Goal: Task Accomplishment & Management: Manage account settings

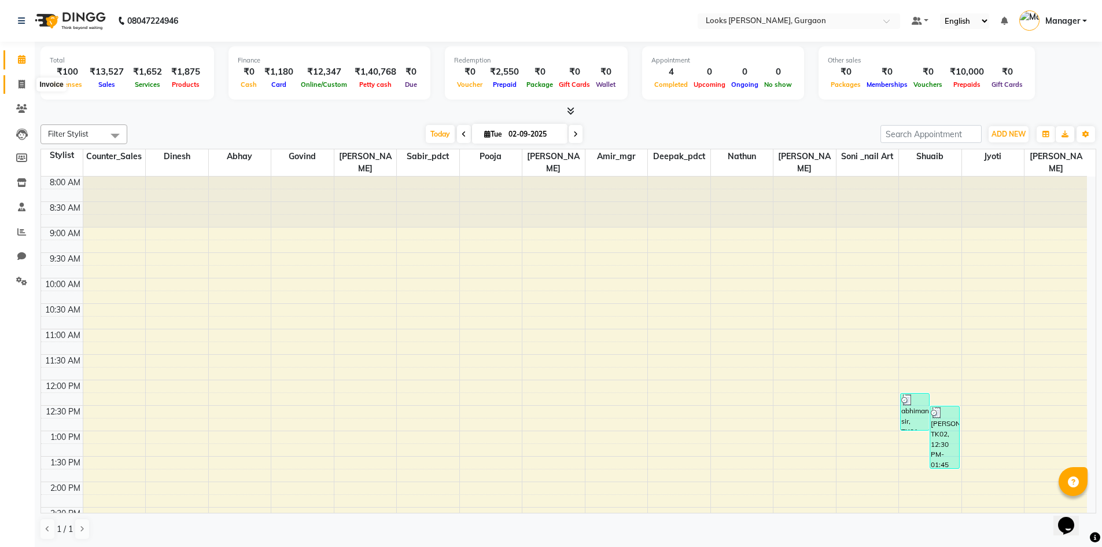
click at [15, 90] on span at bounding box center [22, 84] width 20 height 13
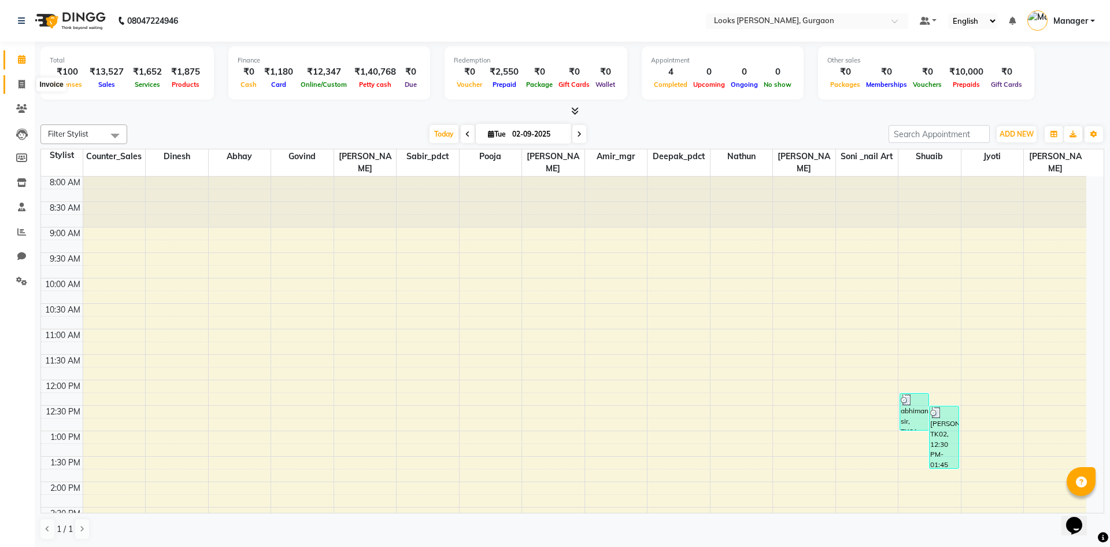
select select "8452"
select select "service"
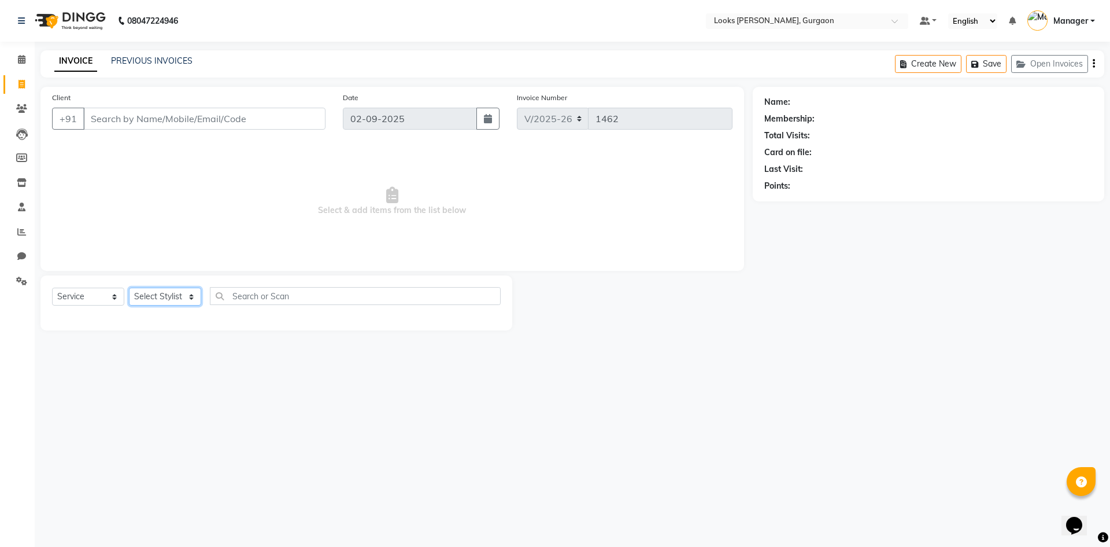
click at [161, 300] on select "Select Stylist" at bounding box center [165, 296] width 72 height 18
click at [160, 297] on select "Select Stylist aahil abhay Amir_mgr Anamika Counter_Sales Deepak_pdct dinesh go…" at bounding box center [165, 296] width 72 height 18
click at [176, 297] on select "Select Stylist aahil abhay Amir_mgr Anamika Counter_Sales Deepak_pdct dinesh go…" at bounding box center [165, 296] width 72 height 18
select select "83623"
click at [129, 287] on select "Select Stylist aahil abhay Amir_mgr Anamika Counter_Sales Deepak_pdct dinesh go…" at bounding box center [165, 296] width 72 height 18
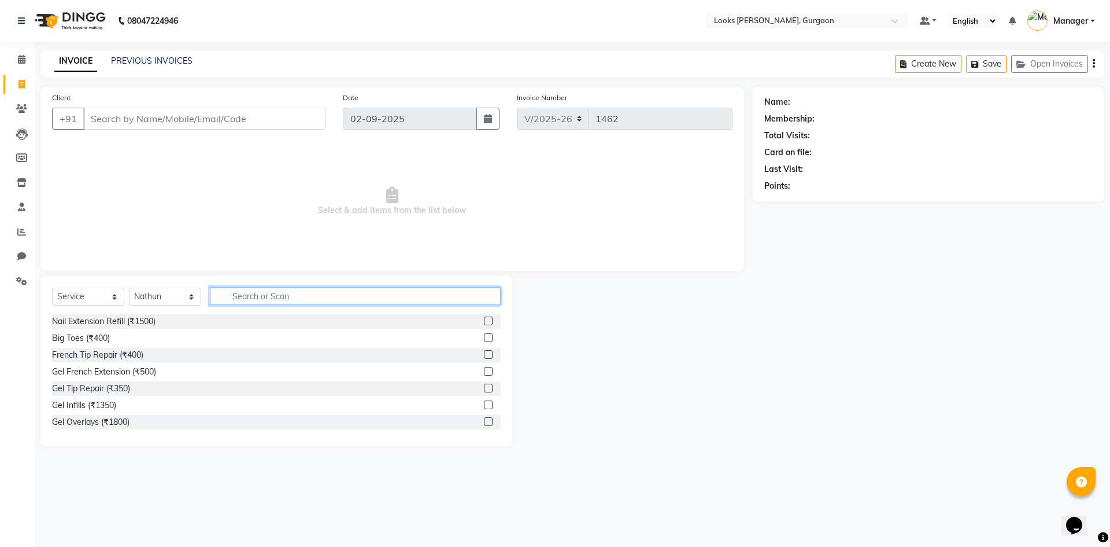
click at [285, 300] on input "text" at bounding box center [355, 296] width 291 height 18
click at [131, 57] on link "PREVIOUS INVOICES" at bounding box center [152, 61] width 82 height 10
click at [19, 104] on span at bounding box center [22, 108] width 20 height 13
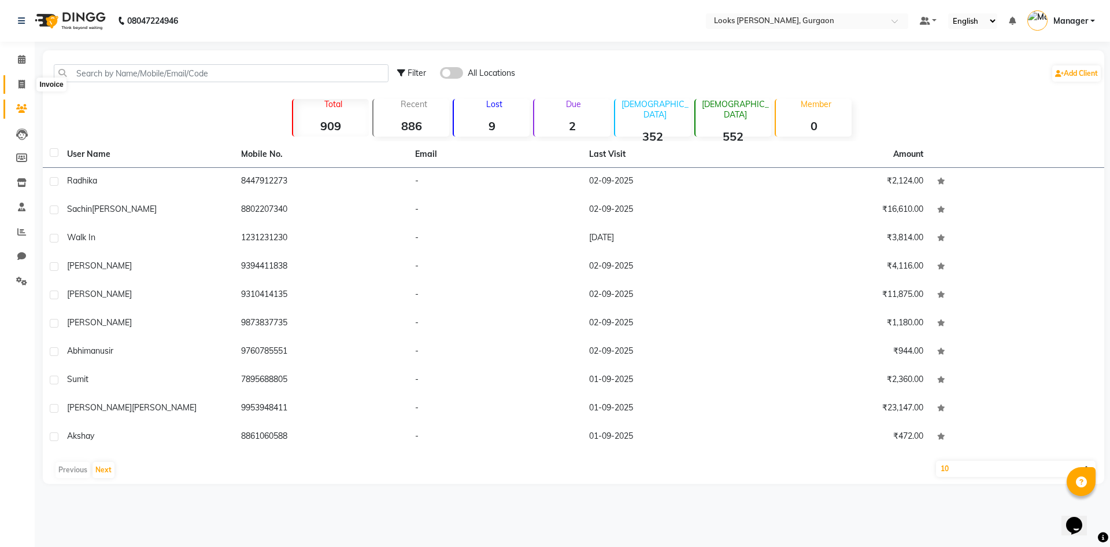
click at [29, 84] on span at bounding box center [22, 84] width 20 height 13
select select "8452"
select select "service"
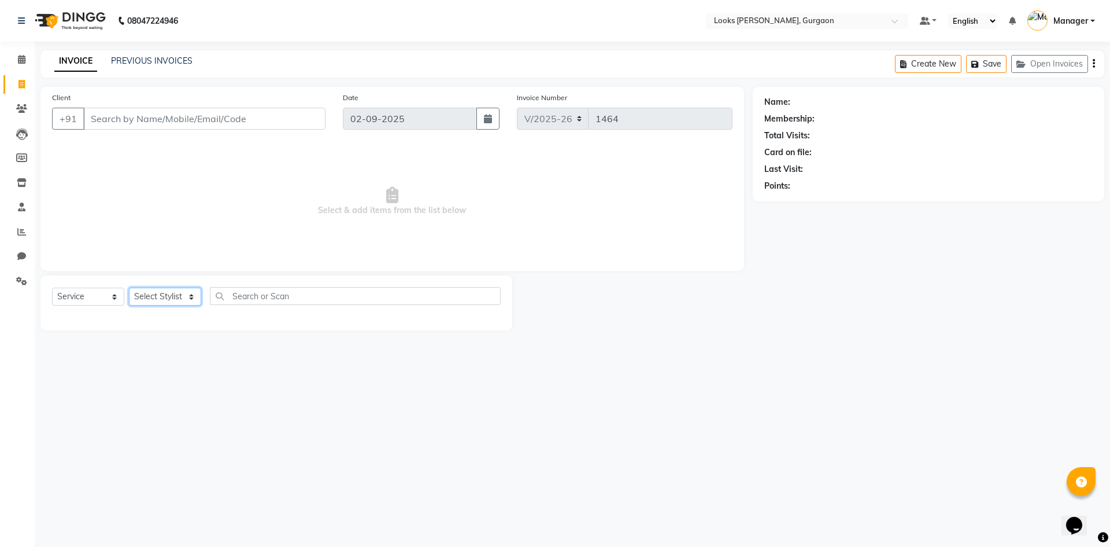
click at [168, 293] on select "Select Stylist [PERSON_NAME] abhay [PERSON_NAME] [PERSON_NAME] Counter_Sales De…" at bounding box center [165, 296] width 72 height 18
click at [435, 169] on span "Select & add items from the list below" at bounding box center [392, 201] width 681 height 116
click at [188, 300] on select "Select Stylist [PERSON_NAME] abhay [PERSON_NAME] [PERSON_NAME] Counter_Sales De…" at bounding box center [165, 296] width 72 height 18
click at [129, 287] on select "Select Stylist [PERSON_NAME] abhay [PERSON_NAME] [PERSON_NAME] Counter_Sales De…" at bounding box center [165, 296] width 72 height 18
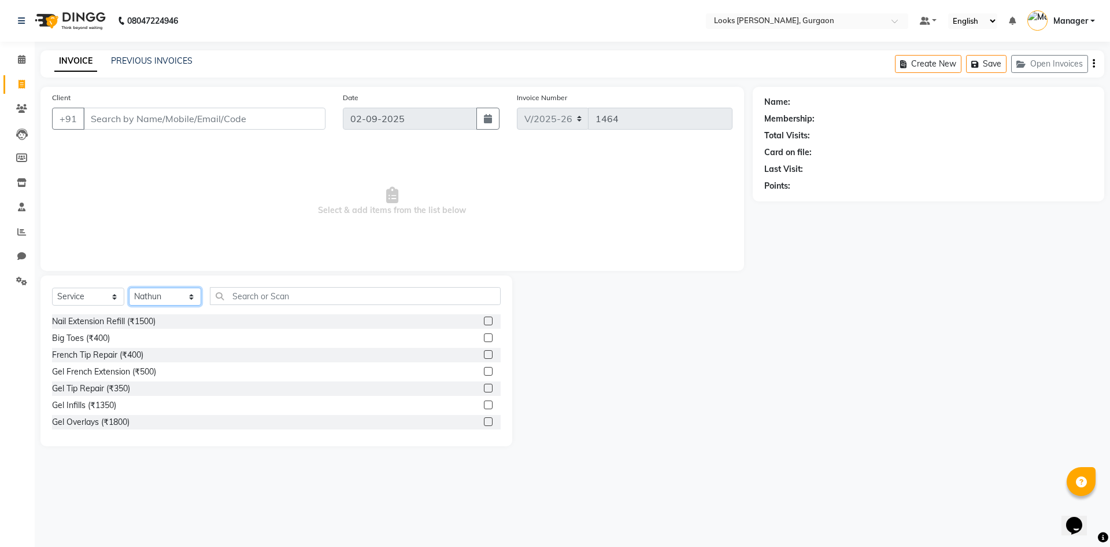
click at [192, 297] on select "Select Stylist [PERSON_NAME] abhay [PERSON_NAME] [PERSON_NAME] Counter_Sales De…" at bounding box center [165, 296] width 72 height 18
select select "84463"
click at [129, 287] on select "Select Stylist [PERSON_NAME] abhay [PERSON_NAME] [PERSON_NAME] Counter_Sales De…" at bounding box center [165, 296] width 72 height 18
click at [255, 295] on input "text" at bounding box center [355, 296] width 291 height 18
type input "e"
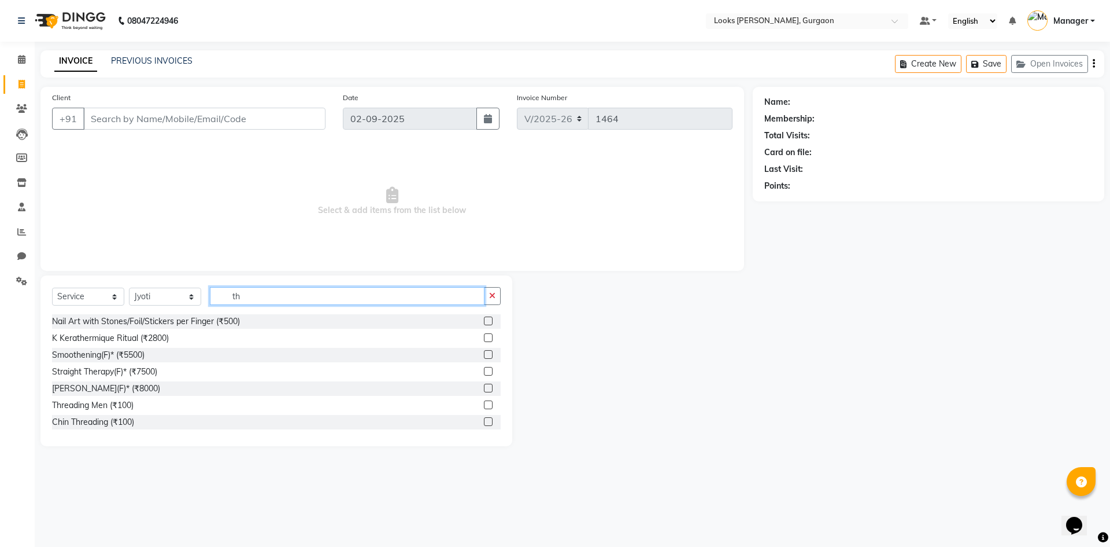
type input "t"
type input "eye"
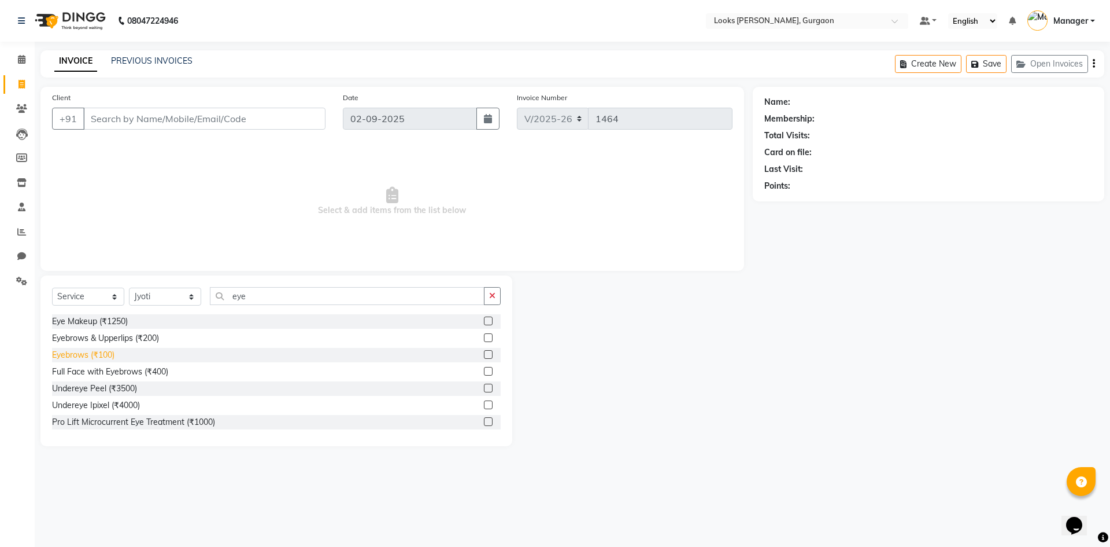
click at [104, 355] on div "Eyebrows (₹100)" at bounding box center [83, 355] width 62 height 12
checkbox input "false"
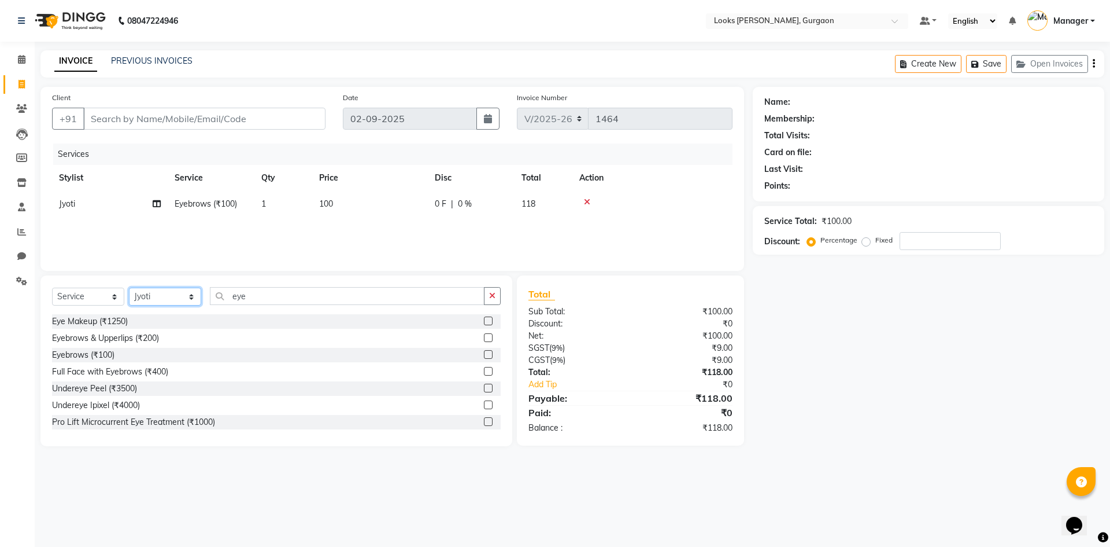
click at [190, 294] on select "Select Stylist [PERSON_NAME] abhay [PERSON_NAME] [PERSON_NAME] Counter_Sales De…" at bounding box center [165, 296] width 72 height 18
select select "83623"
click at [129, 287] on select "Select Stylist [PERSON_NAME] abhay [PERSON_NAME] [PERSON_NAME] Counter_Sales De…" at bounding box center [165, 296] width 72 height 18
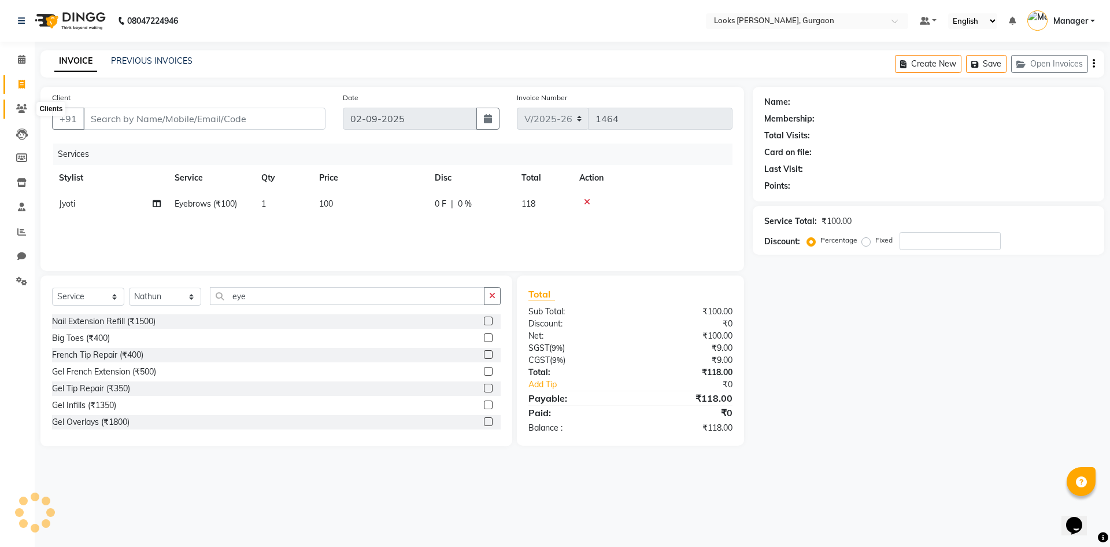
click at [20, 112] on icon at bounding box center [21, 108] width 11 height 9
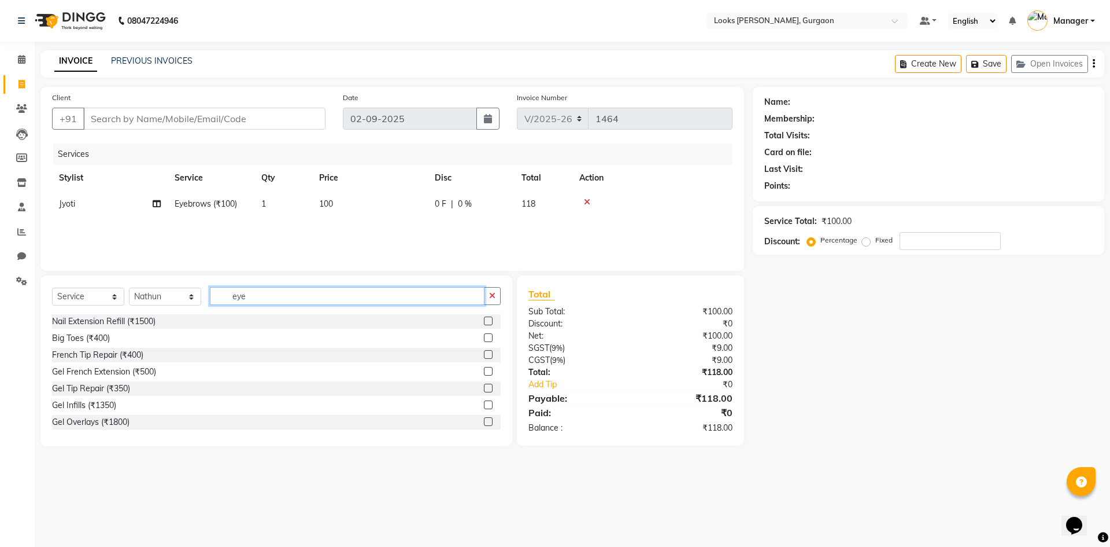
drag, startPoint x: 330, startPoint y: 298, endPoint x: 327, endPoint y: 289, distance: 9.1
click at [330, 298] on input "eye" at bounding box center [347, 296] width 275 height 18
type input "e"
type input "f"
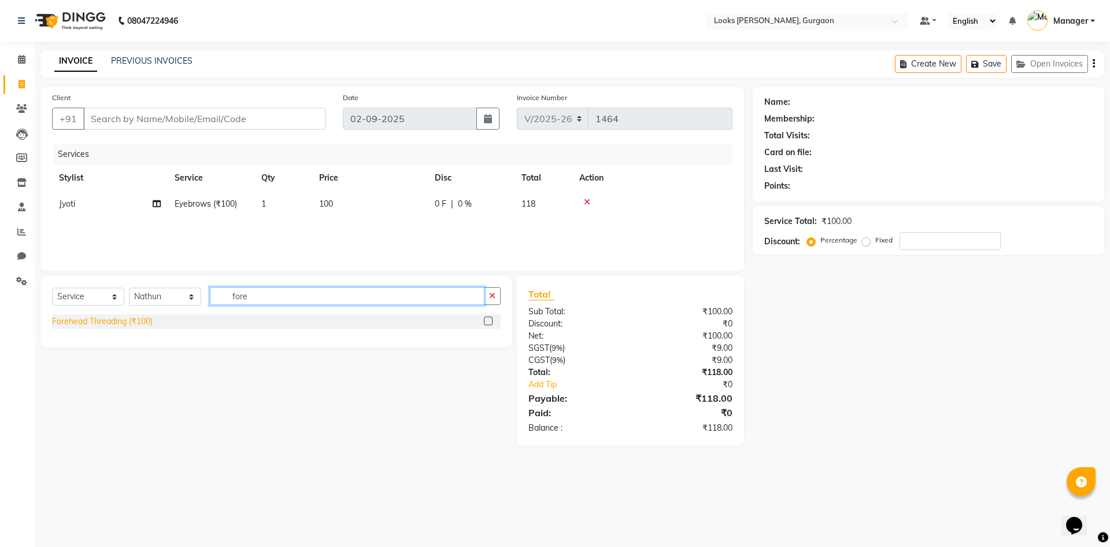
type input "fore"
click at [72, 323] on div "Forehead Threading (₹100)" at bounding box center [102, 321] width 101 height 12
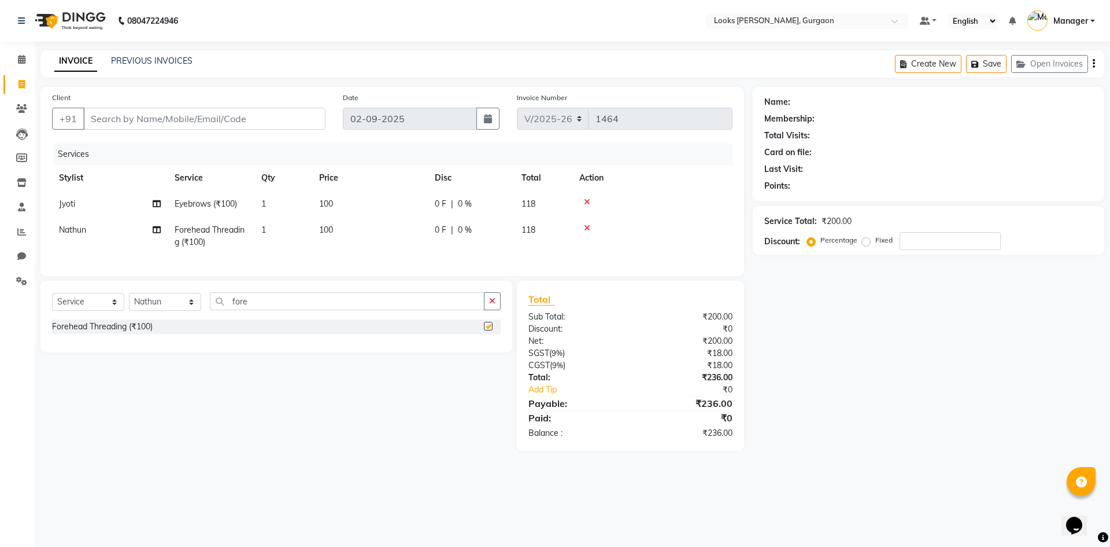
checkbox input "false"
click at [78, 230] on span "Nathun" at bounding box center [72, 229] width 27 height 10
select select "83623"
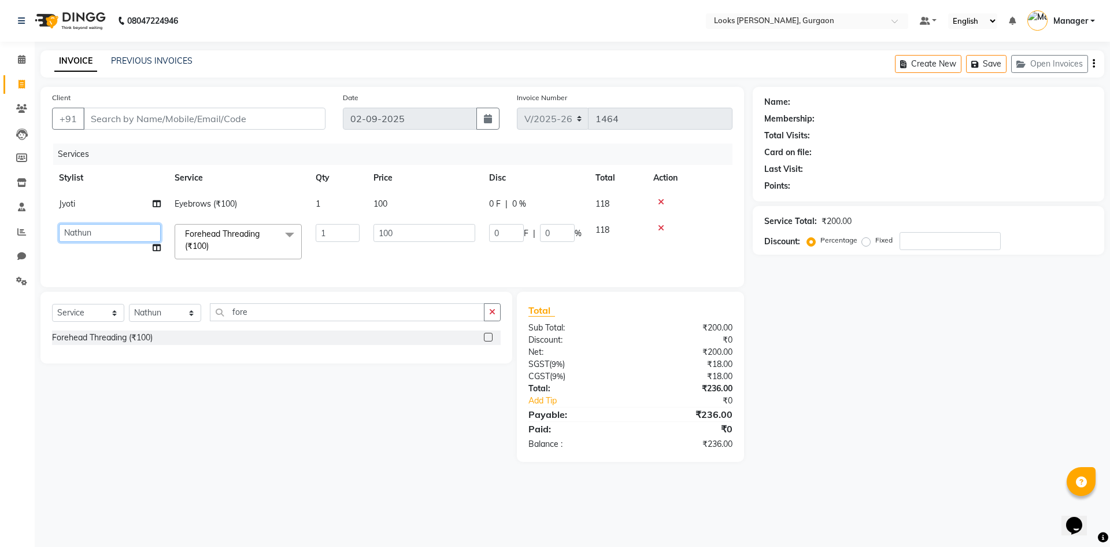
drag, startPoint x: 111, startPoint y: 224, endPoint x: 135, endPoint y: 237, distance: 26.9
click at [127, 231] on select "aahil abhay Amir_mgr Anamika Counter_Sales Deepak_pdct dinesh govind Jyoti Mana…" at bounding box center [110, 233] width 102 height 18
select select "84463"
click at [264, 320] on input "fore" at bounding box center [347, 312] width 275 height 18
type input "f"
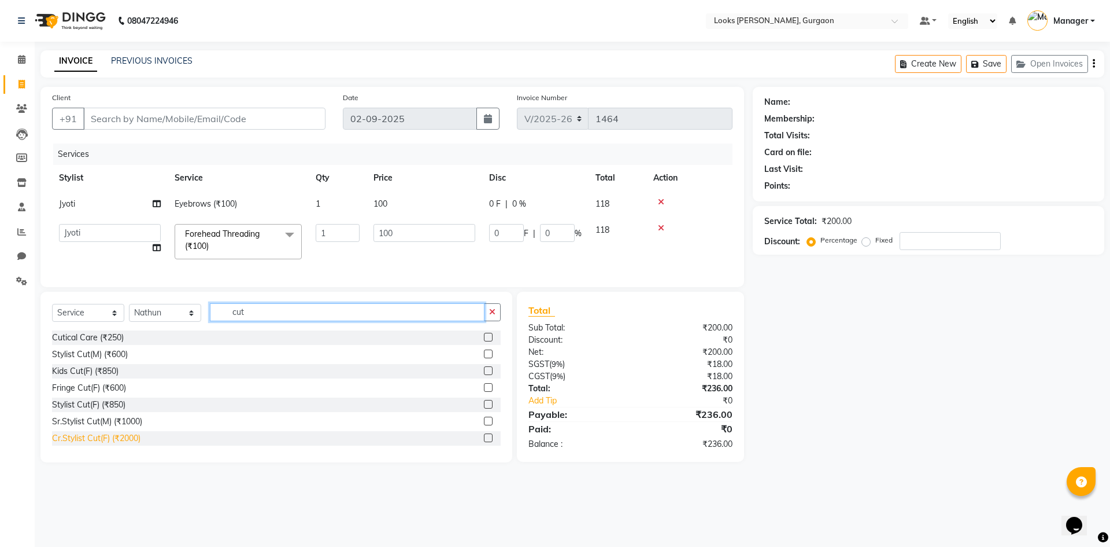
type input "cut"
click at [87, 444] on div "Cr.Stylist Cut(F) (₹2000)" at bounding box center [96, 438] width 88 height 12
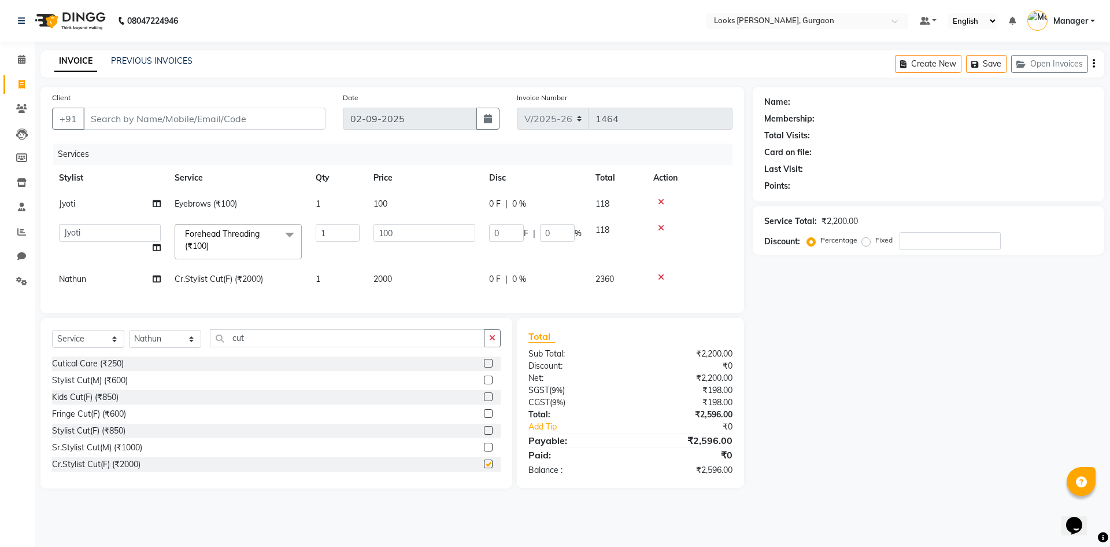
checkbox input "false"
click at [387, 279] on span "2000" at bounding box center [383, 279] width 19 height 10
select select "83623"
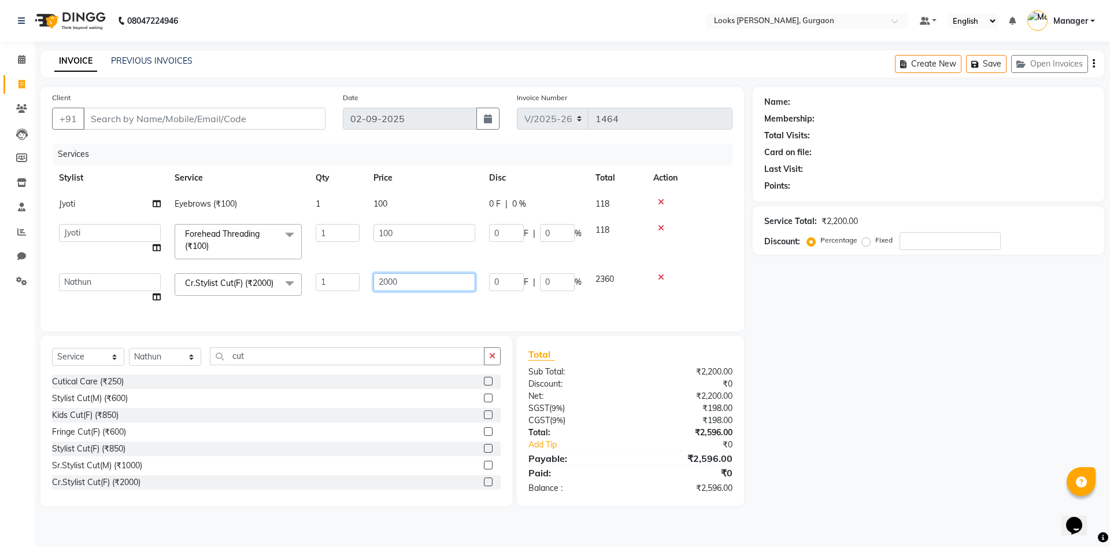
click at [401, 282] on input "2000" at bounding box center [425, 282] width 102 height 18
type input "2"
type input "1500"
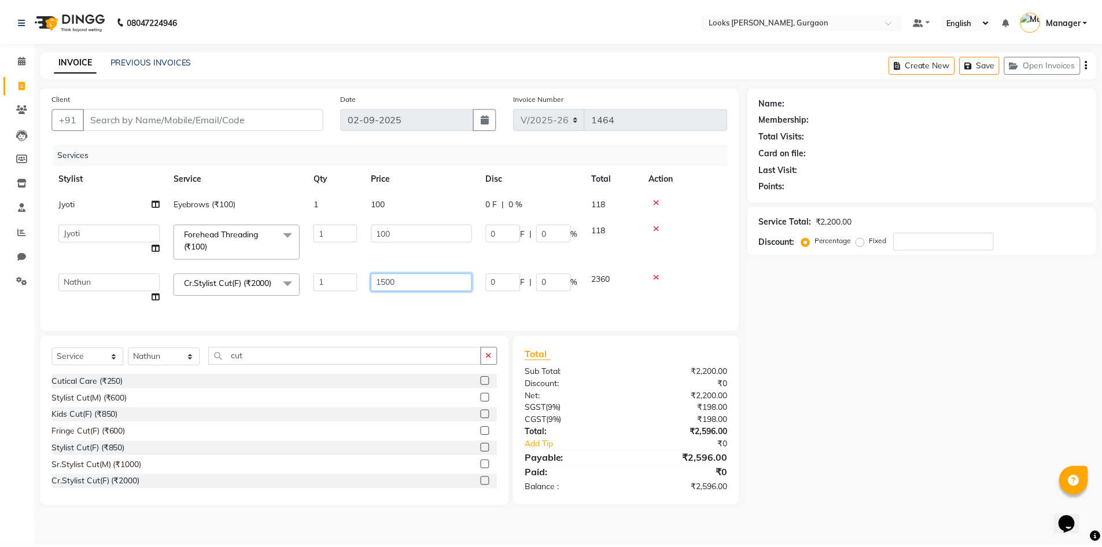
scroll to position [58, 0]
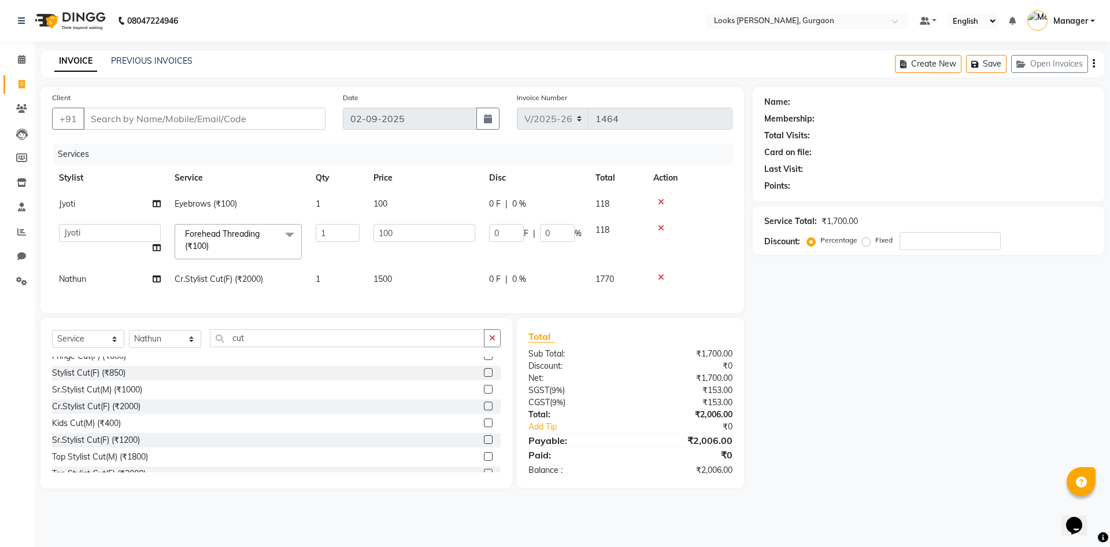
click at [684, 396] on div "Total Sub Total: ₹1,700.00 Discount: ₹0 Net: ₹1,700.00 SGST ( 9% ) ₹153.00 CGST…" at bounding box center [631, 402] width 204 height 147
click at [201, 119] on input "Client" at bounding box center [204, 119] width 242 height 22
type input "8"
type input "0"
type input "8368207972"
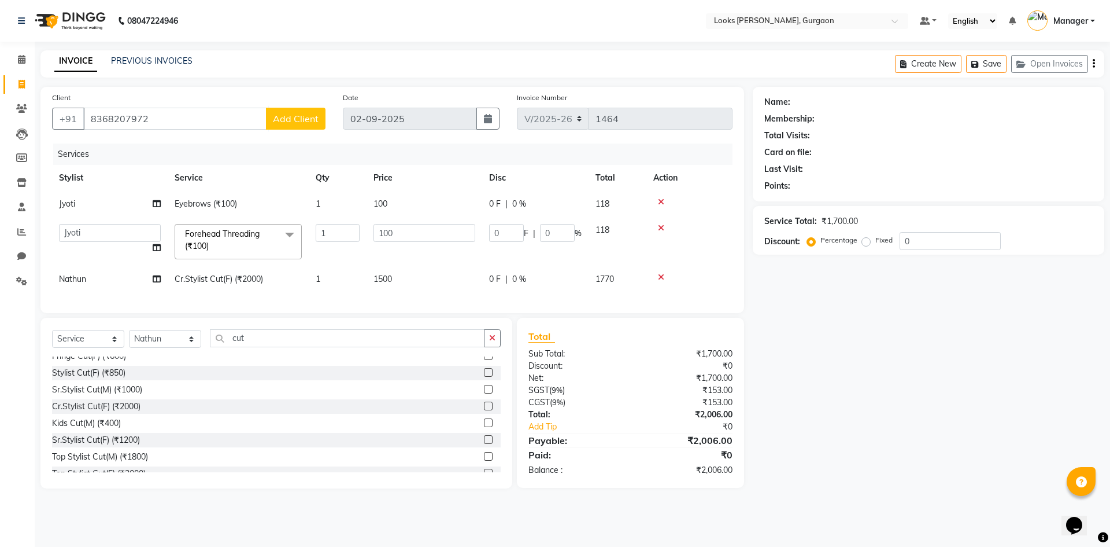
click at [283, 118] on span "Add Client" at bounding box center [296, 119] width 46 height 12
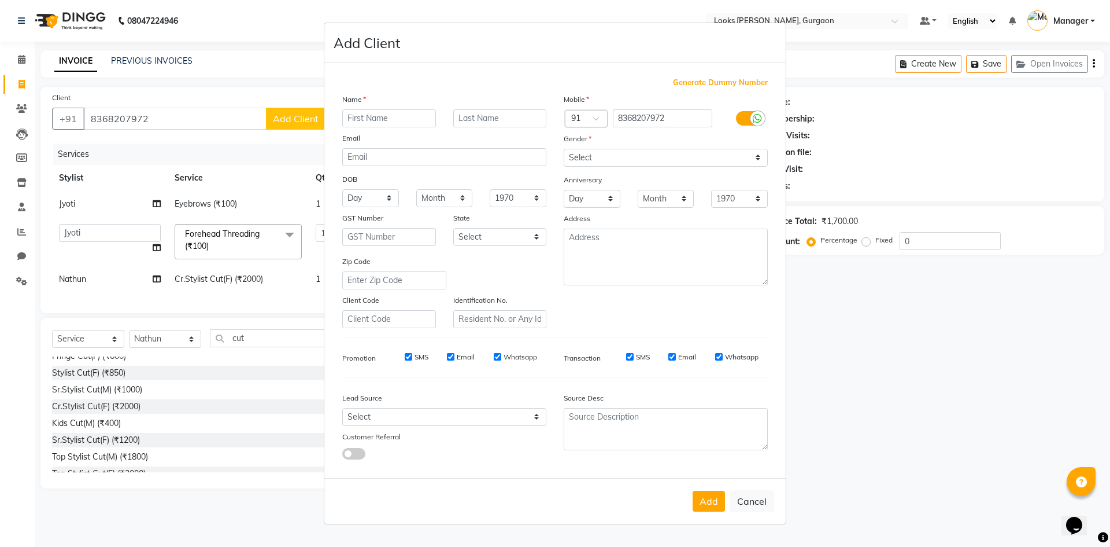
click at [350, 117] on input "text" at bounding box center [389, 118] width 94 height 18
type input "chetna"
drag, startPoint x: 757, startPoint y: 154, endPoint x: 758, endPoint y: 166, distance: 12.2
click at [758, 163] on select "Select [DEMOGRAPHIC_DATA] [DEMOGRAPHIC_DATA] Other Prefer Not To Say" at bounding box center [666, 158] width 204 height 18
select select "[DEMOGRAPHIC_DATA]"
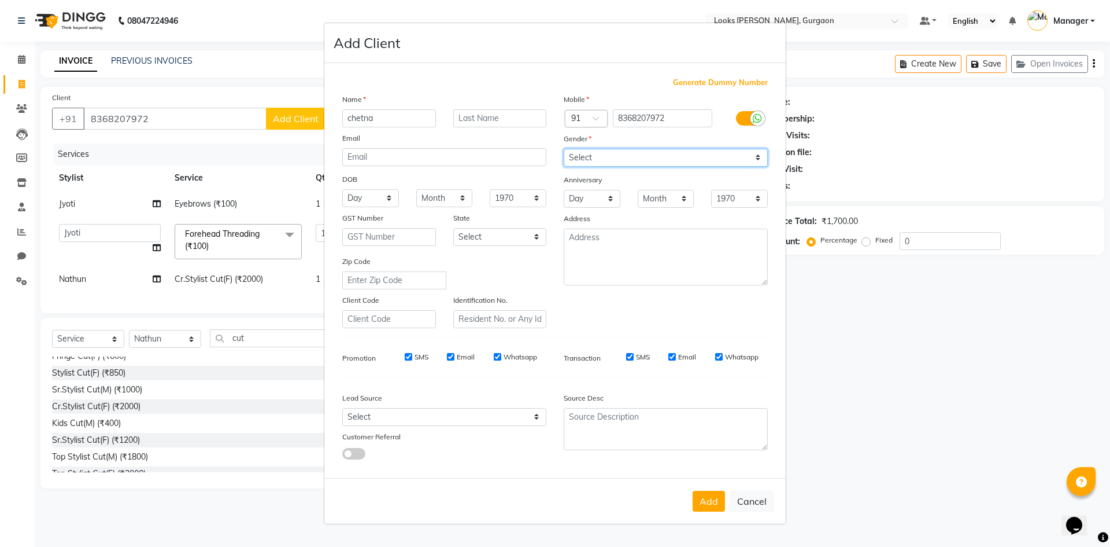
click at [564, 149] on select "Select [DEMOGRAPHIC_DATA] [DEMOGRAPHIC_DATA] Other Prefer Not To Say" at bounding box center [666, 158] width 204 height 18
click at [493, 237] on select "Select Andaman and Nicobar Islands Andhra Pradesh Arunachal Pradesh Assam Bihar…" at bounding box center [500, 237] width 94 height 18
select select "13"
click at [453, 228] on select "Select Andaman and Nicobar Islands Andhra Pradesh Arunachal Pradesh Assam Bihar…" at bounding box center [500, 237] width 94 height 18
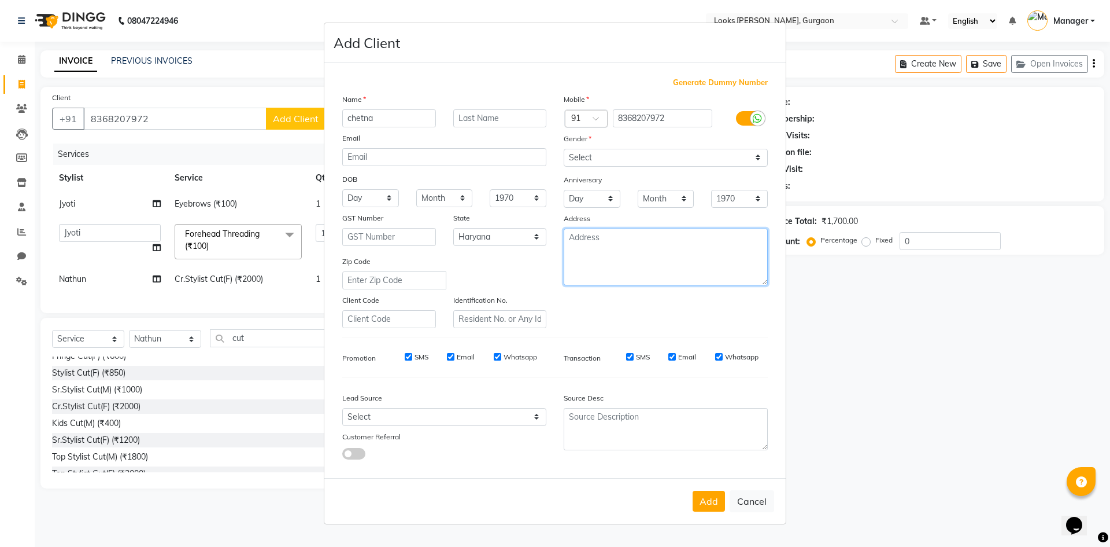
click at [657, 253] on textarea at bounding box center [666, 256] width 204 height 57
type textarea "looks elan 84"
click at [712, 494] on button "Add" at bounding box center [709, 500] width 32 height 21
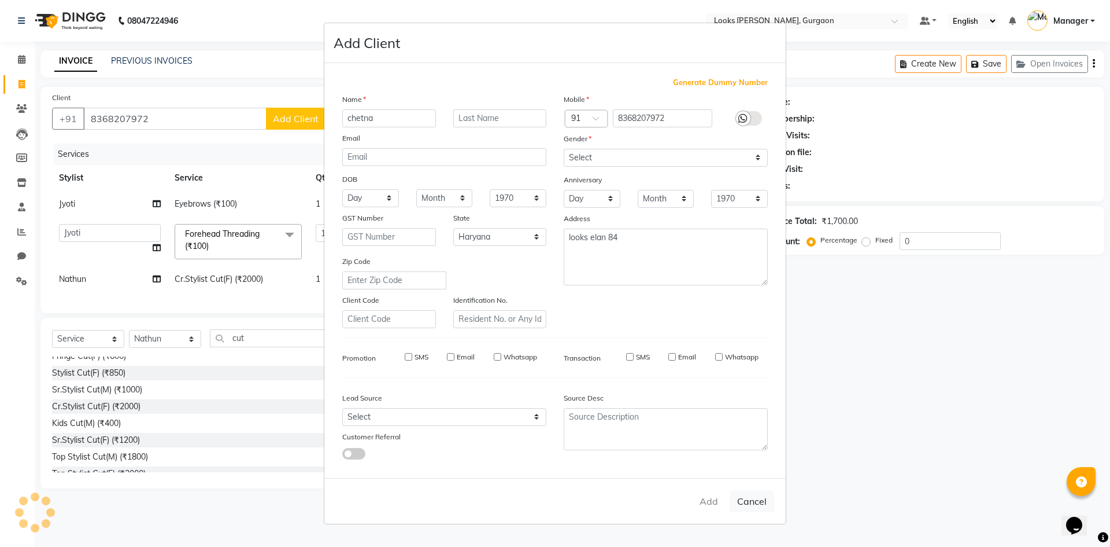
select select
select select "null"
select select
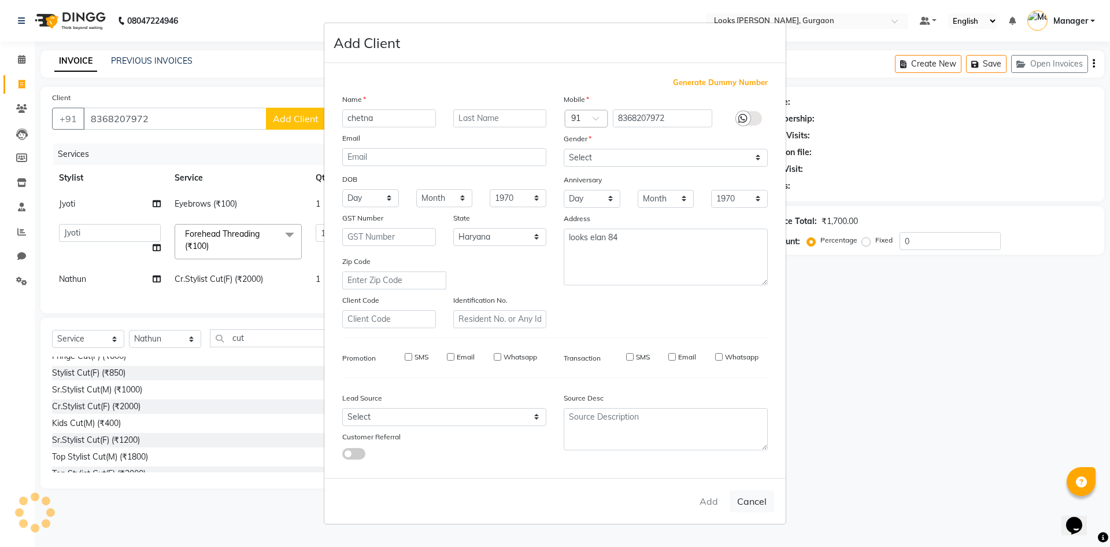
select select
checkbox input "false"
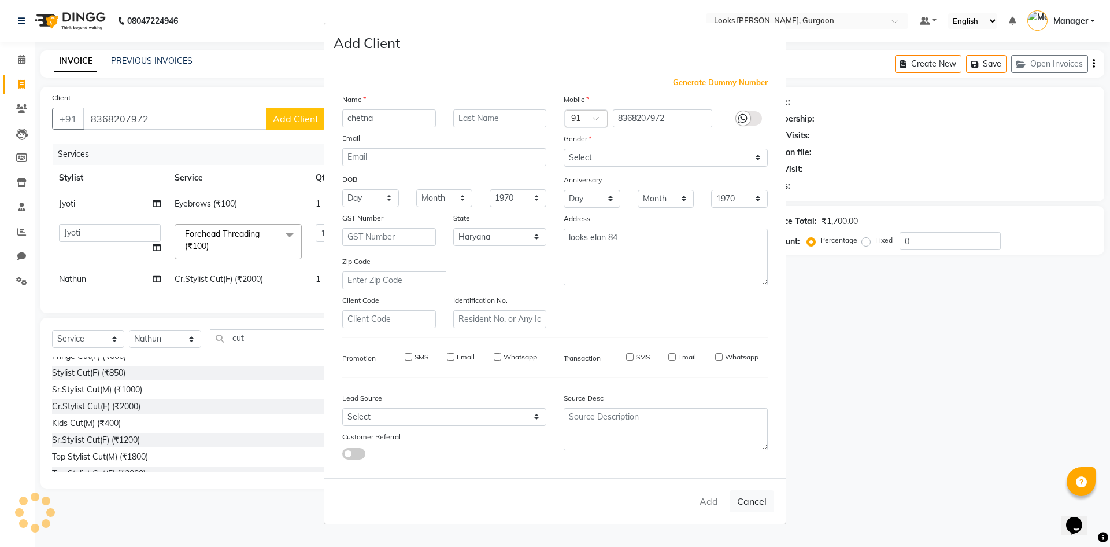
checkbox input "false"
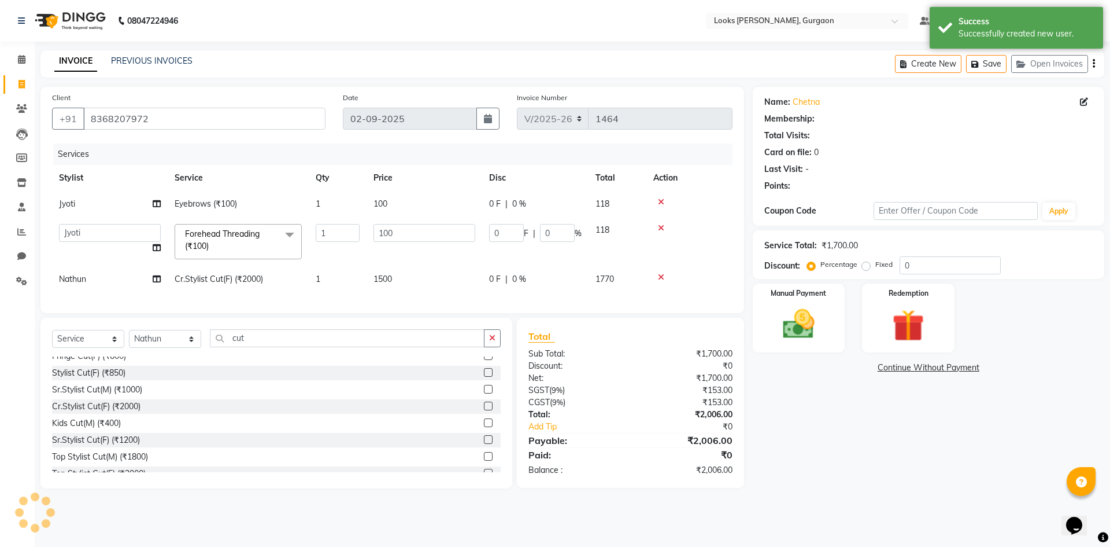
select select "1: Object"
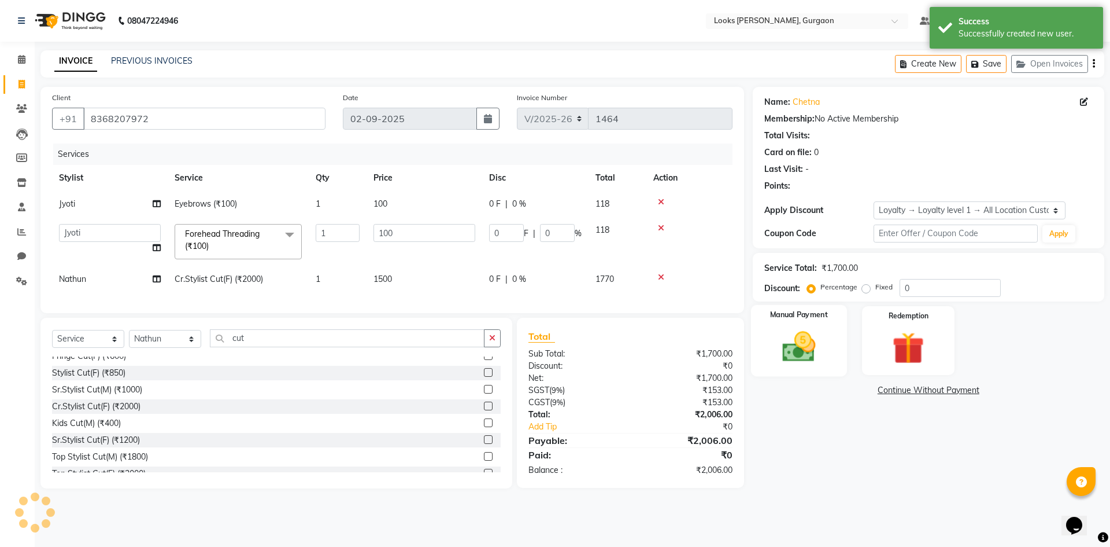
click at [803, 349] on img at bounding box center [799, 346] width 54 height 38
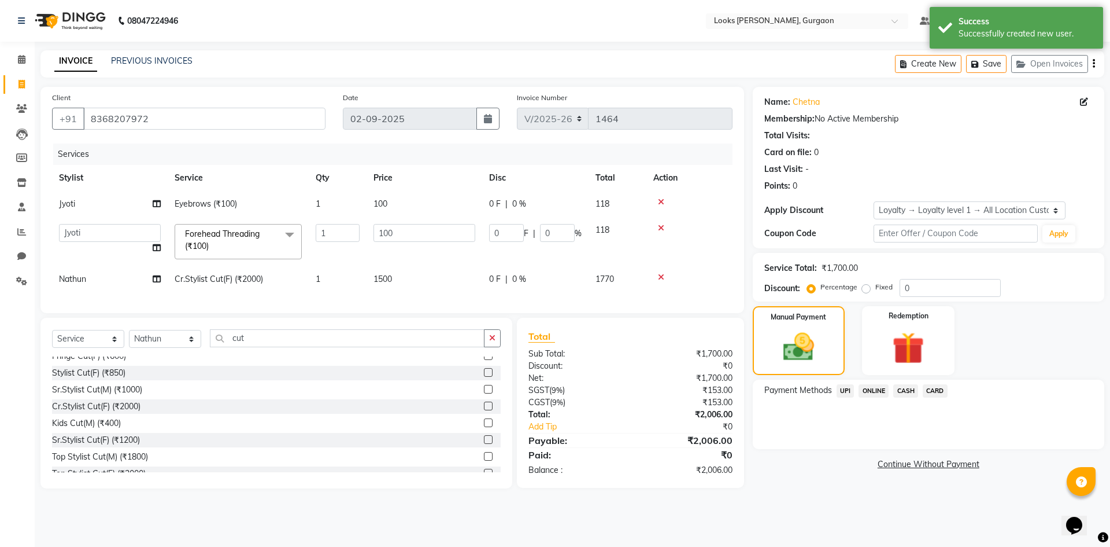
click at [847, 392] on span "UPI" at bounding box center [846, 390] width 18 height 13
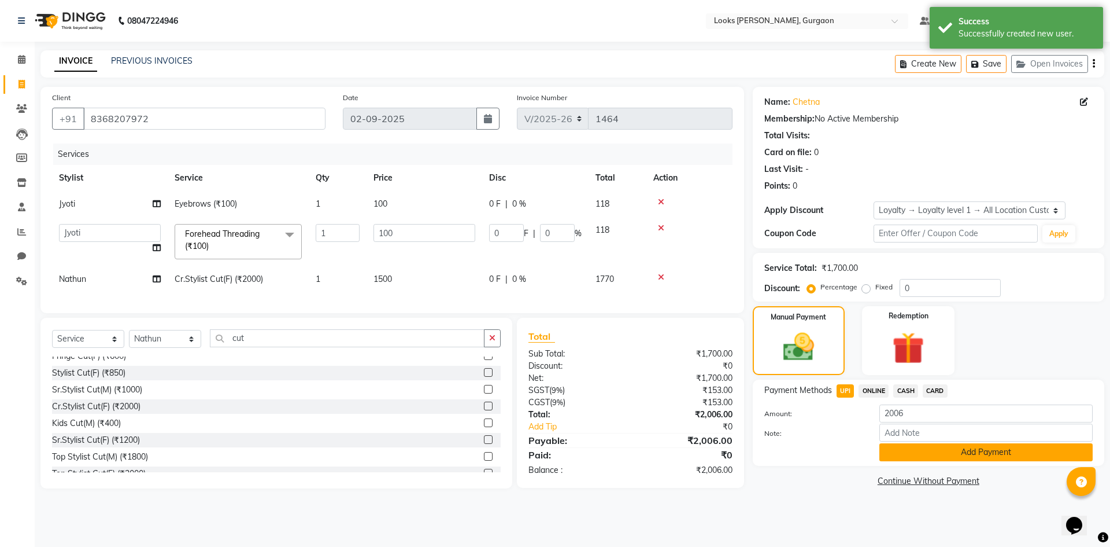
click at [957, 451] on button "Add Payment" at bounding box center [986, 452] width 213 height 18
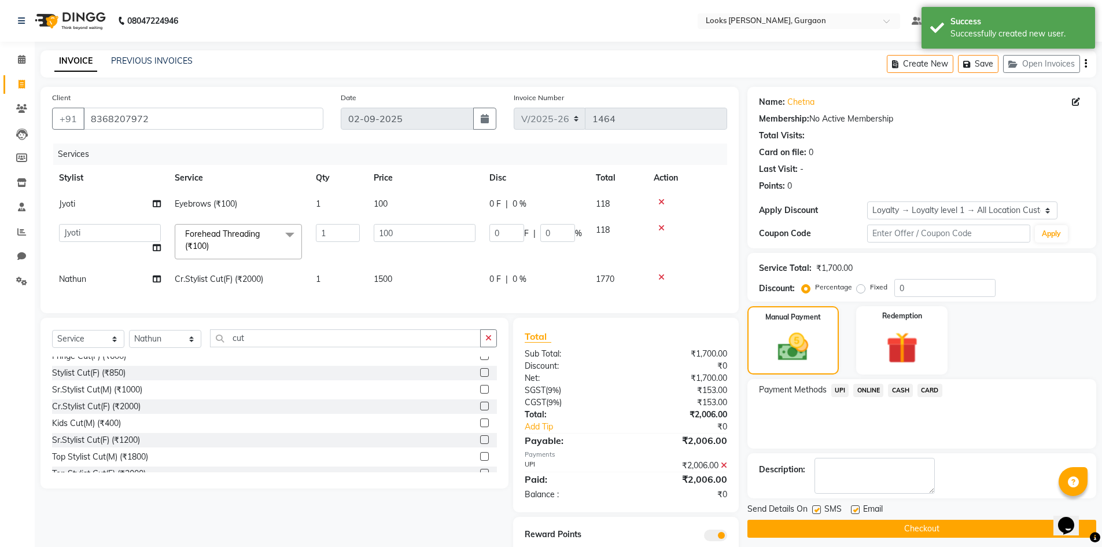
scroll to position [49, 0]
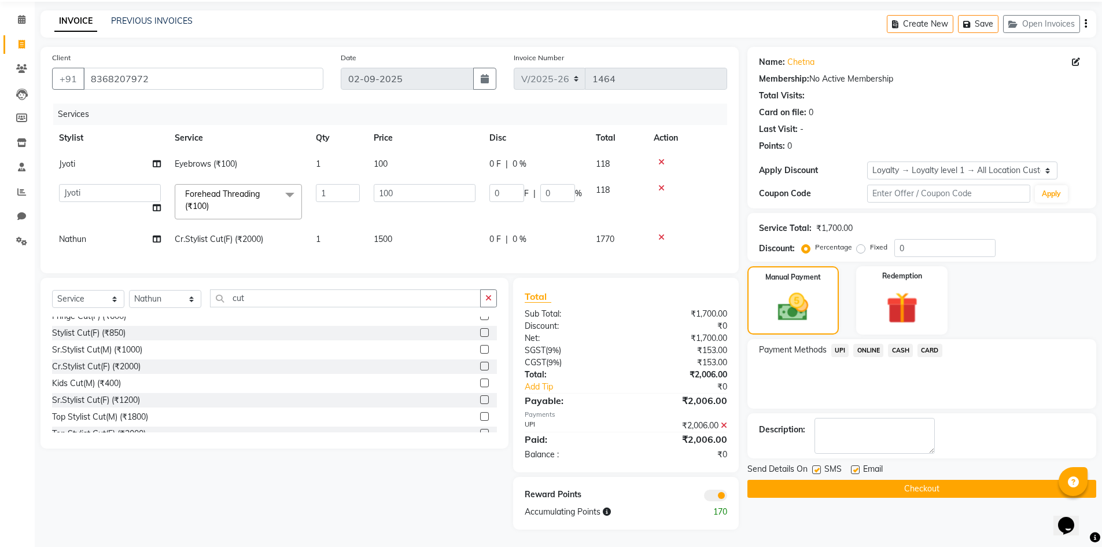
click at [910, 479] on button "Checkout" at bounding box center [921, 488] width 349 height 18
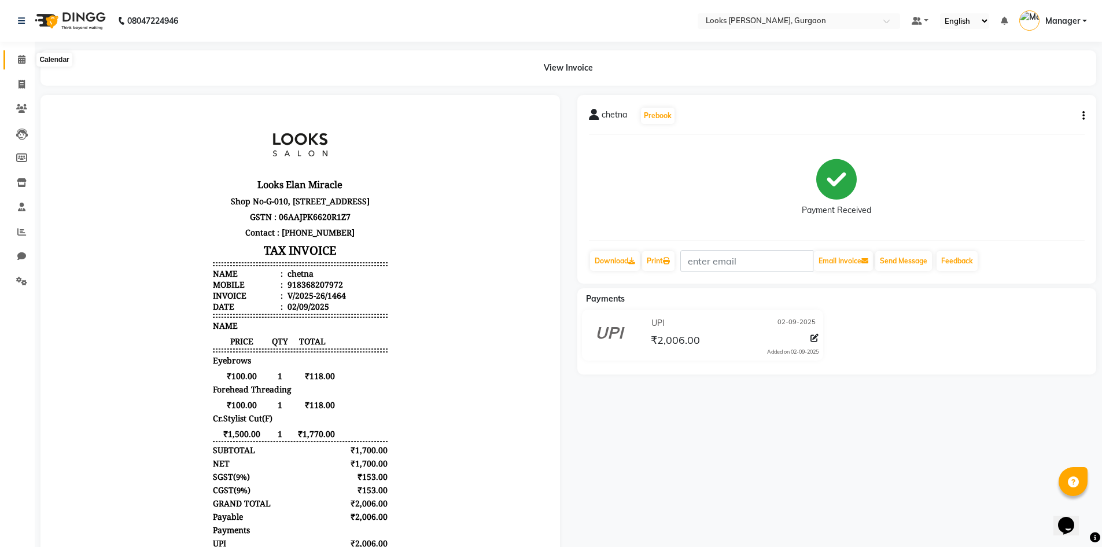
click at [25, 58] on icon at bounding box center [22, 59] width 8 height 9
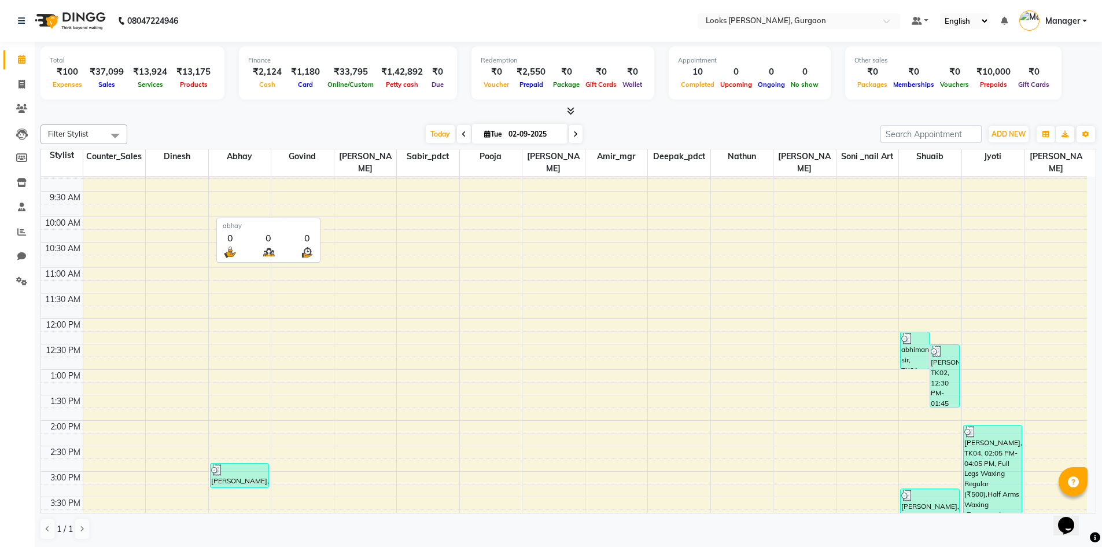
scroll to position [36, 0]
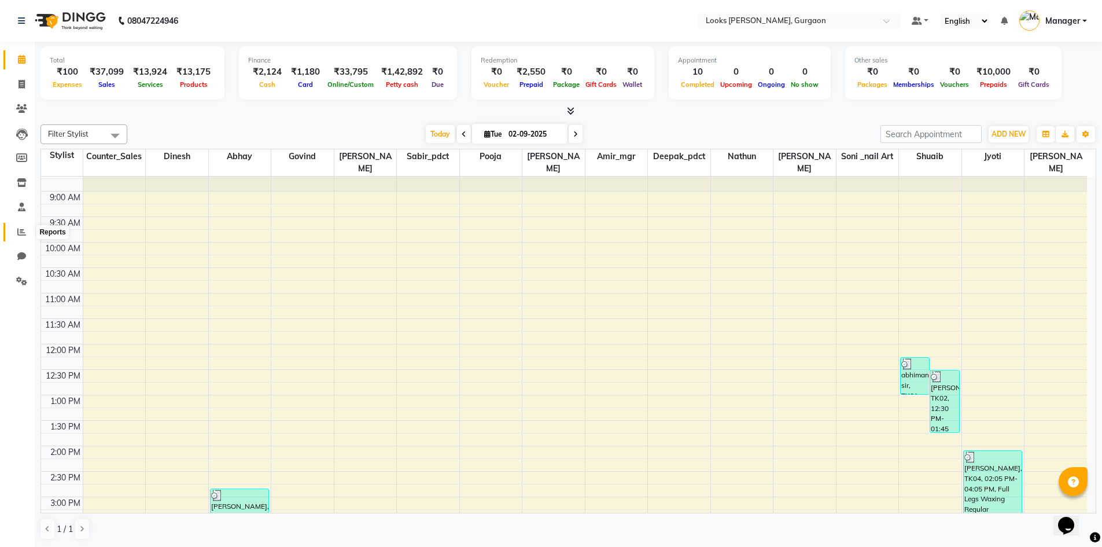
click at [21, 231] on icon at bounding box center [21, 231] width 9 height 9
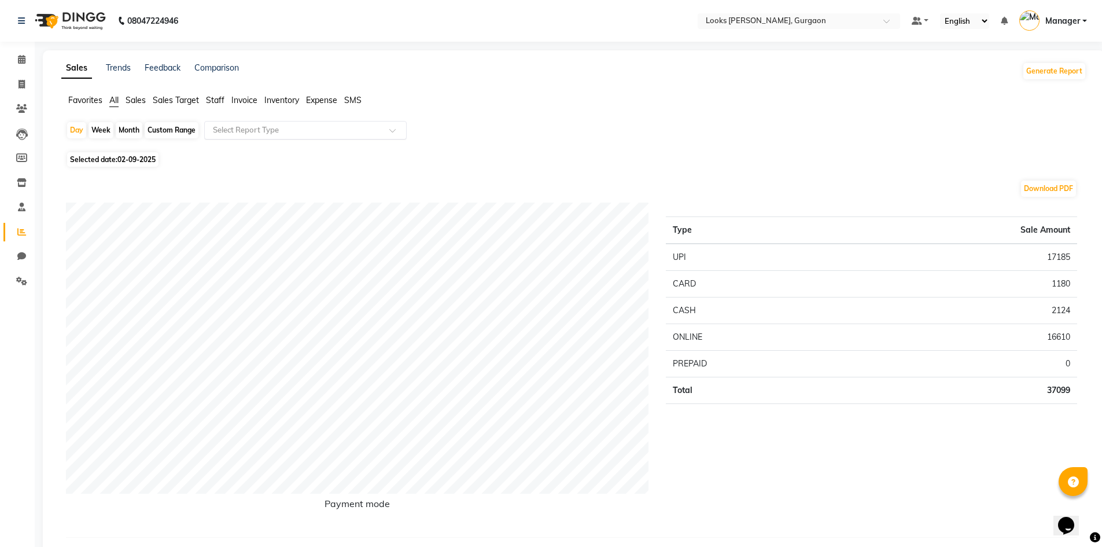
click at [265, 131] on input "text" at bounding box center [294, 130] width 167 height 12
click at [222, 101] on span "Staff" at bounding box center [215, 100] width 19 height 10
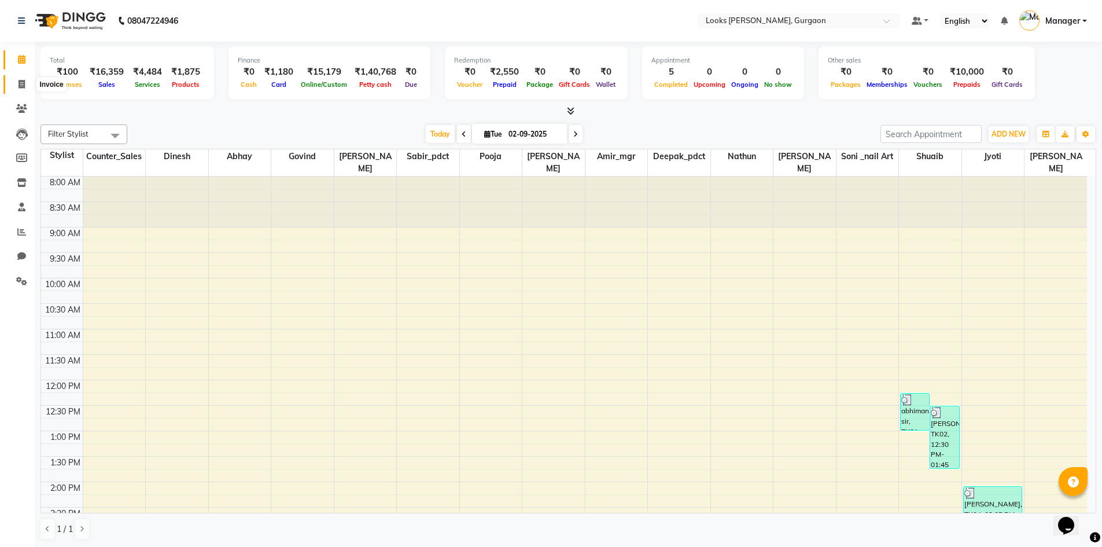
click at [22, 86] on icon at bounding box center [22, 84] width 6 height 9
select select "service"
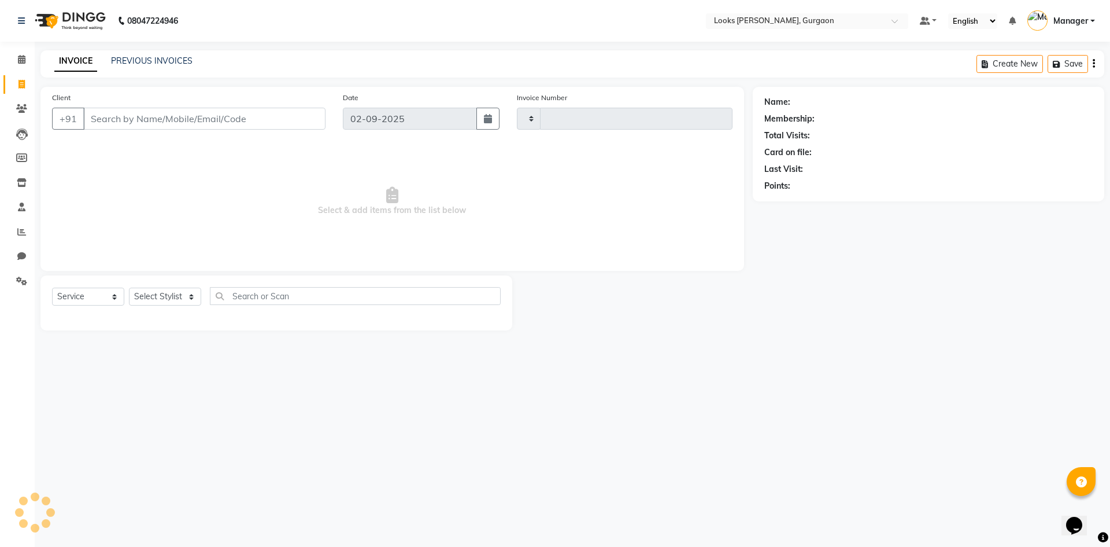
type input "1462"
select select "8452"
click at [145, 302] on select "Select Stylist aahil abhay Amir_mgr Anamika Counter_Sales Deepak_pdct dinesh go…" at bounding box center [165, 296] width 72 height 18
select select "82370"
click at [129, 287] on select "Select Stylist [PERSON_NAME] abhay [PERSON_NAME] [PERSON_NAME] Counter_Sales De…" at bounding box center [165, 296] width 72 height 18
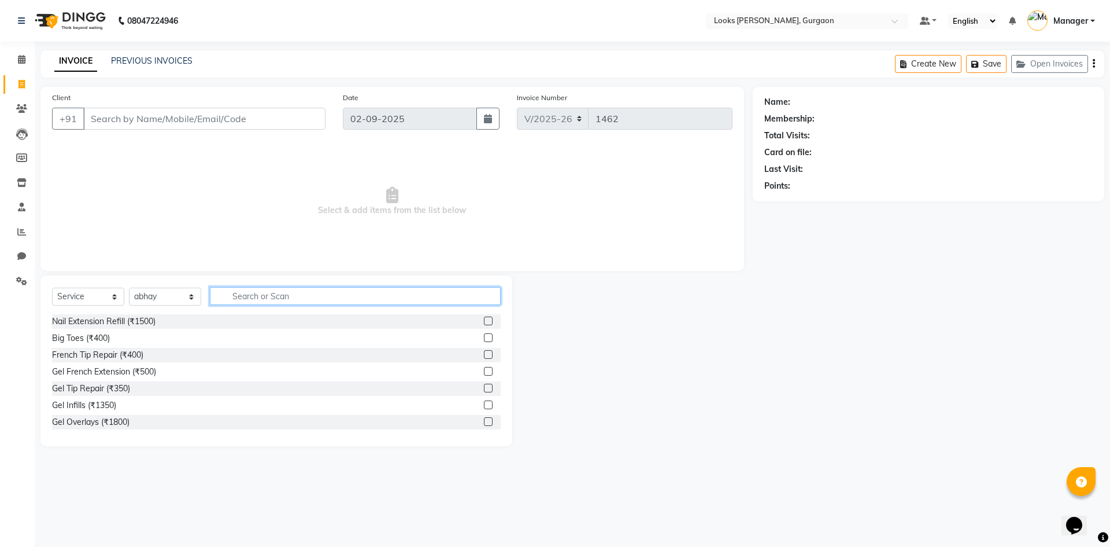
click at [310, 293] on input "text" at bounding box center [355, 296] width 291 height 18
type input "s"
type input "K"
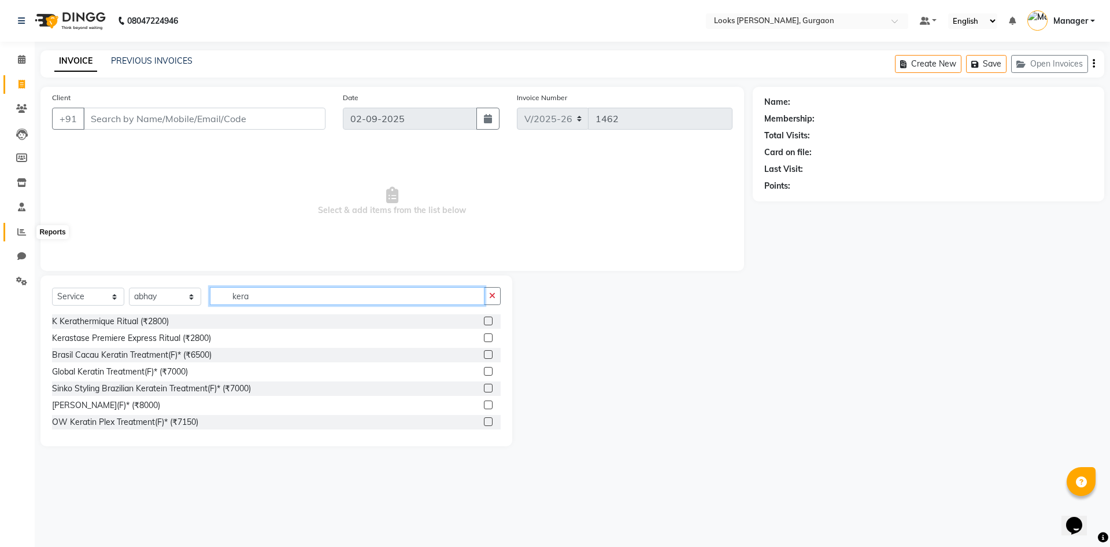
type input "kera"
click at [23, 228] on icon at bounding box center [21, 231] width 9 height 9
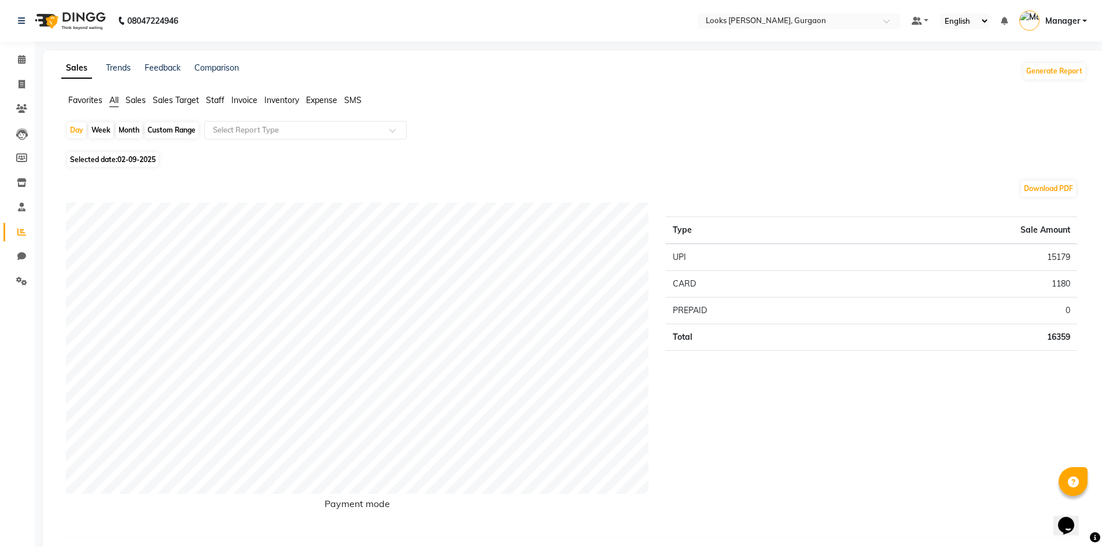
click at [209, 98] on span "Staff" at bounding box center [215, 100] width 19 height 10
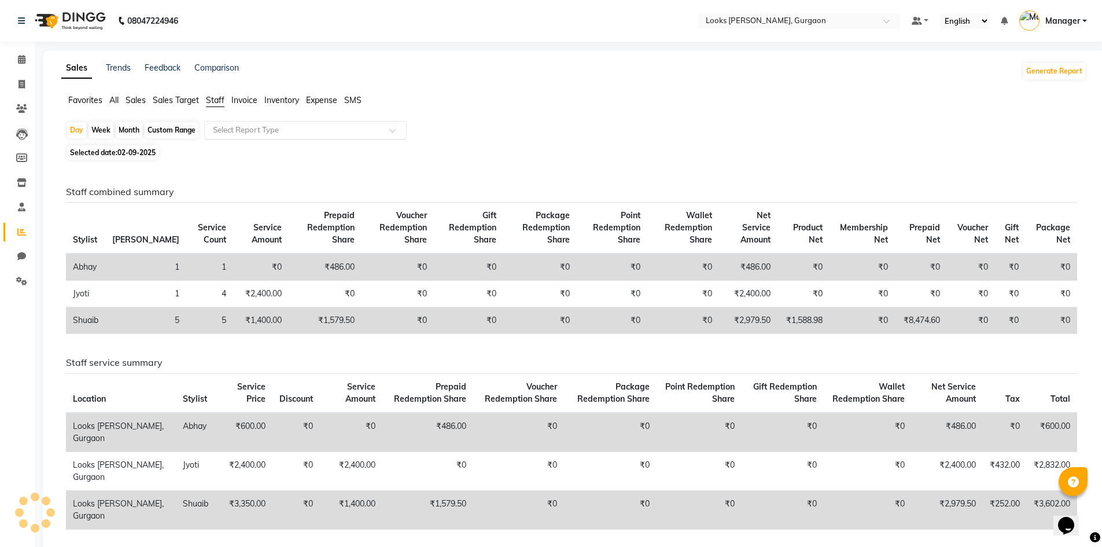
click at [263, 134] on input "text" at bounding box center [294, 130] width 167 height 12
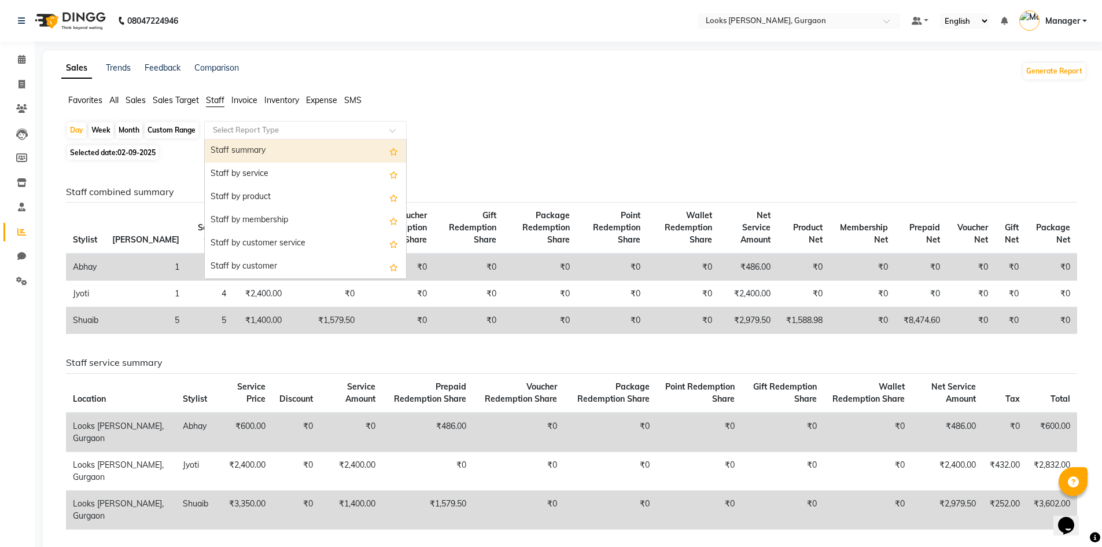
click at [119, 100] on span "All" at bounding box center [113, 100] width 9 height 10
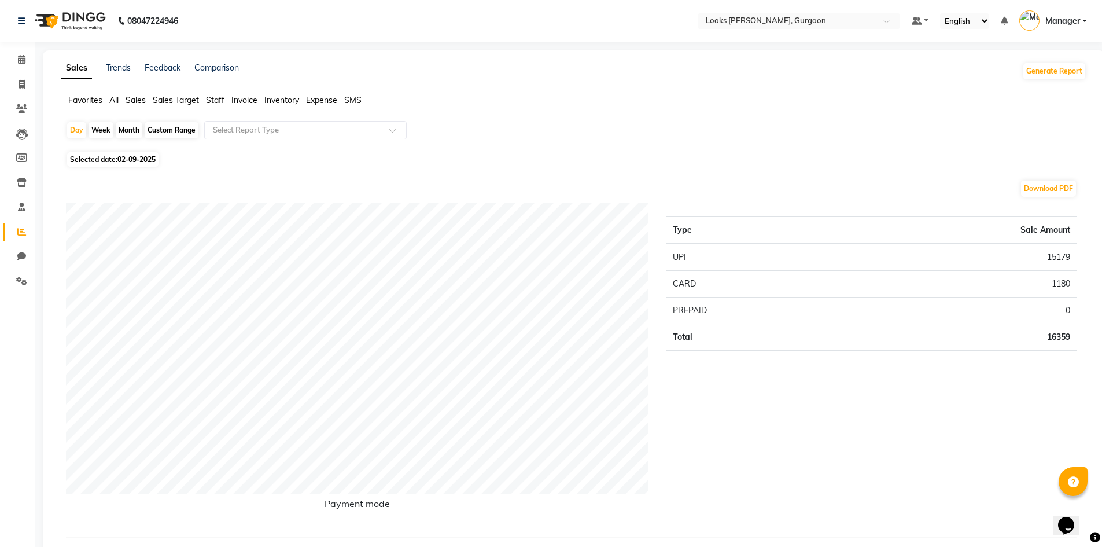
click at [180, 130] on div "Custom Range" at bounding box center [172, 130] width 54 height 16
select select "9"
select select "2025"
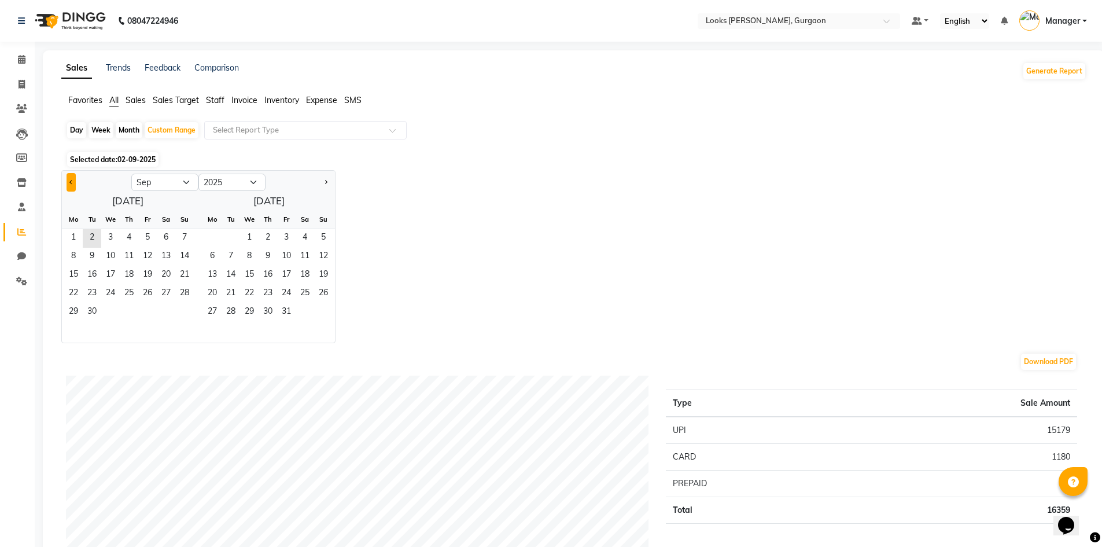
click at [75, 182] on button "Previous month" at bounding box center [71, 182] width 9 height 19
select select "8"
click at [130, 308] on span "28" at bounding box center [129, 312] width 19 height 19
click at [232, 310] on span "30" at bounding box center [231, 312] width 19 height 19
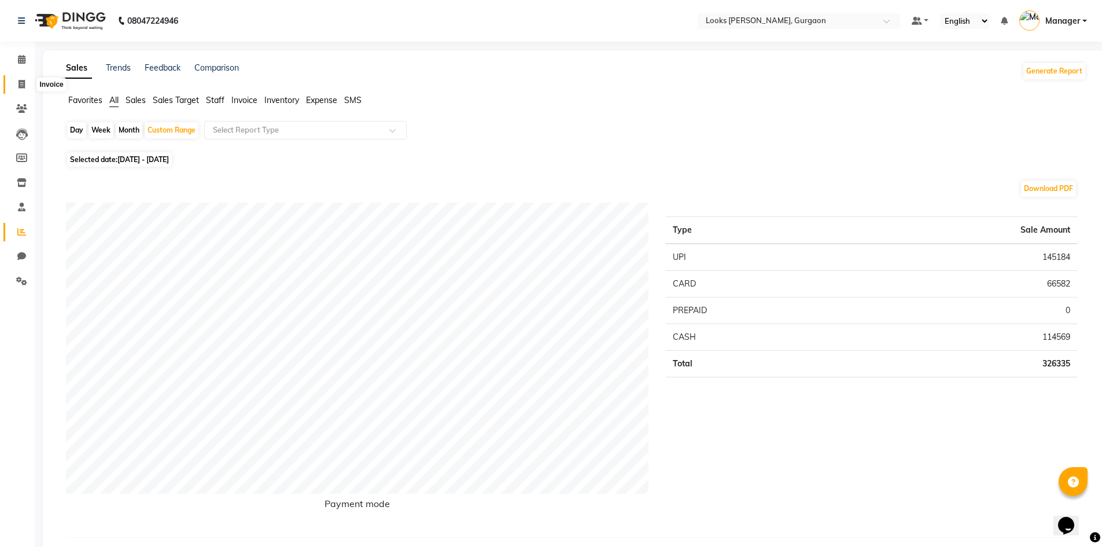
click at [23, 86] on icon at bounding box center [22, 84] width 6 height 9
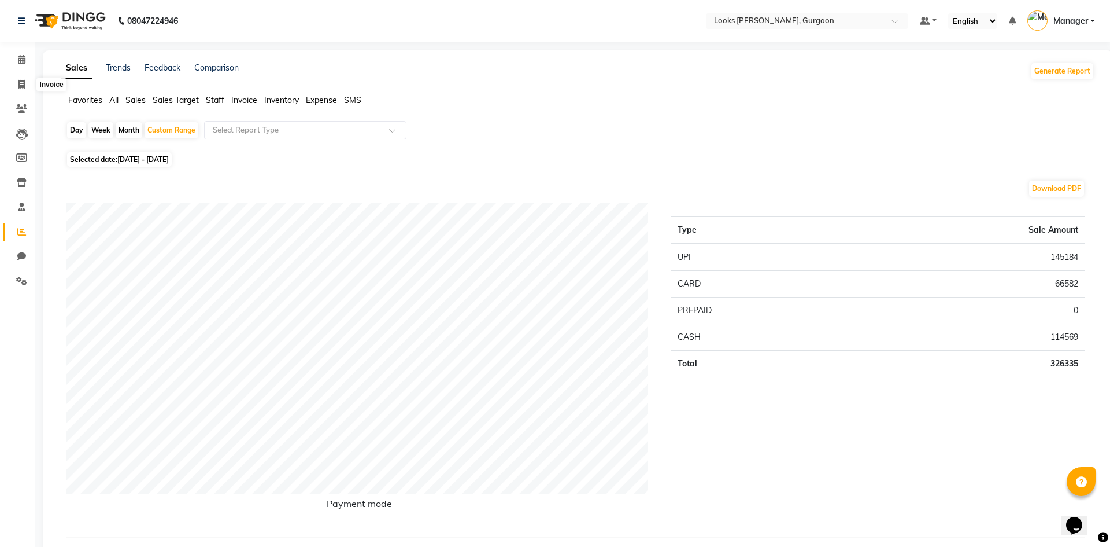
select select "8452"
select select "service"
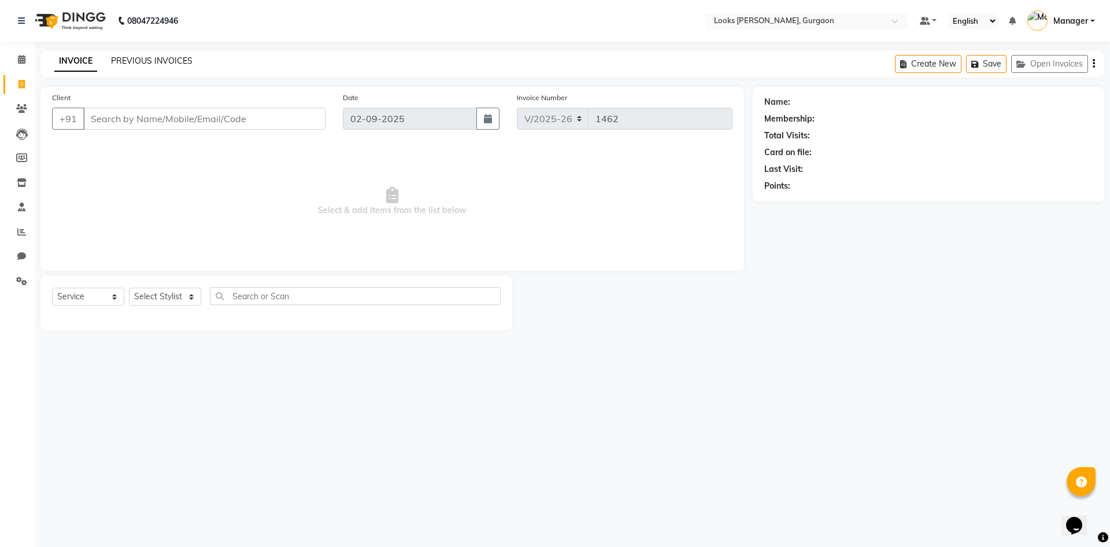
click at [150, 63] on link "PREVIOUS INVOICES" at bounding box center [152, 61] width 82 height 10
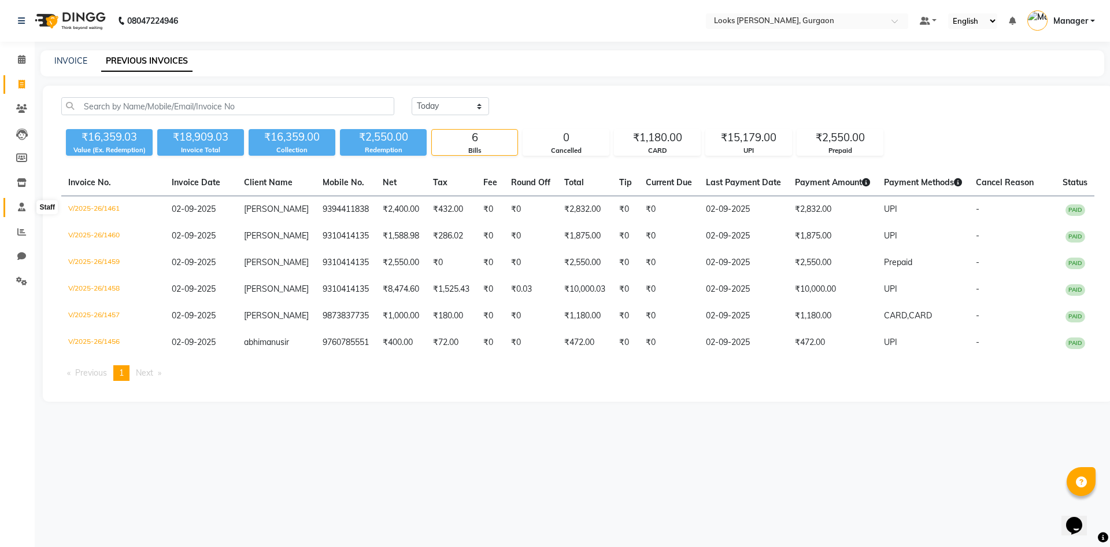
click at [24, 204] on icon at bounding box center [22, 206] width 8 height 9
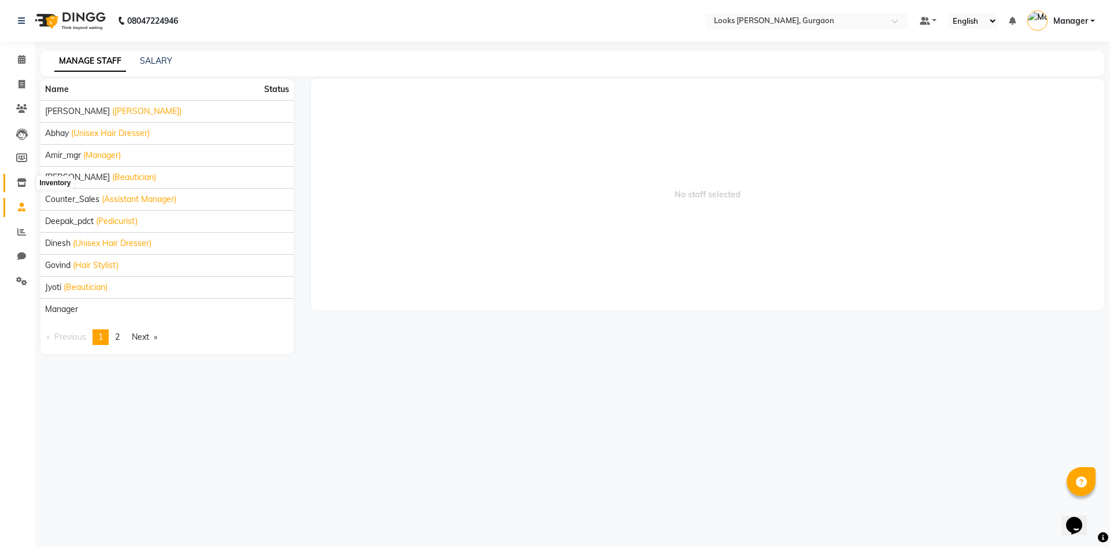
click at [25, 179] on icon at bounding box center [22, 182] width 10 height 9
select select
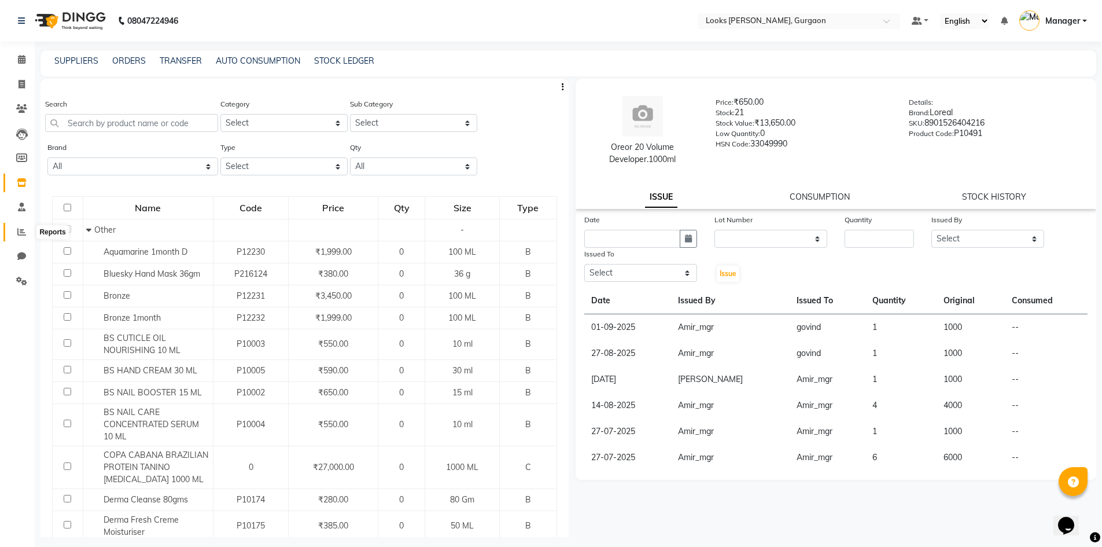
click at [24, 228] on icon at bounding box center [21, 231] width 9 height 9
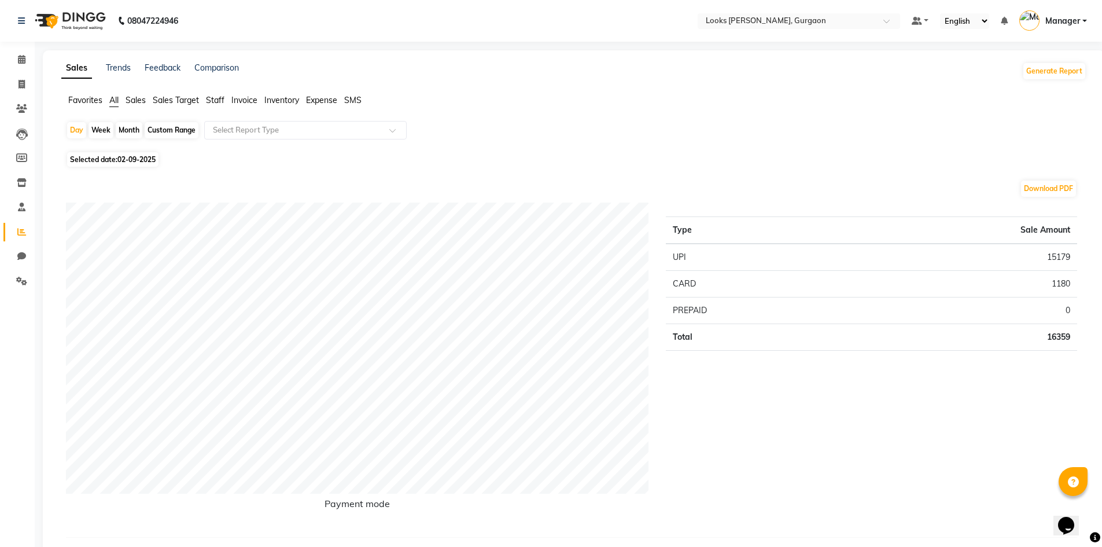
click at [134, 99] on span "Sales" at bounding box center [135, 100] width 20 height 10
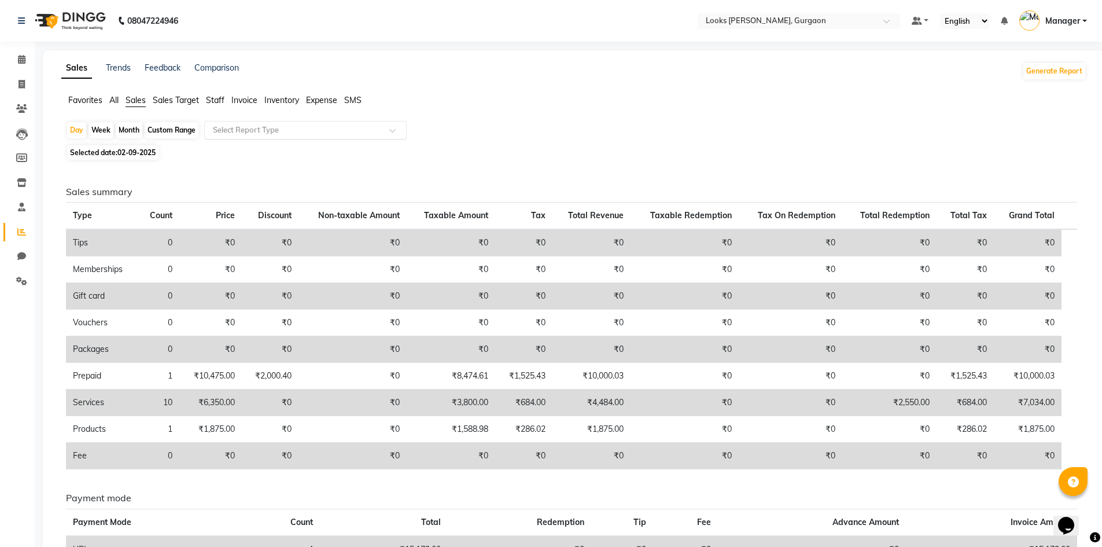
click at [254, 130] on input "text" at bounding box center [294, 130] width 167 height 12
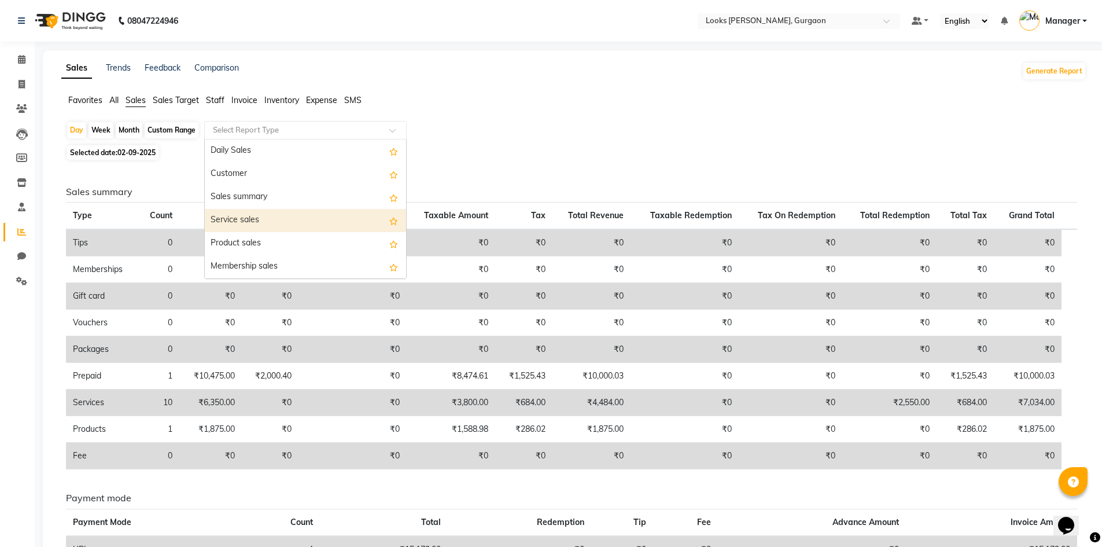
click at [345, 213] on div "Service sales" at bounding box center [305, 220] width 201 height 23
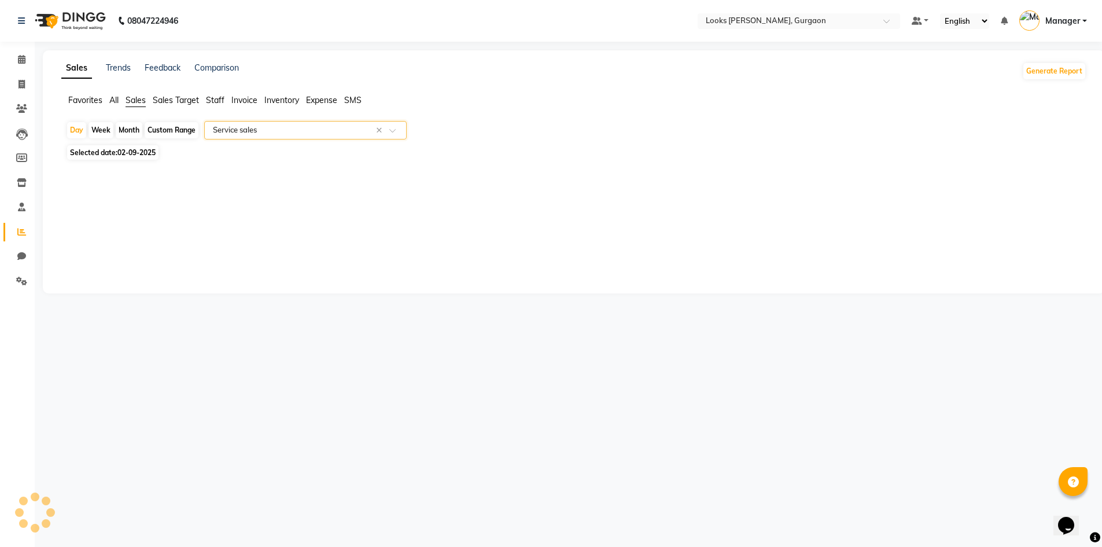
select select "filtered_report"
select select "pdf"
click at [161, 131] on div "Custom Range" at bounding box center [172, 130] width 54 height 16
select select "9"
select select "2025"
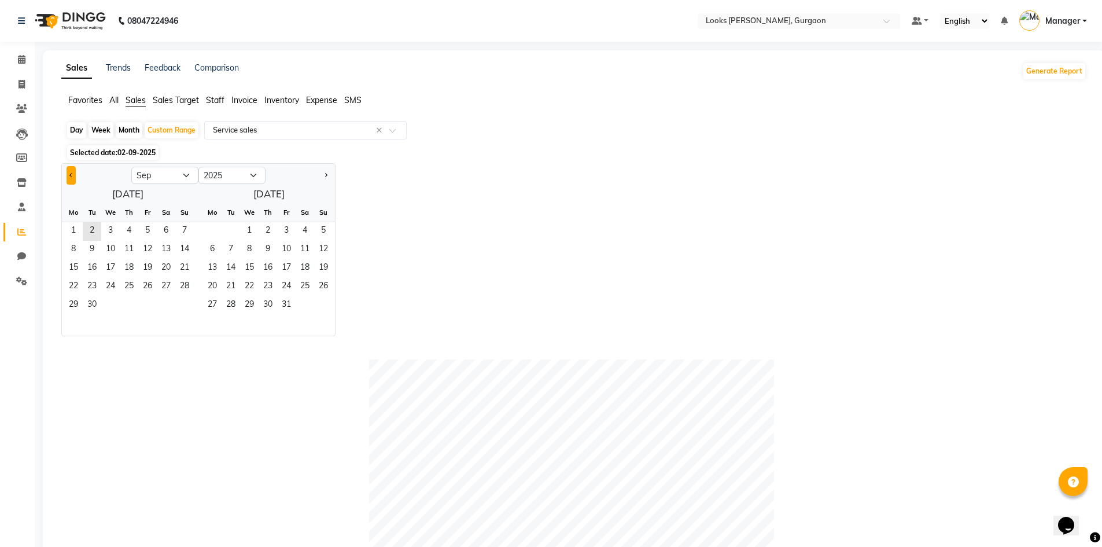
click at [74, 168] on button "Previous month" at bounding box center [71, 175] width 9 height 19
select select "8"
click at [67, 300] on span "25" at bounding box center [73, 305] width 19 height 19
click at [77, 282] on span "18" at bounding box center [73, 287] width 19 height 19
click at [232, 226] on span "2" at bounding box center [231, 231] width 19 height 19
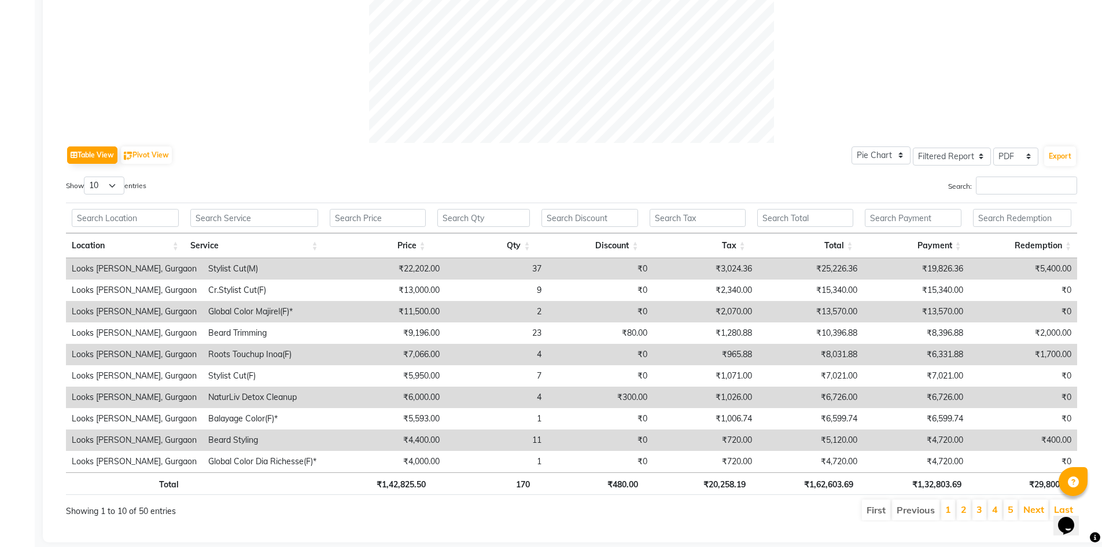
scroll to position [463, 0]
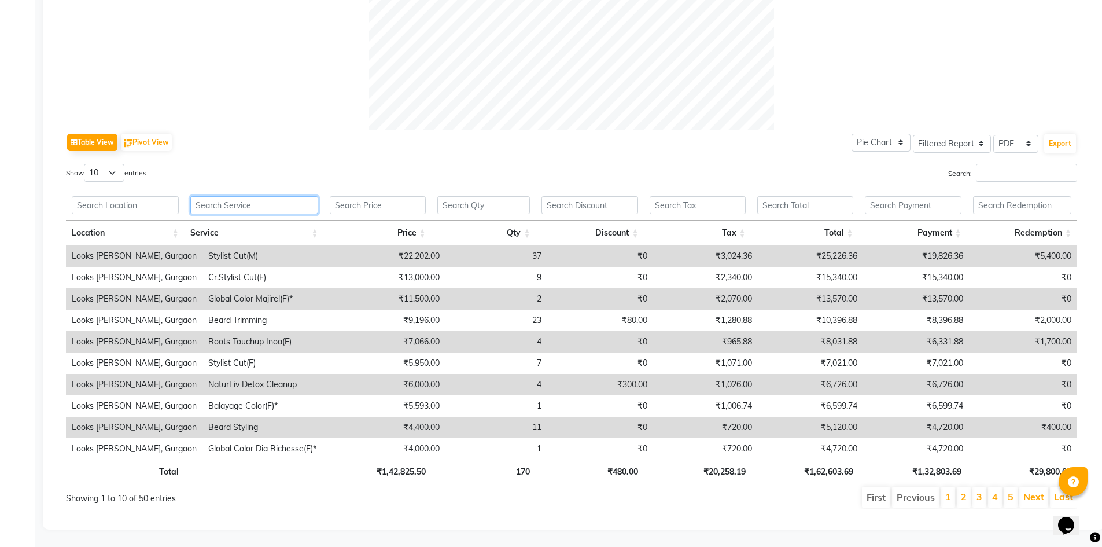
drag, startPoint x: 239, startPoint y: 206, endPoint x: 259, endPoint y: 197, distance: 22.0
click at [246, 203] on input "text" at bounding box center [254, 205] width 128 height 18
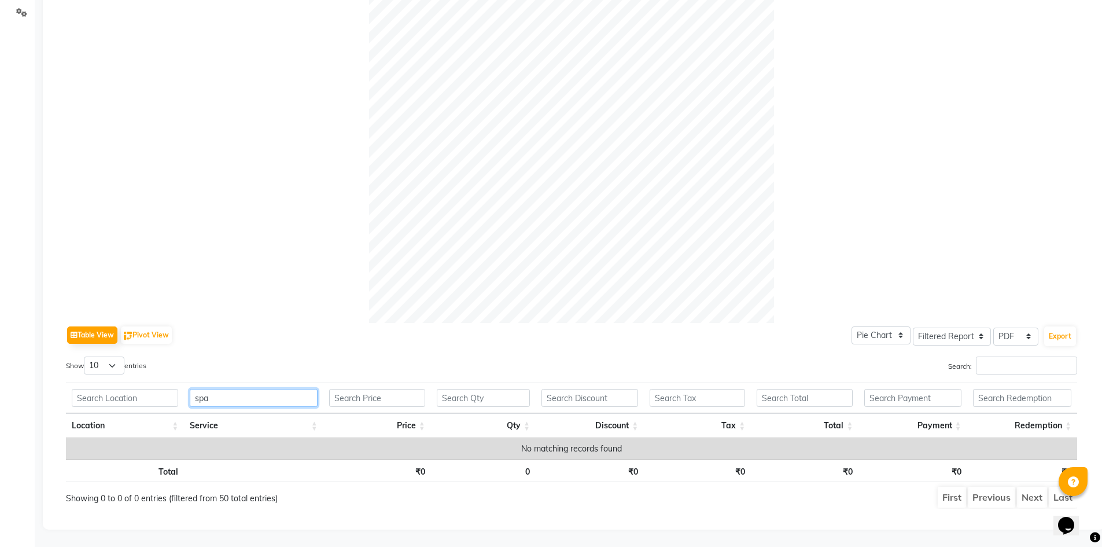
scroll to position [277, 0]
type input "s"
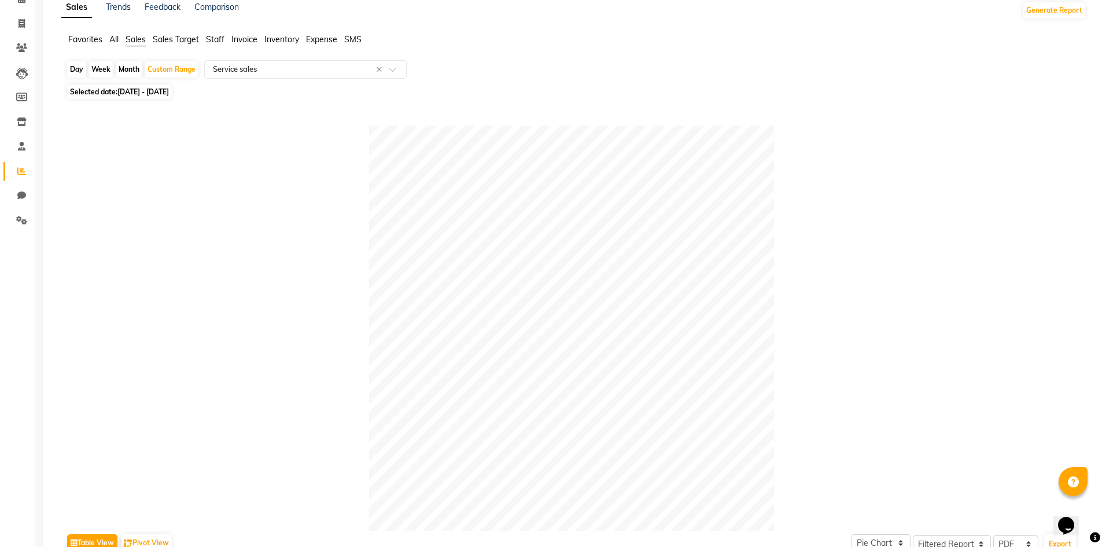
scroll to position [0, 0]
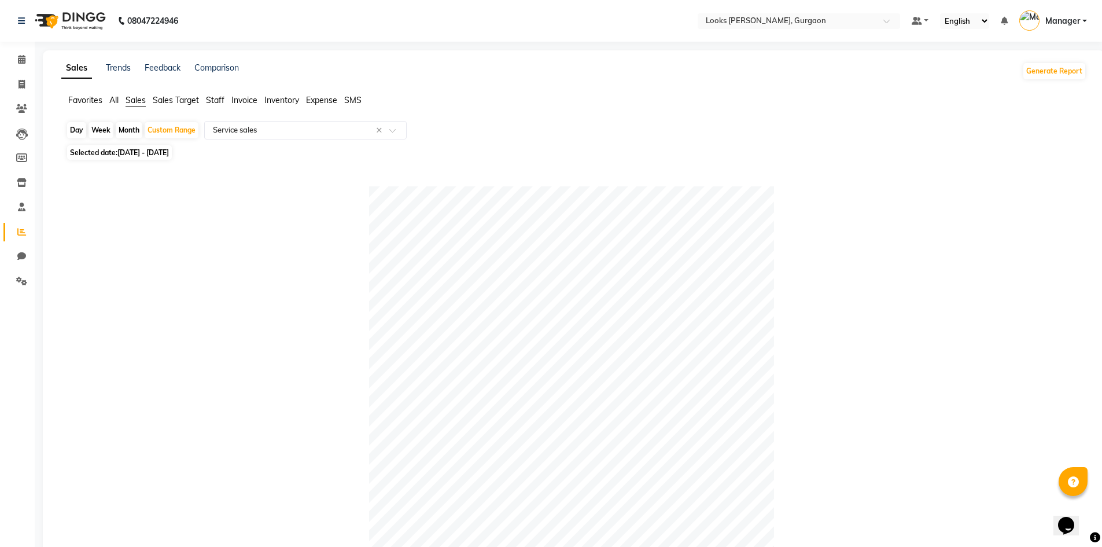
click at [131, 136] on div "Month" at bounding box center [129, 130] width 27 height 16
select select "8"
select select "2025"
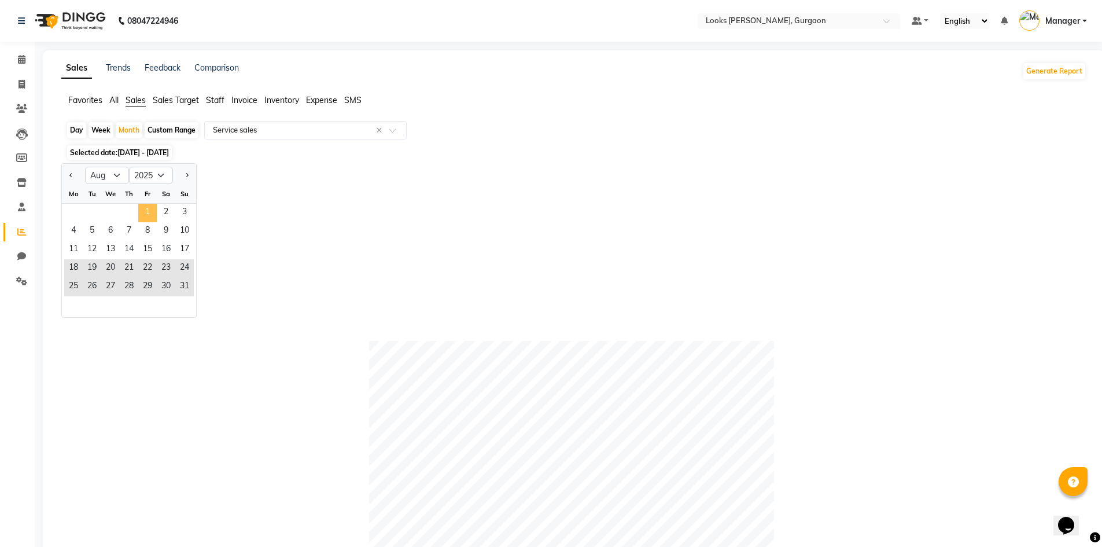
click at [143, 213] on span "1" at bounding box center [147, 213] width 19 height 19
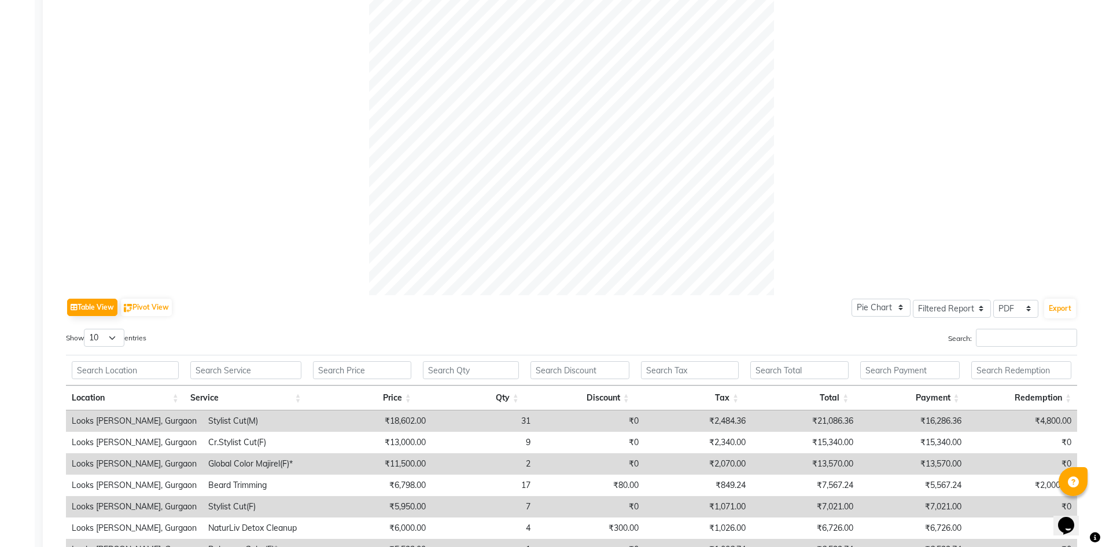
scroll to position [405, 0]
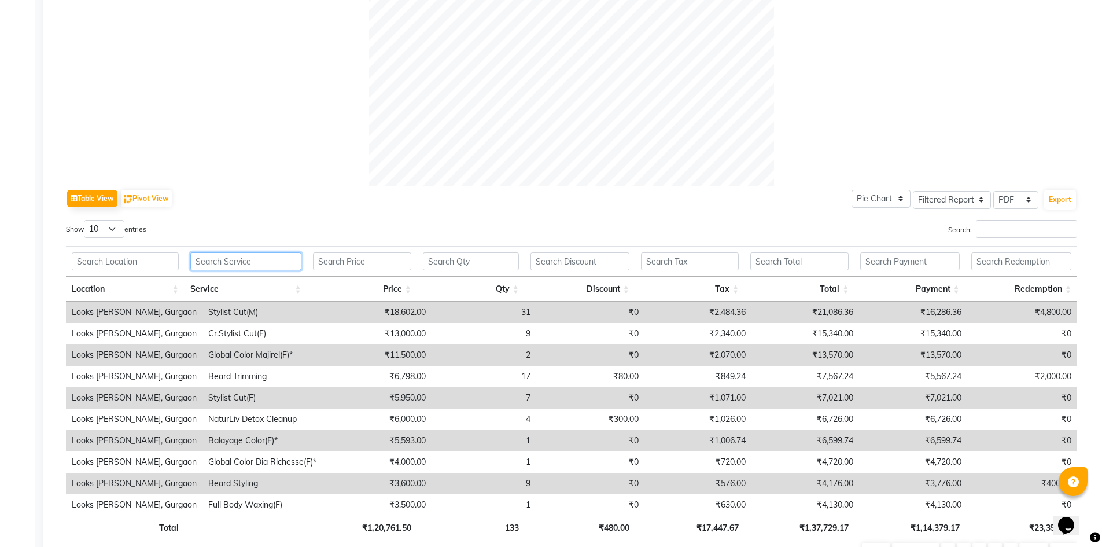
click at [279, 262] on input "text" at bounding box center [245, 261] width 111 height 18
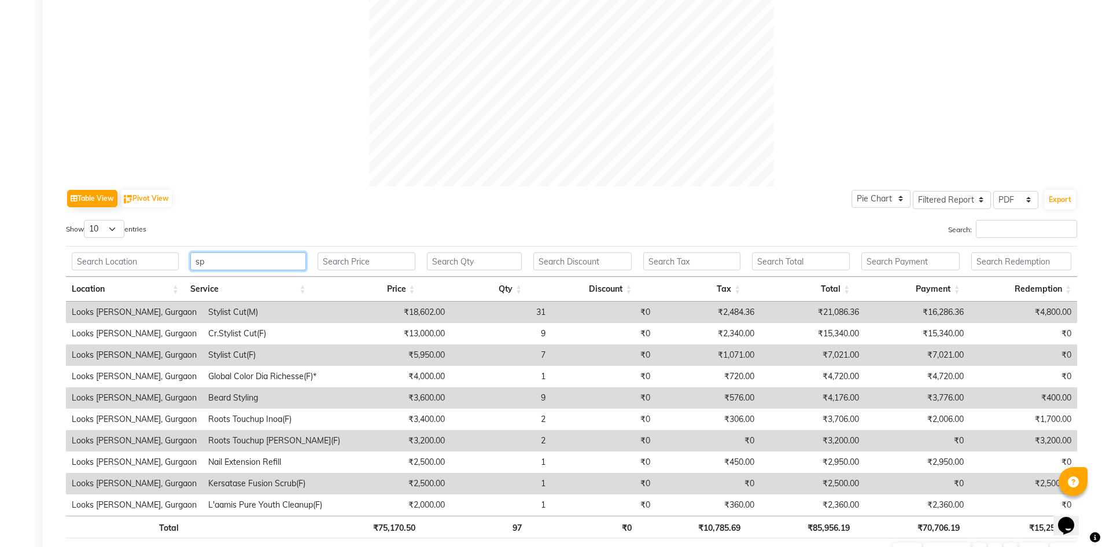
scroll to position [277, 0]
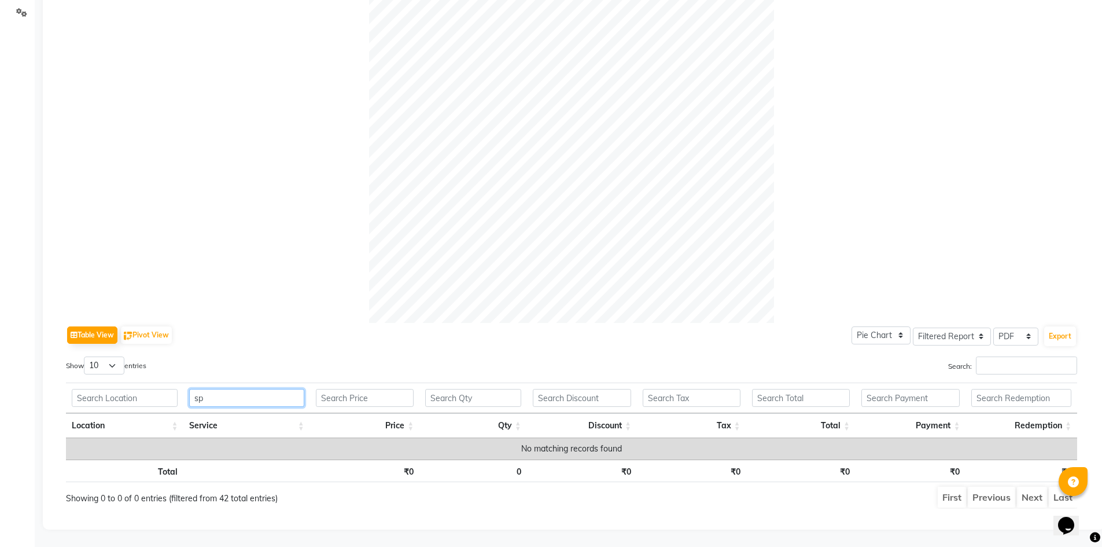
type input "s"
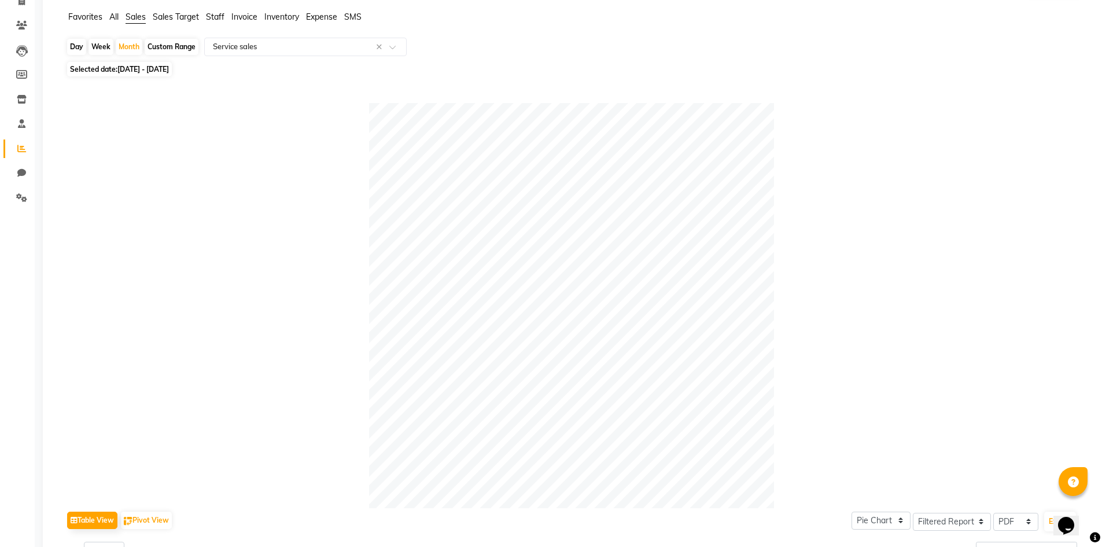
scroll to position [0, 0]
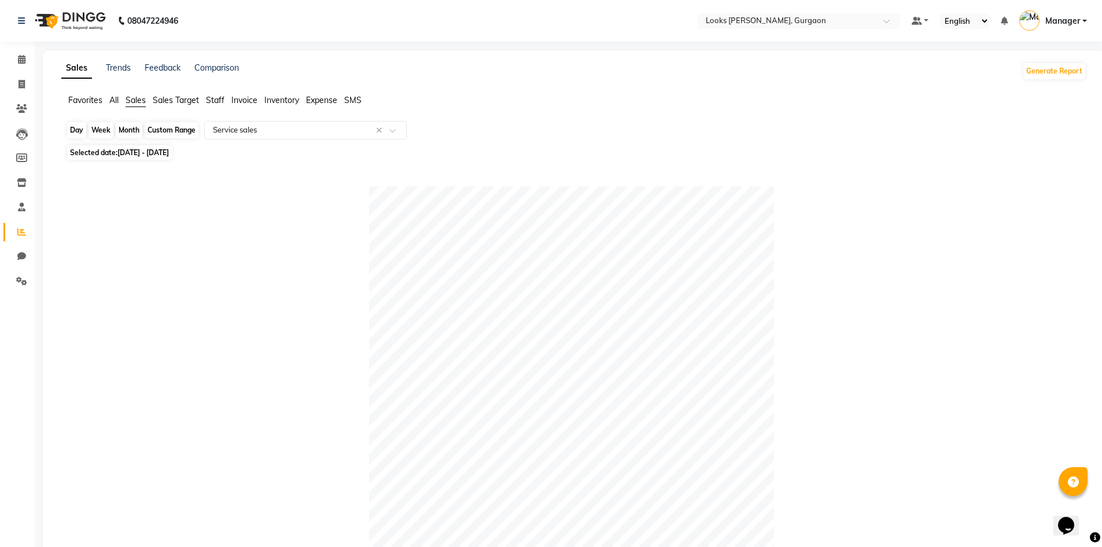
click at [129, 129] on div "Month" at bounding box center [129, 130] width 27 height 16
select select "8"
select select "2025"
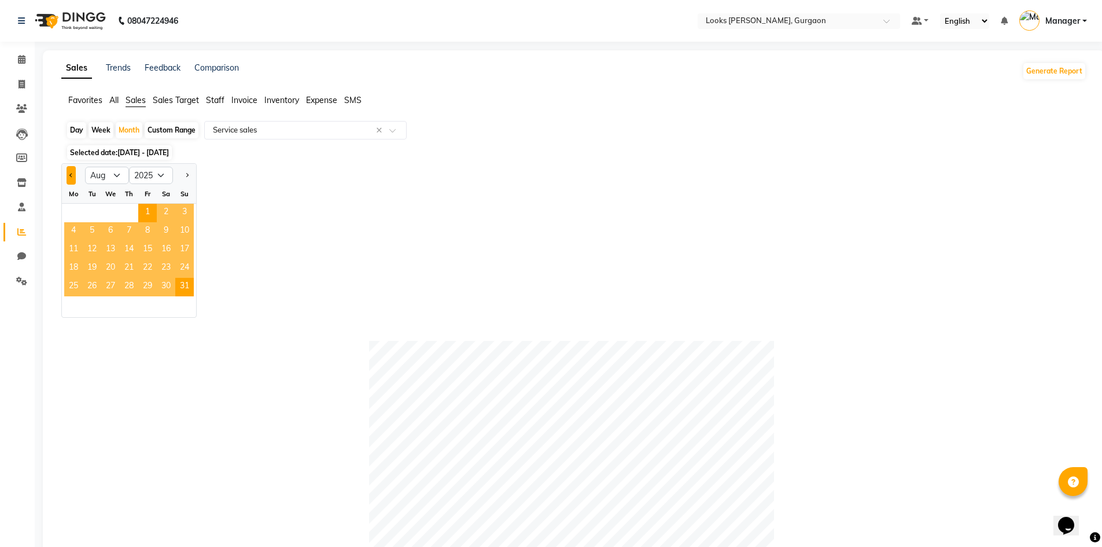
click at [72, 175] on span "Previous month" at bounding box center [71, 175] width 4 height 4
select select "7"
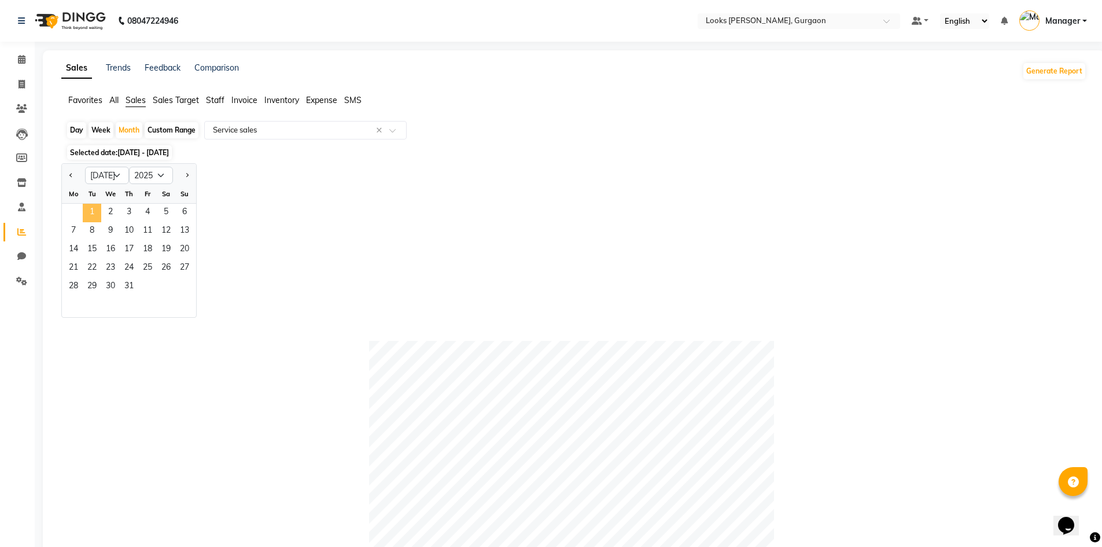
click at [99, 208] on span "1" at bounding box center [92, 213] width 19 height 19
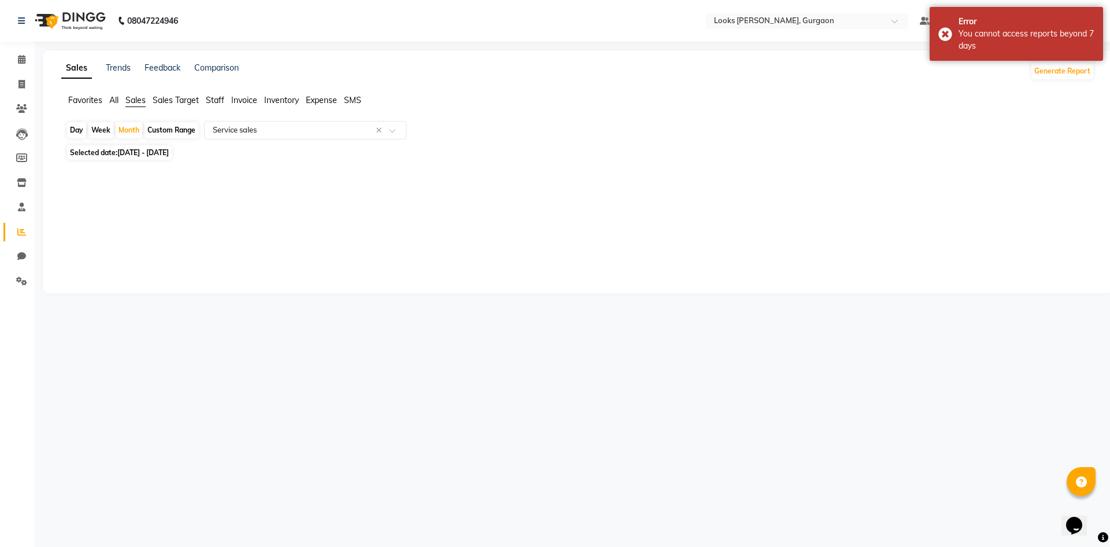
click at [179, 126] on div "Custom Range" at bounding box center [172, 130] width 54 height 16
select select "7"
select select "2025"
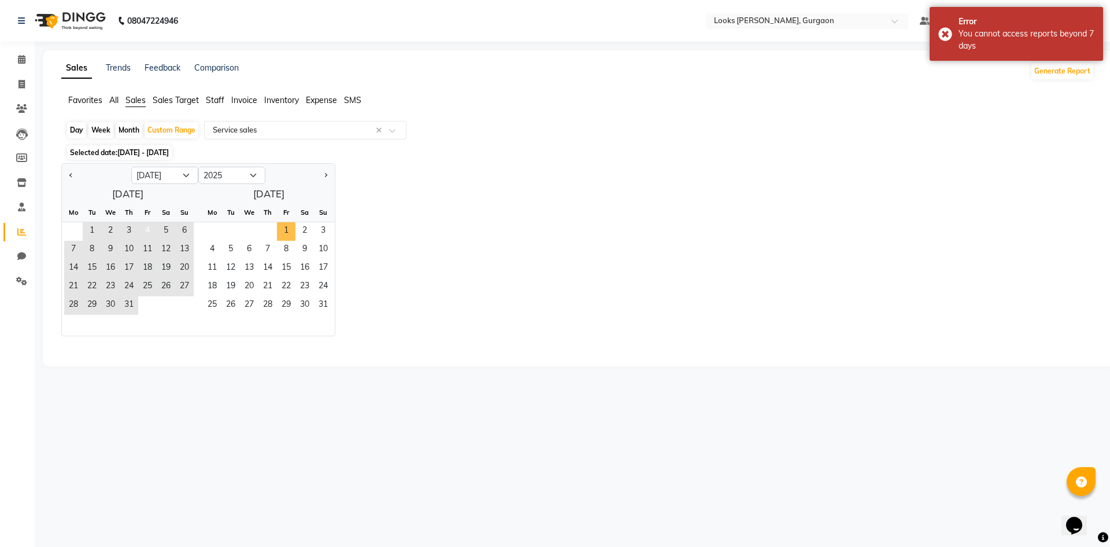
click at [291, 231] on span "1" at bounding box center [286, 231] width 19 height 19
select select "8"
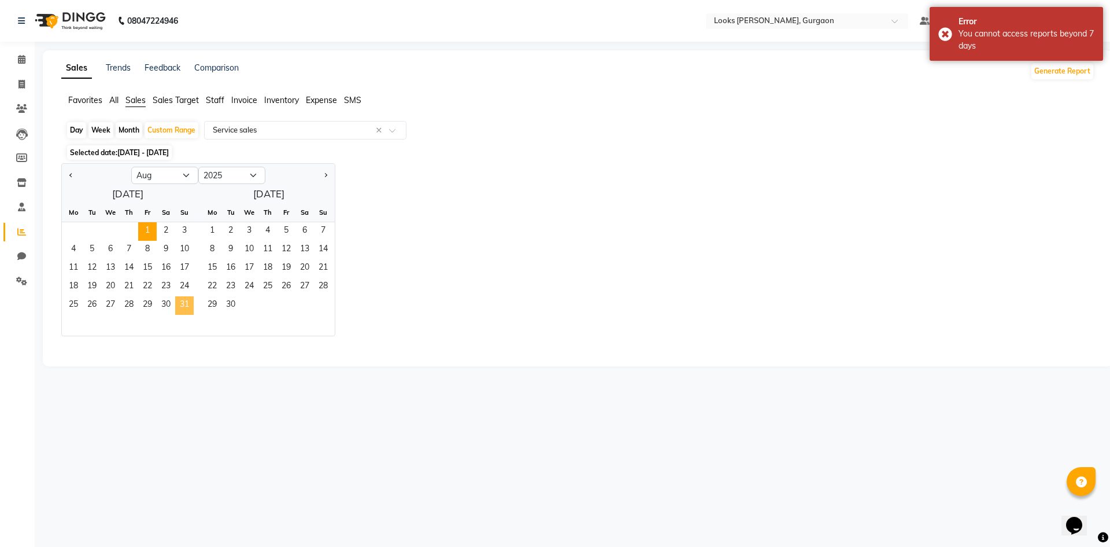
click at [184, 304] on span "31" at bounding box center [184, 305] width 19 height 19
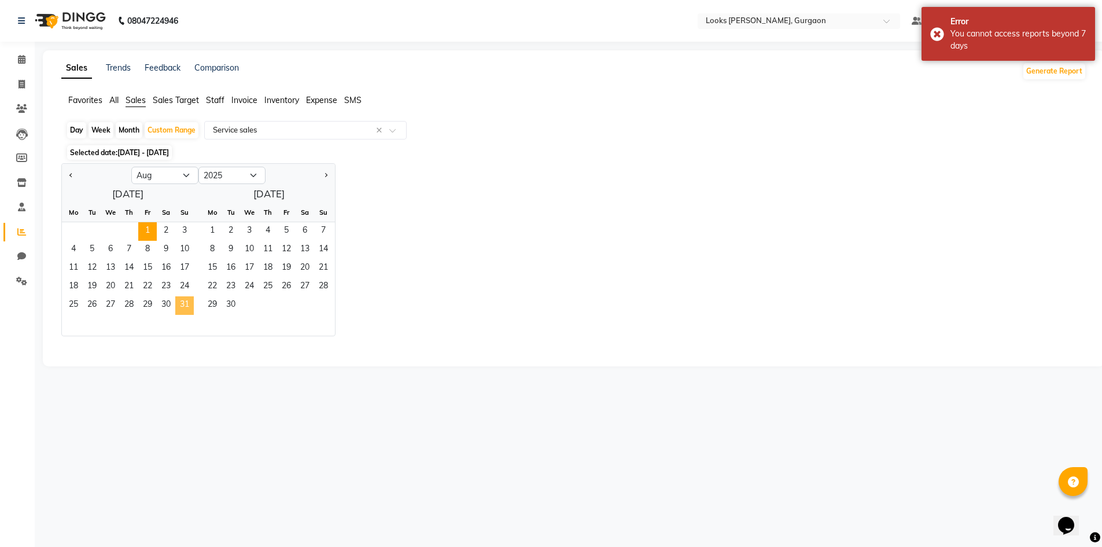
select select "filtered_report"
select select "pdf"
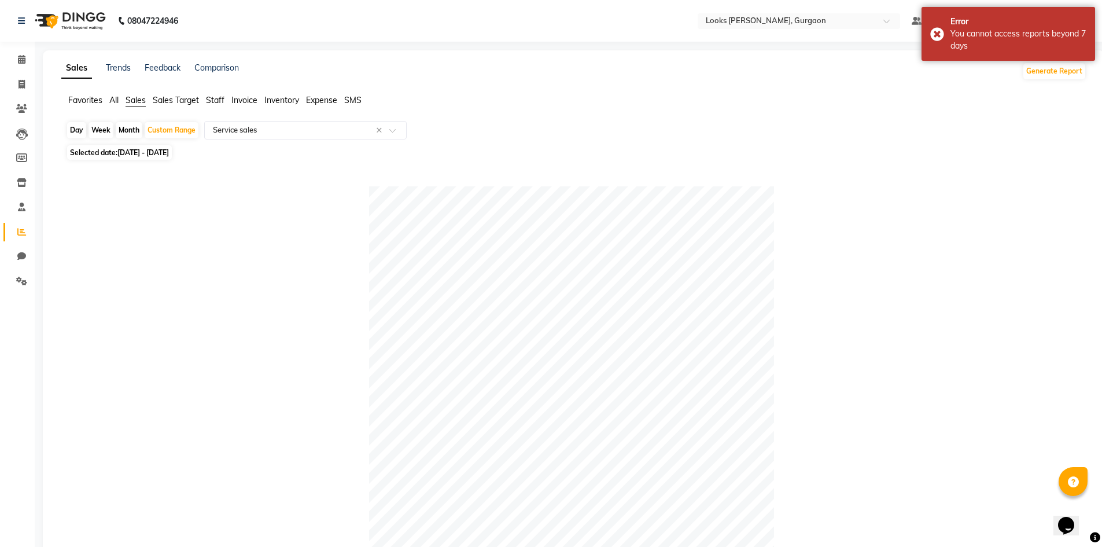
click at [120, 131] on div "Month" at bounding box center [129, 130] width 27 height 16
select select "8"
select select "2025"
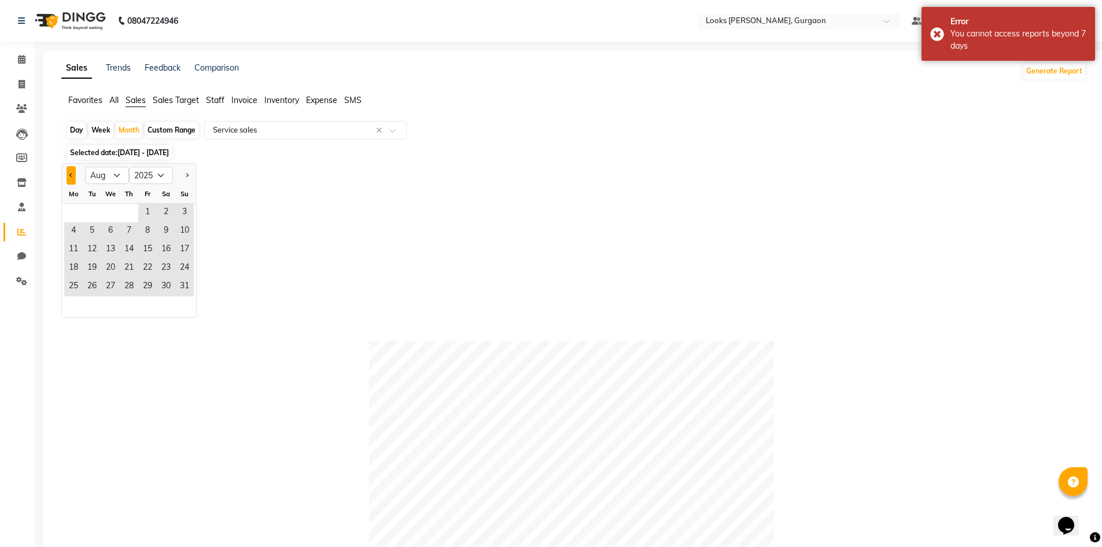
click at [69, 175] on span "Previous month" at bounding box center [71, 175] width 4 height 4
select select "7"
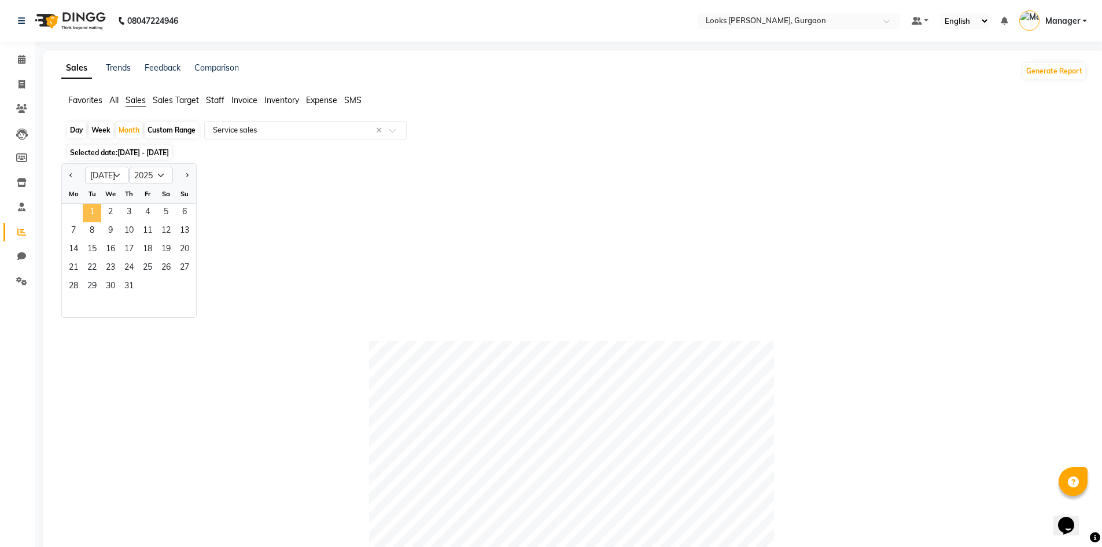
click at [96, 207] on span "1" at bounding box center [92, 213] width 19 height 19
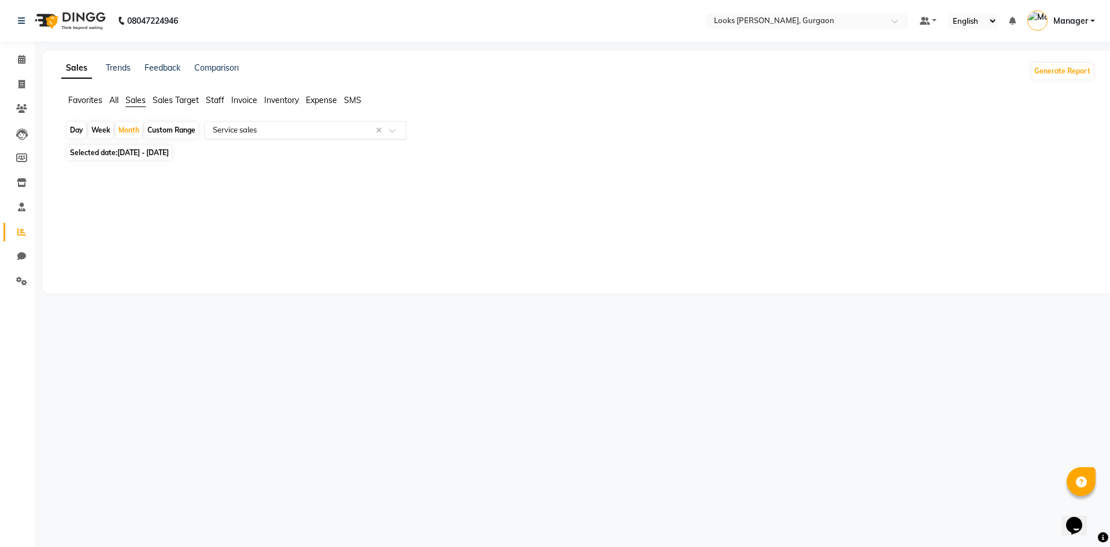
click at [327, 133] on input "text" at bounding box center [294, 130] width 167 height 12
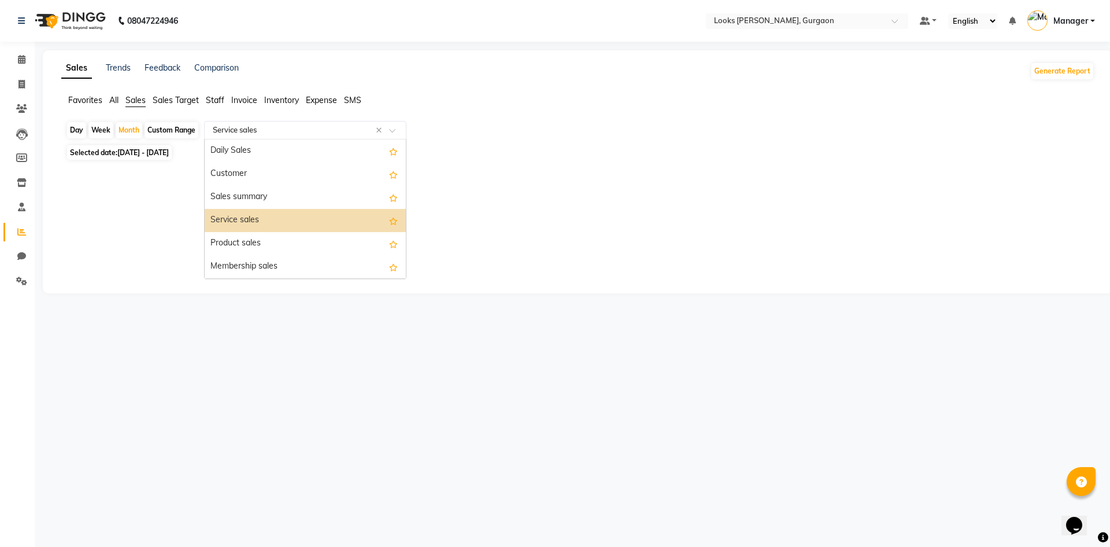
click at [305, 227] on div "Service sales" at bounding box center [305, 220] width 201 height 23
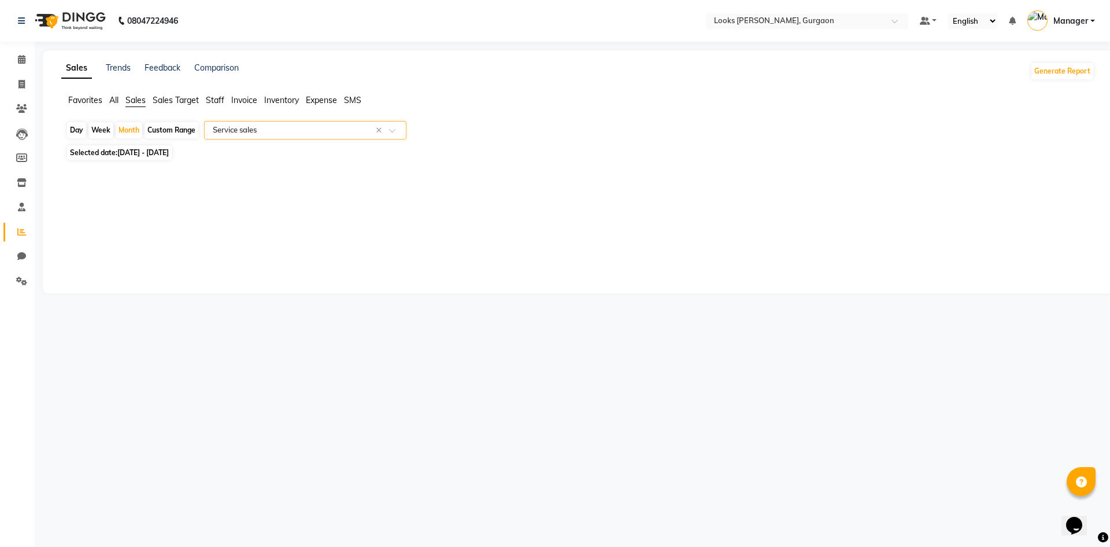
click at [319, 124] on input "text" at bounding box center [294, 130] width 167 height 12
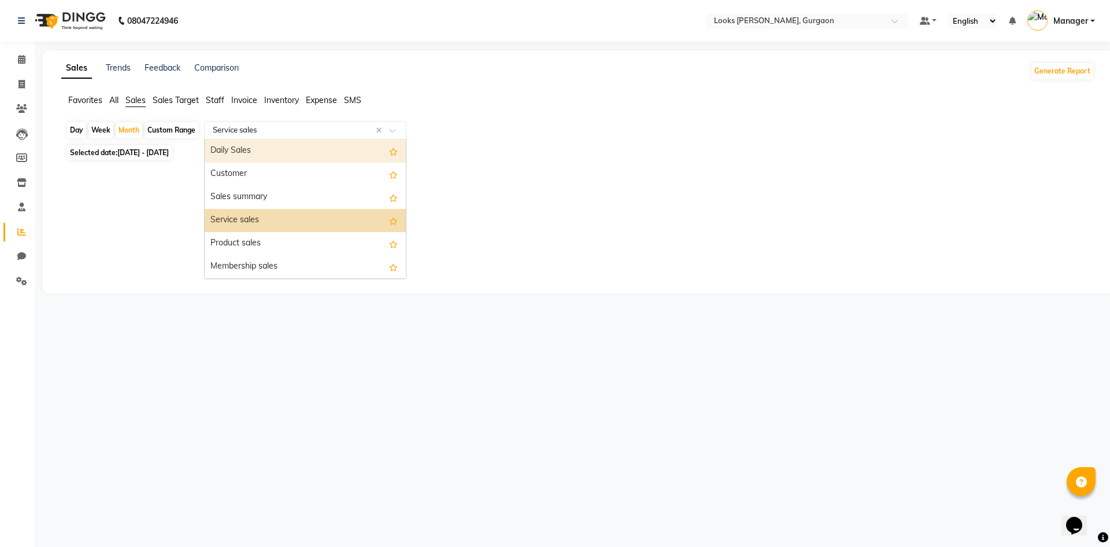
click at [307, 149] on div "Daily Sales" at bounding box center [305, 150] width 201 height 23
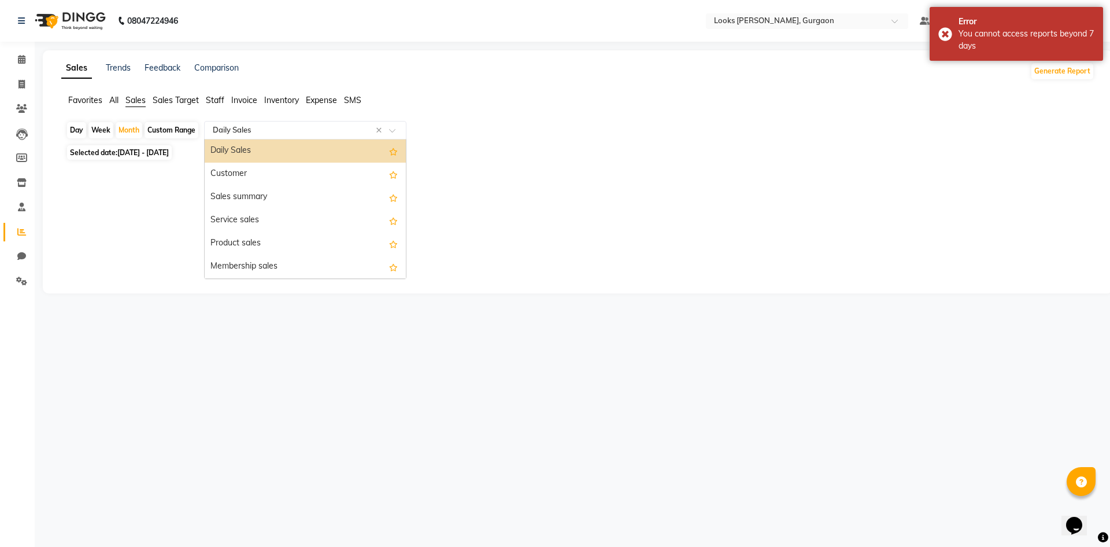
click at [319, 130] on input "text" at bounding box center [294, 130] width 167 height 12
click at [312, 219] on div "Service sales" at bounding box center [305, 220] width 201 height 23
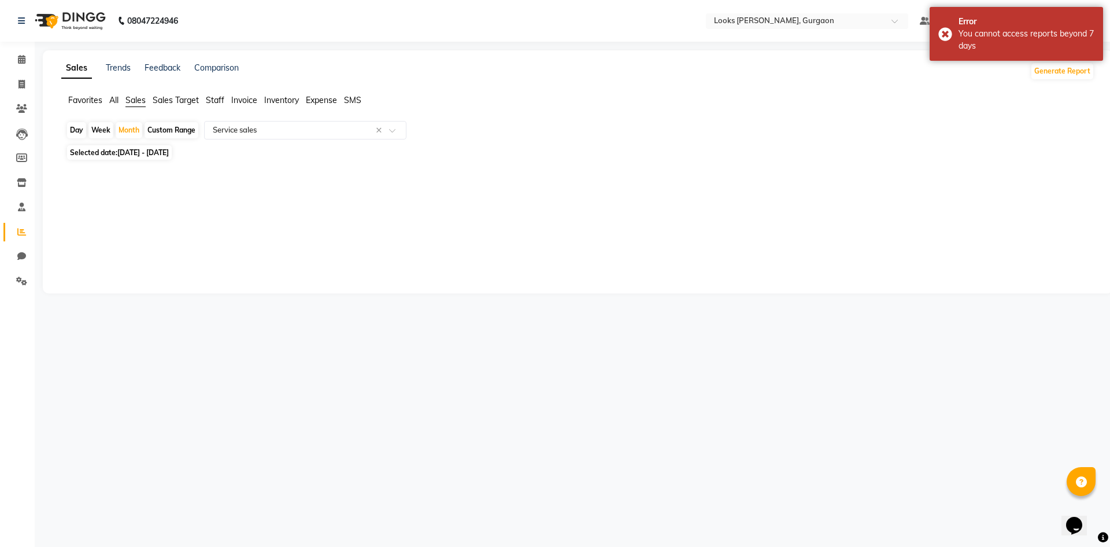
click at [132, 158] on span "Selected date: 01-07-2025 - 31-07-2025" at bounding box center [119, 152] width 105 height 14
select select "7"
select select "2025"
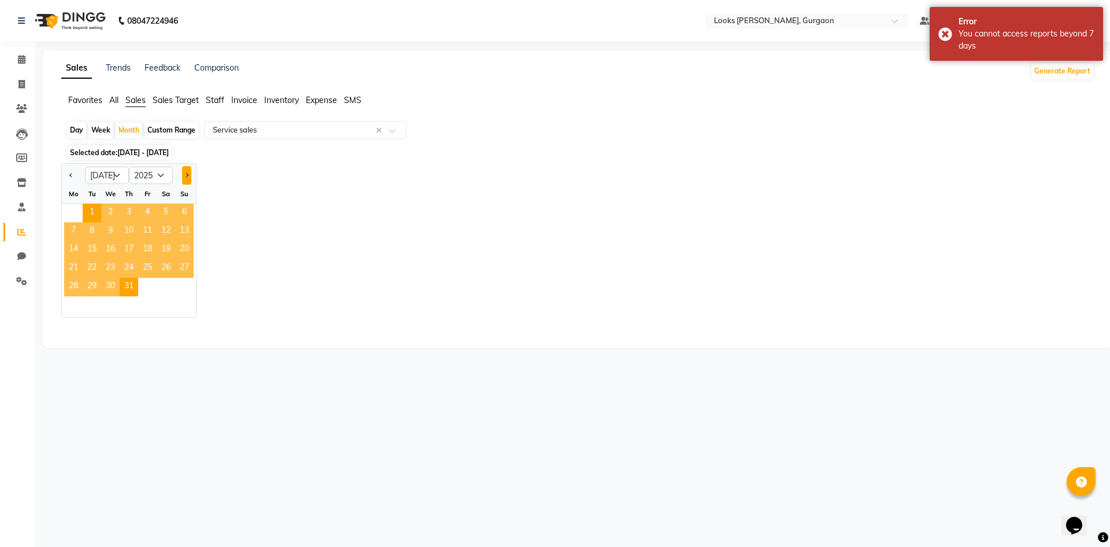
click at [184, 178] on button "Next month" at bounding box center [186, 175] width 9 height 19
select select "8"
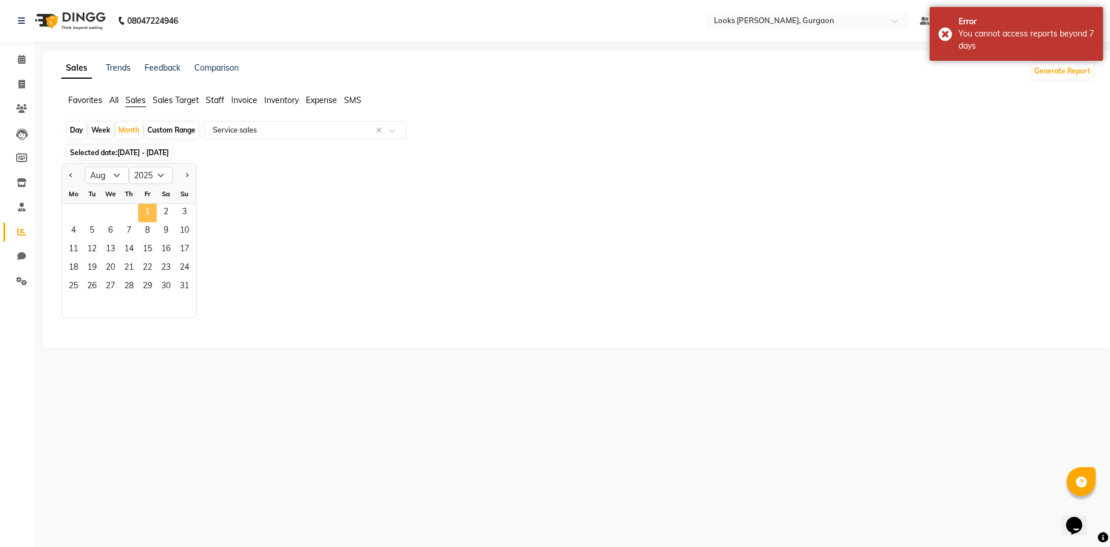
click at [147, 208] on span "1" at bounding box center [147, 213] width 19 height 19
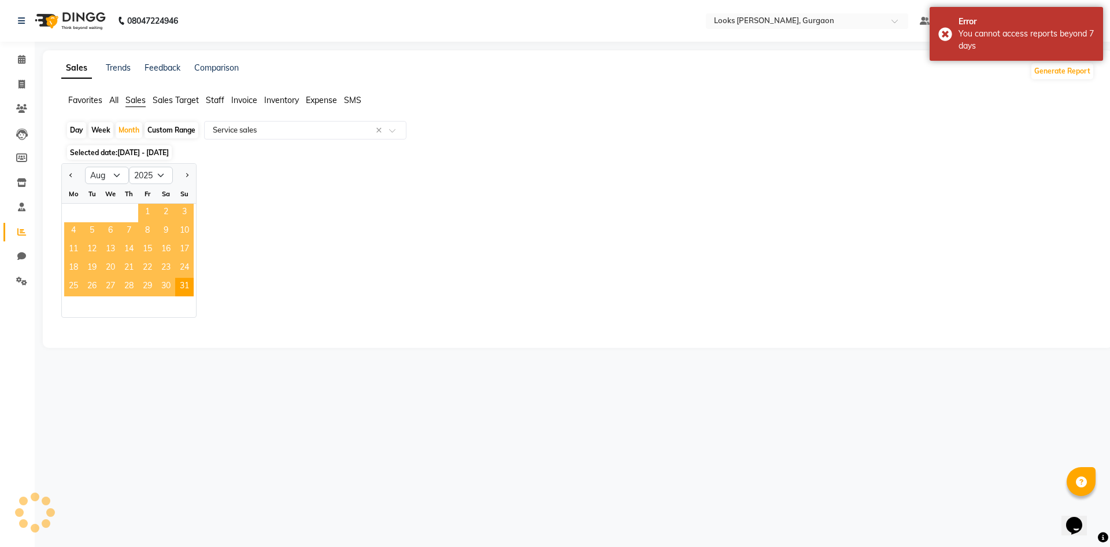
select select "filtered_report"
select select "pdf"
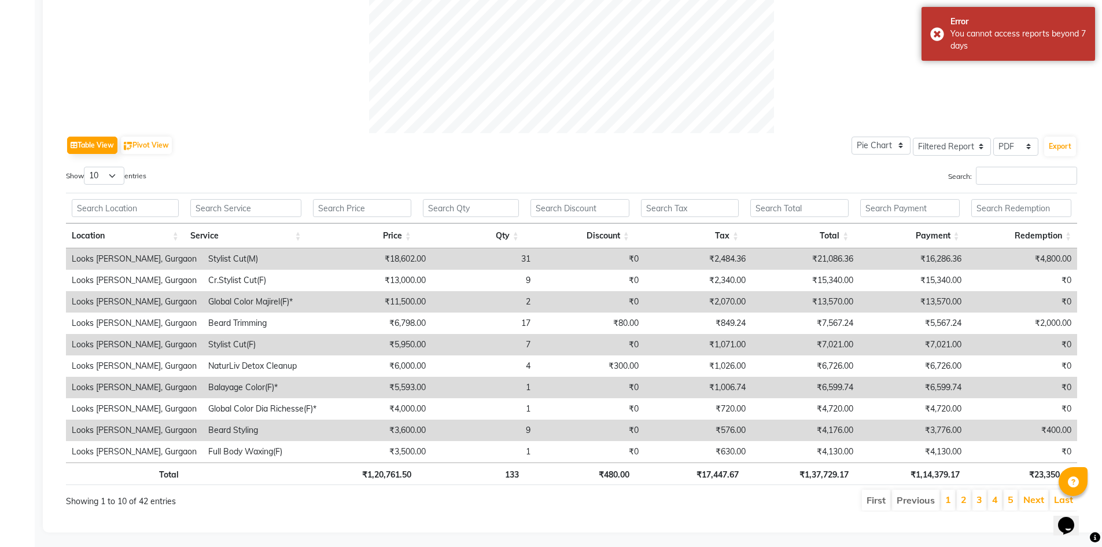
scroll to position [470, 0]
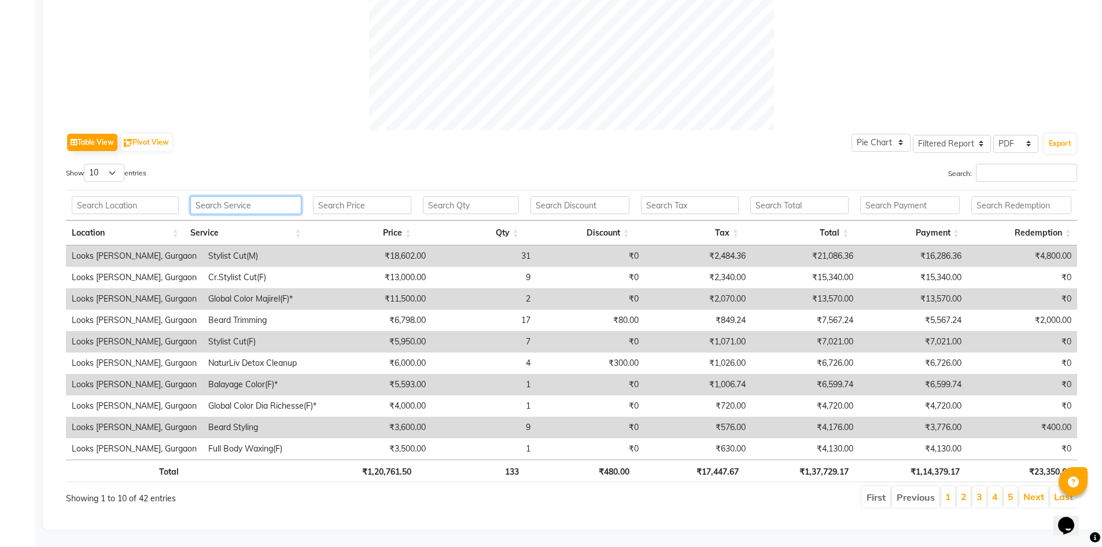
click at [248, 198] on input "text" at bounding box center [245, 205] width 111 height 18
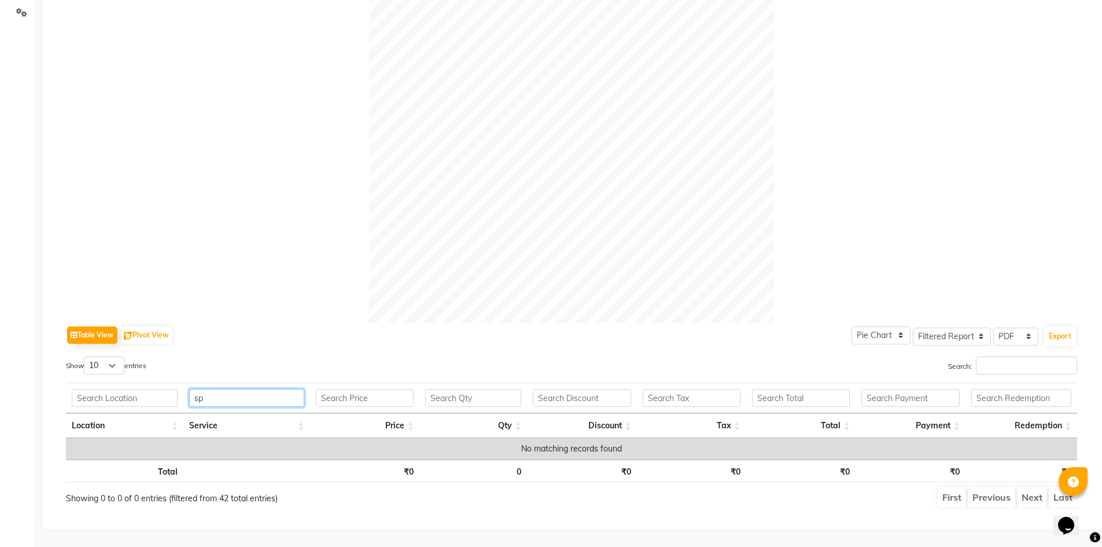
scroll to position [277, 0]
type input "s"
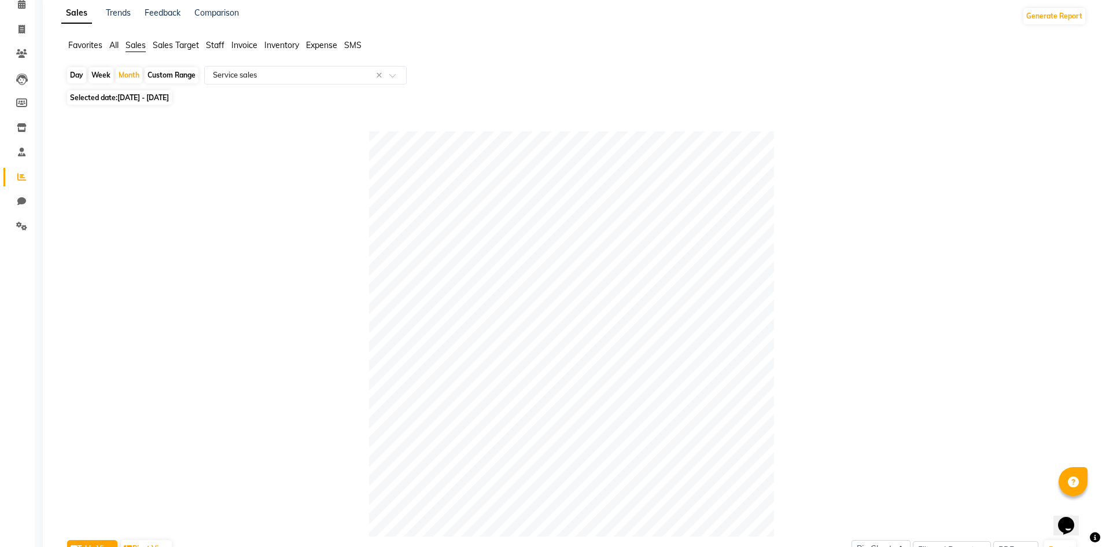
scroll to position [0, 0]
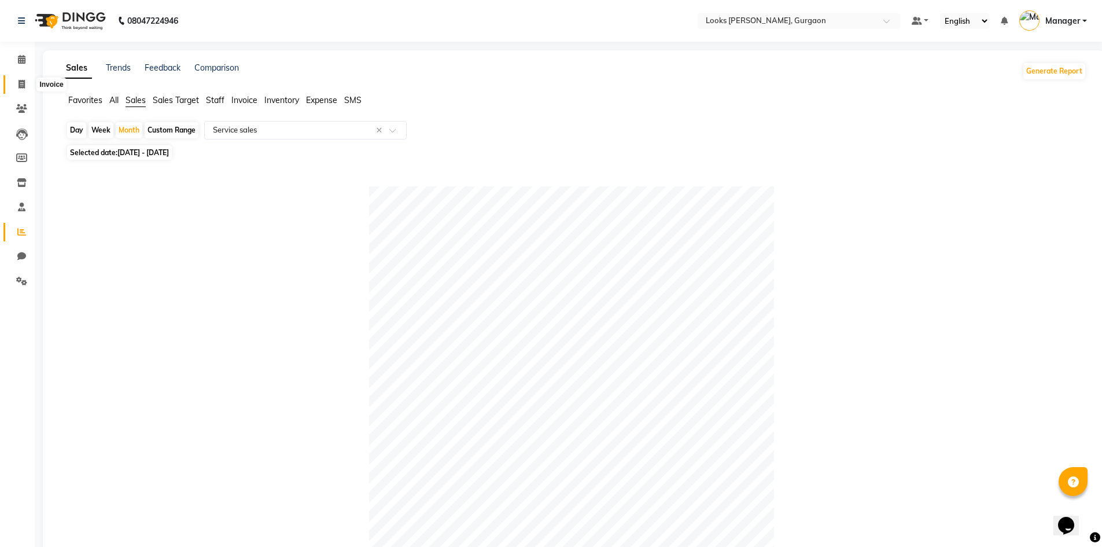
click at [22, 84] on icon at bounding box center [22, 84] width 6 height 9
select select "service"
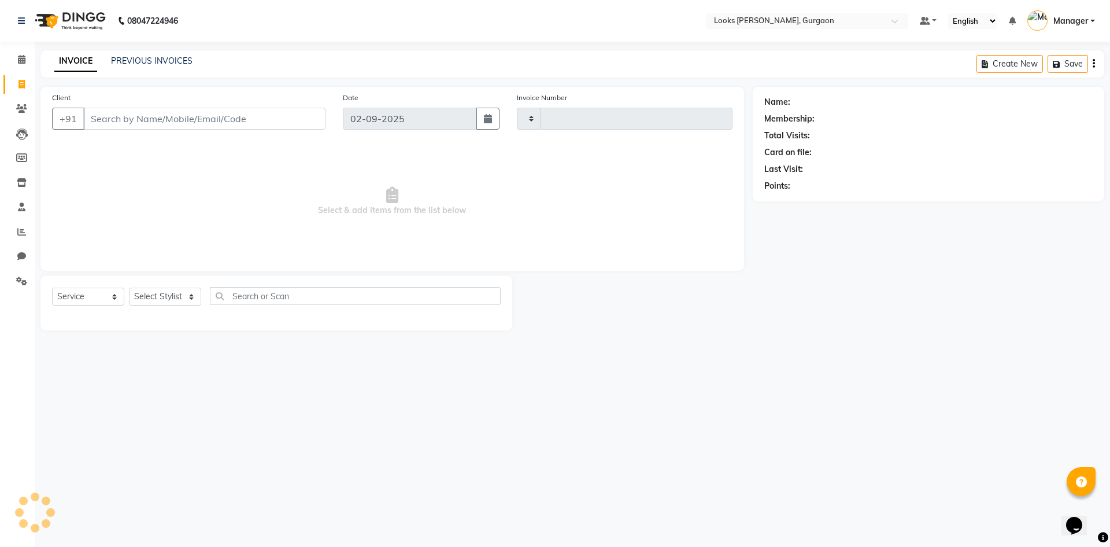
type input "1462"
select select "8452"
click at [178, 55] on div "PREVIOUS INVOICES" at bounding box center [152, 61] width 82 height 12
click at [177, 65] on link "PREVIOUS INVOICES" at bounding box center [152, 61] width 82 height 10
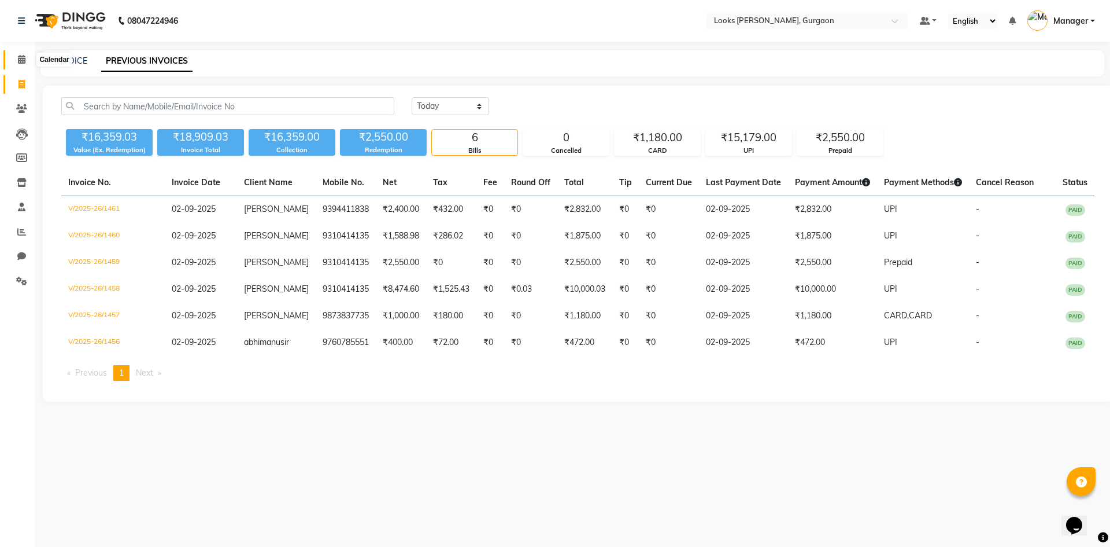
click at [20, 62] on icon at bounding box center [22, 59] width 8 height 9
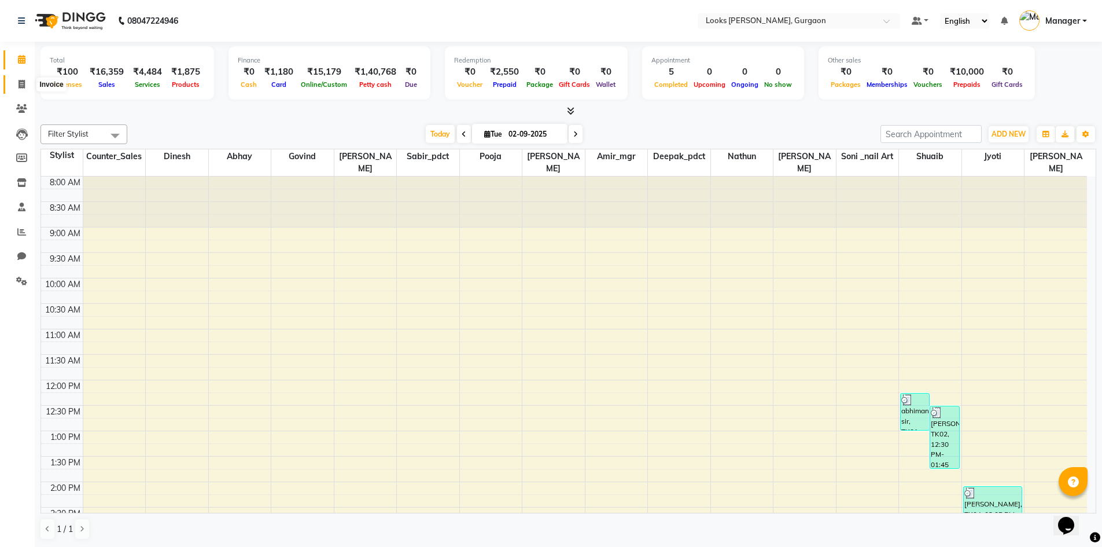
click at [24, 88] on span at bounding box center [22, 84] width 20 height 13
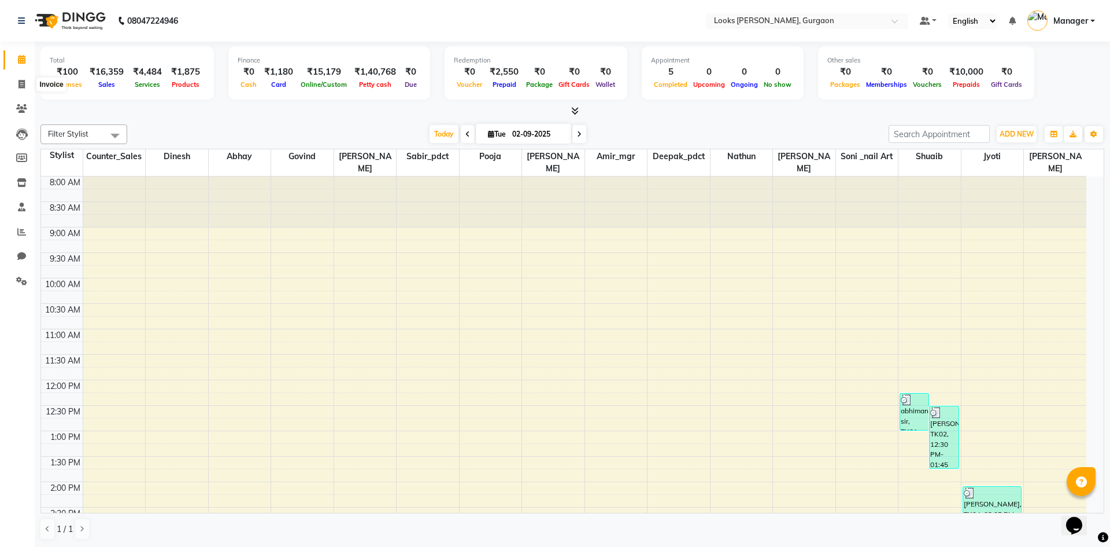
select select "8452"
select select "service"
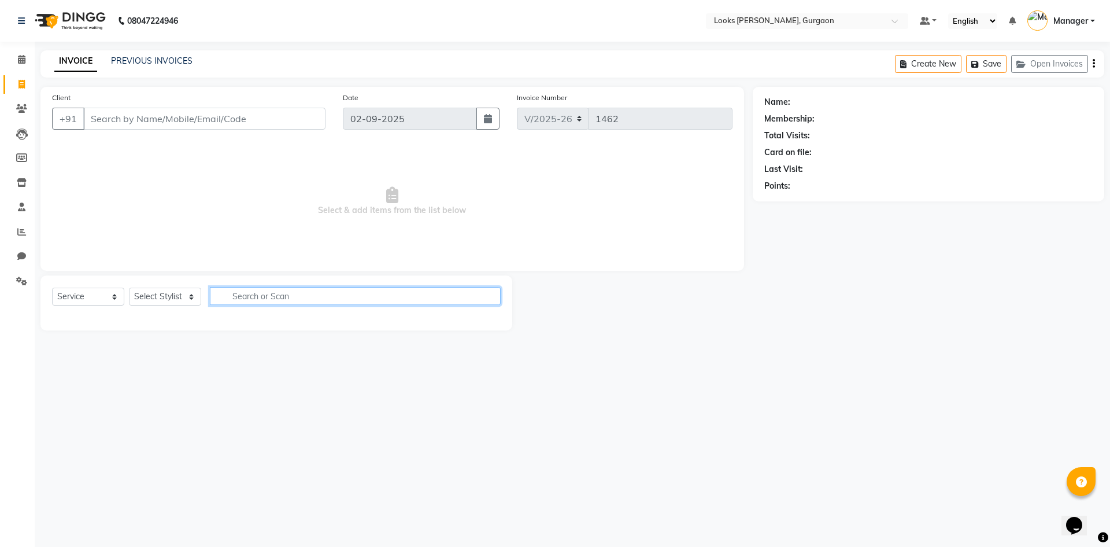
click at [284, 294] on input "text" at bounding box center [355, 296] width 291 height 18
type input "spa"
click at [174, 291] on select "Select Stylist aahil abhay Amir_mgr Anamika Counter_Sales Deepak_pdct dinesh go…" at bounding box center [165, 296] width 72 height 18
select select "82370"
click at [129, 287] on select "Select Stylist aahil abhay Amir_mgr Anamika Counter_Sales Deepak_pdct dinesh go…" at bounding box center [165, 296] width 72 height 18
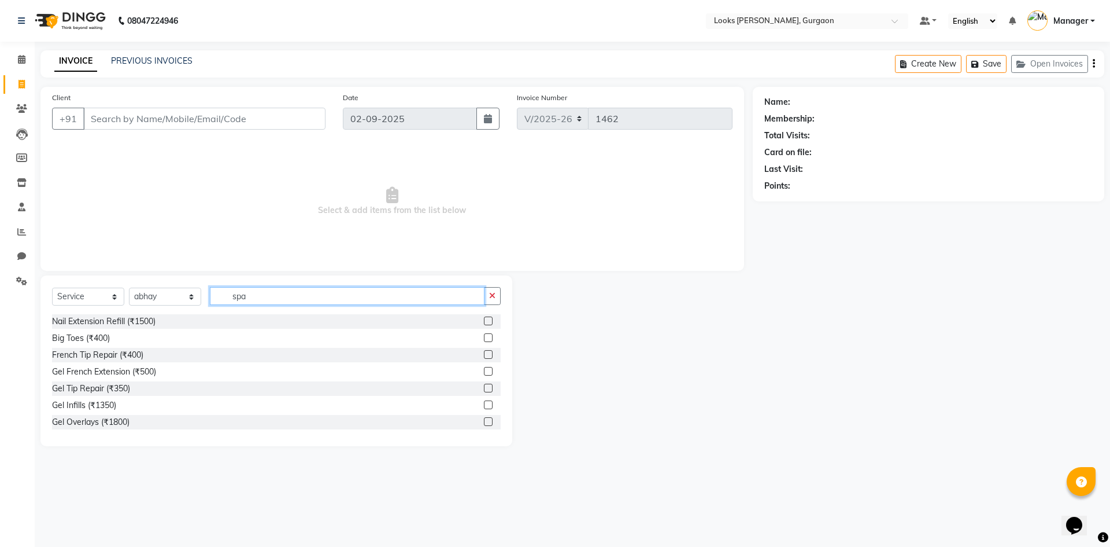
click at [327, 291] on input "spa" at bounding box center [347, 296] width 275 height 18
type input "s"
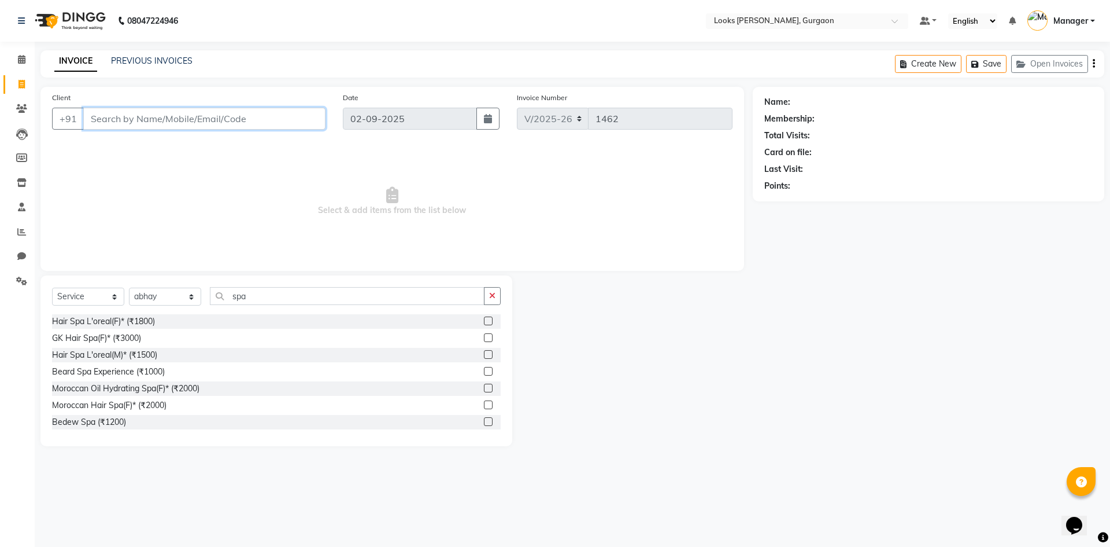
click at [167, 121] on input "Client" at bounding box center [204, 119] width 242 height 22
click at [287, 290] on input "spa" at bounding box center [347, 296] width 275 height 18
type input "s"
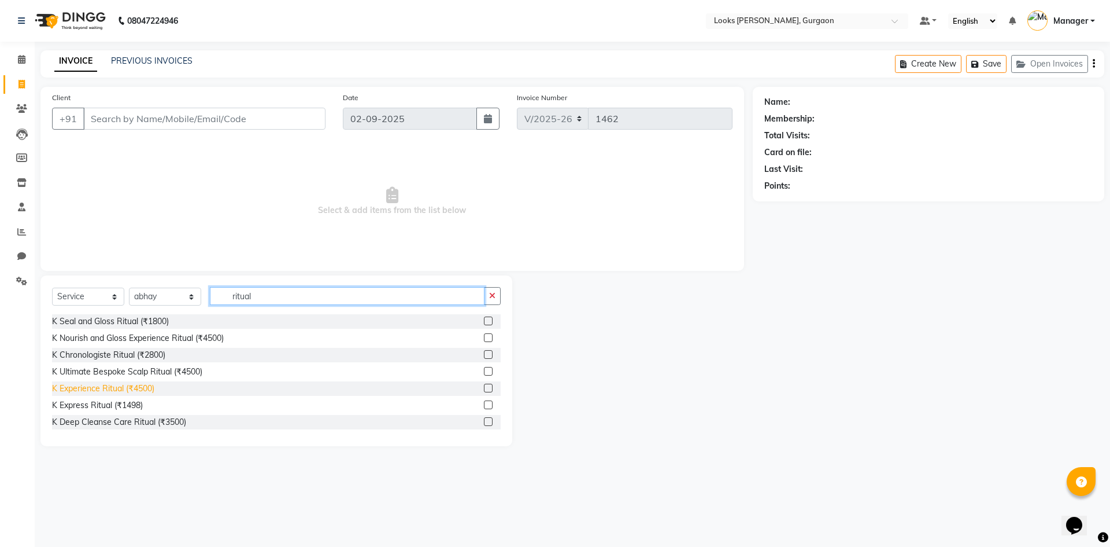
type input "ritual"
click at [81, 386] on div "K Experience Ritual (₹4500)" at bounding box center [103, 388] width 102 height 12
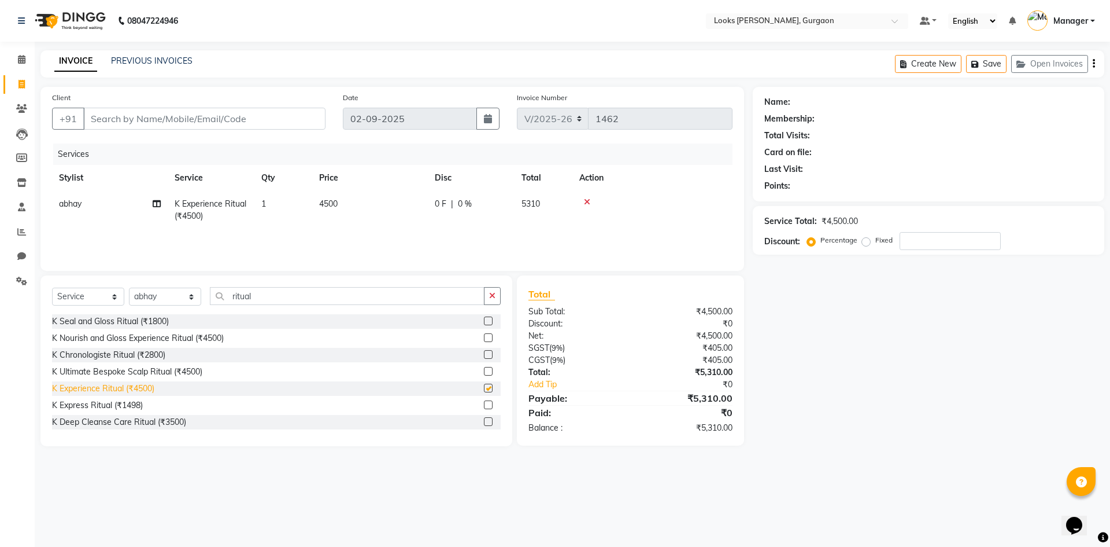
checkbox input "false"
click at [21, 23] on icon at bounding box center [21, 21] width 7 height 8
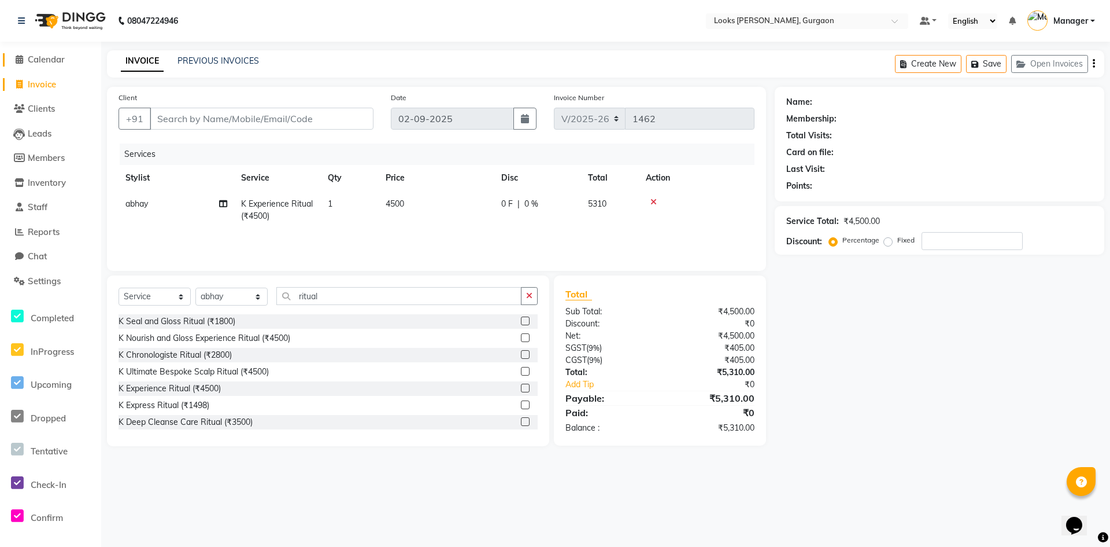
click at [22, 61] on icon at bounding box center [20, 59] width 8 height 9
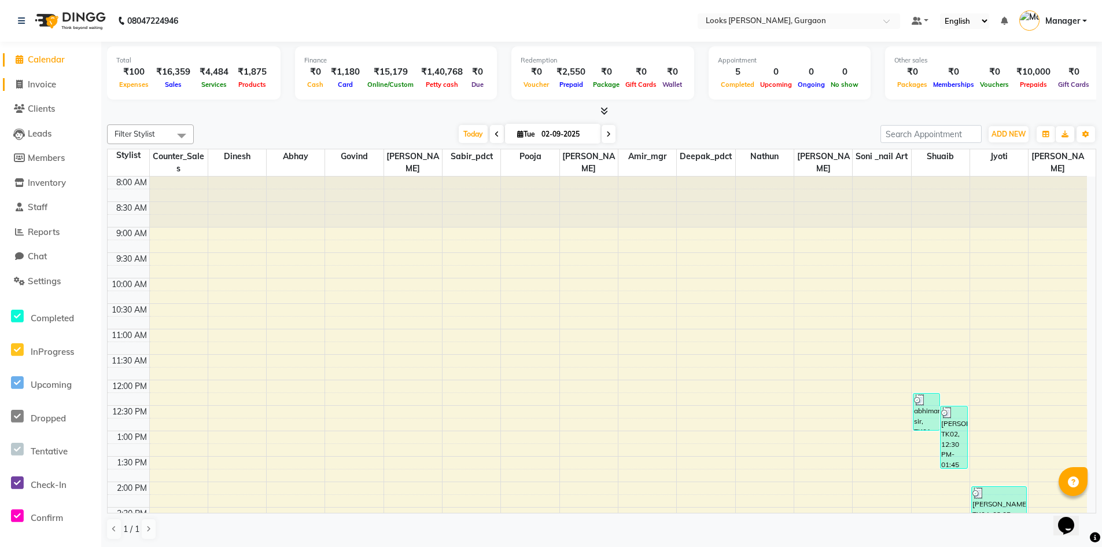
click at [43, 87] on span "Invoice" at bounding box center [42, 84] width 28 height 11
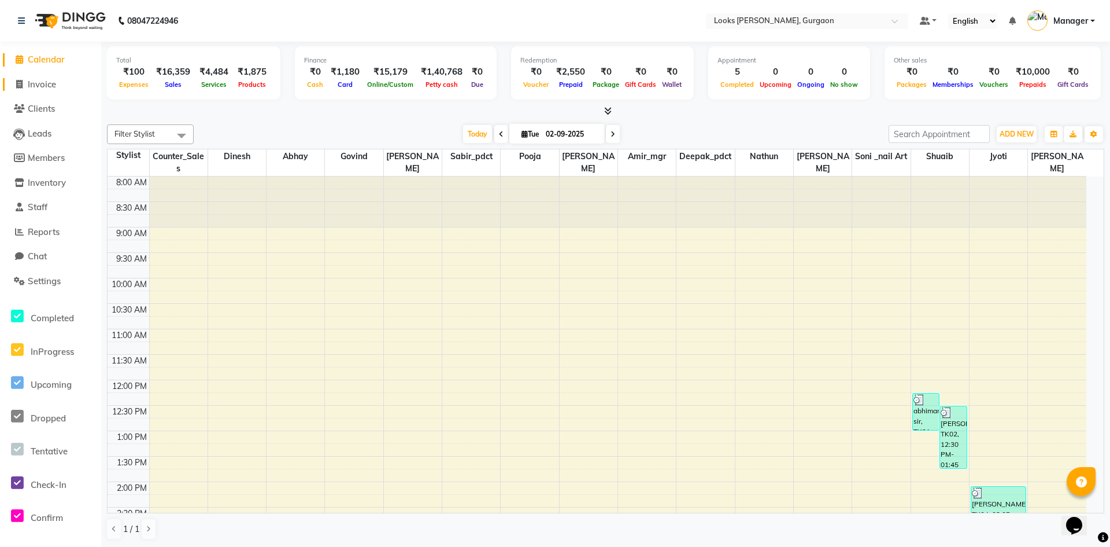
select select "8452"
select select "service"
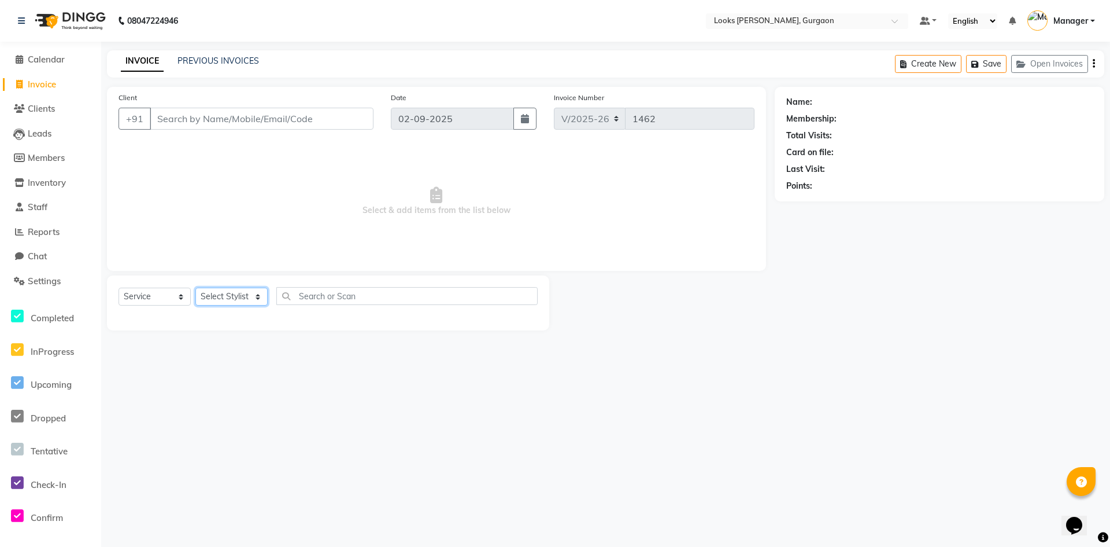
click at [253, 301] on select "Select Stylist aahil abhay Amir_mgr Anamika Counter_Sales Deepak_pdct dinesh go…" at bounding box center [231, 296] width 72 height 18
select select "82370"
click at [195, 287] on select "Select Stylist aahil abhay Amir_mgr Anamika Counter_Sales Deepak_pdct dinesh go…" at bounding box center [231, 296] width 72 height 18
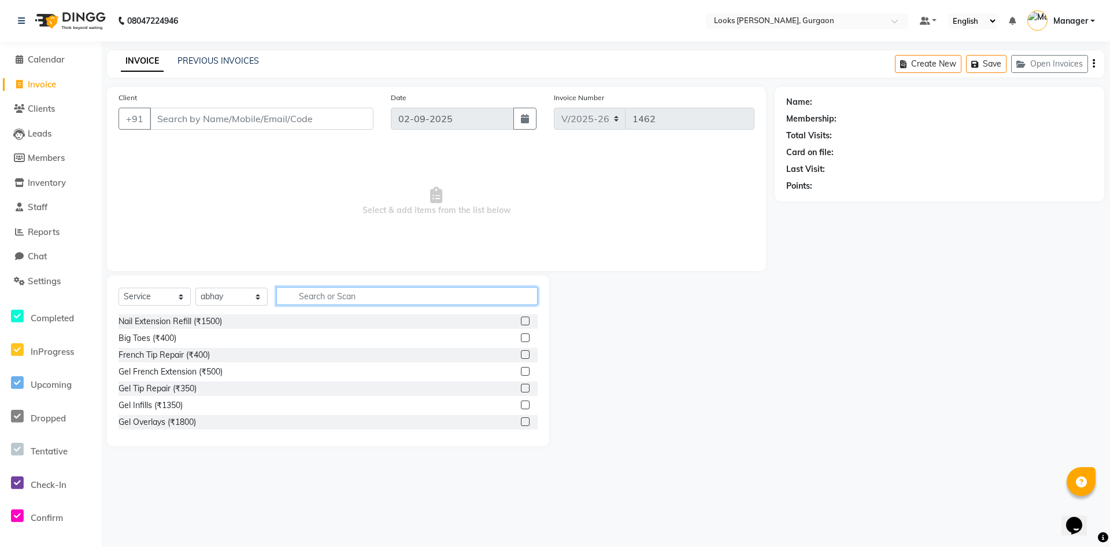
click at [369, 295] on input "text" at bounding box center [406, 296] width 261 height 18
type input "r"
type input "k"
type input "h"
type input "rit"
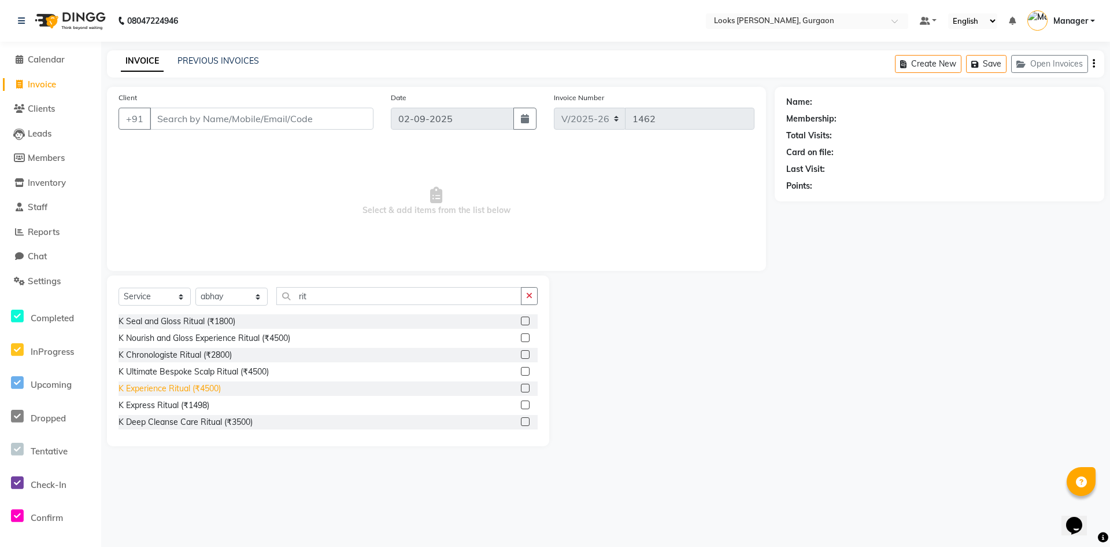
click at [204, 388] on div "K Experience Ritual (₹4500)" at bounding box center [170, 388] width 102 height 12
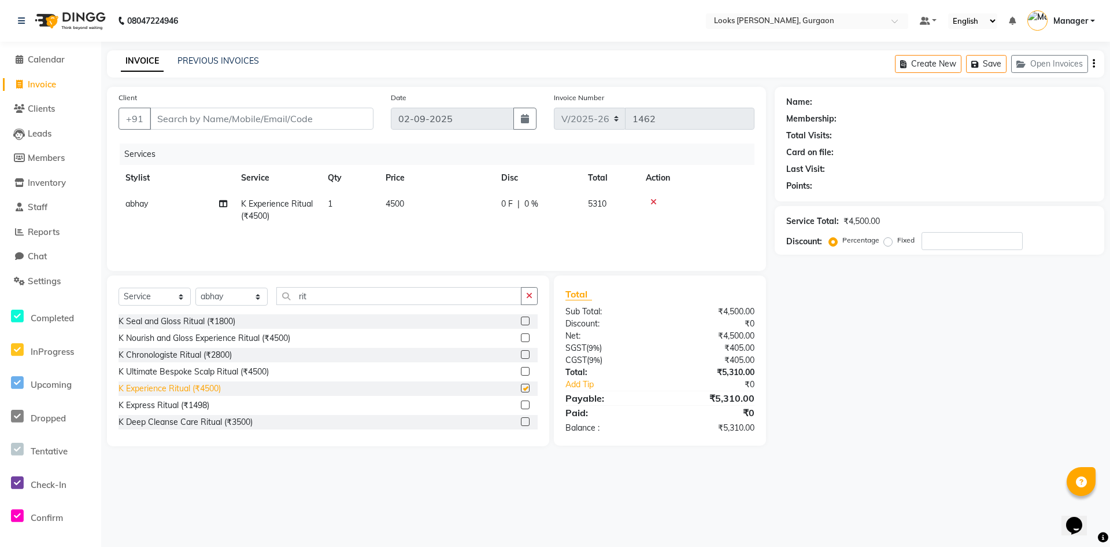
checkbox input "false"
drag, startPoint x: 60, startPoint y: 65, endPoint x: 652, endPoint y: 81, distance: 593.0
click at [60, 65] on link "Calendar" at bounding box center [50, 59] width 95 height 13
click at [182, 296] on select "Select Service Product Membership Package Voucher Prepaid Gift Card" at bounding box center [155, 296] width 72 height 18
drag, startPoint x: 866, startPoint y: 339, endPoint x: 868, endPoint y: 374, distance: 34.2
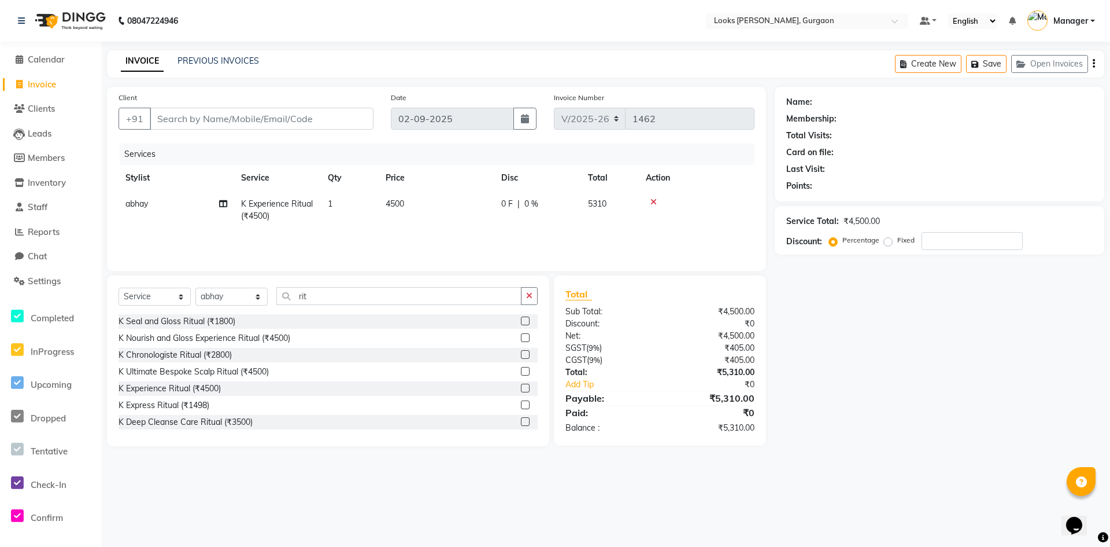
click at [868, 374] on div "Name: Membership: Total Visits: Card on file: Last Visit: Points: Service Total…" at bounding box center [944, 266] width 338 height 359
click at [148, 298] on select "Select Service Product Membership Package Voucher Prepaid Gift Card" at bounding box center [155, 296] width 72 height 18
select select "product"
click at [119, 287] on select "Select Service Product Membership Package Voucher Prepaid Gift Card" at bounding box center [155, 296] width 72 height 18
drag, startPoint x: 534, startPoint y: 293, endPoint x: 524, endPoint y: 286, distance: 12.0
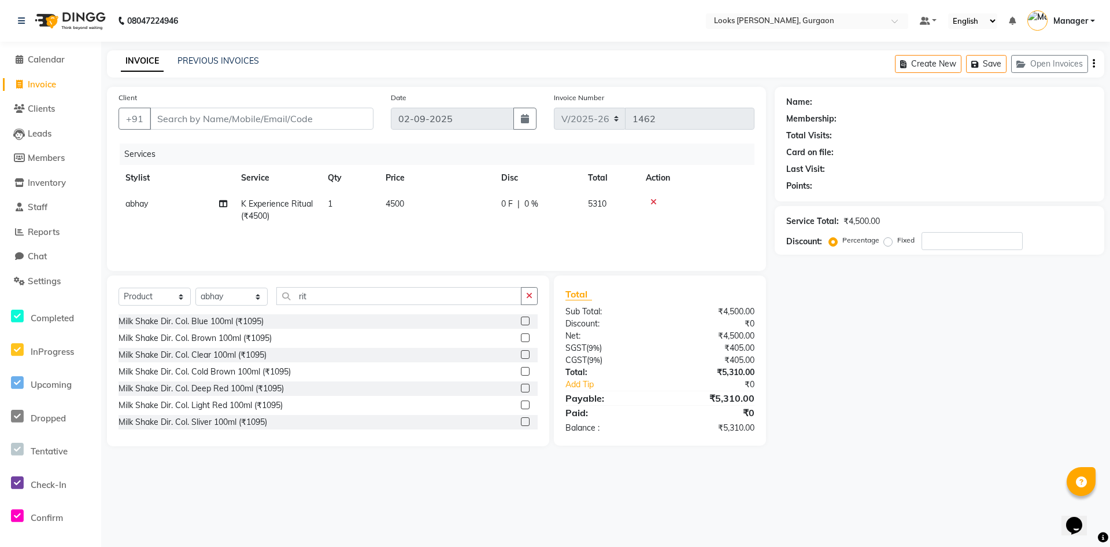
click at [531, 290] on button "button" at bounding box center [529, 296] width 17 height 18
type input "3474637215149"
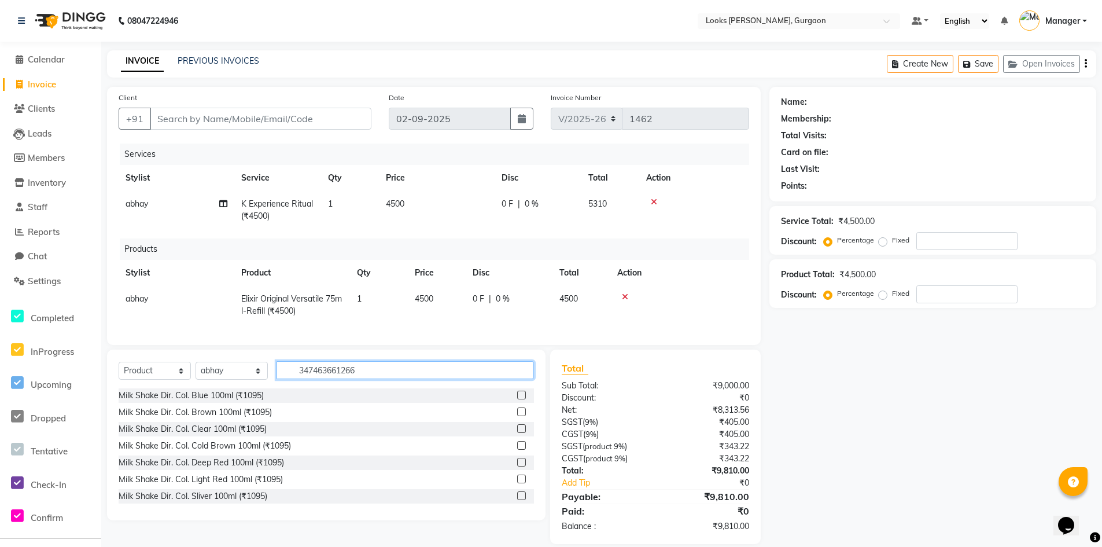
type input "3474636612666"
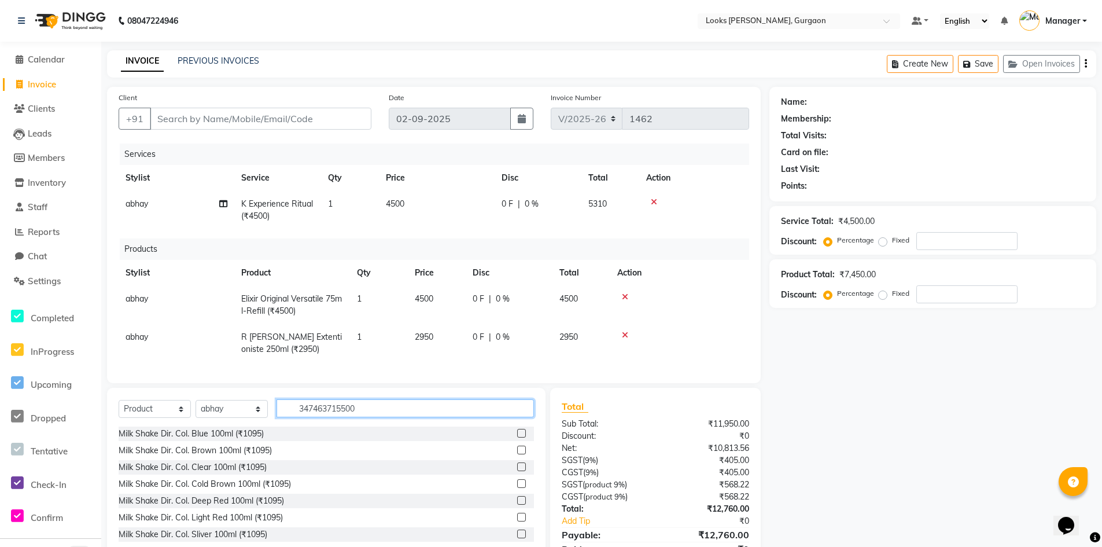
type input "3474637155001"
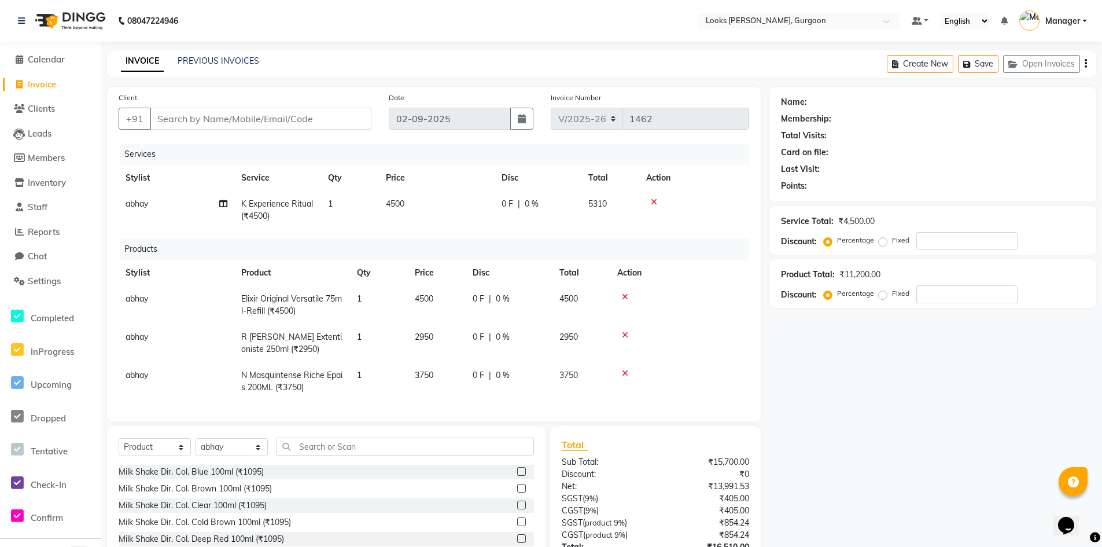
click at [429, 376] on span "3750" at bounding box center [424, 375] width 19 height 10
select select "82370"
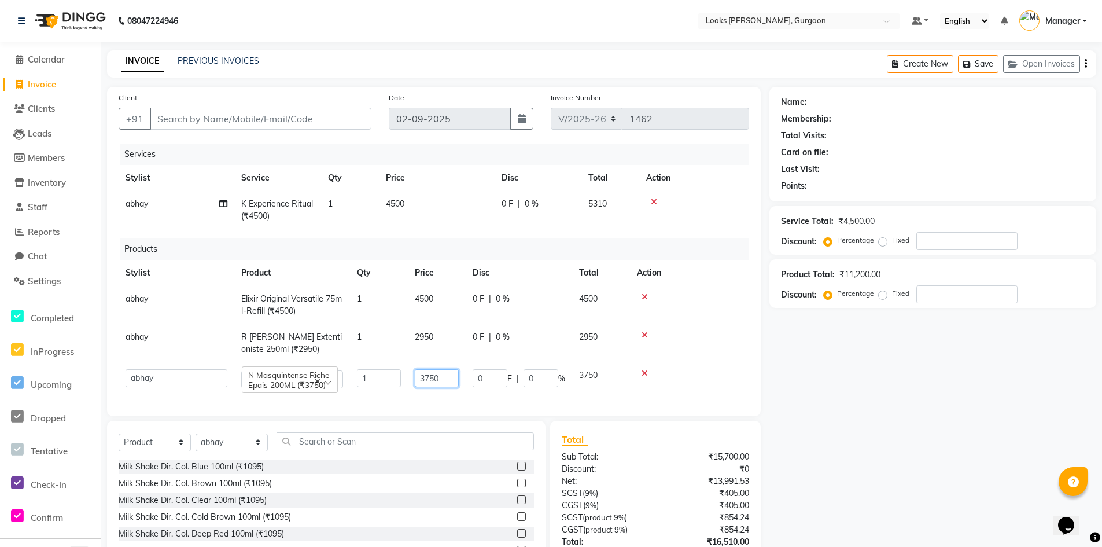
click at [429, 379] on input "3750" at bounding box center [437, 378] width 44 height 18
type input "3850"
click at [711, 346] on td at bounding box center [689, 343] width 119 height 38
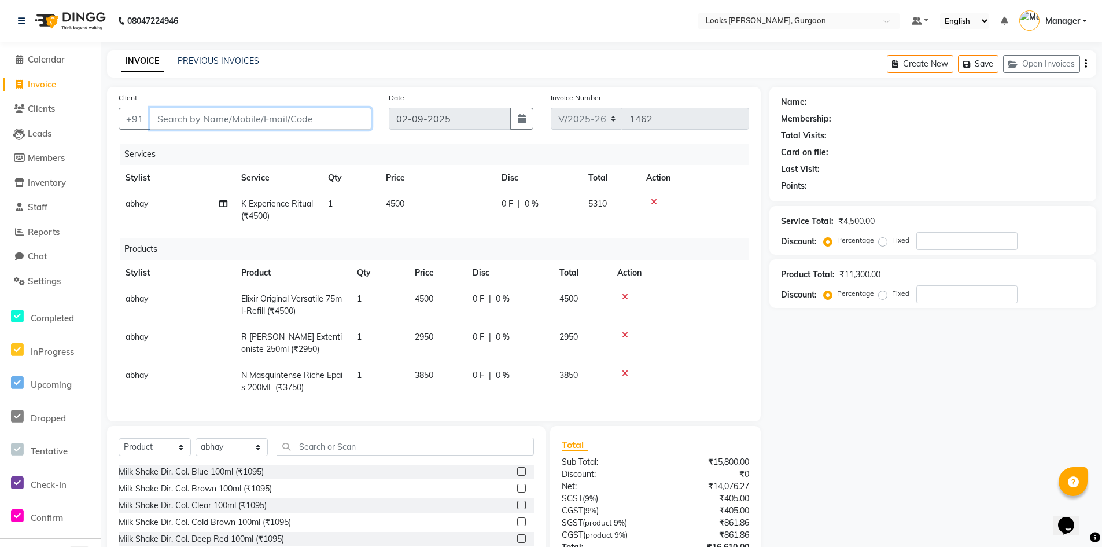
click at [184, 121] on input "Client" at bounding box center [261, 119] width 222 height 22
type input "8"
type input "0"
type input "8802207340"
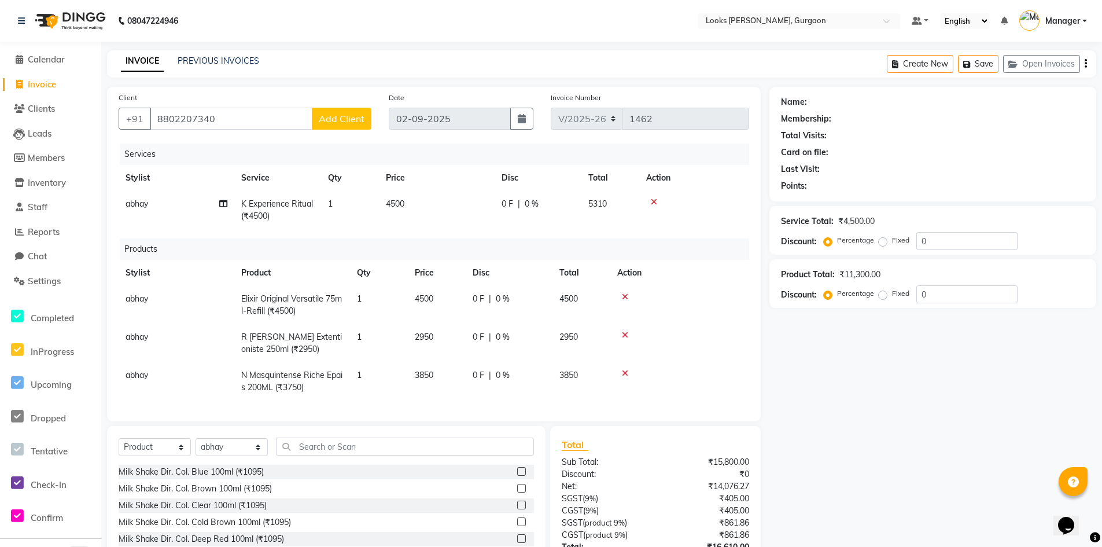
click at [346, 121] on span "Add Client" at bounding box center [342, 119] width 46 height 12
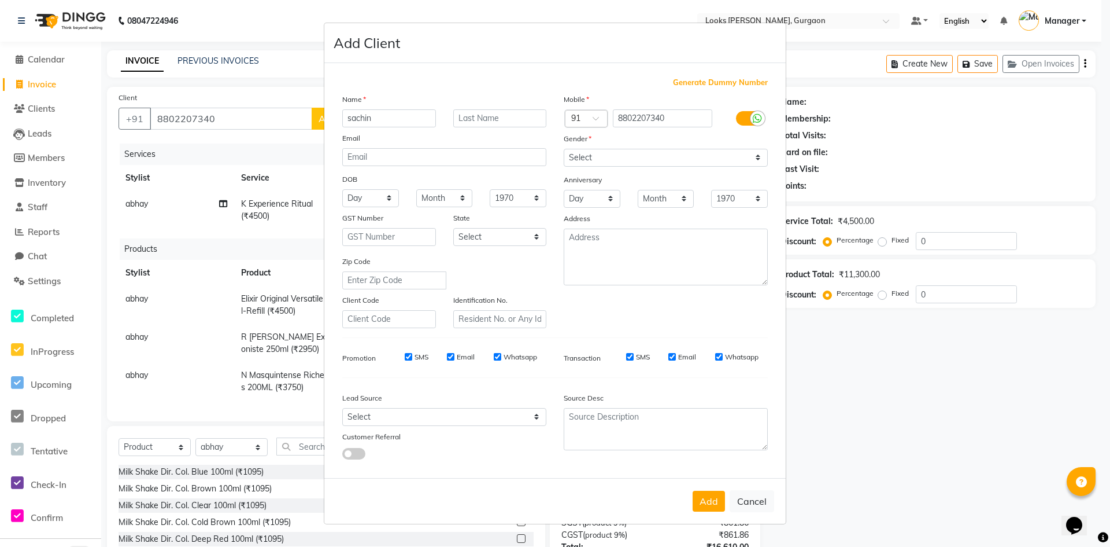
type input "sachin"
click at [478, 118] on input "text" at bounding box center [500, 118] width 94 height 18
type input "[PERSON_NAME]"
click at [612, 245] on textarea at bounding box center [666, 256] width 204 height 57
type textarea "looks elan 84"
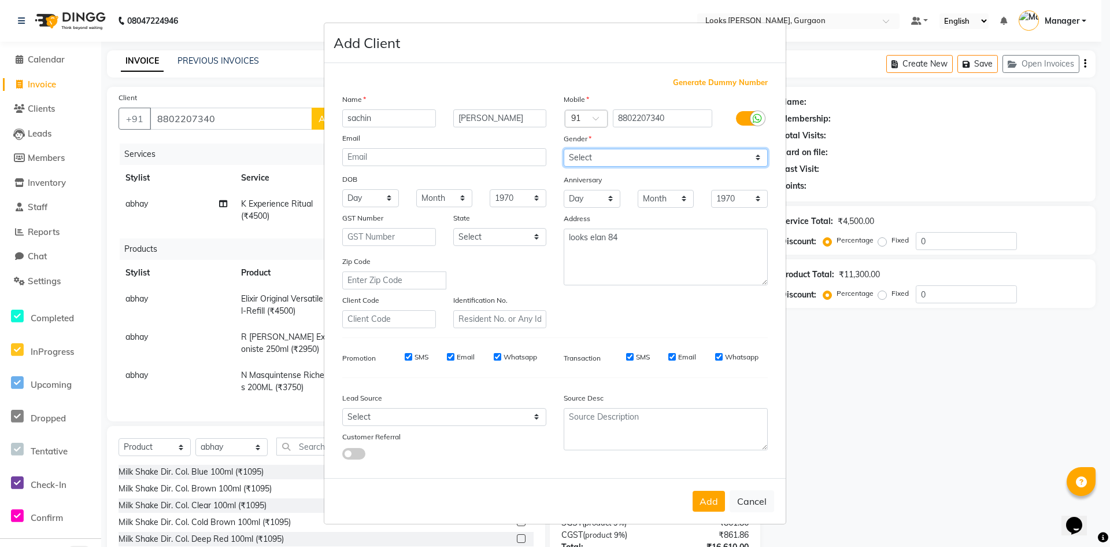
click at [756, 157] on select "Select Male Female Other Prefer Not To Say" at bounding box center [666, 158] width 204 height 18
select select "female"
click at [564, 149] on select "Select Male Female Other Prefer Not To Say" at bounding box center [666, 158] width 204 height 18
click at [538, 239] on select "Select Andaman and Nicobar Islands Andhra Pradesh Arunachal Pradesh Assam Bihar…" at bounding box center [500, 237] width 94 height 18
select select "13"
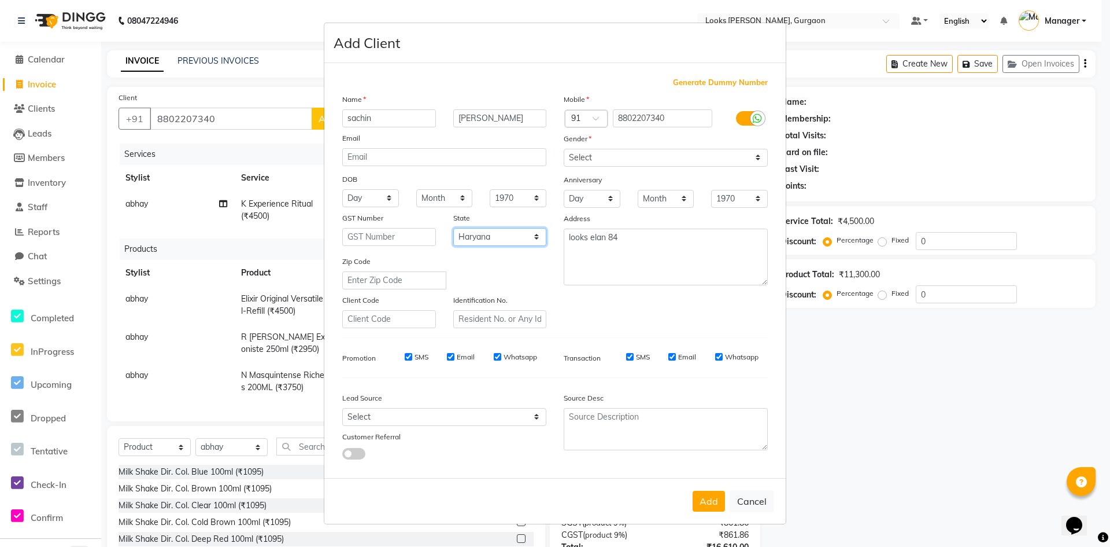
click at [453, 228] on select "Select Andaman and Nicobar Islands Andhra Pradesh Arunachal Pradesh Assam Bihar…" at bounding box center [500, 237] width 94 height 18
click at [702, 501] on button "Add" at bounding box center [709, 500] width 32 height 21
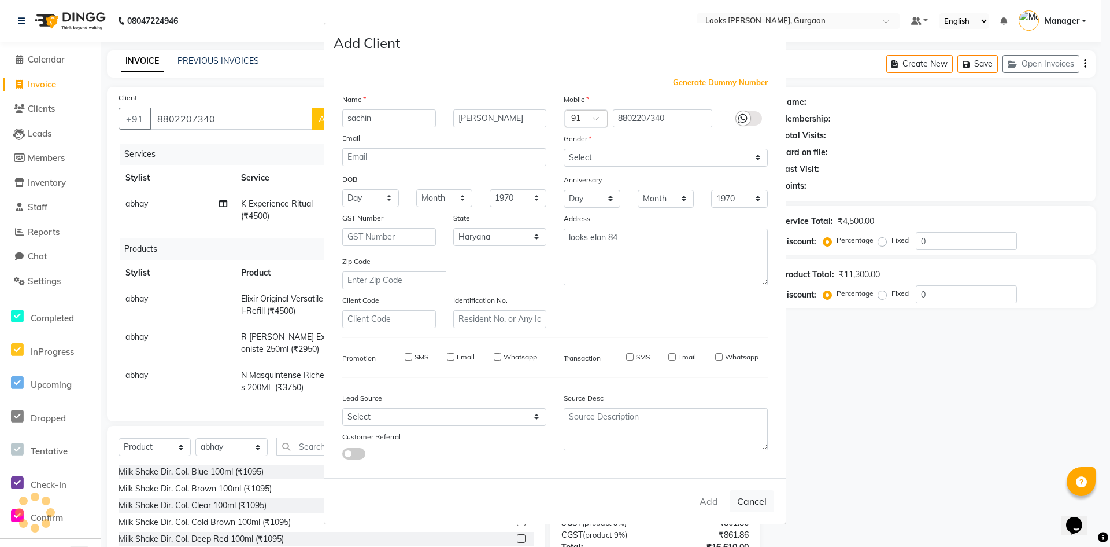
select select
select select "null"
select select
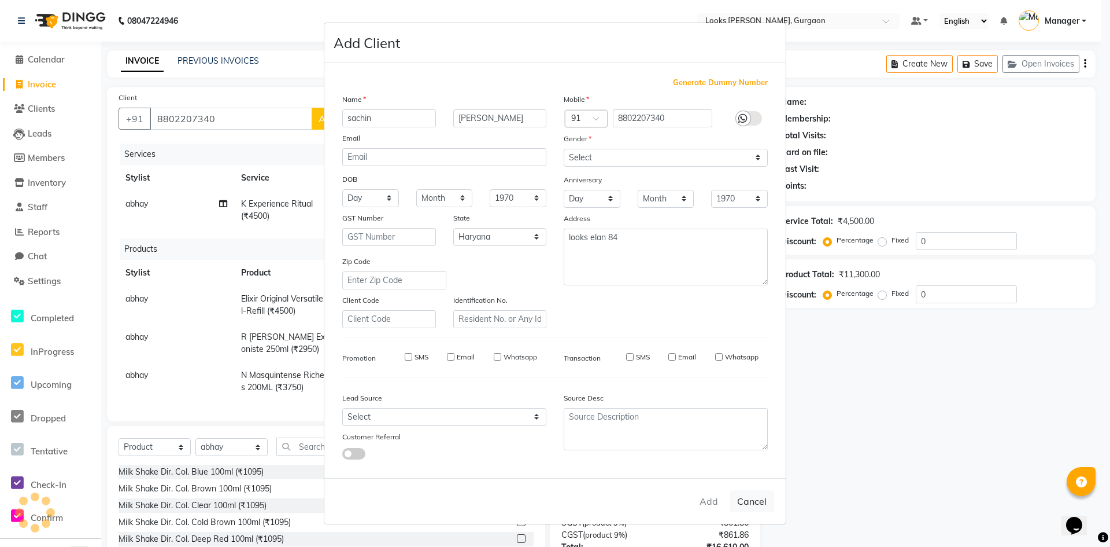
select select
checkbox input "false"
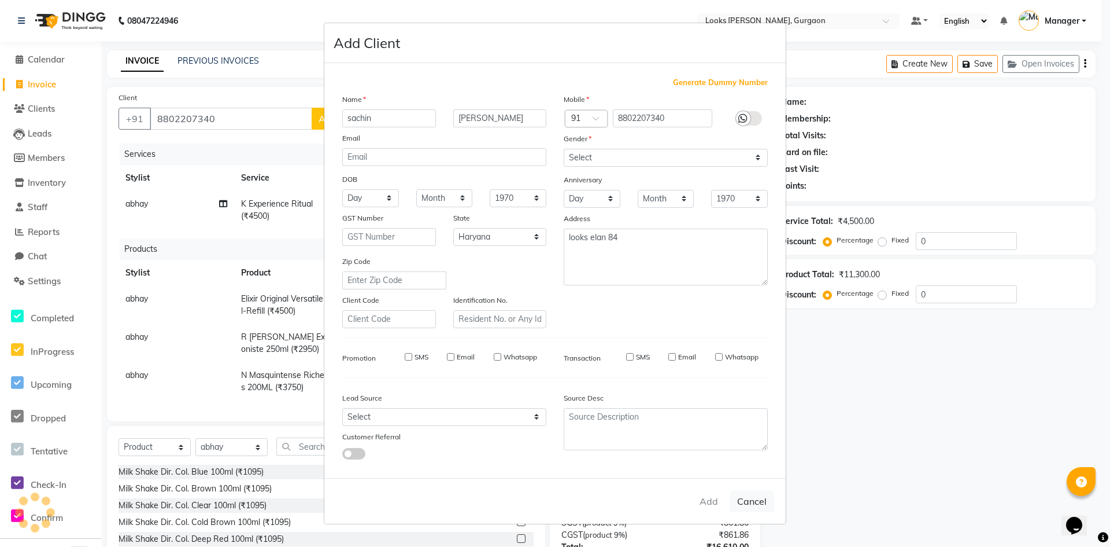
checkbox input "false"
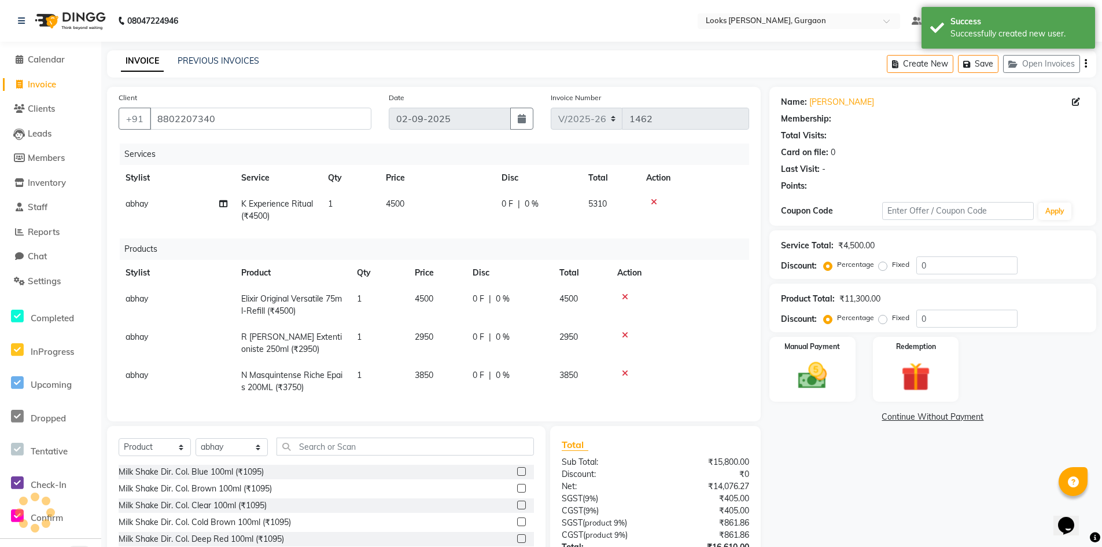
select select "1: Object"
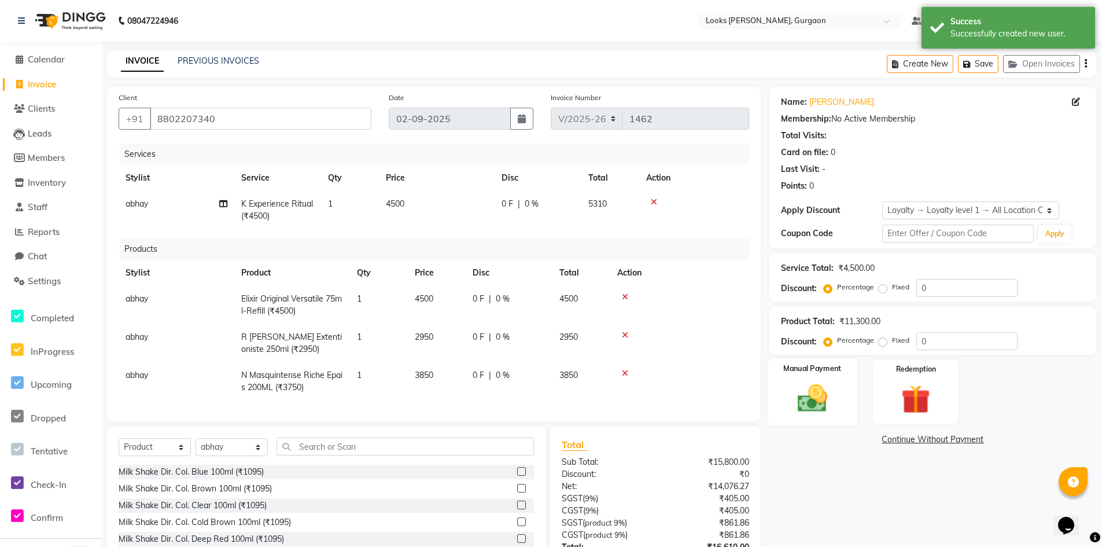
click at [805, 402] on img at bounding box center [812, 398] width 49 height 35
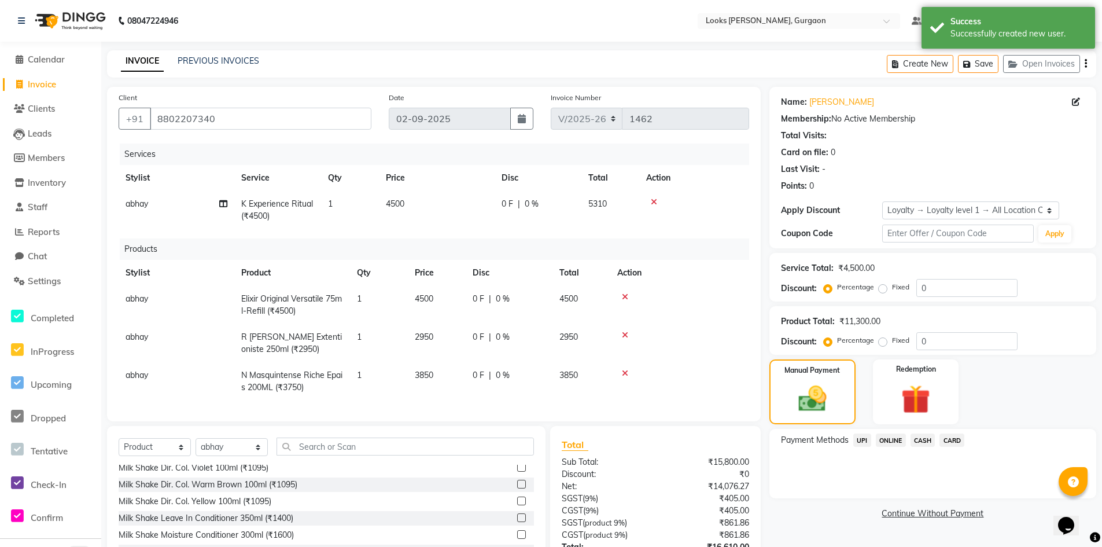
scroll to position [174, 0]
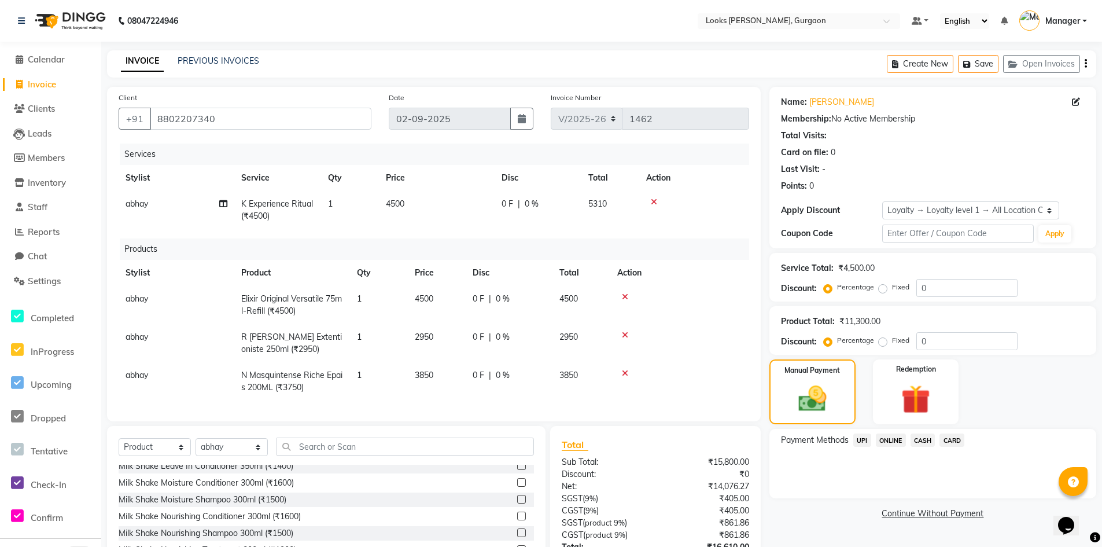
click at [1097, 422] on div "Manual Payment Redemption" at bounding box center [933, 391] width 344 height 65
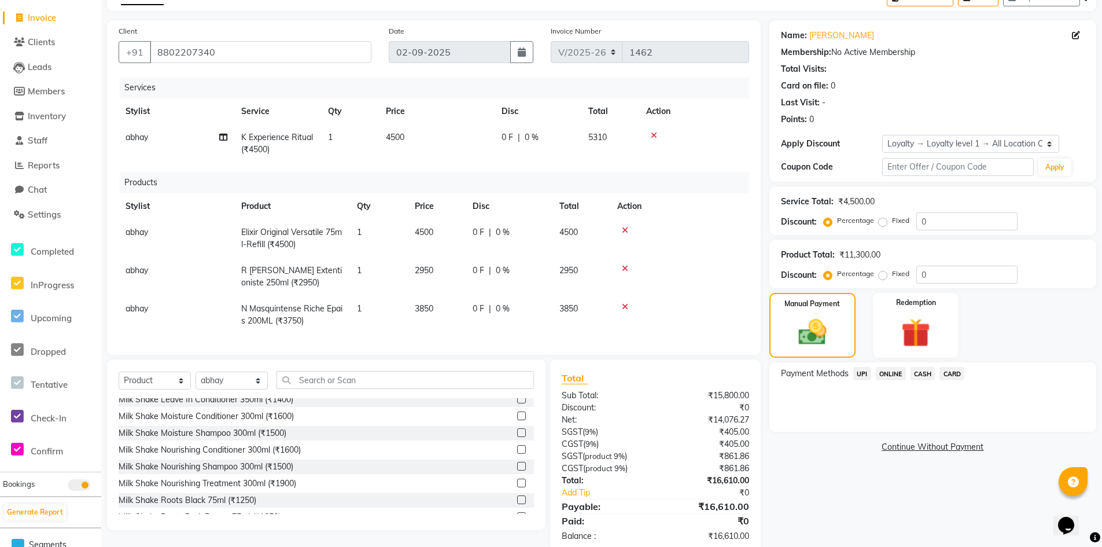
scroll to position [99, 0]
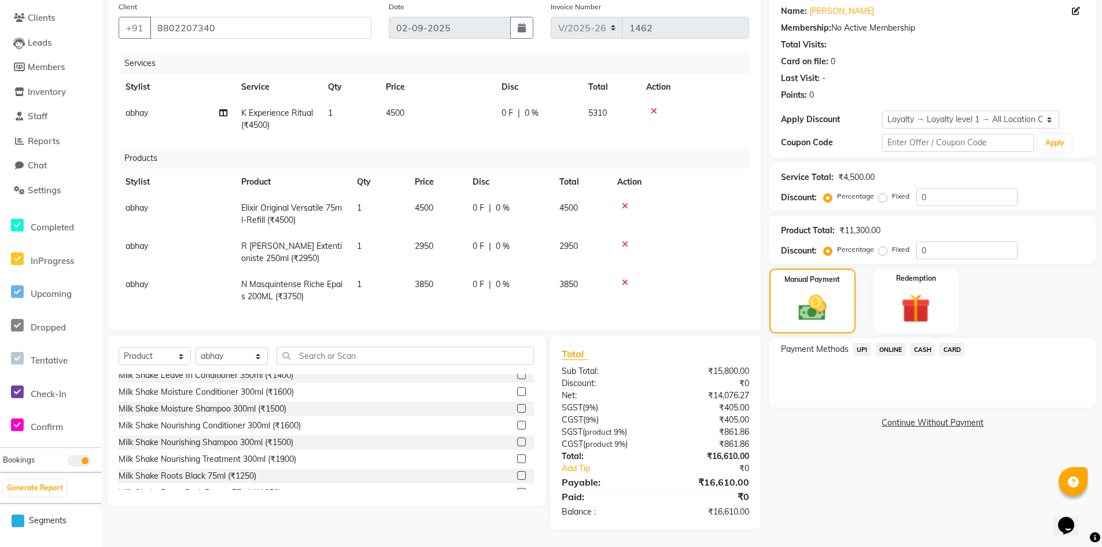
click at [918, 342] on span "CASH" at bounding box center [922, 348] width 25 height 13
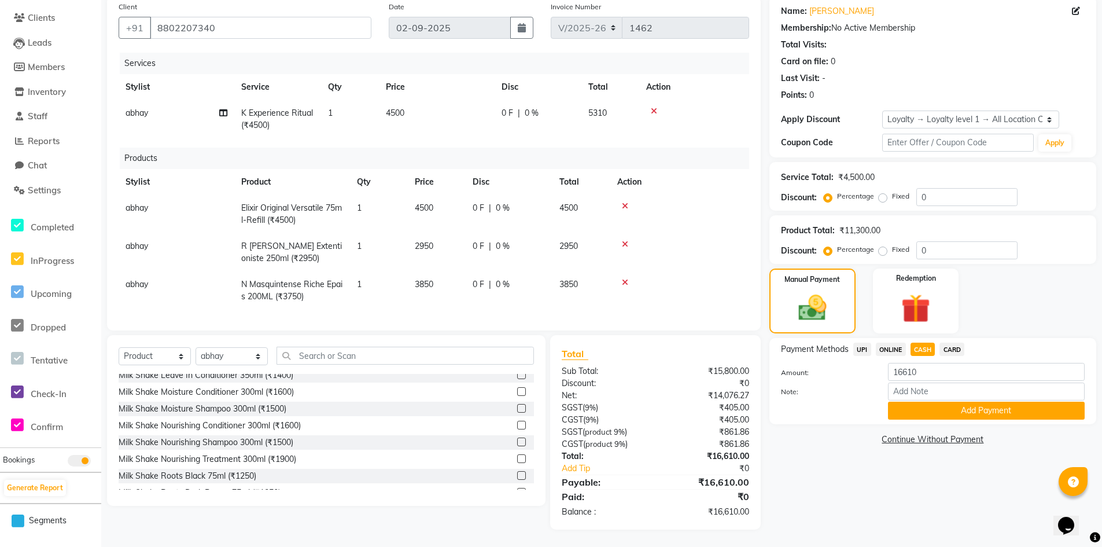
click at [895, 342] on span "ONLINE" at bounding box center [891, 348] width 30 height 13
click at [977, 403] on button "Add Payment" at bounding box center [986, 410] width 197 height 18
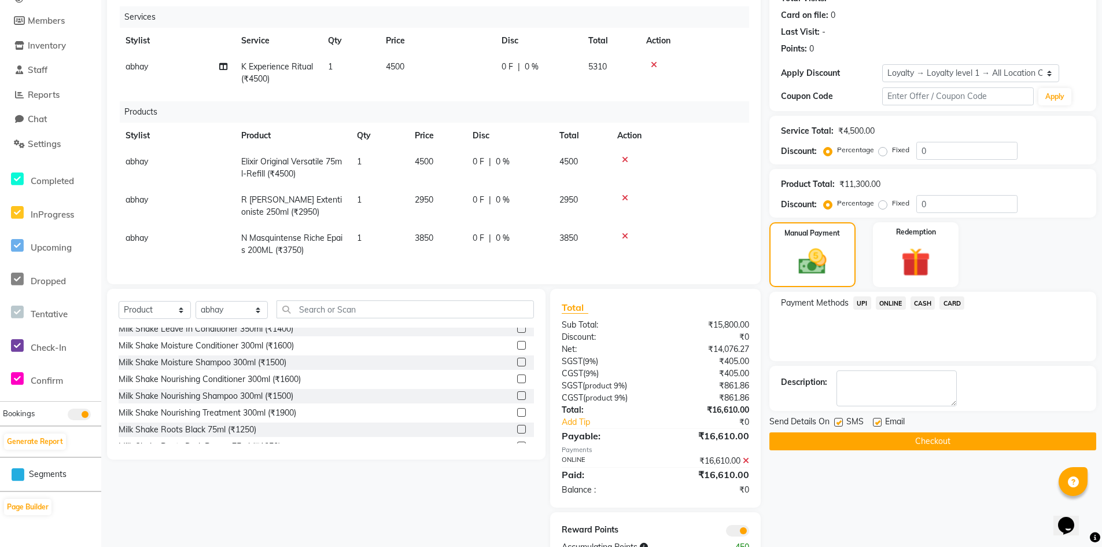
scroll to position [157, 0]
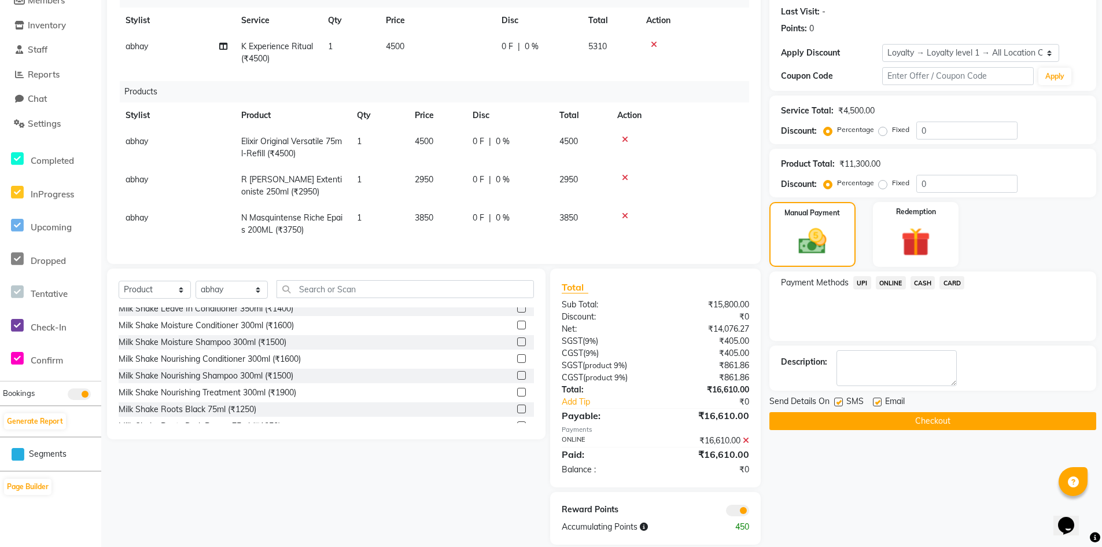
click at [734, 515] on span at bounding box center [737, 510] width 23 height 12
click at [749, 512] on input "checkbox" at bounding box center [749, 512] width 0 height 0
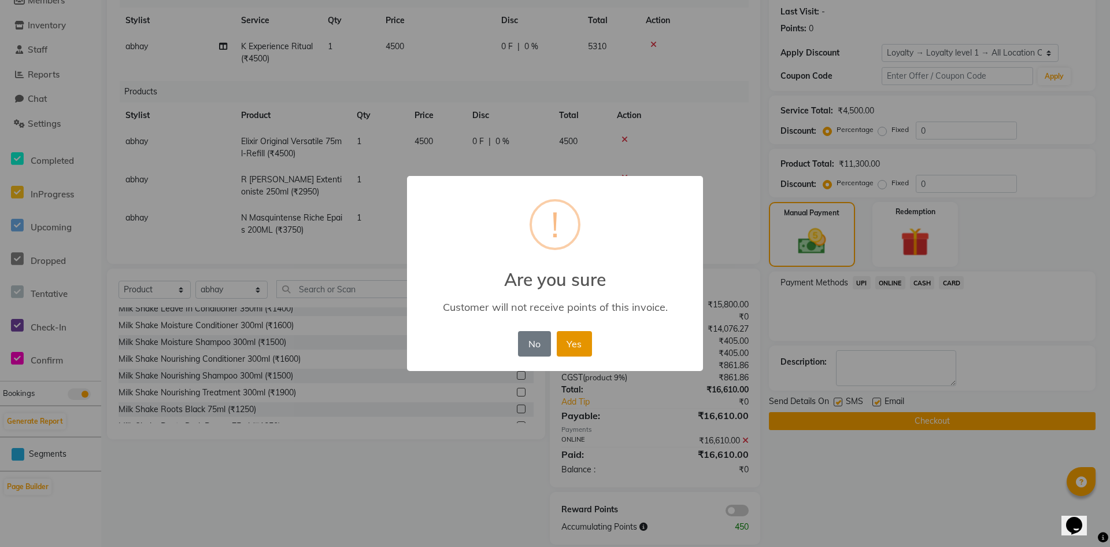
click at [579, 344] on button "Yes" at bounding box center [574, 343] width 35 height 25
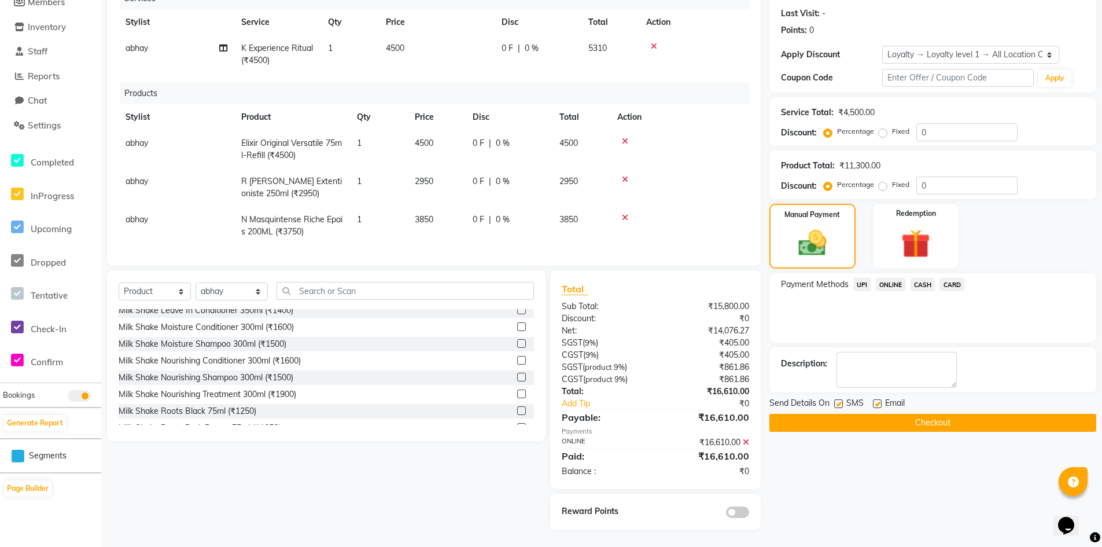
click at [967, 418] on button "Checkout" at bounding box center [932, 423] width 327 height 18
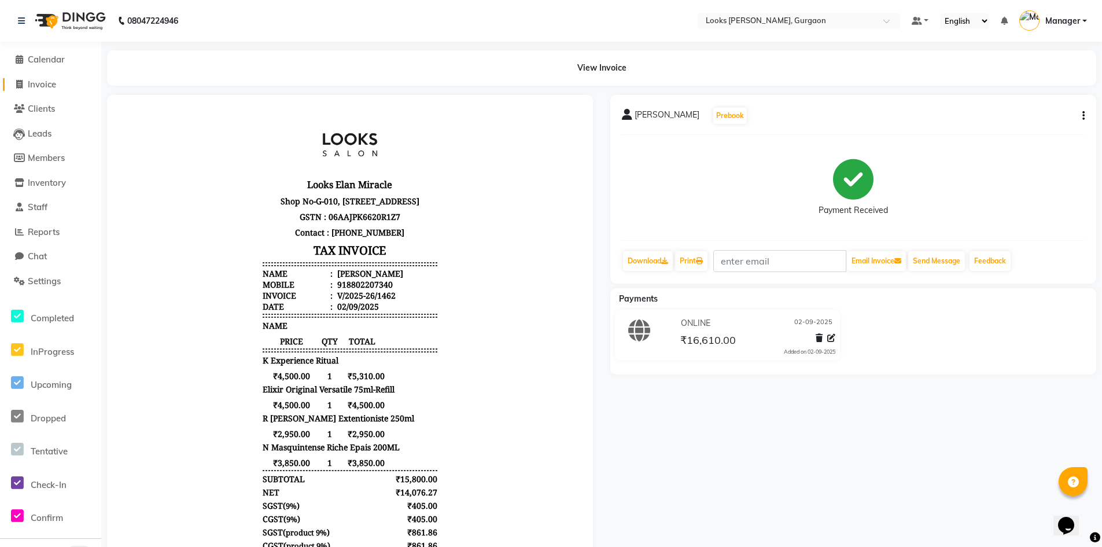
click at [54, 88] on span "Invoice" at bounding box center [42, 84] width 28 height 11
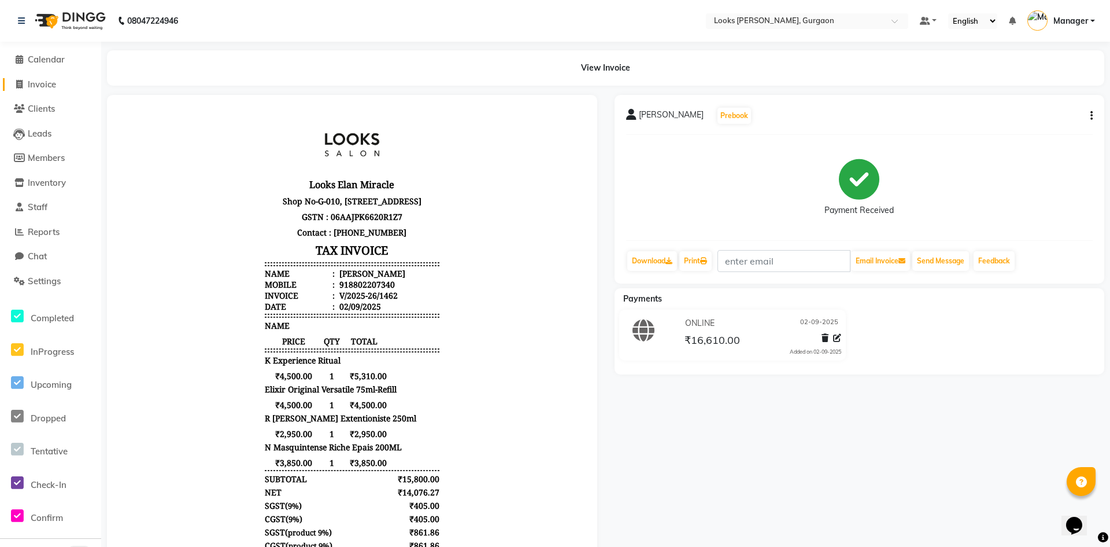
select select "8452"
select select "service"
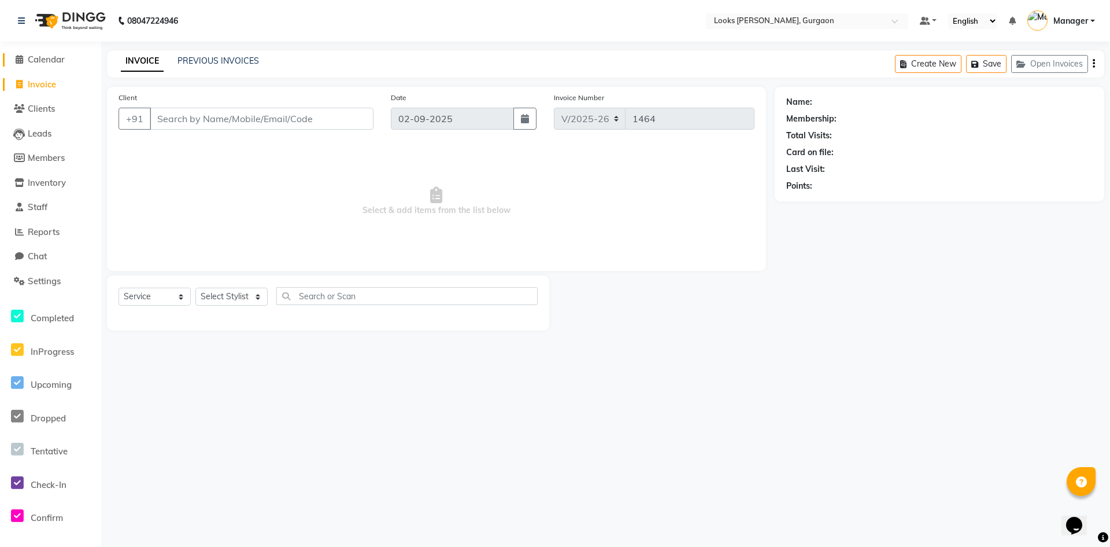
click at [63, 60] on span "Calendar" at bounding box center [46, 59] width 37 height 11
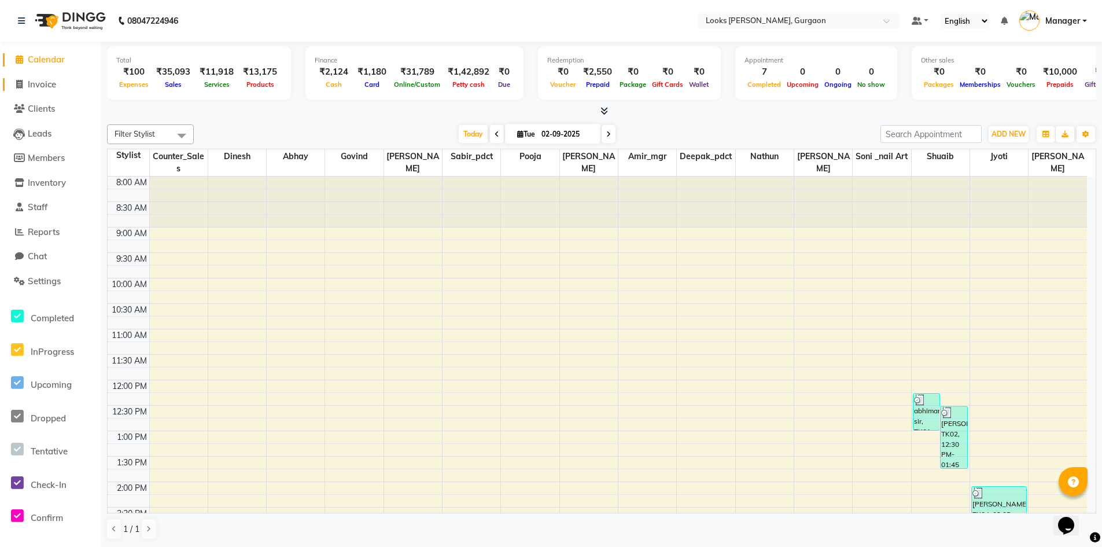
click at [62, 85] on link "Invoice" at bounding box center [50, 84] width 95 height 13
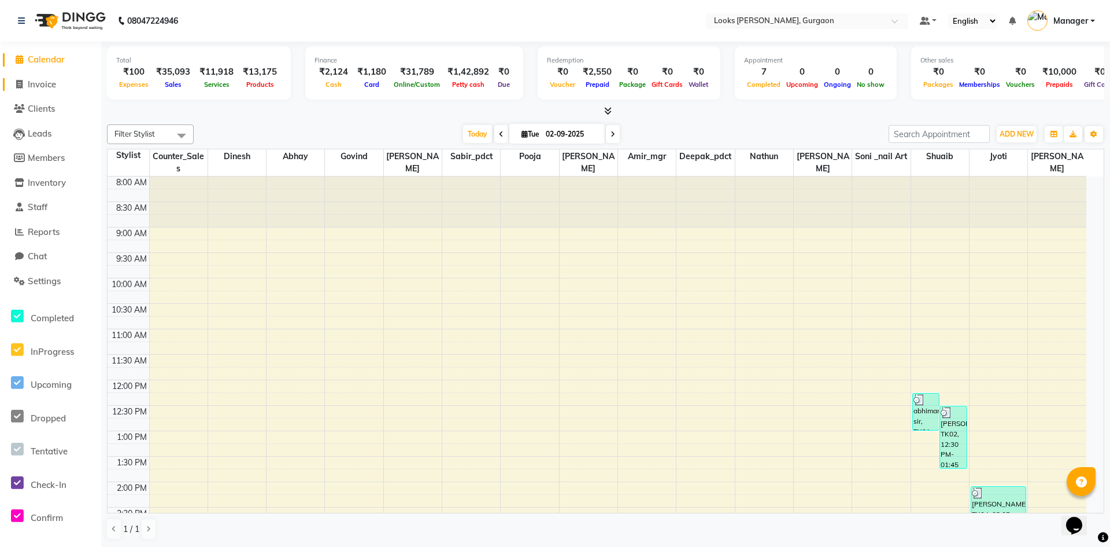
select select "8452"
select select "service"
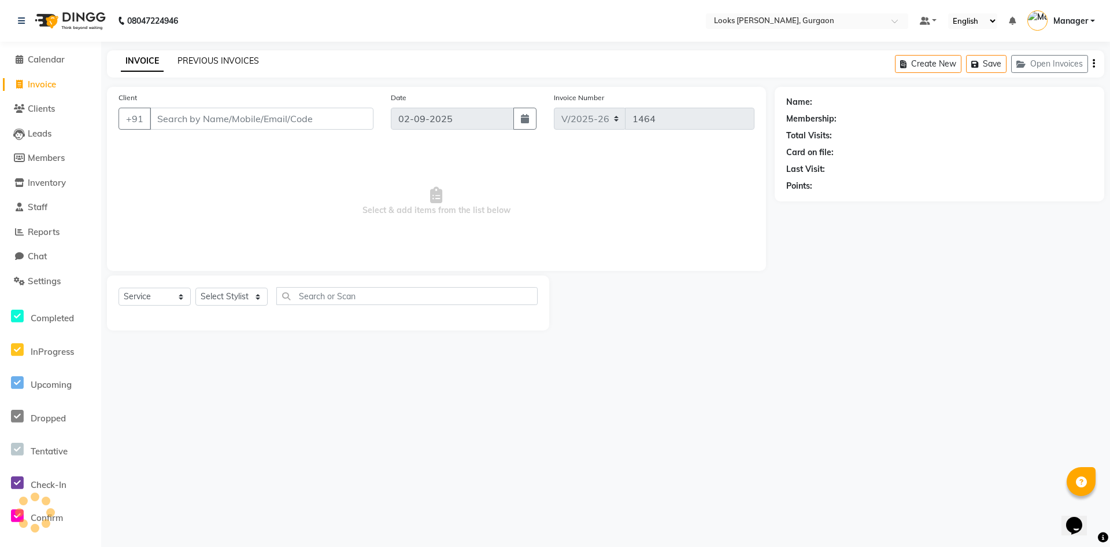
click at [229, 58] on link "PREVIOUS INVOICES" at bounding box center [219, 61] width 82 height 10
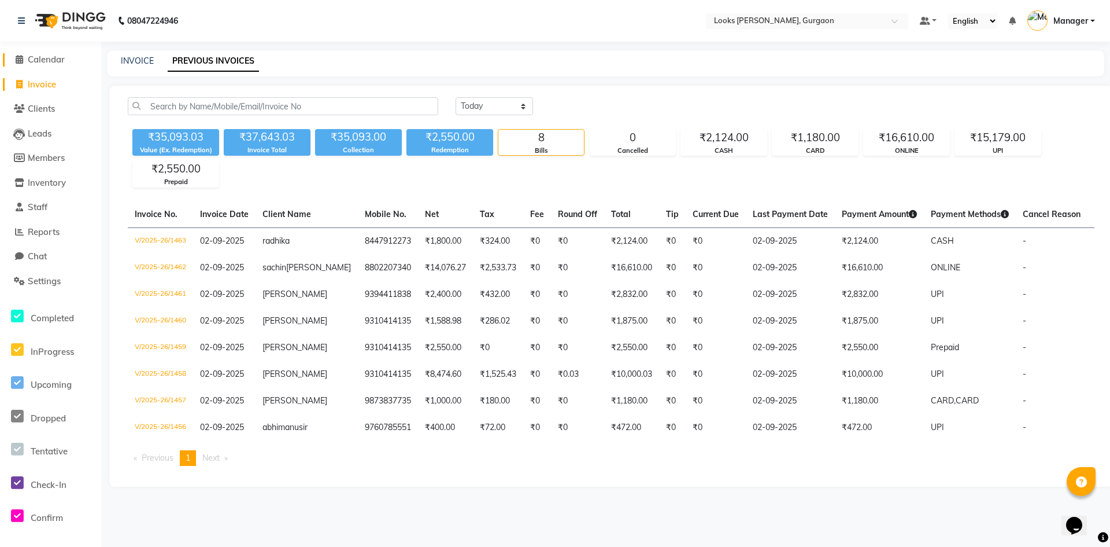
click at [57, 58] on span "Calendar" at bounding box center [46, 59] width 37 height 11
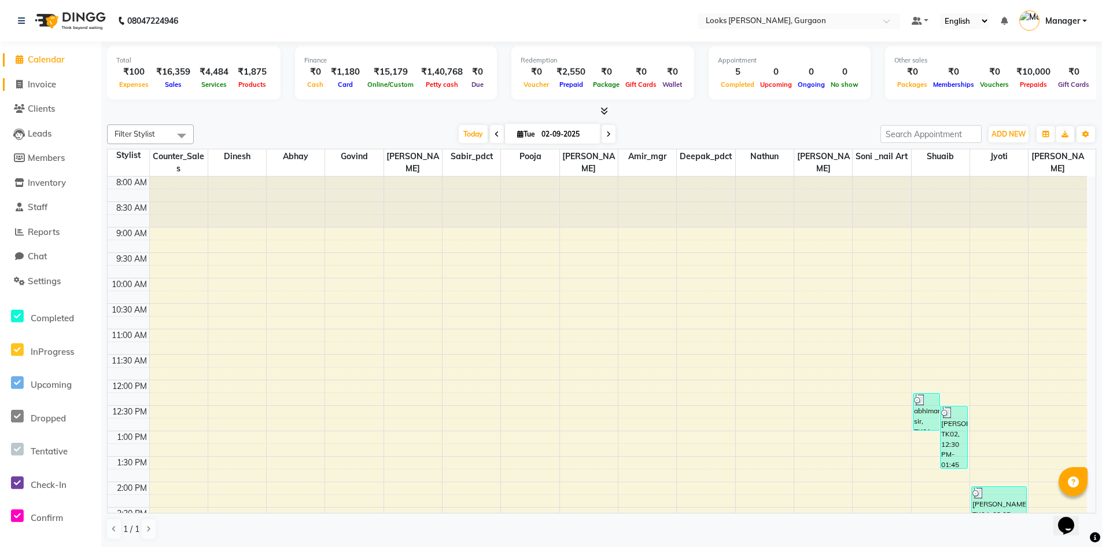
click at [50, 89] on span "Invoice" at bounding box center [42, 84] width 28 height 11
select select "service"
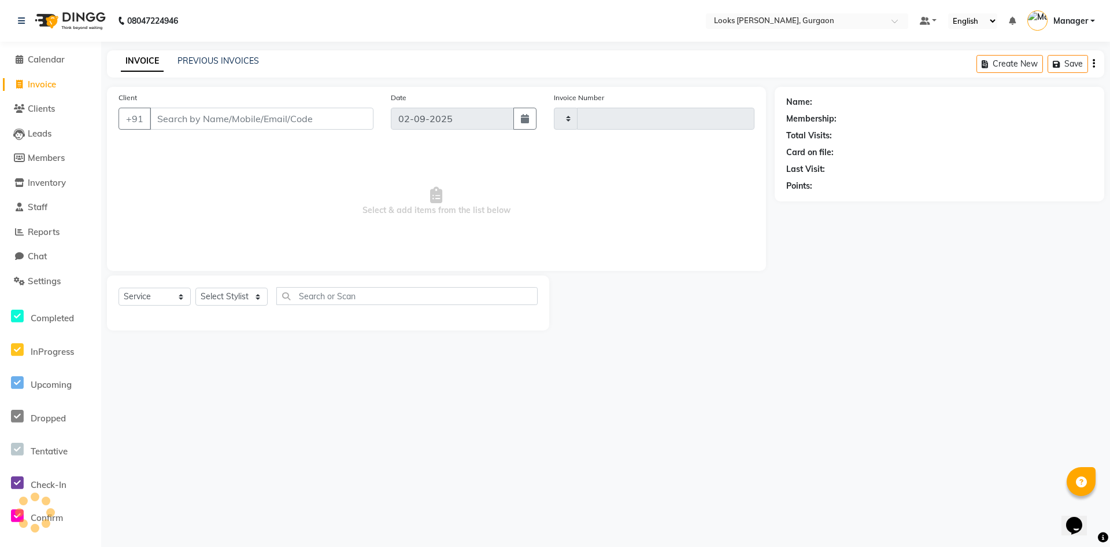
type input "1462"
select select "8452"
click at [243, 305] on select "Select Stylist aahil abhay Amir_mgr Anamika Counter_Sales Deepak_pdct dinesh go…" at bounding box center [231, 296] width 72 height 18
select select "84463"
click at [195, 287] on select "Select Stylist [PERSON_NAME] abhay [PERSON_NAME] [PERSON_NAME] Counter_Sales De…" at bounding box center [231, 296] width 72 height 18
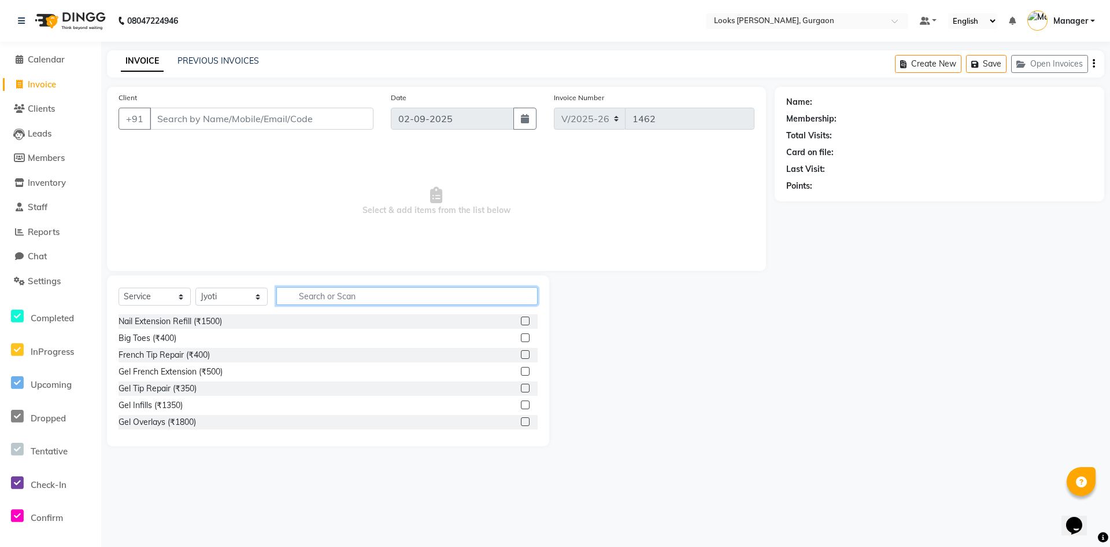
click at [347, 287] on input "text" at bounding box center [406, 296] width 261 height 18
type input "e"
click at [392, 302] on input "wax" at bounding box center [398, 296] width 245 height 18
type input "w"
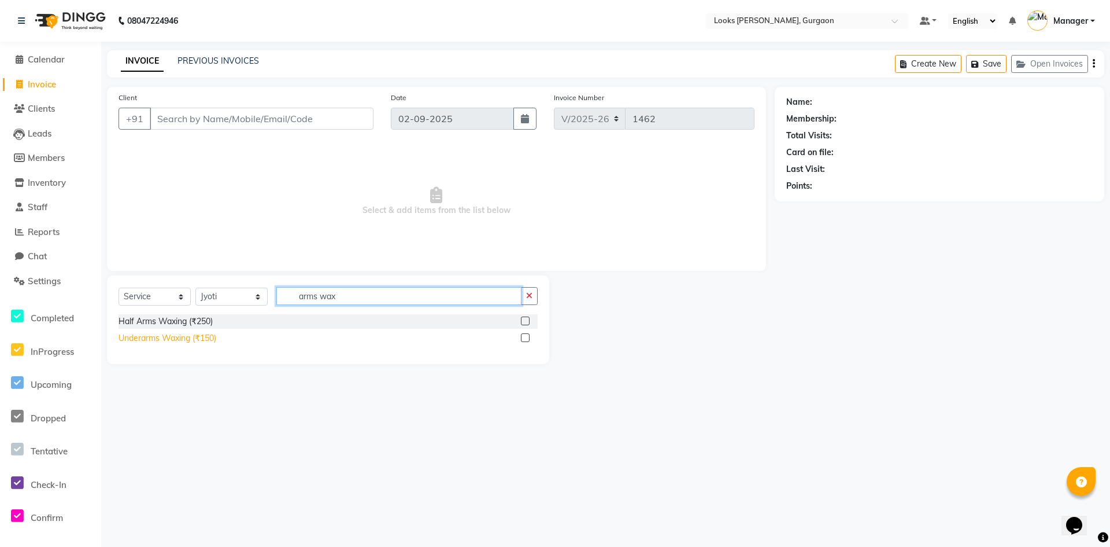
type input "arms wax"
click at [165, 336] on div "Underarms Waxing (₹150)" at bounding box center [168, 338] width 98 height 12
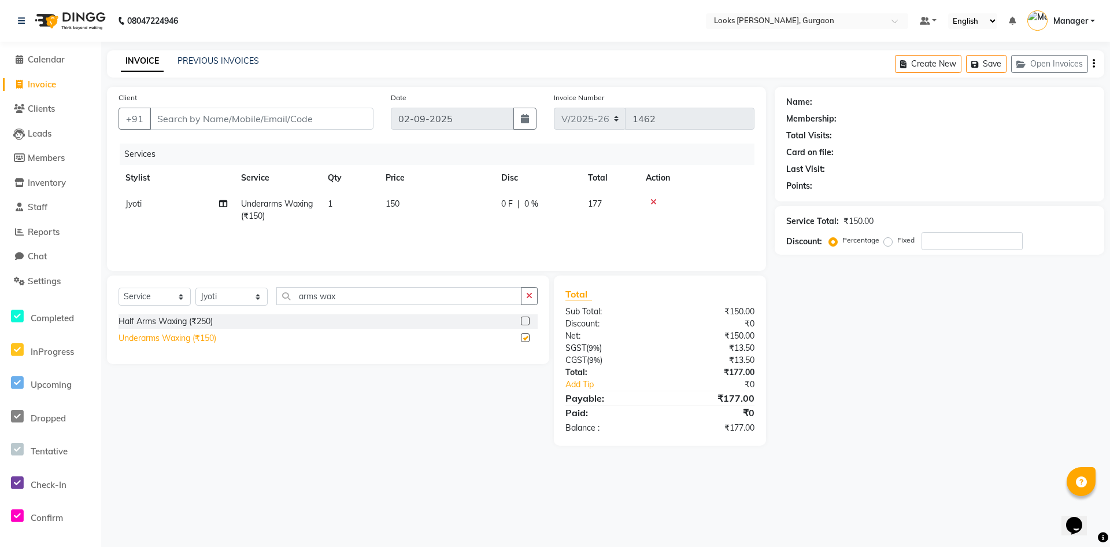
checkbox input "false"
click at [379, 301] on input "arms wax" at bounding box center [398, 296] width 245 height 18
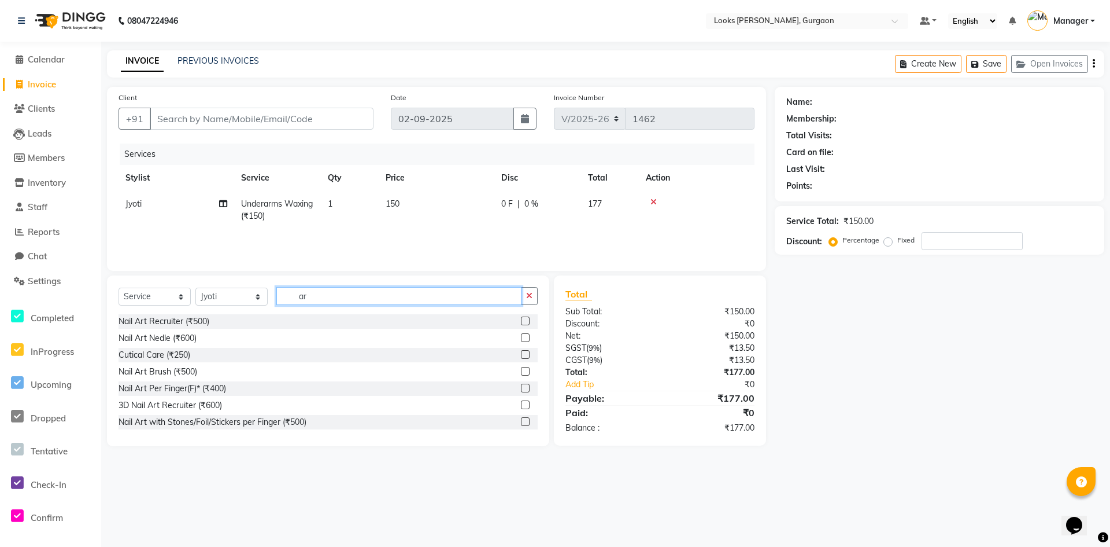
type input "a"
type input "legs"
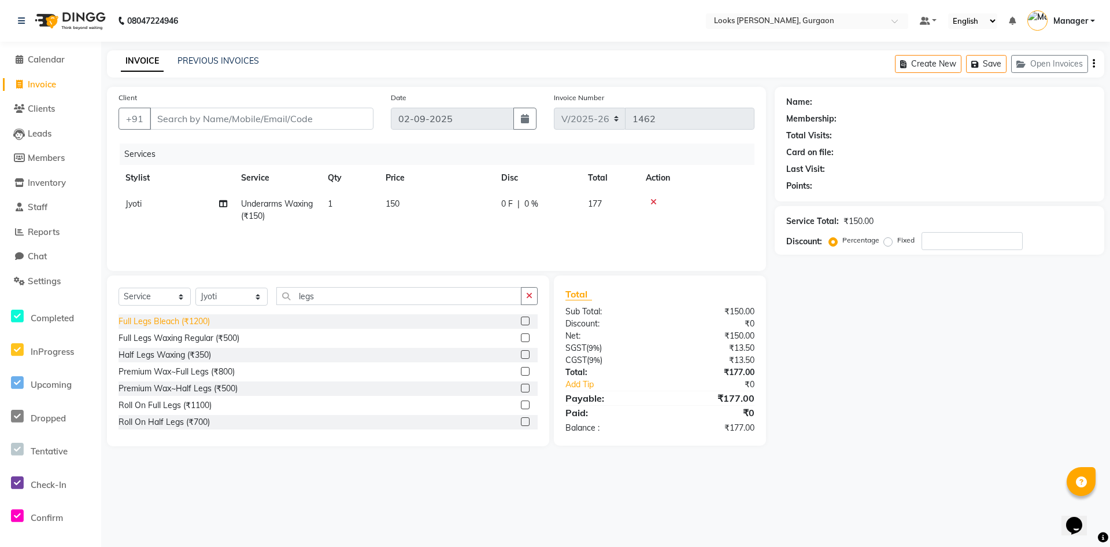
click at [147, 350] on div "Half Legs Waxing (₹350)" at bounding box center [165, 355] width 93 height 12
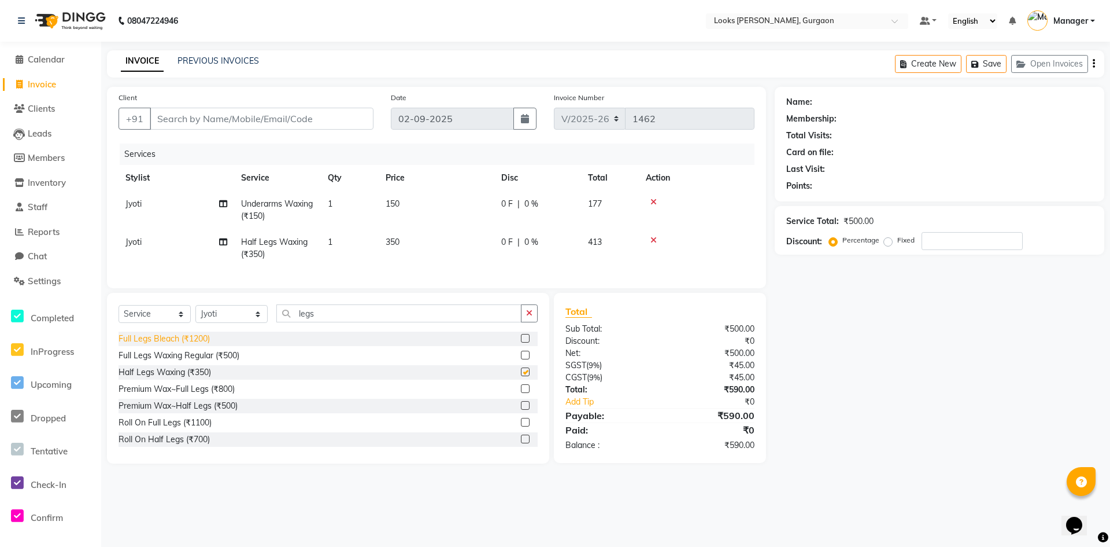
checkbox input "false"
click at [396, 204] on span "150" at bounding box center [393, 203] width 14 height 10
select select "84463"
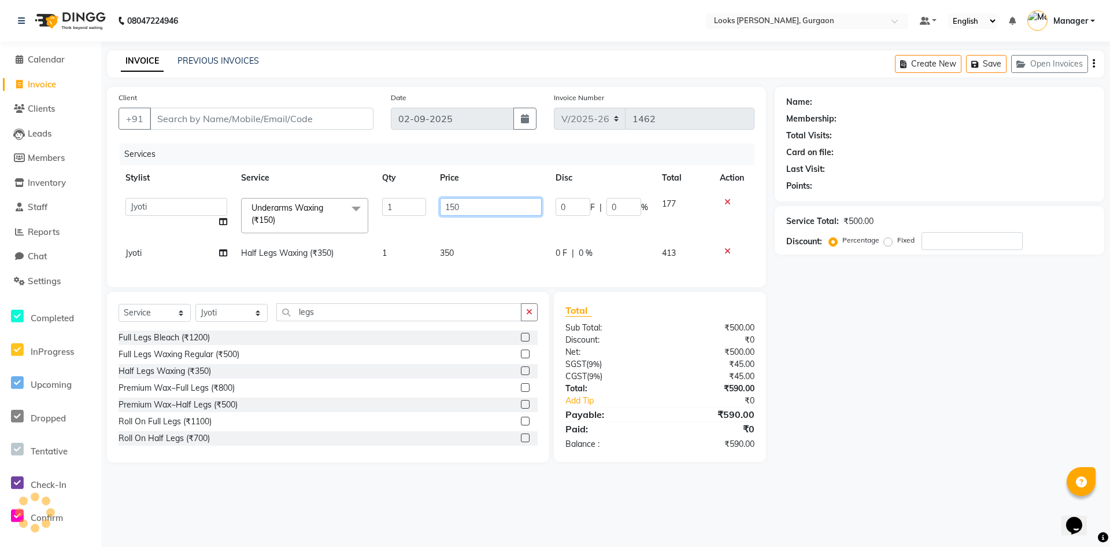
click at [499, 214] on input "150" at bounding box center [491, 207] width 102 height 18
type input "1"
type input "800"
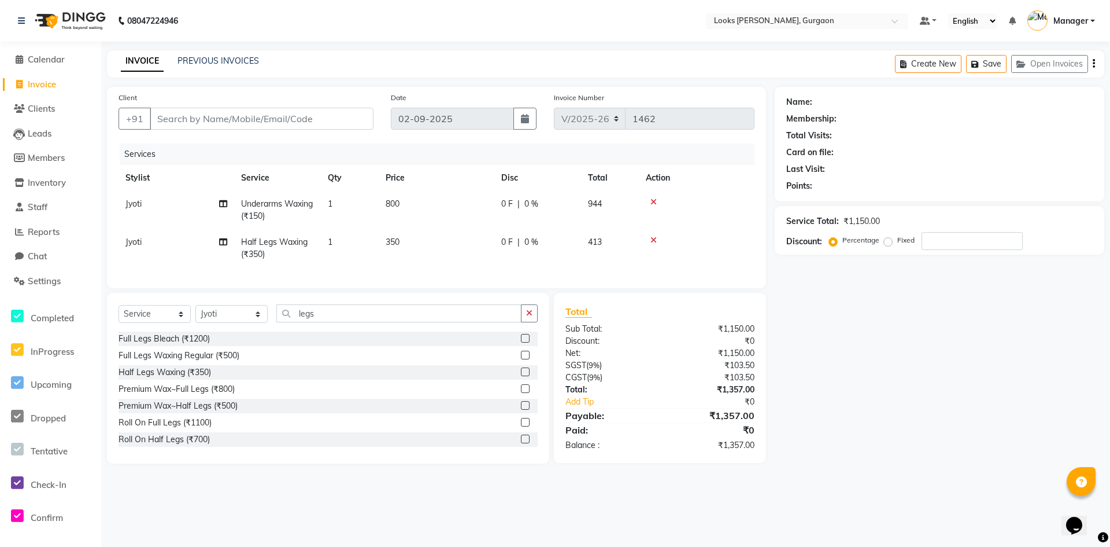
click at [472, 243] on td "350" at bounding box center [437, 248] width 116 height 38
select select "84463"
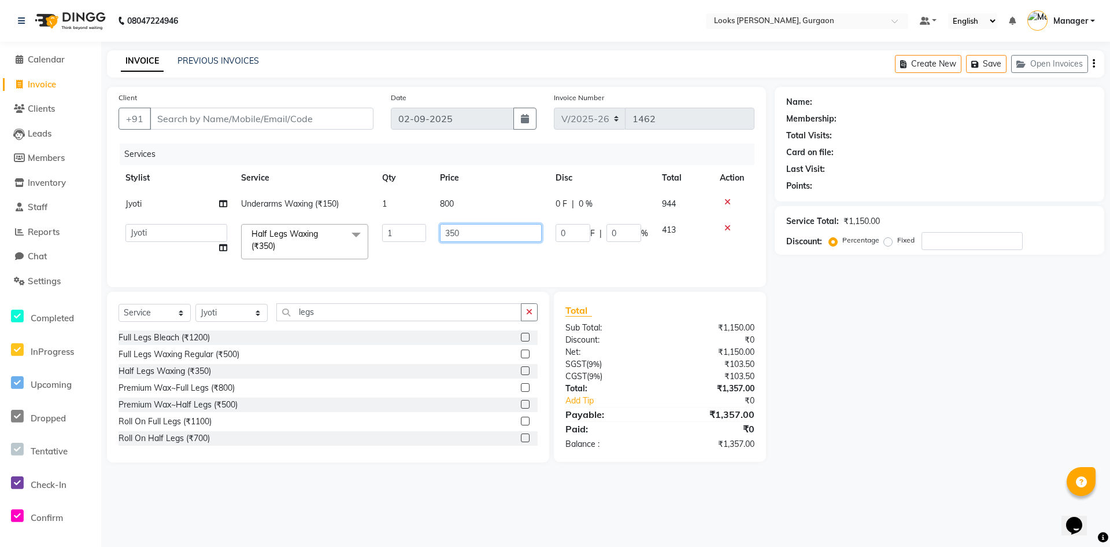
click at [475, 230] on input "350" at bounding box center [491, 233] width 102 height 18
type input "3"
type input "700"
click at [360, 285] on div "Client +91 Date 02-09-2025 Invoice Number V/2025 V/2025-26 1462 Services Stylis…" at bounding box center [436, 187] width 659 height 200
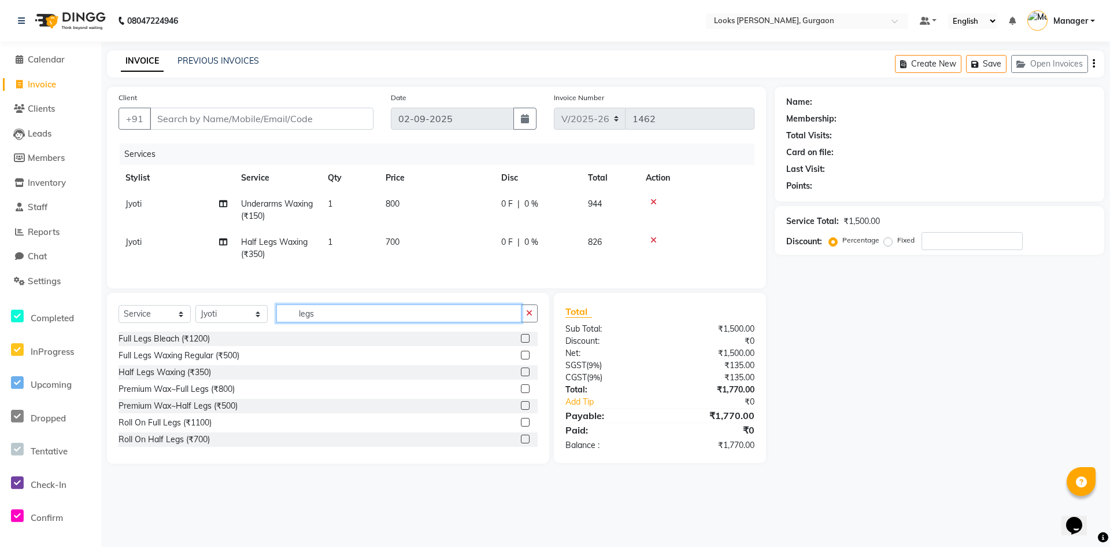
click at [364, 320] on input "legs" at bounding box center [398, 313] width 245 height 18
type input "l"
type input "eye"
click at [176, 361] on div "Eyebrows & Upperlips (₹200)" at bounding box center [172, 355] width 107 height 12
checkbox input "false"
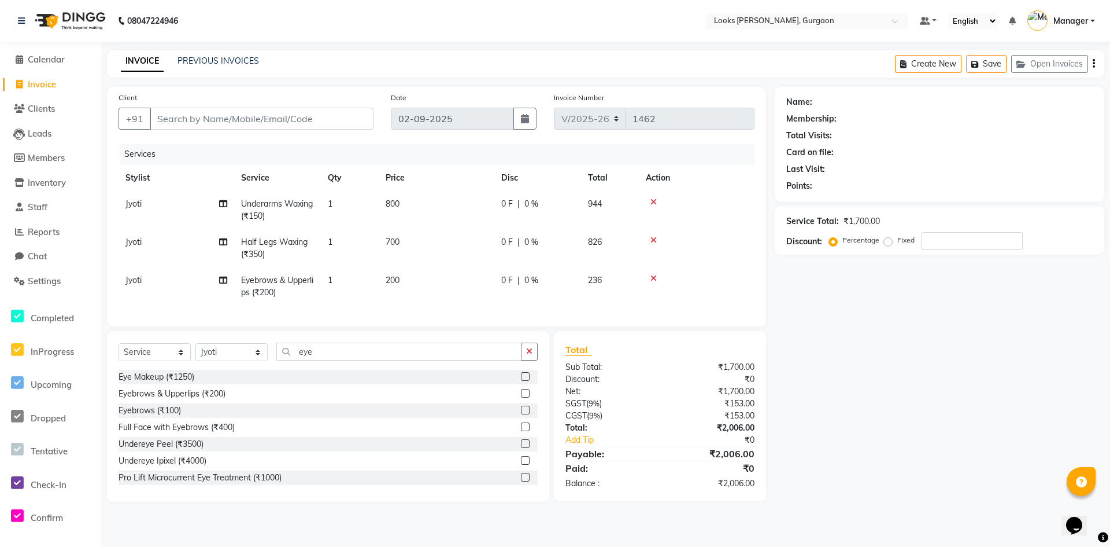
click at [390, 277] on span "200" at bounding box center [393, 280] width 14 height 10
select select "84463"
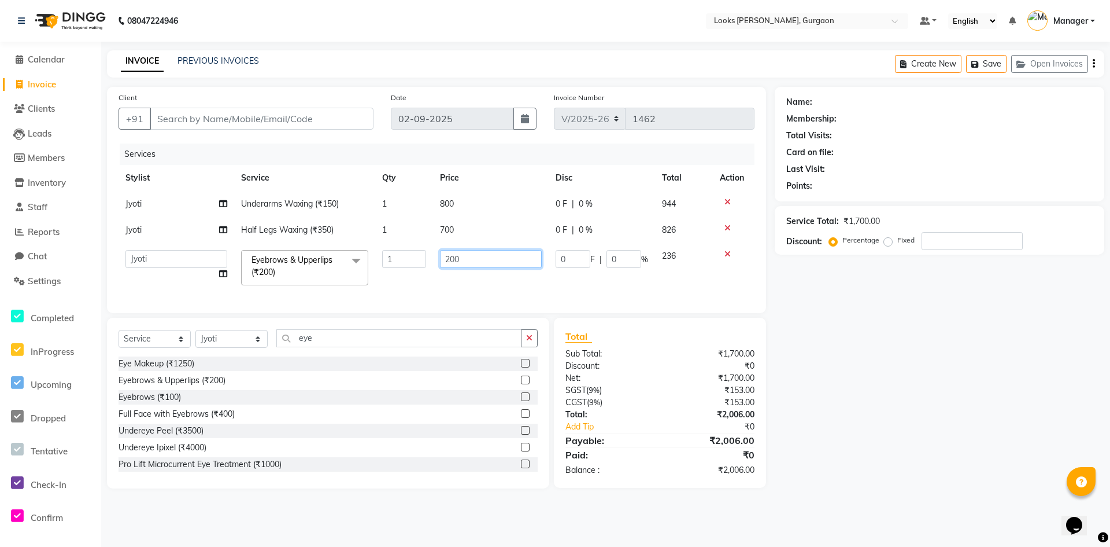
click at [457, 259] on input "200" at bounding box center [491, 259] width 102 height 18
type input "2"
type input "300"
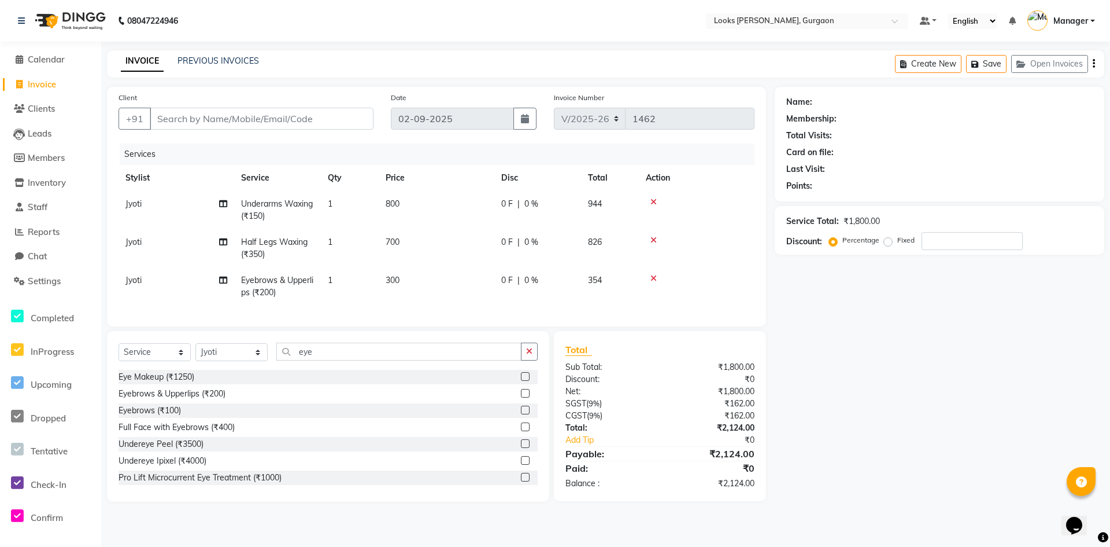
click at [886, 312] on div "Name: Membership: Total Visits: Card on file: Last Visit: Points: Service Total…" at bounding box center [944, 294] width 338 height 415
click at [305, 117] on input "Client" at bounding box center [262, 119] width 224 height 22
type input "8"
type input "0"
type input "8447912273"
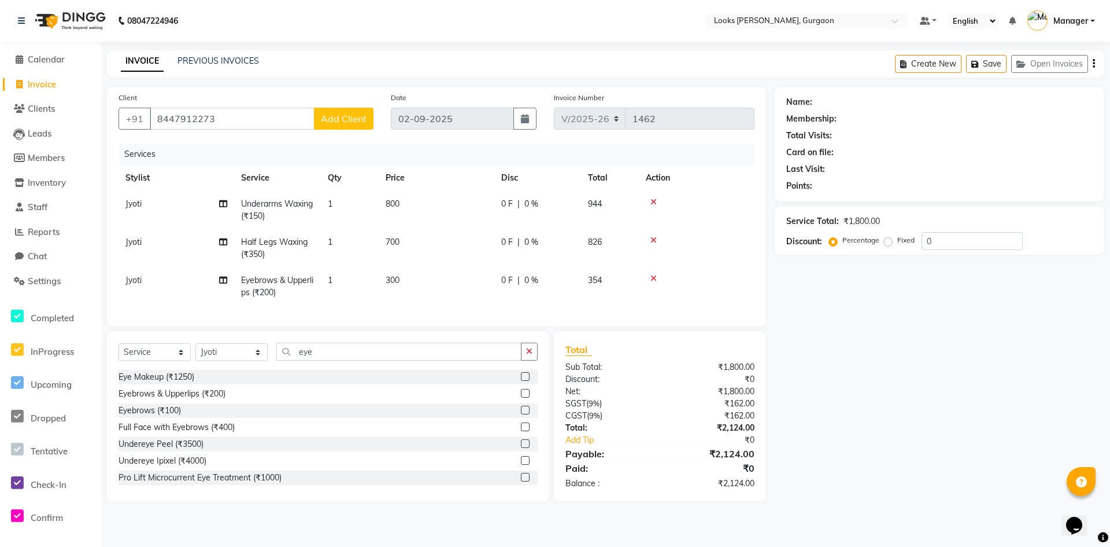
click at [367, 126] on button "Add Client" at bounding box center [344, 119] width 60 height 22
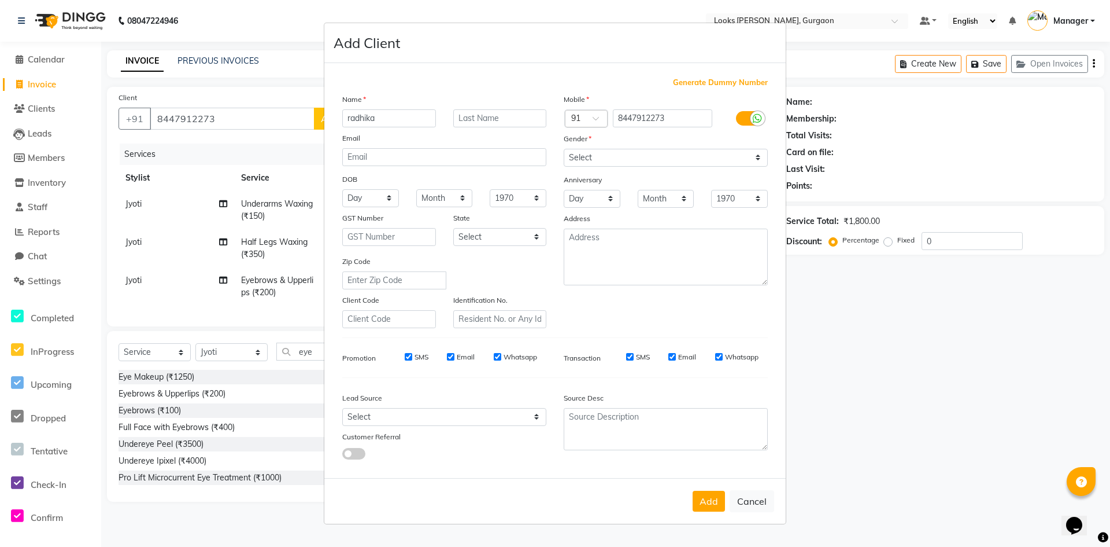
type input "radhika"
click at [659, 158] on select "Select Male Female Other Prefer Not To Say" at bounding box center [666, 158] width 204 height 18
select select "female"
click at [564, 149] on select "Select Male Female Other Prefer Not To Say" at bounding box center [666, 158] width 204 height 18
click at [643, 259] on textarea at bounding box center [666, 256] width 204 height 57
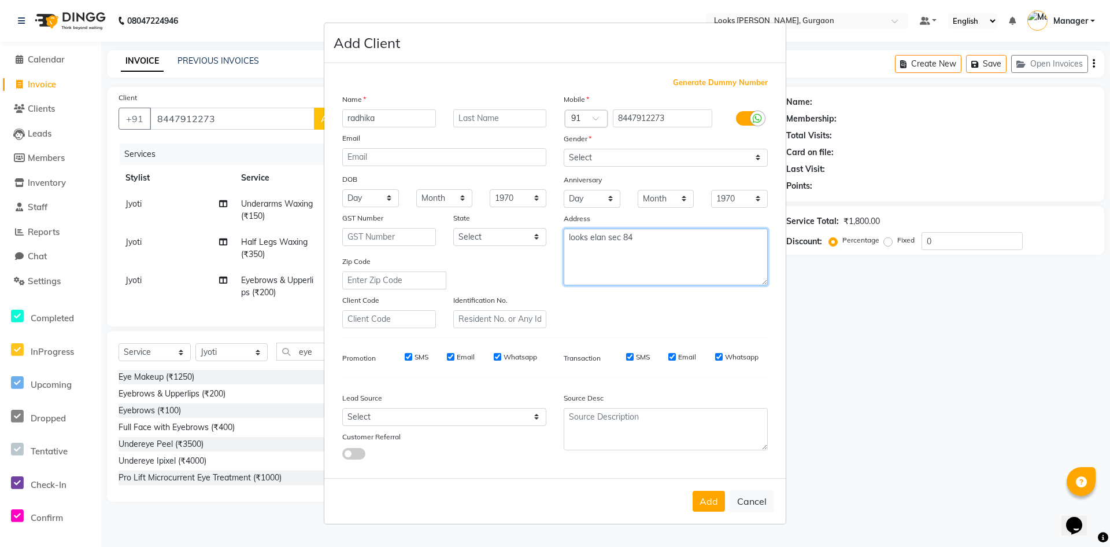
type textarea "looks elan sec 84"
click at [507, 230] on select "Select Andaman and Nicobar Islands Andhra Pradesh Arunachal Pradesh Assam Bihar…" at bounding box center [500, 237] width 94 height 18
select select "13"
click at [453, 228] on select "Select Andaman and Nicobar Islands Andhra Pradesh Arunachal Pradesh Assam Bihar…" at bounding box center [500, 237] width 94 height 18
click at [704, 507] on button "Add" at bounding box center [709, 500] width 32 height 21
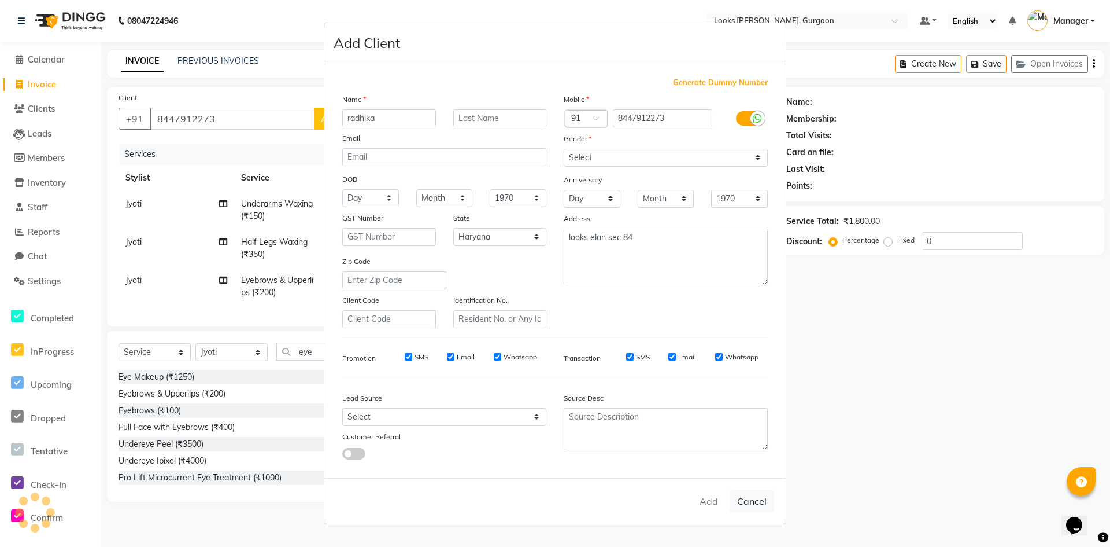
drag, startPoint x: 910, startPoint y: 444, endPoint x: 918, endPoint y: 444, distance: 8.7
click at [918, 444] on ngb-modal-window "Add Client Generate Dummy Number Name radhika Email DOB Day 01 02 03 04 05 06 0…" at bounding box center [555, 273] width 1110 height 547
select select
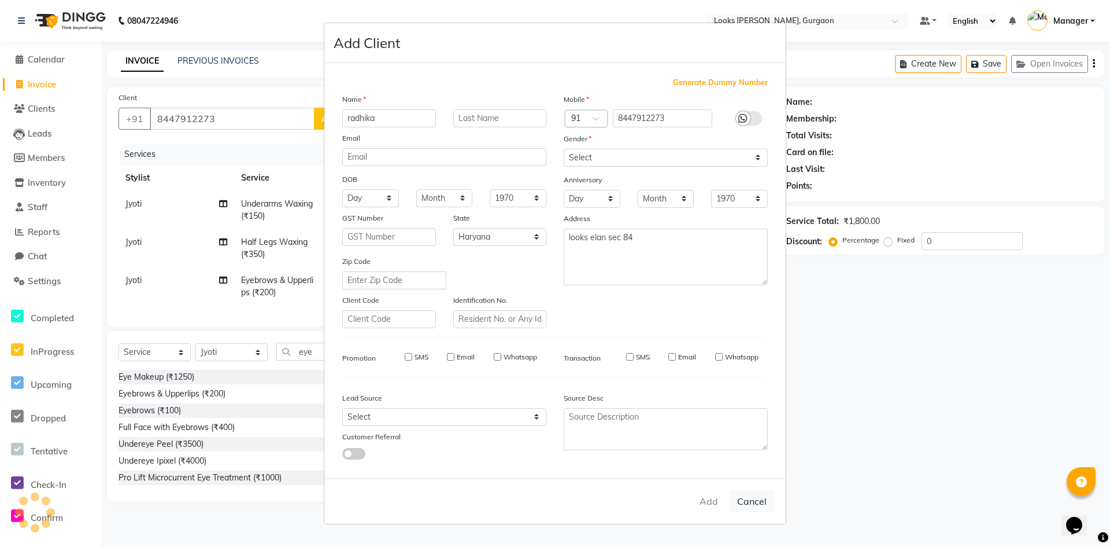
select select "null"
select select
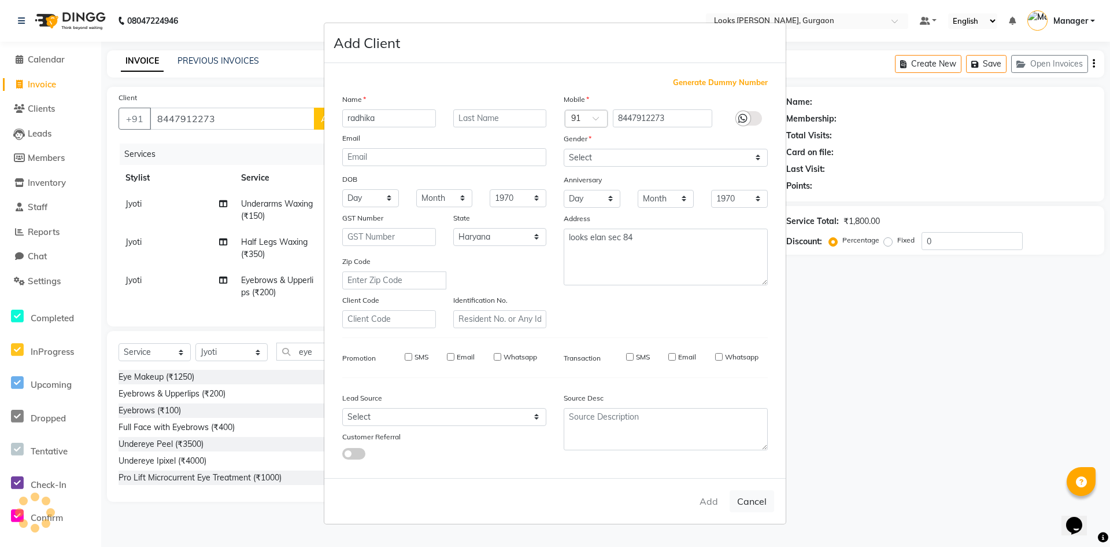
checkbox input "false"
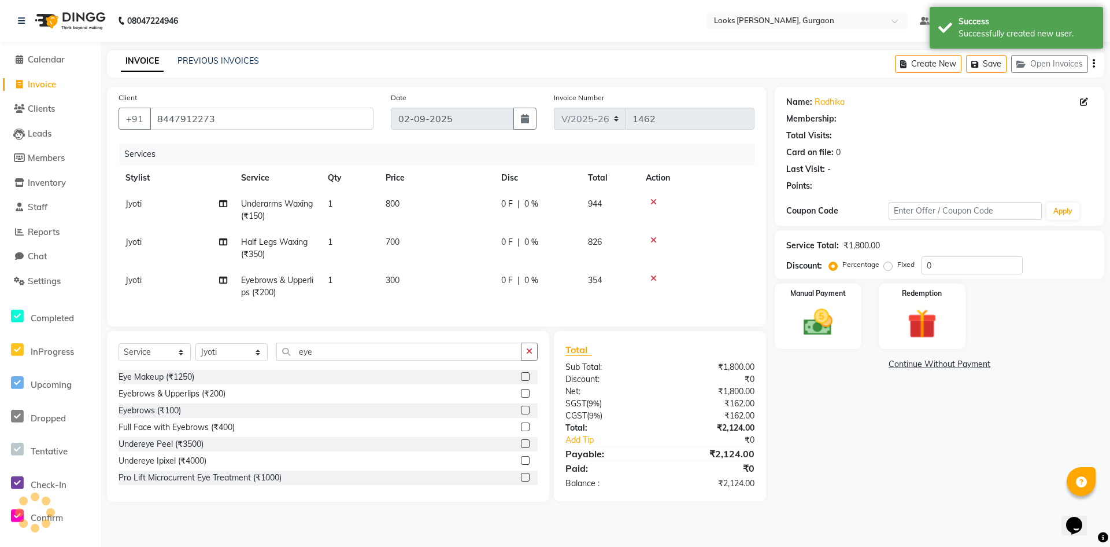
select select "1: Object"
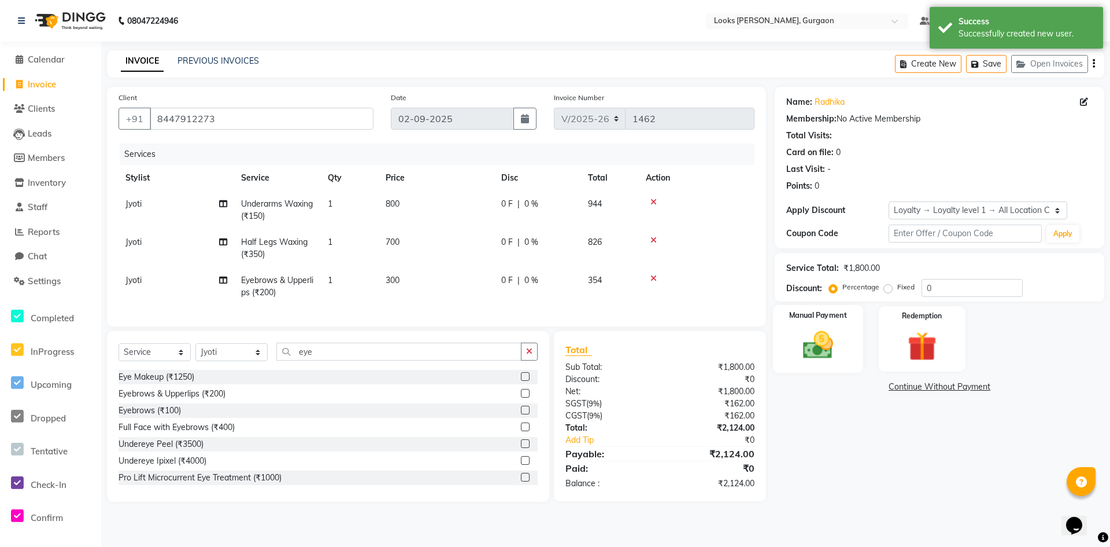
click at [832, 346] on img at bounding box center [818, 344] width 50 height 35
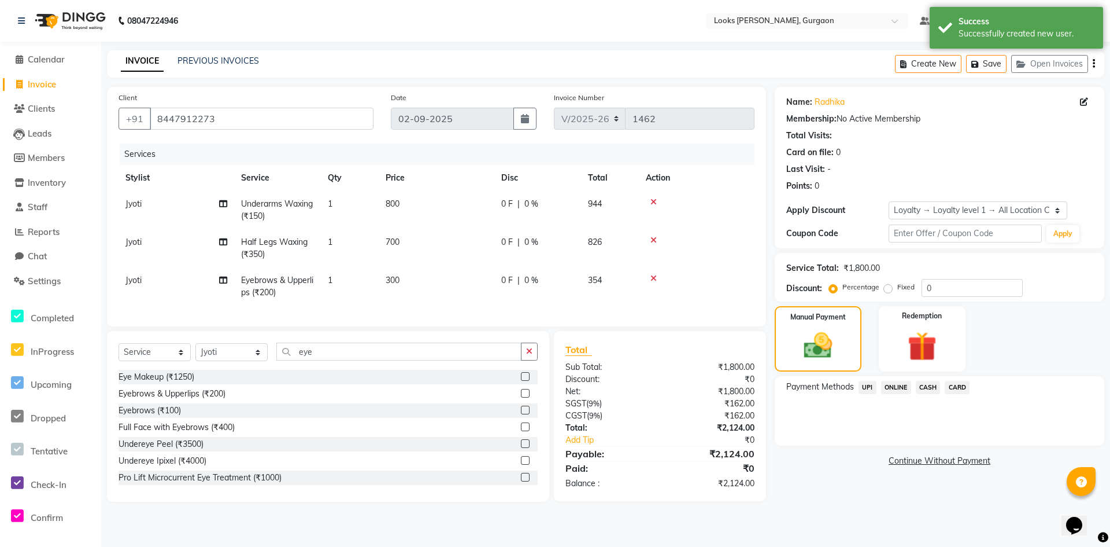
click at [932, 386] on span "CASH" at bounding box center [928, 387] width 25 height 13
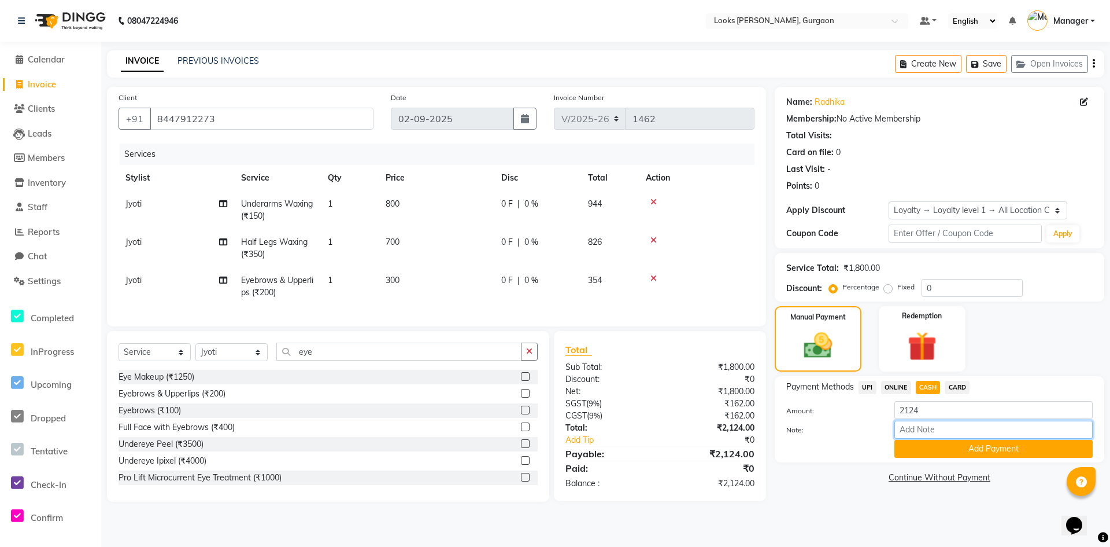
click at [954, 426] on input "Note:" at bounding box center [994, 429] width 198 height 18
type input "2000"
click at [1081, 352] on div "Manual Payment Redemption" at bounding box center [939, 338] width 347 height 65
click at [1031, 448] on button "Add Payment" at bounding box center [994, 449] width 198 height 18
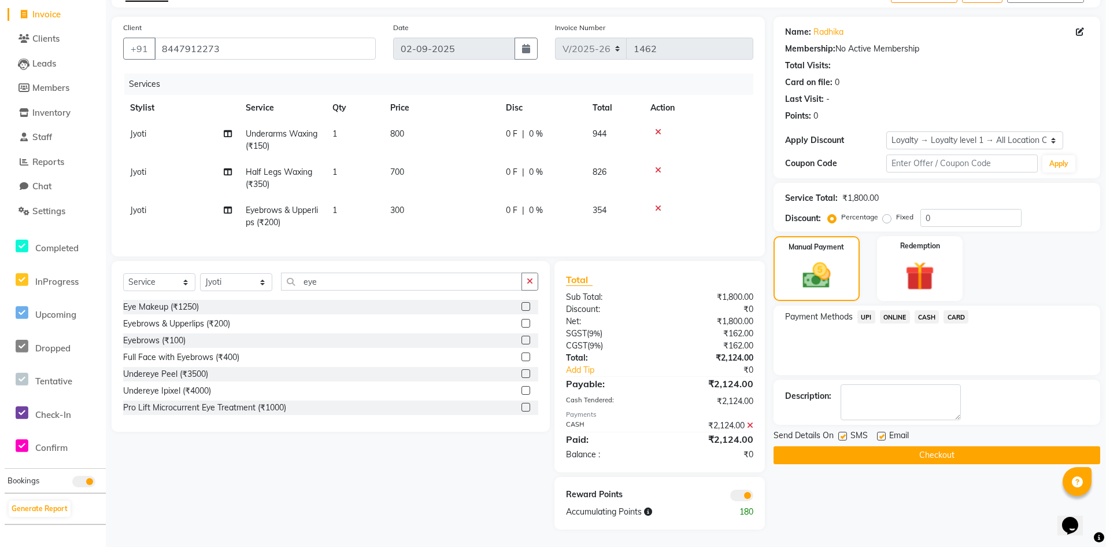
scroll to position [79, 0]
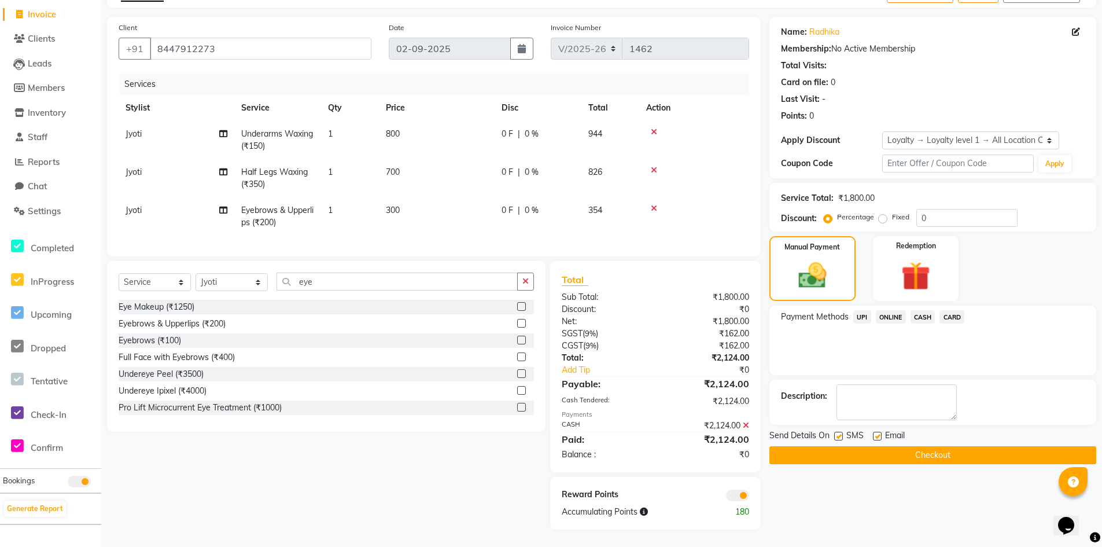
click at [730, 494] on span at bounding box center [737, 495] width 23 height 12
click at [749, 497] on input "checkbox" at bounding box center [749, 497] width 0 height 0
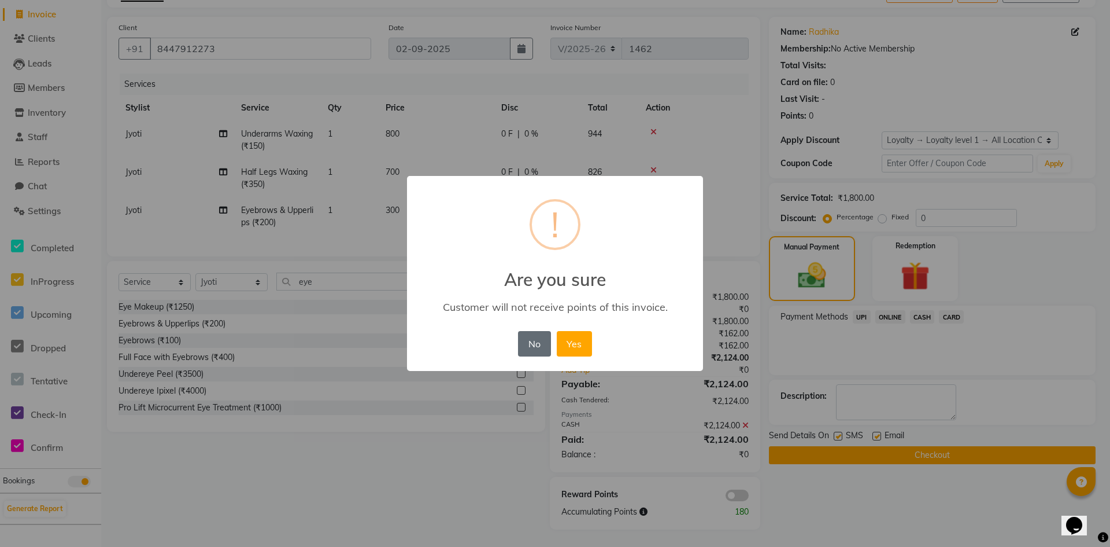
drag, startPoint x: 538, startPoint y: 343, endPoint x: 544, endPoint y: 339, distance: 6.7
click at [541, 340] on button "No" at bounding box center [534, 343] width 32 height 25
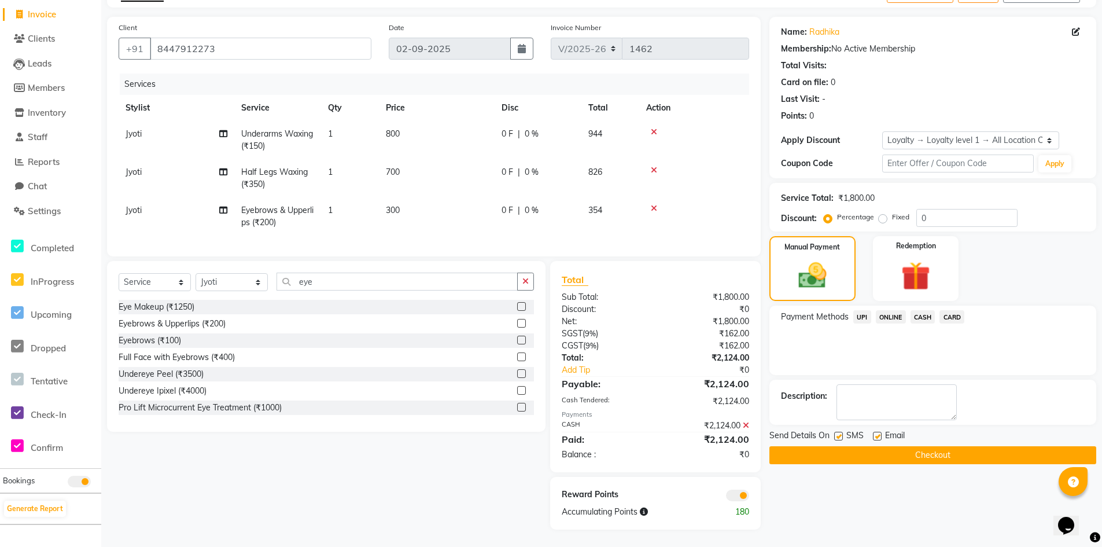
click at [730, 495] on span at bounding box center [737, 495] width 23 height 12
click at [749, 497] on input "checkbox" at bounding box center [749, 497] width 0 height 0
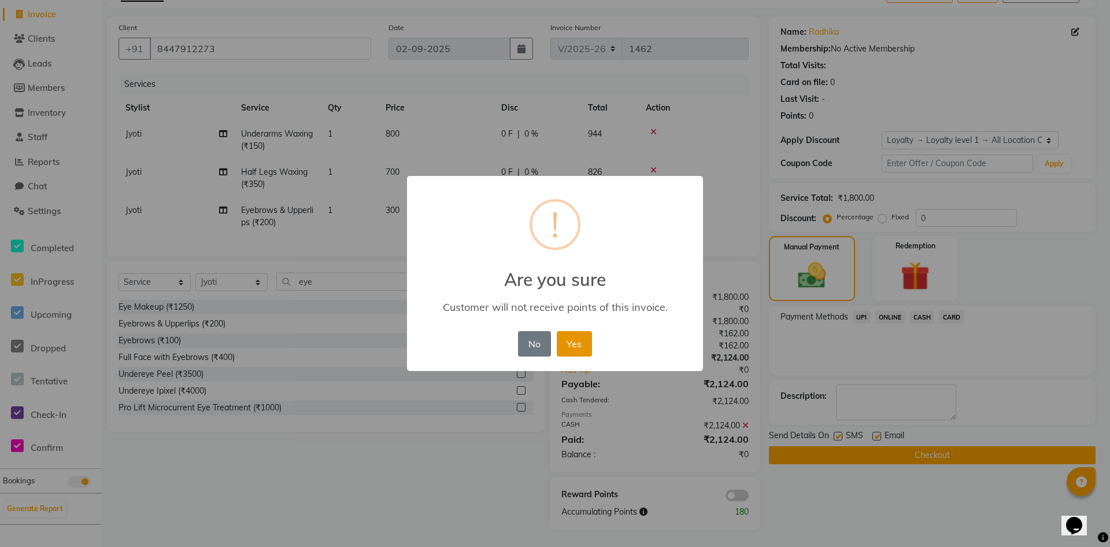
click at [581, 335] on button "Yes" at bounding box center [574, 343] width 35 height 25
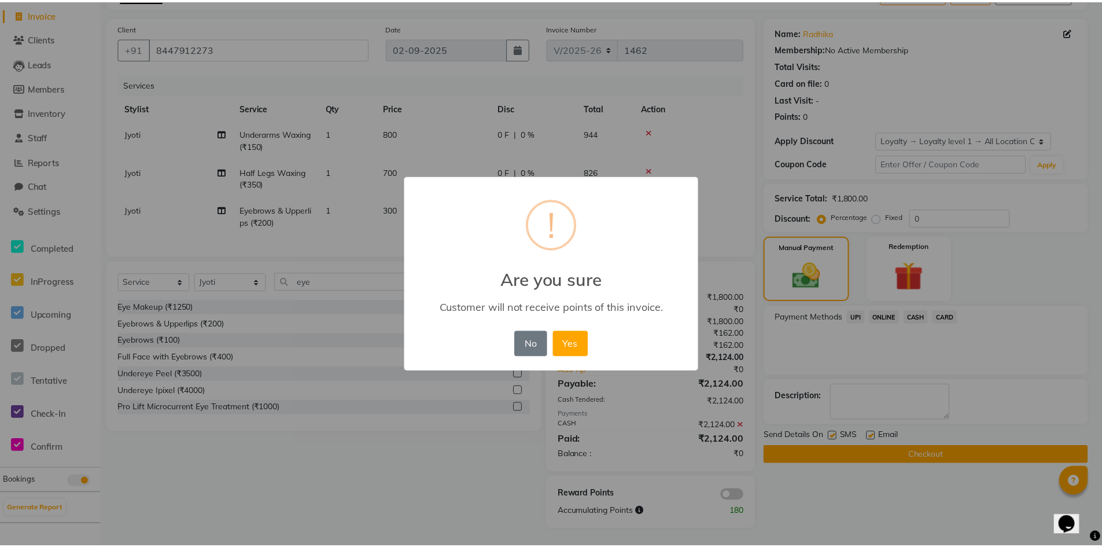
scroll to position [62, 0]
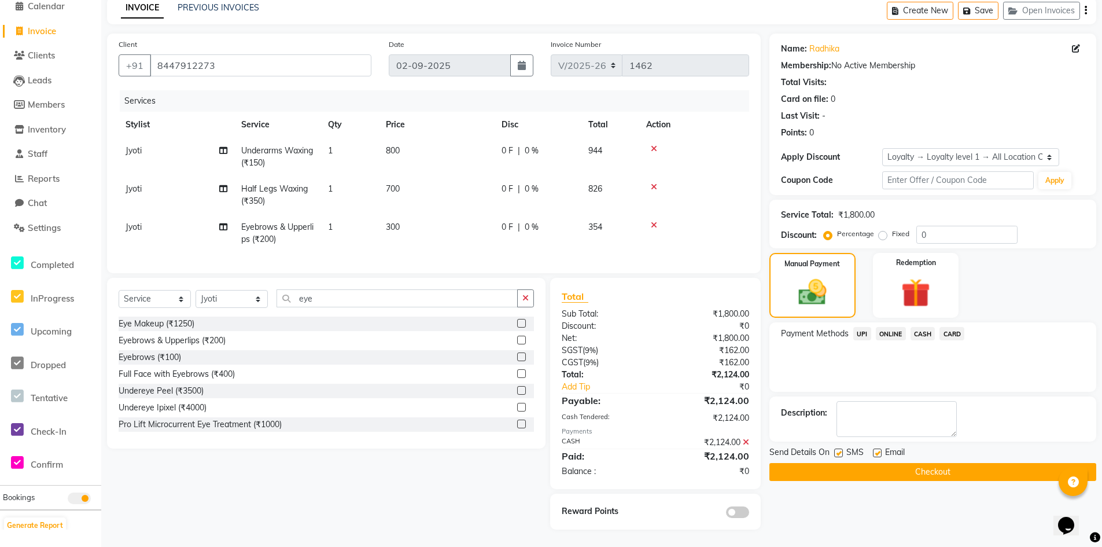
click at [926, 327] on span "CASH" at bounding box center [922, 333] width 25 height 13
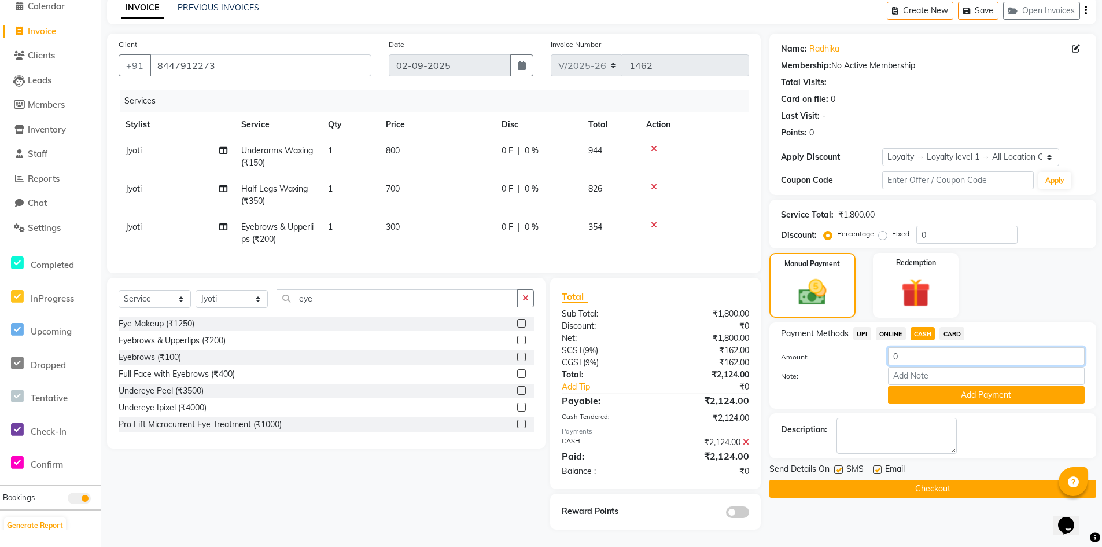
click at [925, 347] on input "0" at bounding box center [986, 356] width 197 height 18
type input "2000"
click at [984, 333] on div "Payment Methods UPI ONLINE CASH CARD" at bounding box center [933, 335] width 304 height 16
click at [927, 387] on button "Add Payment" at bounding box center [986, 395] width 197 height 18
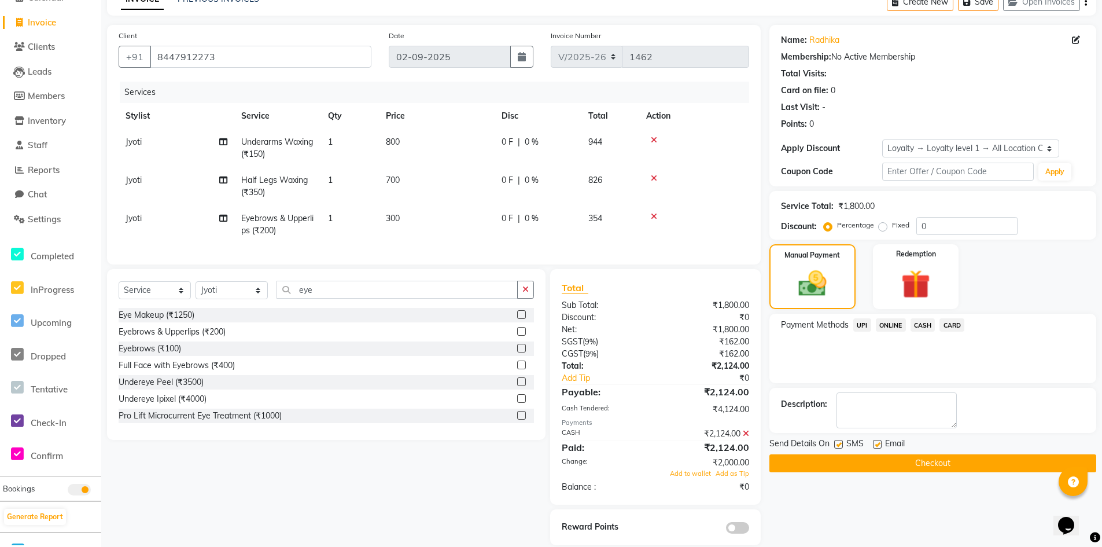
click at [746, 437] on icon at bounding box center [746, 433] width 6 height 8
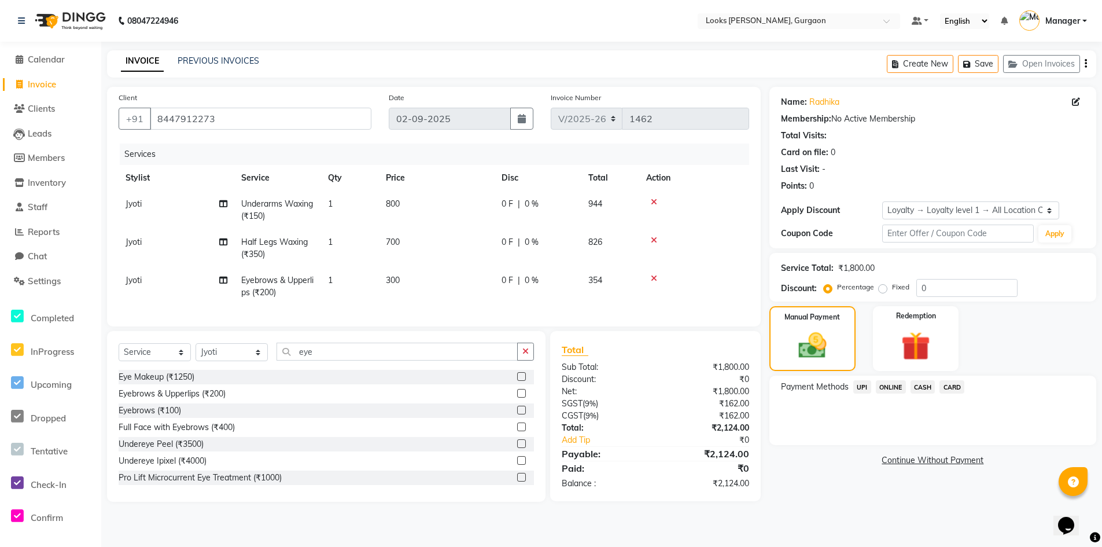
scroll to position [0, 0]
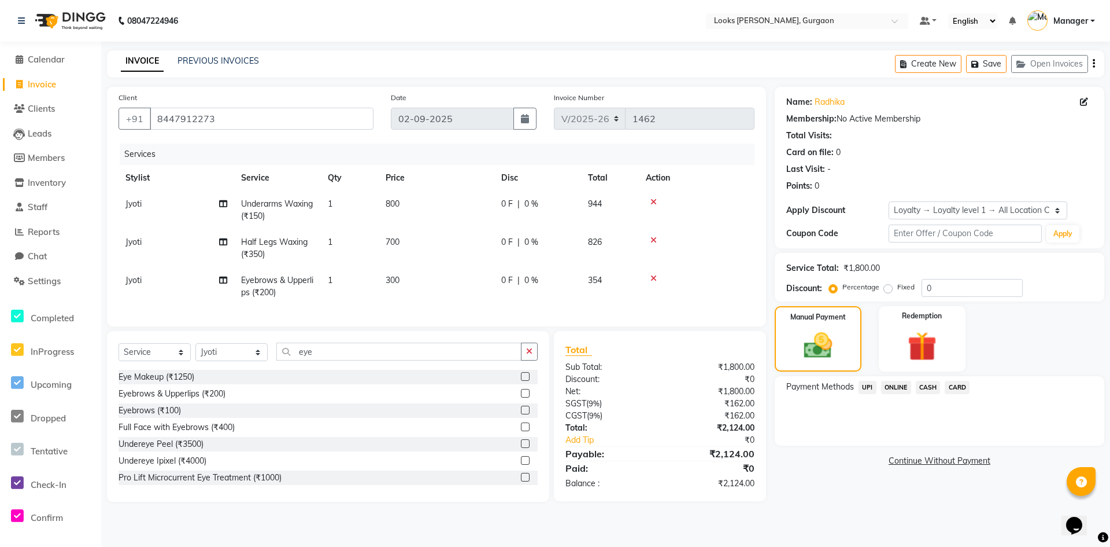
click at [931, 387] on span "CASH" at bounding box center [928, 387] width 25 height 13
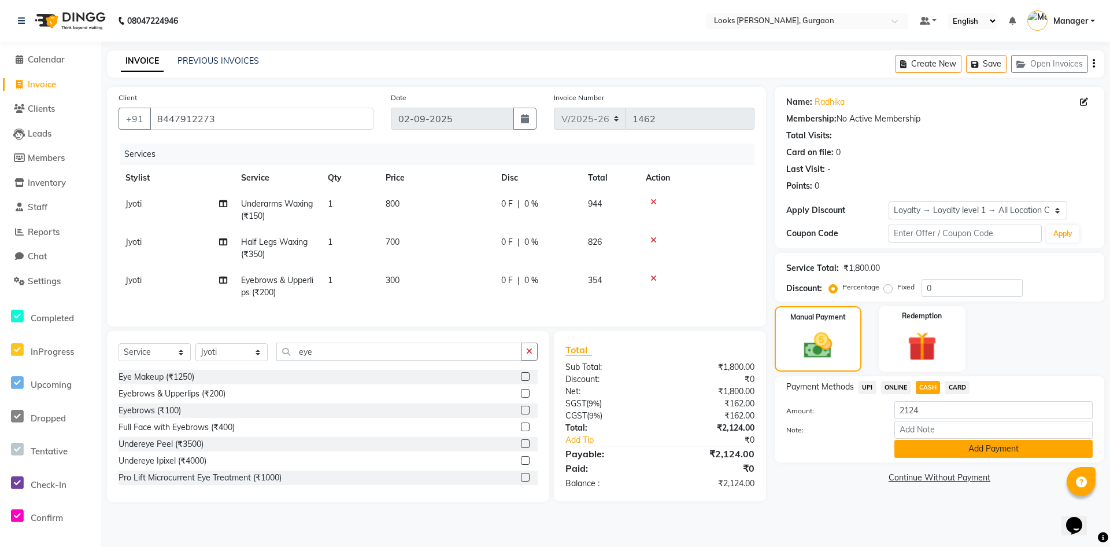
click at [996, 446] on button "Add Payment" at bounding box center [994, 449] width 198 height 18
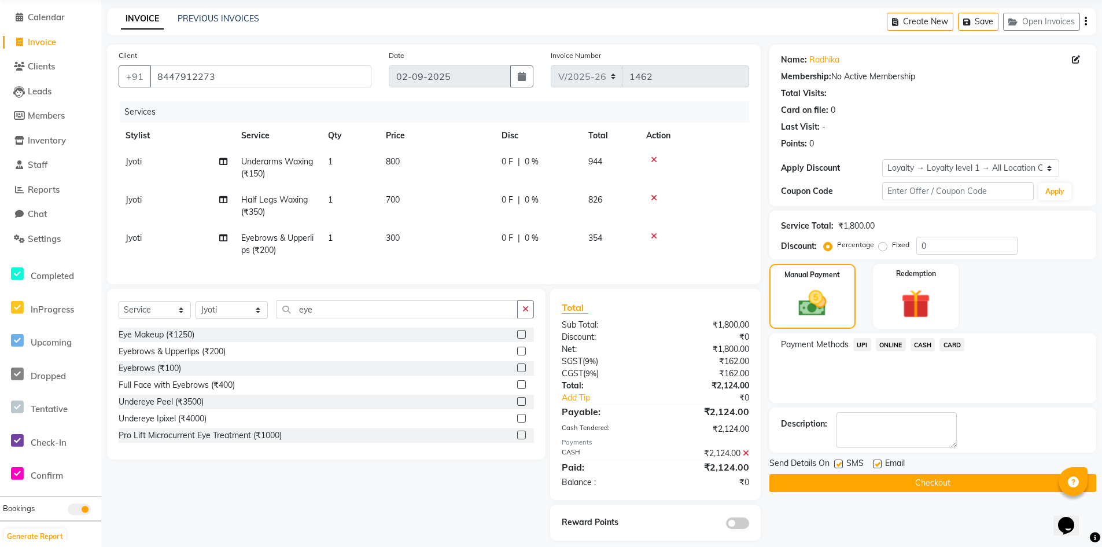
scroll to position [62, 0]
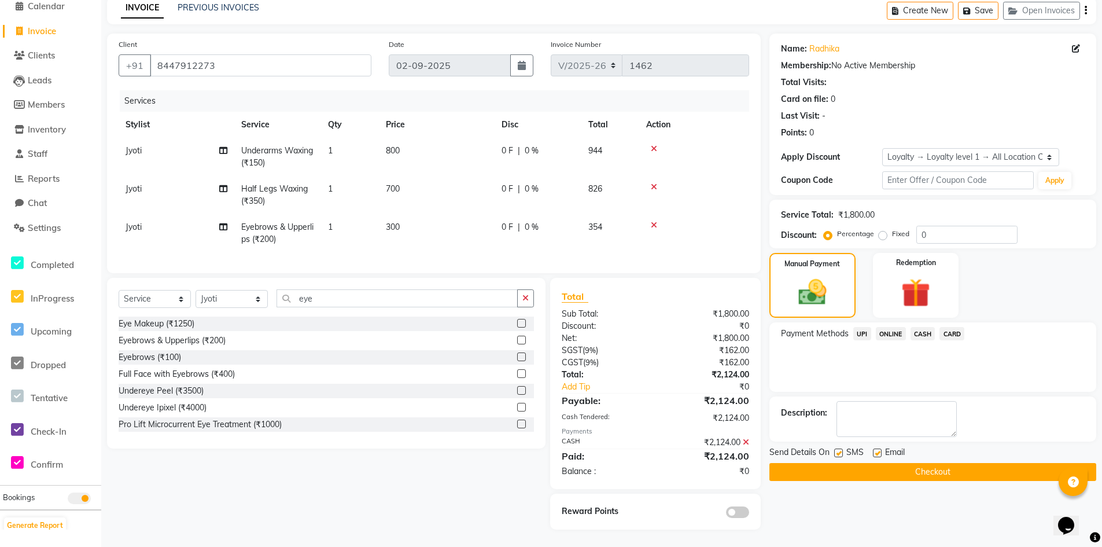
click at [984, 463] on button "Checkout" at bounding box center [932, 472] width 327 height 18
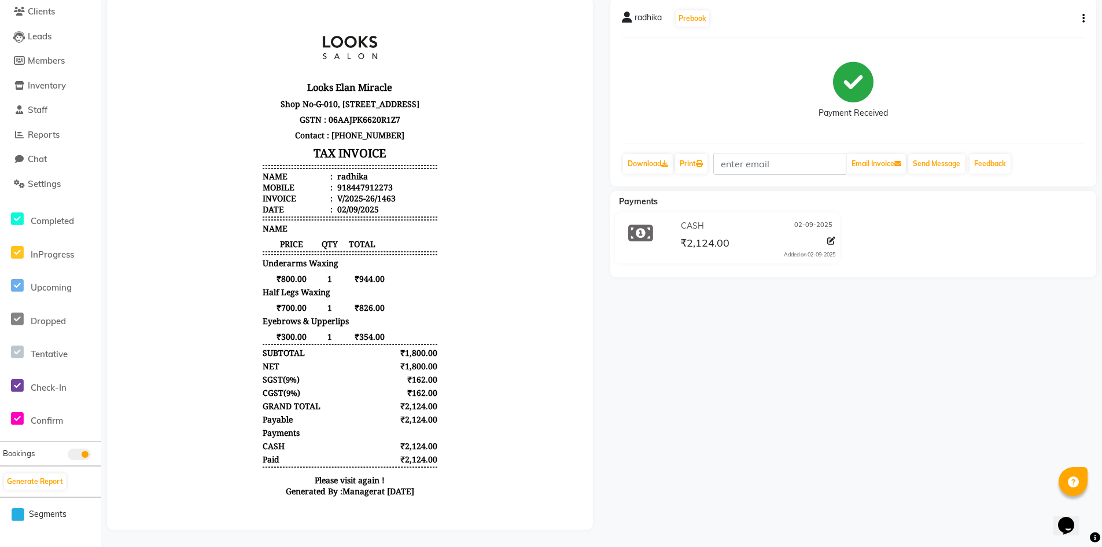
click at [702, 358] on div "radhika Prebook Payment Received Download Print Email Invoice Send Message Feed…" at bounding box center [852, 263] width 503 height 531
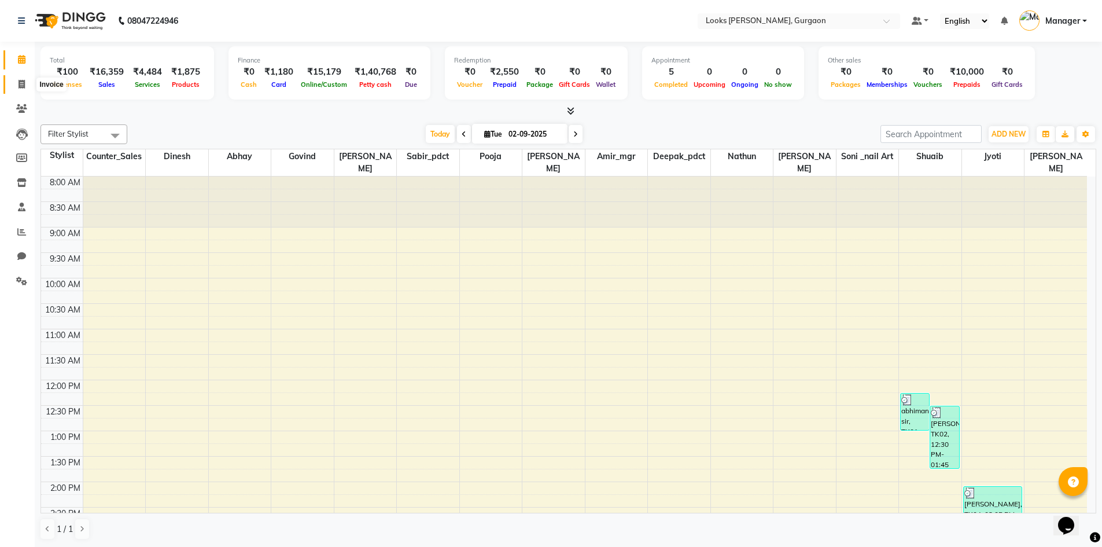
click at [23, 88] on icon at bounding box center [22, 84] width 6 height 9
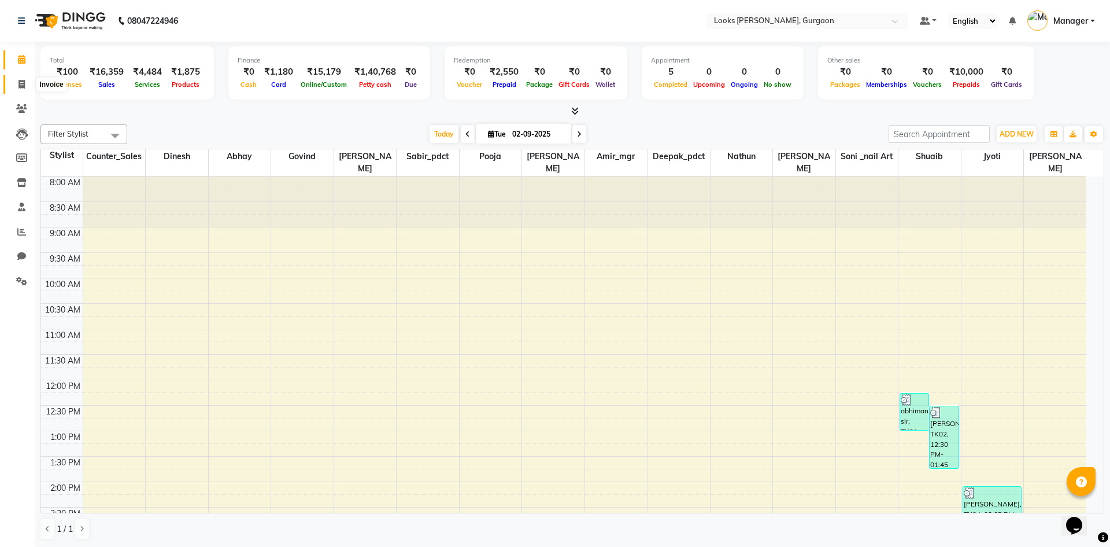
select select "service"
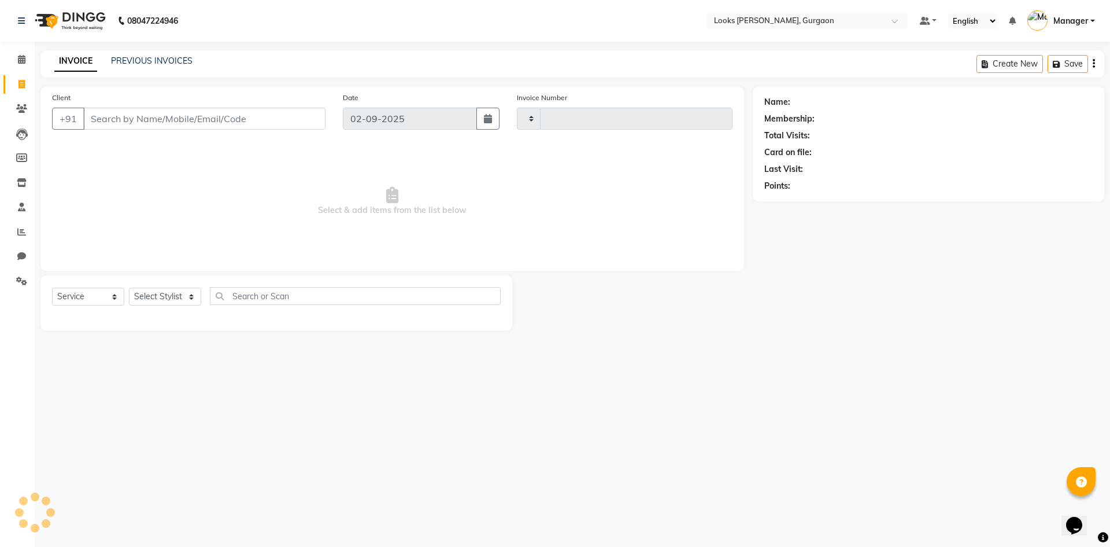
type input "1462"
select select "8452"
click at [151, 60] on link "PREVIOUS INVOICES" at bounding box center [152, 61] width 82 height 10
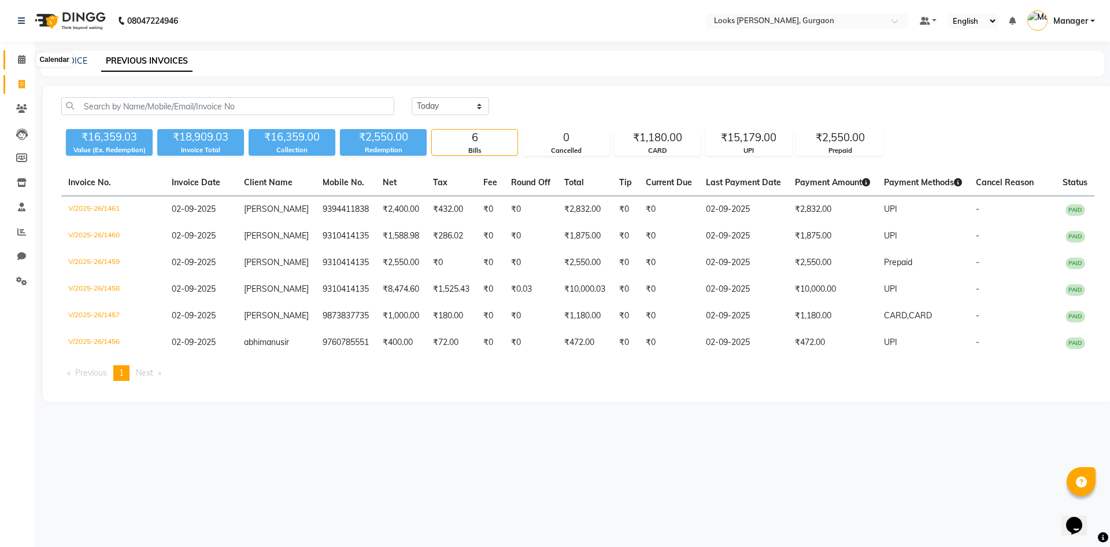
click at [28, 60] on span at bounding box center [22, 59] width 20 height 13
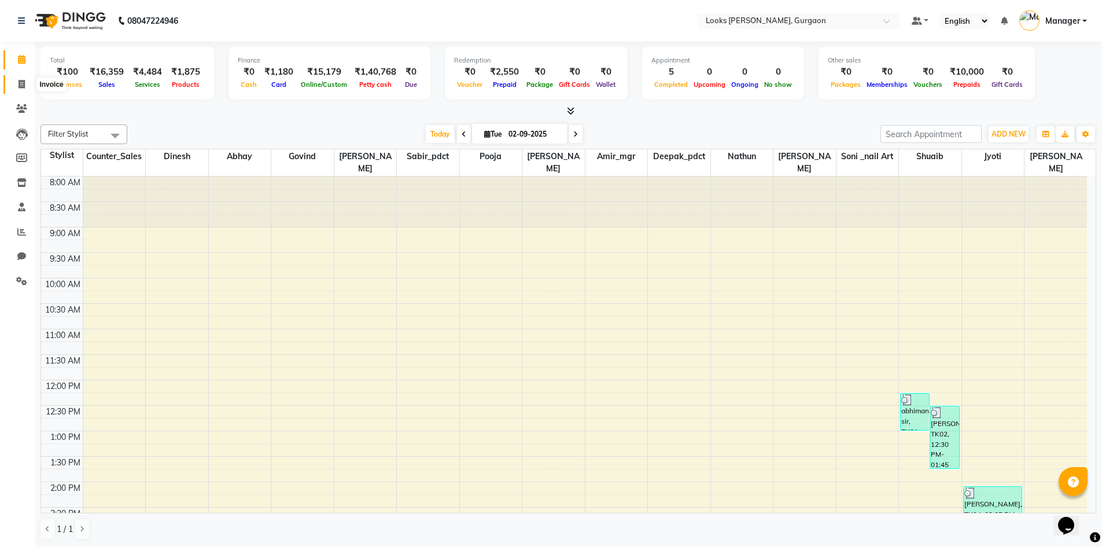
click at [17, 87] on span at bounding box center [22, 84] width 20 height 13
select select "service"
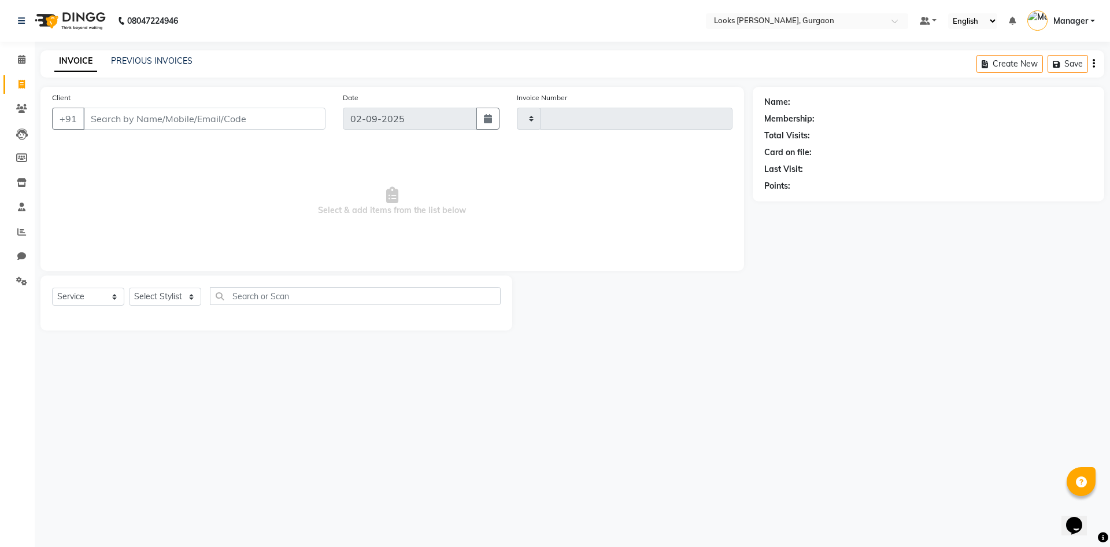
type input "1462"
select select "8452"
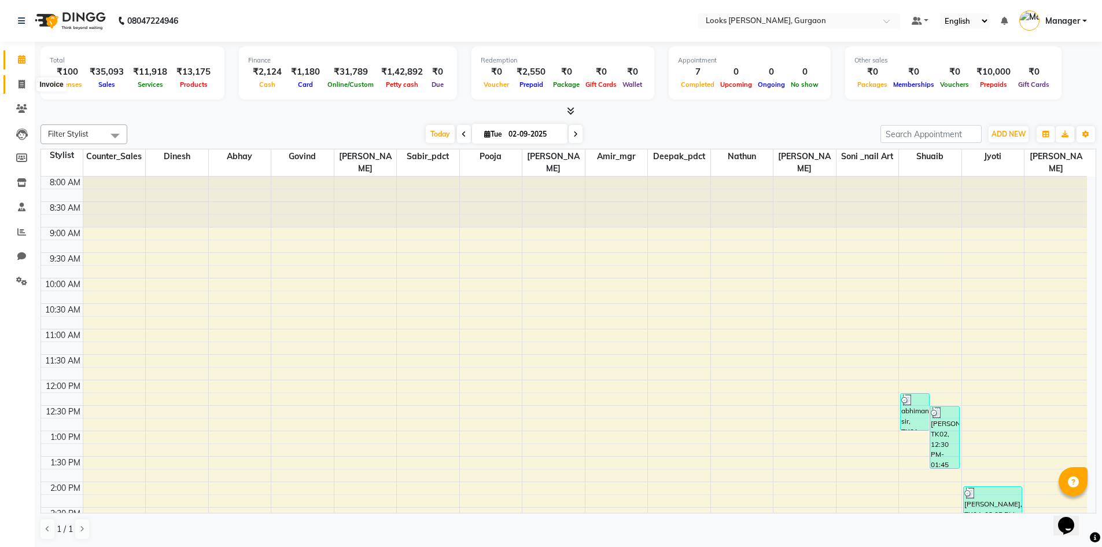
click at [23, 84] on icon at bounding box center [22, 84] width 6 height 9
select select "service"
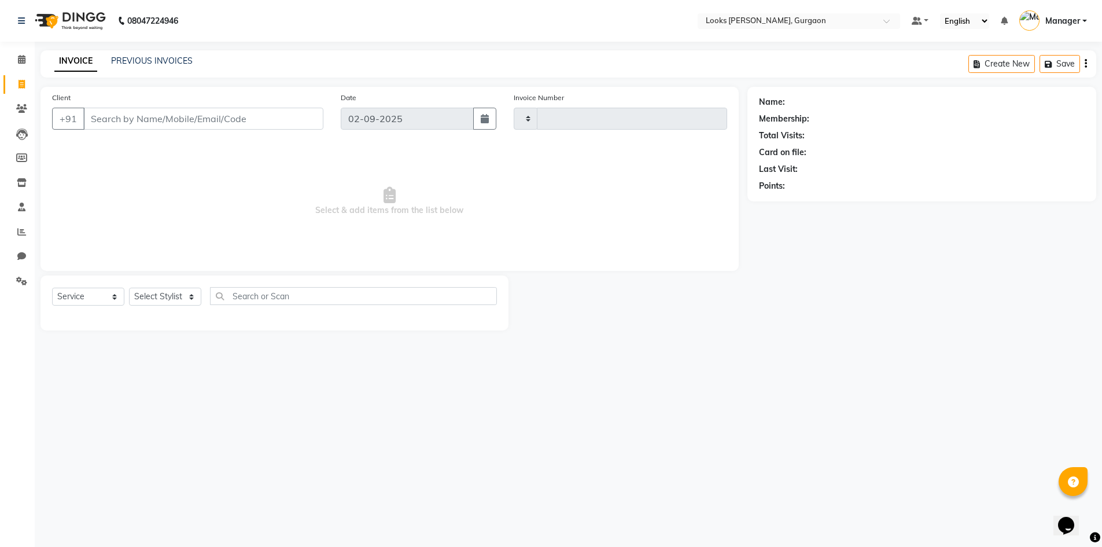
type input "1464"
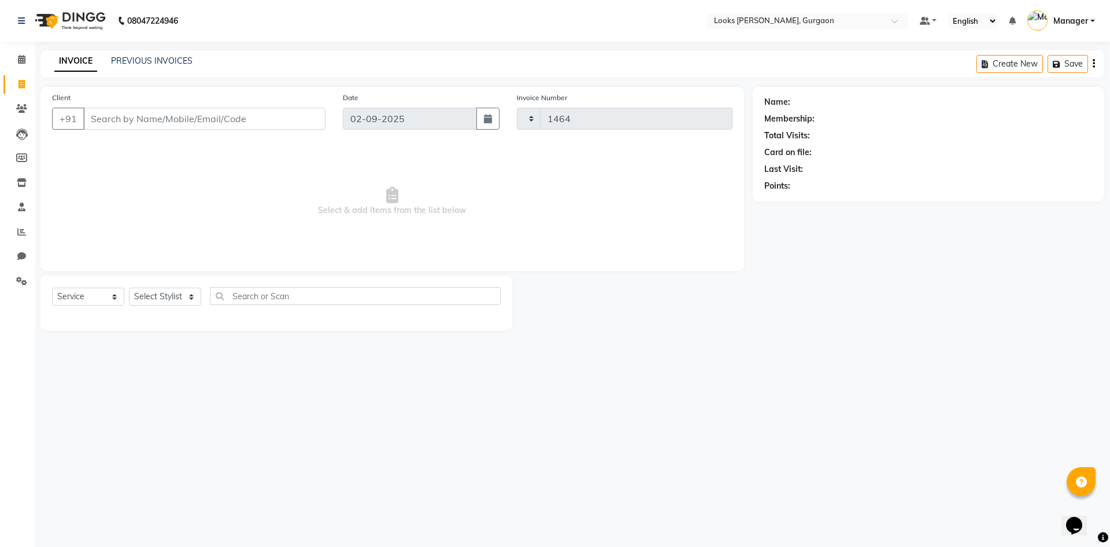
select select "8452"
click at [160, 54] on div "INVOICE PREVIOUS INVOICES Create New Save Open Invoices" at bounding box center [572, 63] width 1064 height 27
click at [162, 59] on link "PREVIOUS INVOICES" at bounding box center [152, 61] width 82 height 10
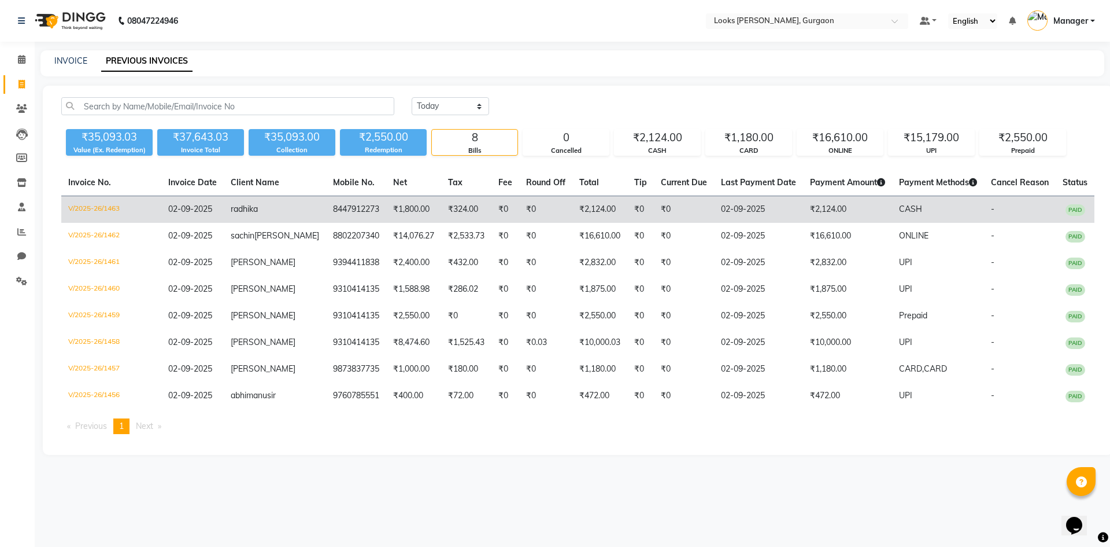
click at [106, 205] on td "V/2025-26/1463" at bounding box center [111, 209] width 100 height 27
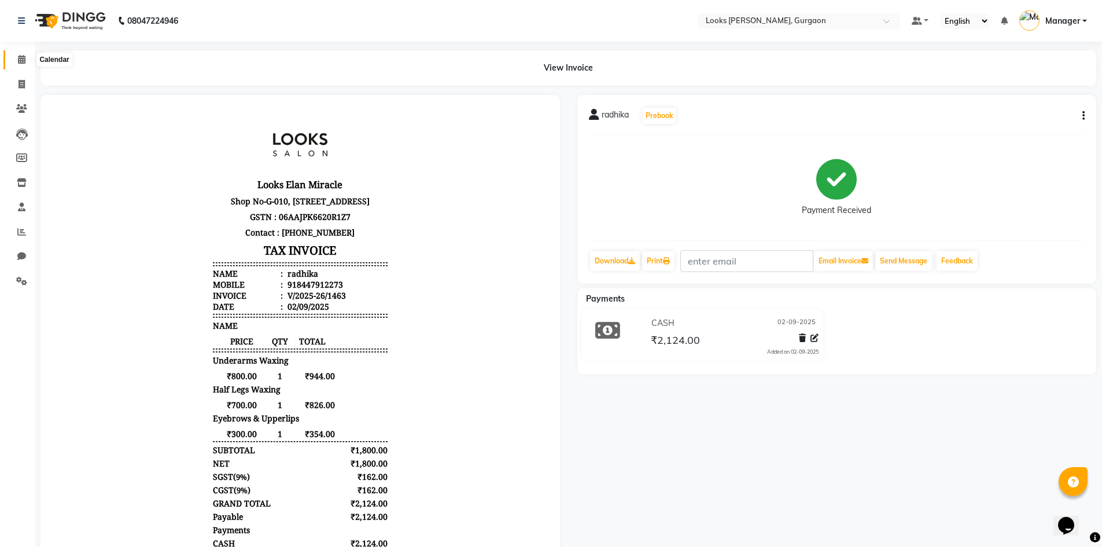
click at [24, 66] on span at bounding box center [22, 59] width 20 height 13
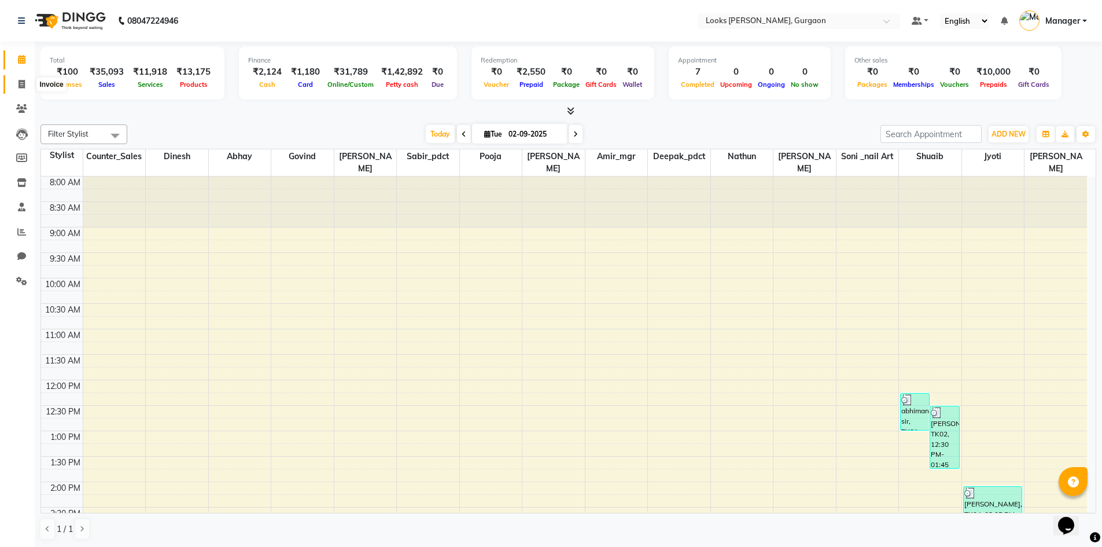
click at [21, 90] on span at bounding box center [22, 84] width 20 height 13
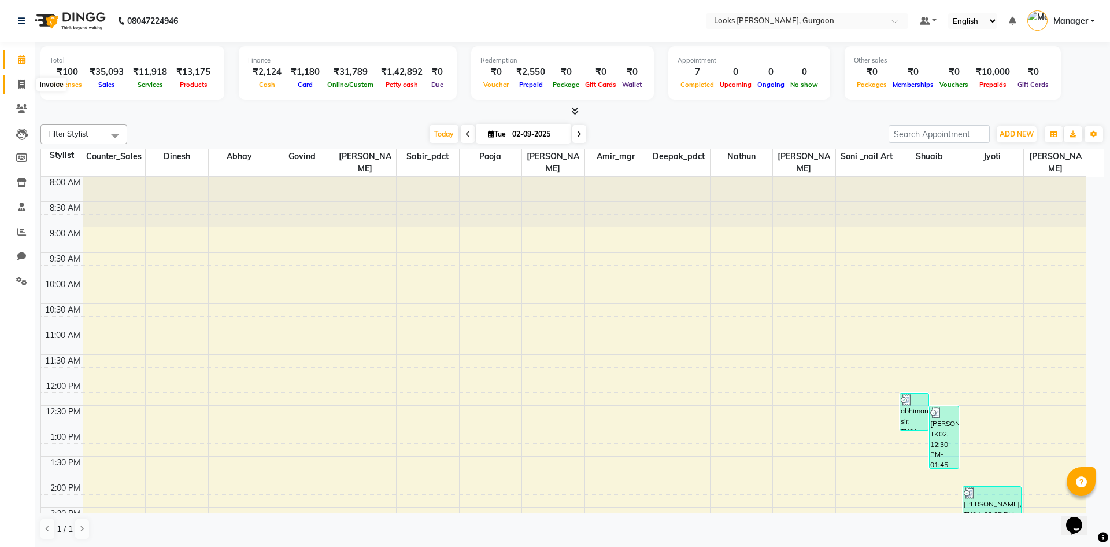
select select "8452"
select select "service"
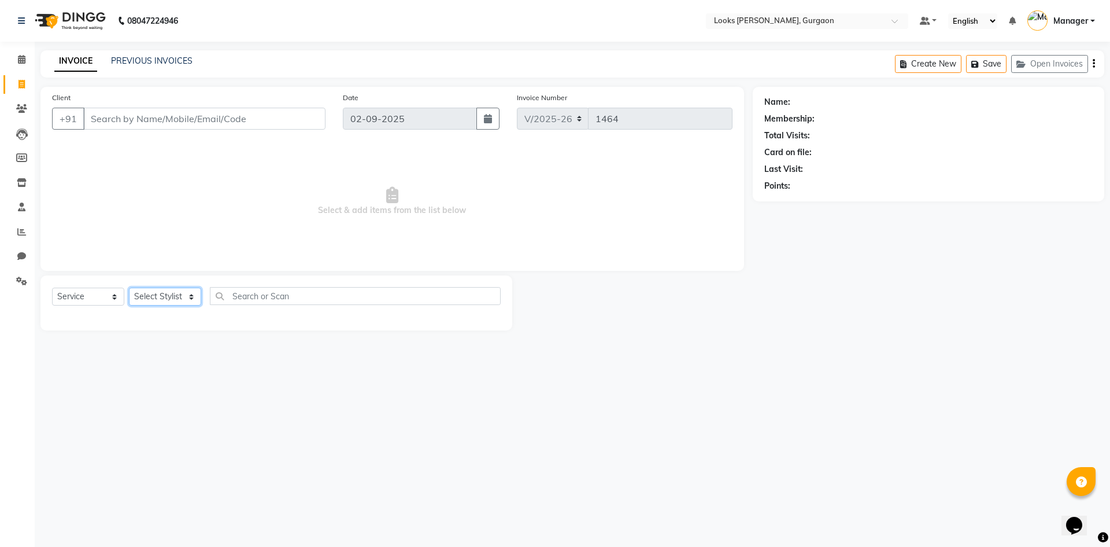
click at [190, 295] on select "Select Stylist" at bounding box center [165, 296] width 72 height 18
select select "84463"
click at [129, 287] on select "Select Stylist [PERSON_NAME] abhay [PERSON_NAME] [PERSON_NAME] Counter_Sales De…" at bounding box center [165, 296] width 72 height 18
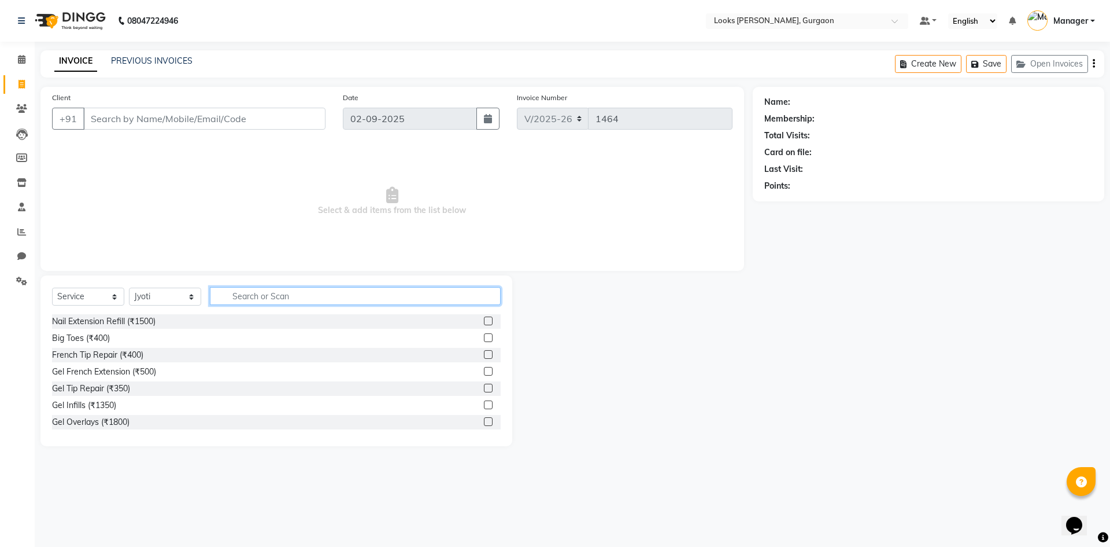
click at [255, 297] on input "text" at bounding box center [355, 296] width 291 height 18
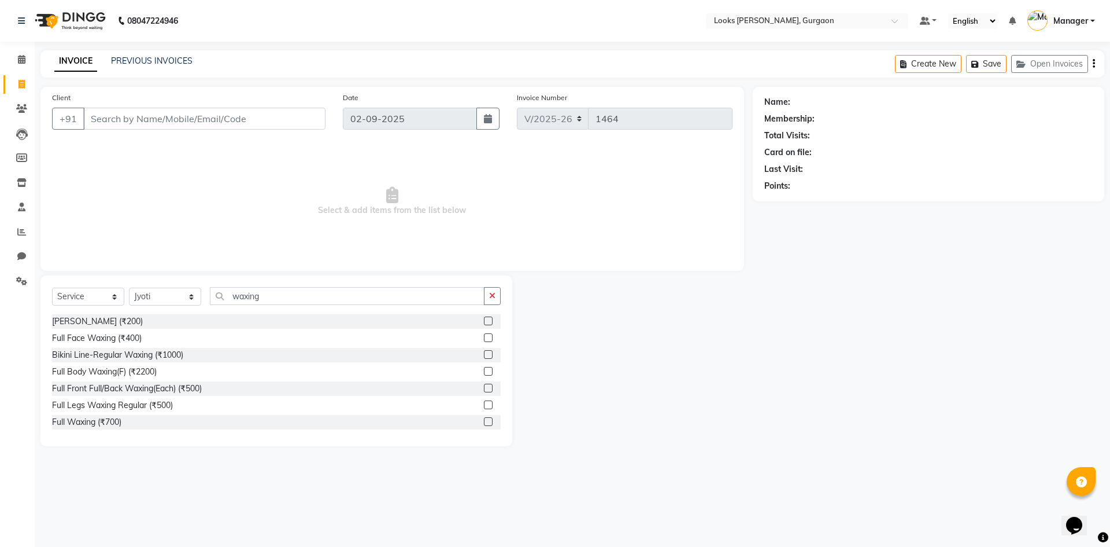
drag, startPoint x: 501, startPoint y: 350, endPoint x: 500, endPoint y: 359, distance: 9.3
click at [500, 359] on div "Chin Waxing (₹200) Full Face Waxing (₹400) Bikini Line-Regular Waxing (₹1000) F…" at bounding box center [276, 372] width 449 height 116
click at [267, 301] on input "waxing" at bounding box center [347, 296] width 275 height 18
click at [268, 302] on input "waxing" at bounding box center [347, 296] width 275 height 18
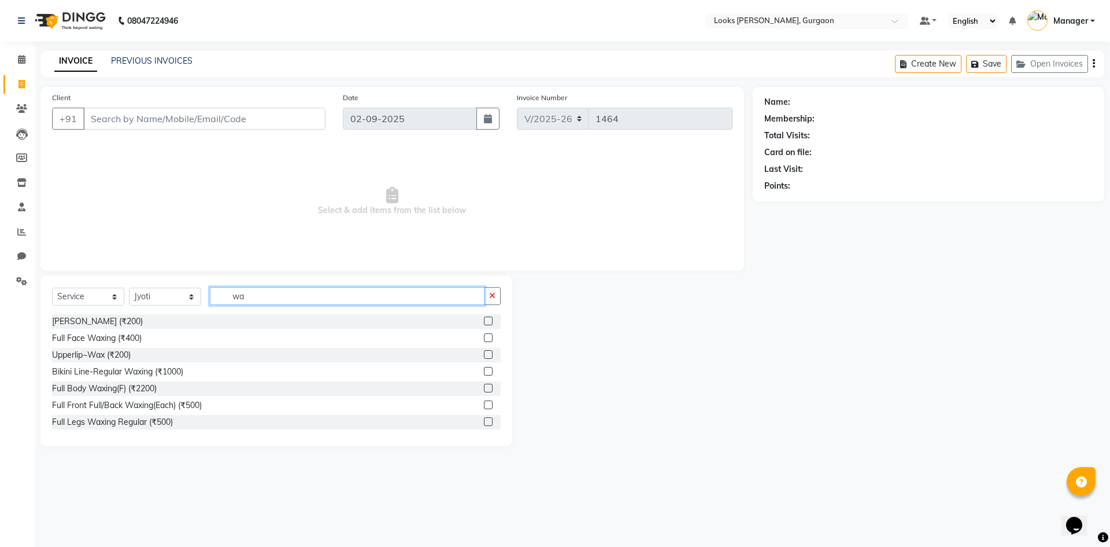
type input "w"
type input "eye"
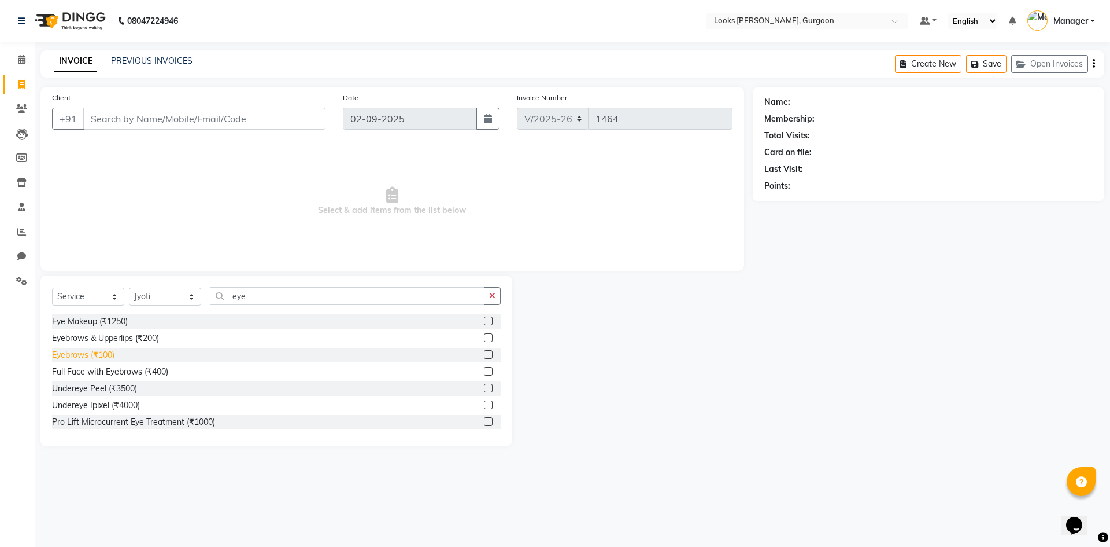
click at [77, 352] on div "Eyebrows (₹100)" at bounding box center [83, 355] width 62 height 12
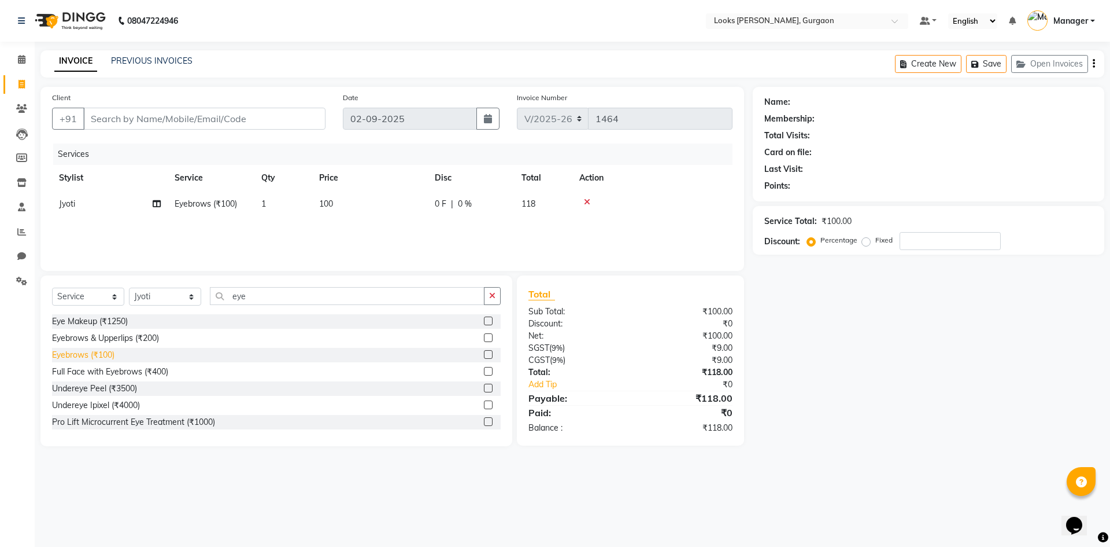
click at [81, 352] on div "Eyebrows (₹100)" at bounding box center [83, 355] width 62 height 12
checkbox input "false"
click at [584, 229] on icon at bounding box center [587, 228] width 6 height 8
click at [245, 126] on input "Client" at bounding box center [204, 119] width 242 height 22
click at [134, 119] on input "Client" at bounding box center [204, 119] width 242 height 22
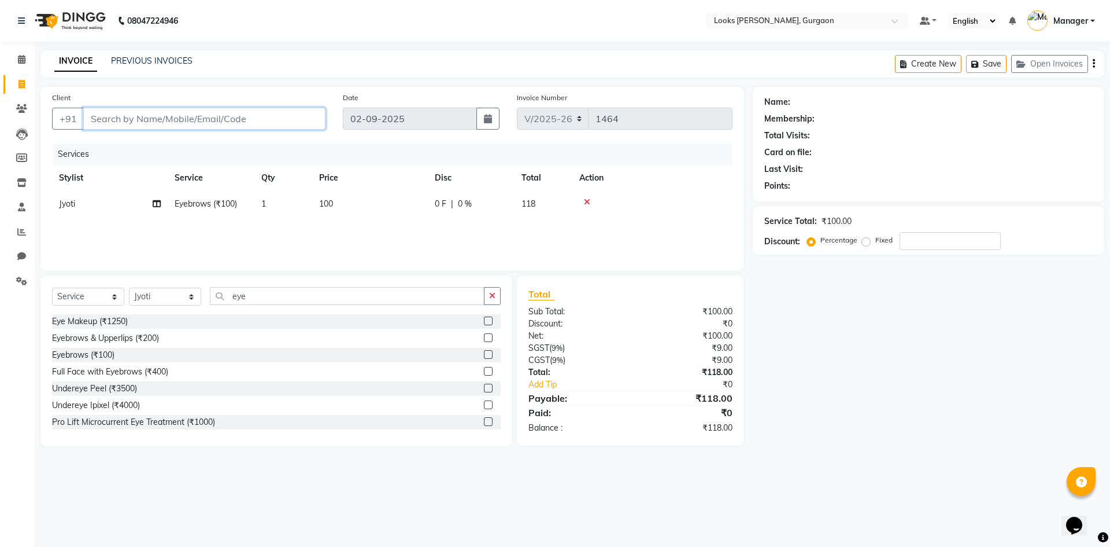
type input "9"
type input "0"
type input "9235300802"
click at [291, 115] on span "Add Client" at bounding box center [296, 119] width 46 height 12
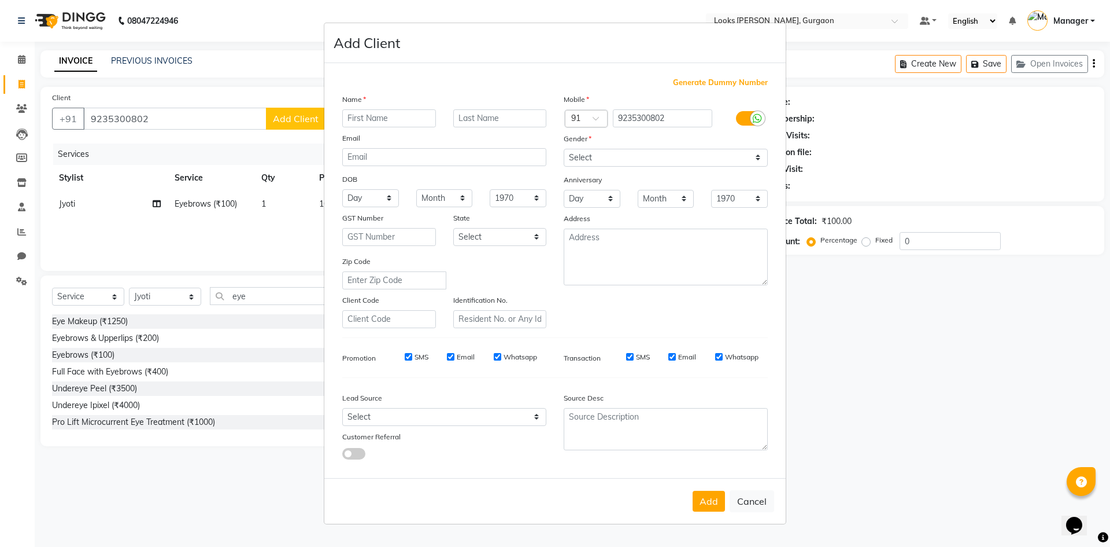
click at [353, 118] on input "text" at bounding box center [389, 118] width 94 height 18
type input "divya"
click at [758, 158] on select "Select [DEMOGRAPHIC_DATA] [DEMOGRAPHIC_DATA] Other Prefer Not To Say" at bounding box center [666, 158] width 204 height 18
select select "[DEMOGRAPHIC_DATA]"
click at [564, 149] on select "Select [DEMOGRAPHIC_DATA] [DEMOGRAPHIC_DATA] Other Prefer Not To Say" at bounding box center [666, 158] width 204 height 18
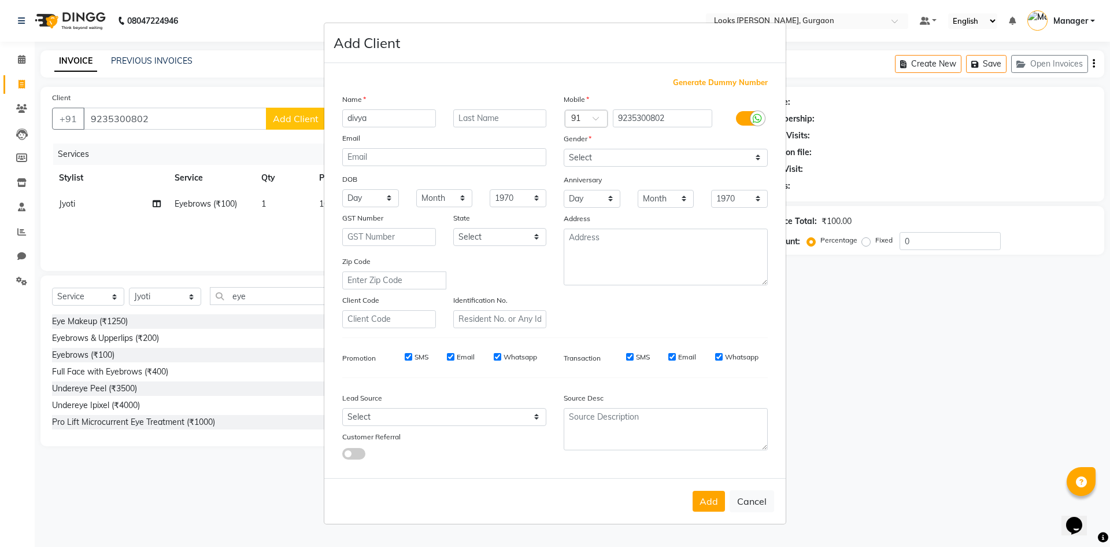
drag, startPoint x: 597, startPoint y: 574, endPoint x: 605, endPoint y: 563, distance: 13.6
drag, startPoint x: 605, startPoint y: 563, endPoint x: 942, endPoint y: 413, distance: 368.9
drag, startPoint x: 942, startPoint y: 413, endPoint x: 706, endPoint y: 496, distance: 250.2
click at [706, 496] on button "Add" at bounding box center [709, 500] width 32 height 21
select select
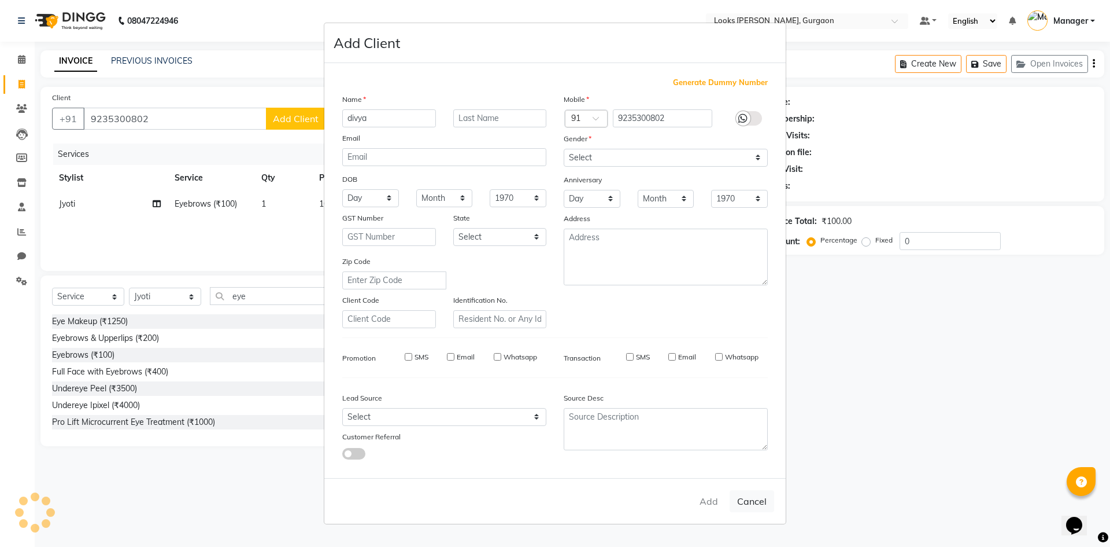
select select
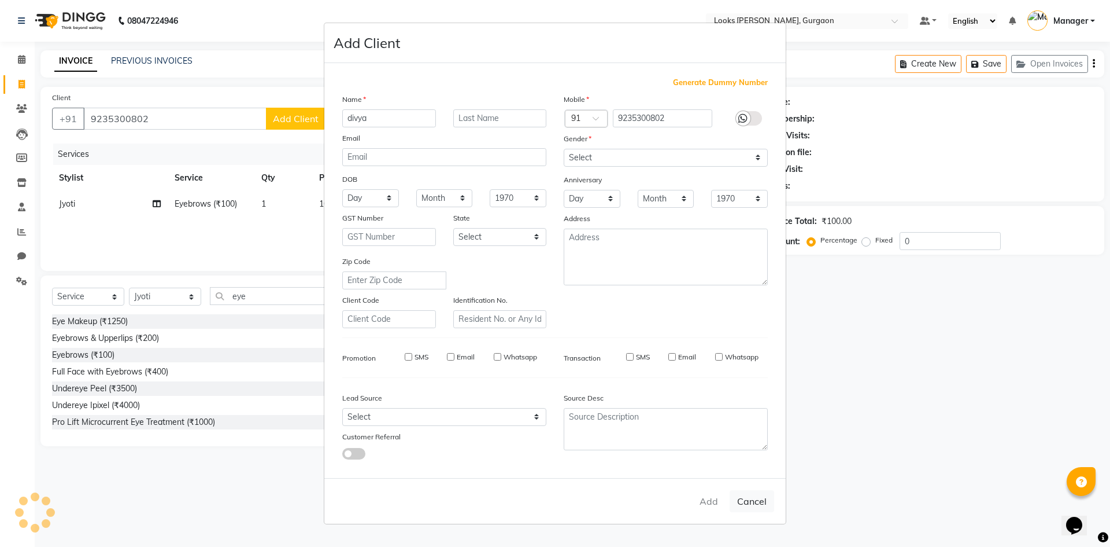
select select
checkbox input "false"
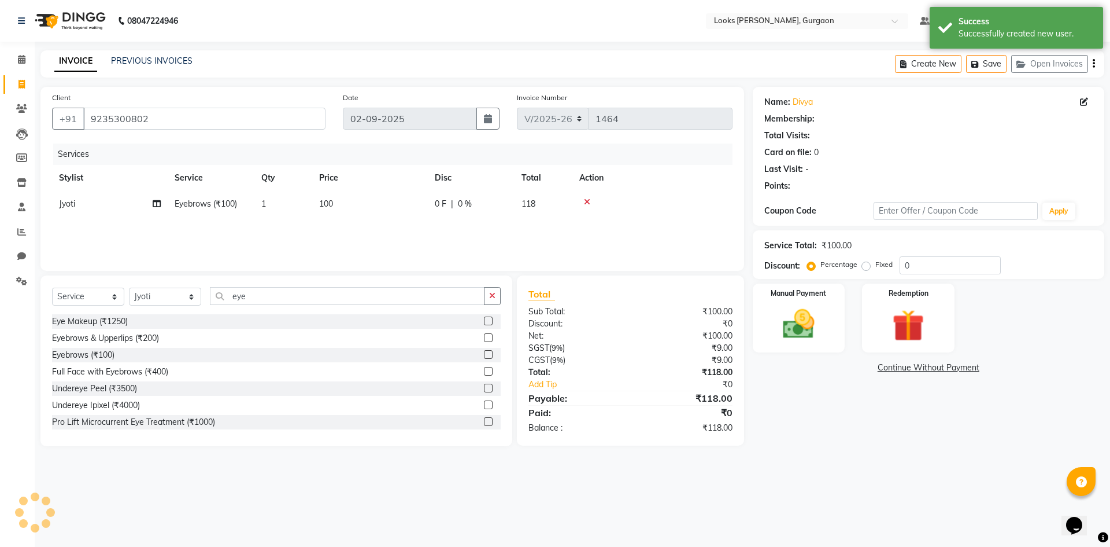
select select "1: Object"
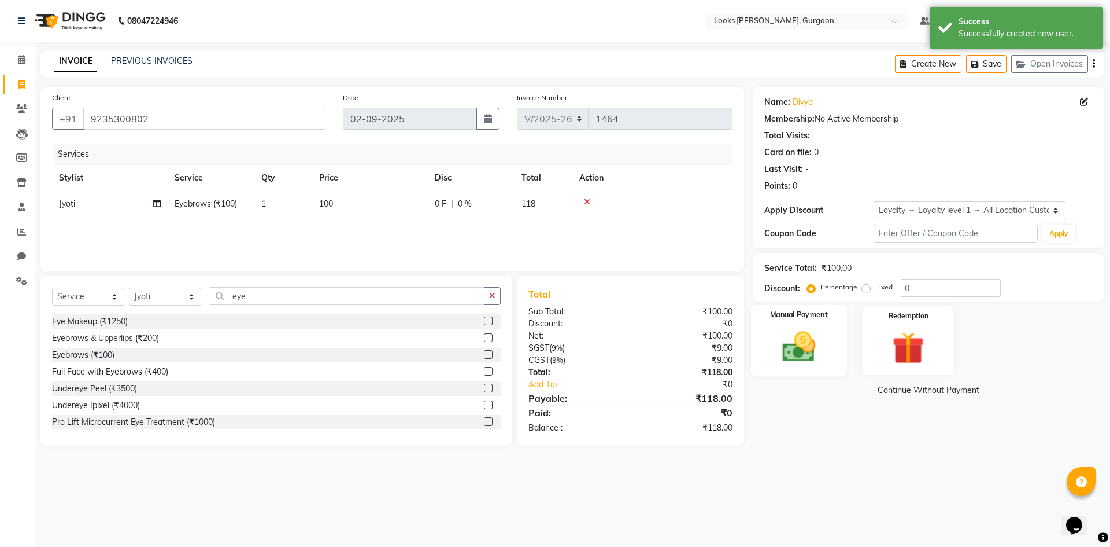
click at [801, 350] on img at bounding box center [799, 346] width 54 height 38
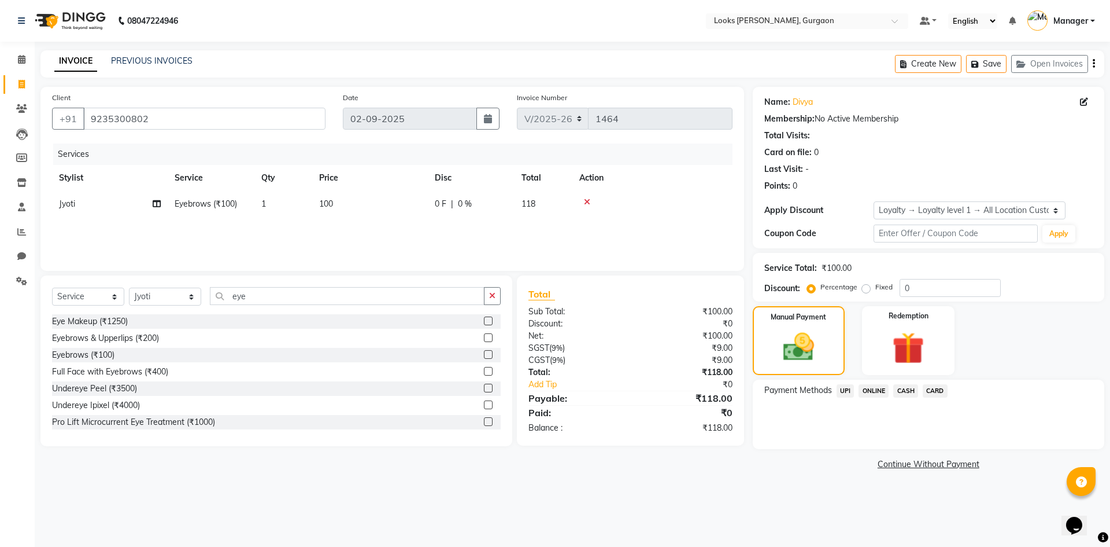
click at [845, 388] on span "UPI" at bounding box center [846, 390] width 18 height 13
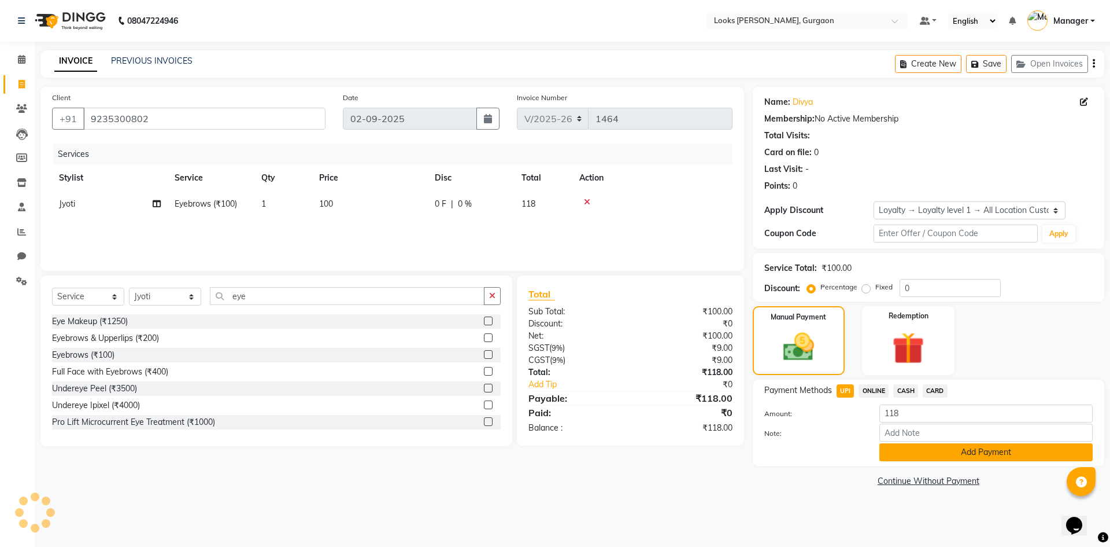
click at [969, 451] on button "Add Payment" at bounding box center [986, 452] width 213 height 18
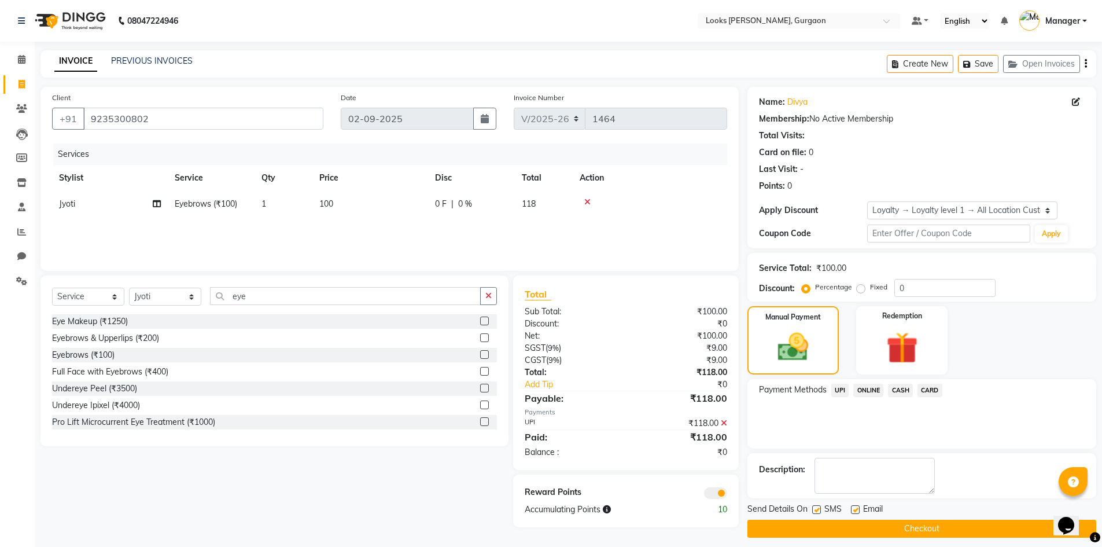
click at [711, 492] on span at bounding box center [715, 493] width 23 height 12
click at [727, 494] on input "checkbox" at bounding box center [727, 494] width 0 height 0
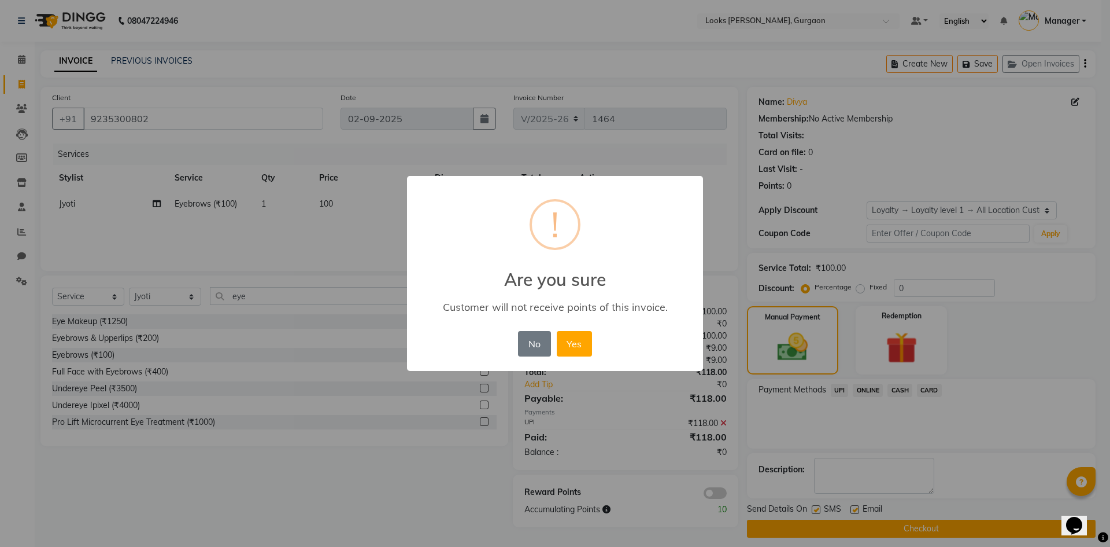
click at [710, 492] on div "× ! Are you sure Customer will not receive points of this invoice. No No Yes" at bounding box center [555, 273] width 1110 height 547
drag, startPoint x: 575, startPoint y: 344, endPoint x: 581, endPoint y: 347, distance: 7.2
click at [581, 346] on button "Yes" at bounding box center [574, 343] width 35 height 25
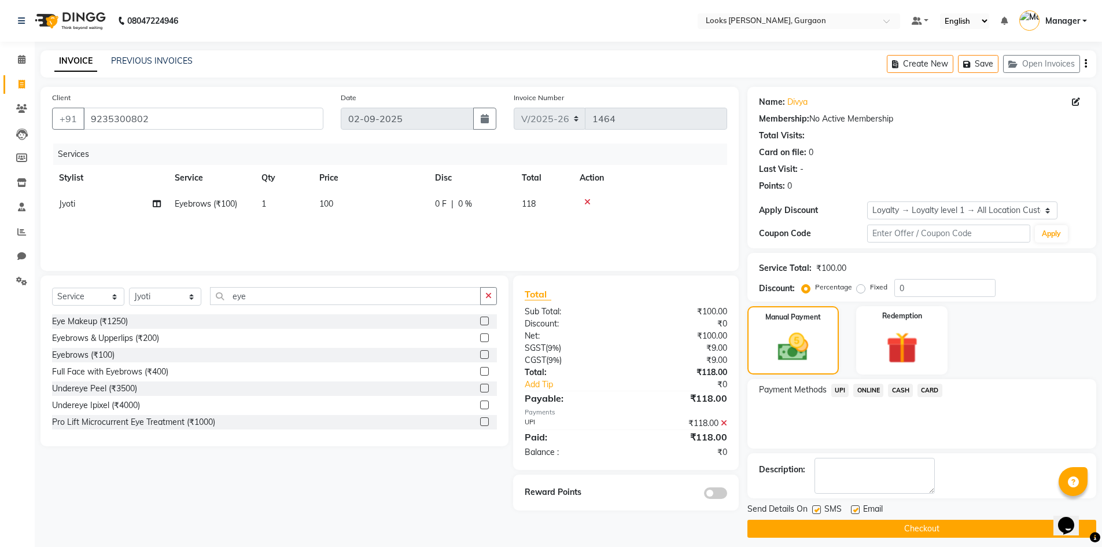
click at [932, 527] on button "Checkout" at bounding box center [921, 528] width 349 height 18
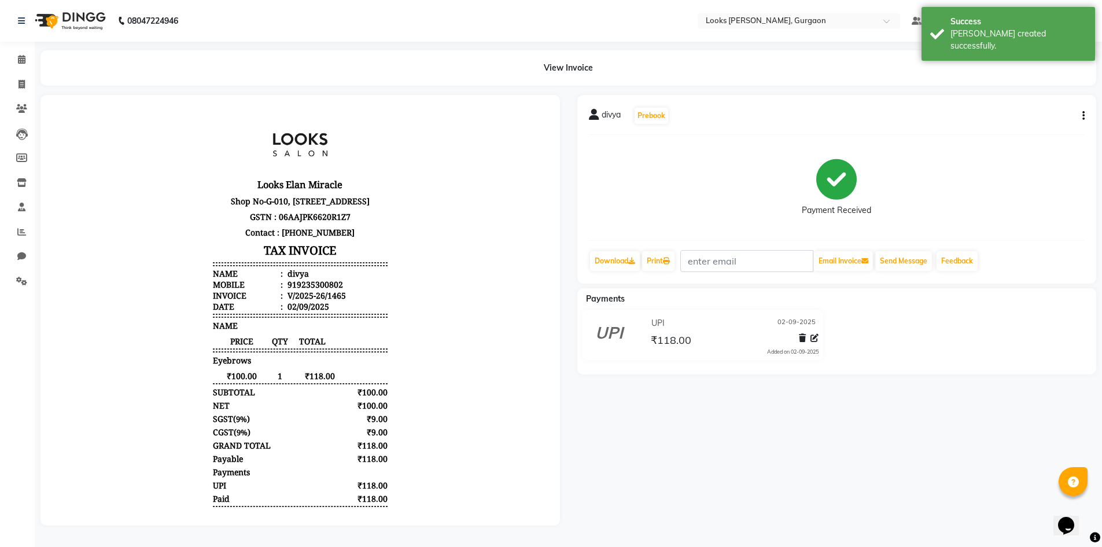
select select "service"
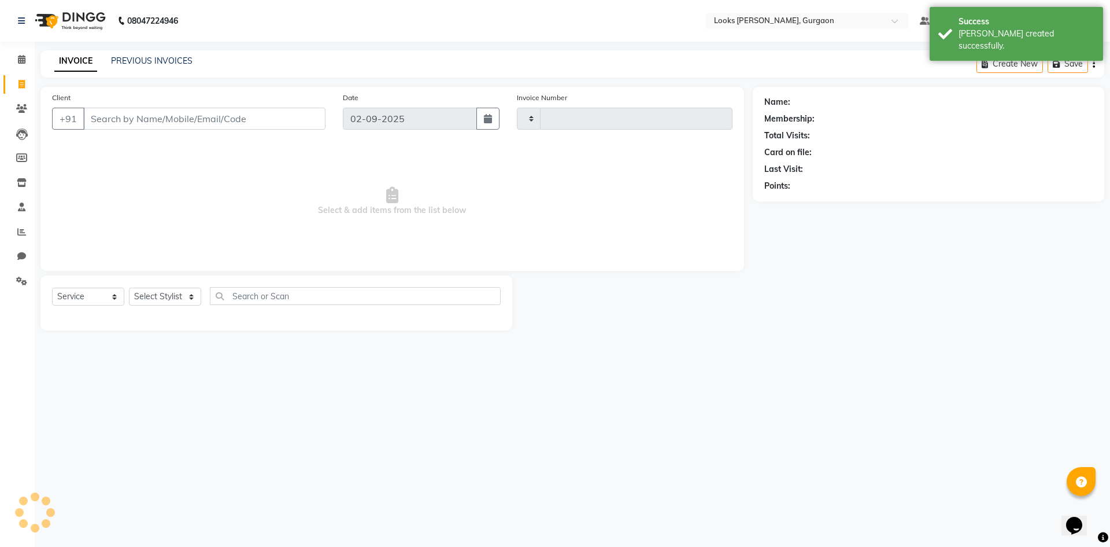
type input "1466"
select select "8452"
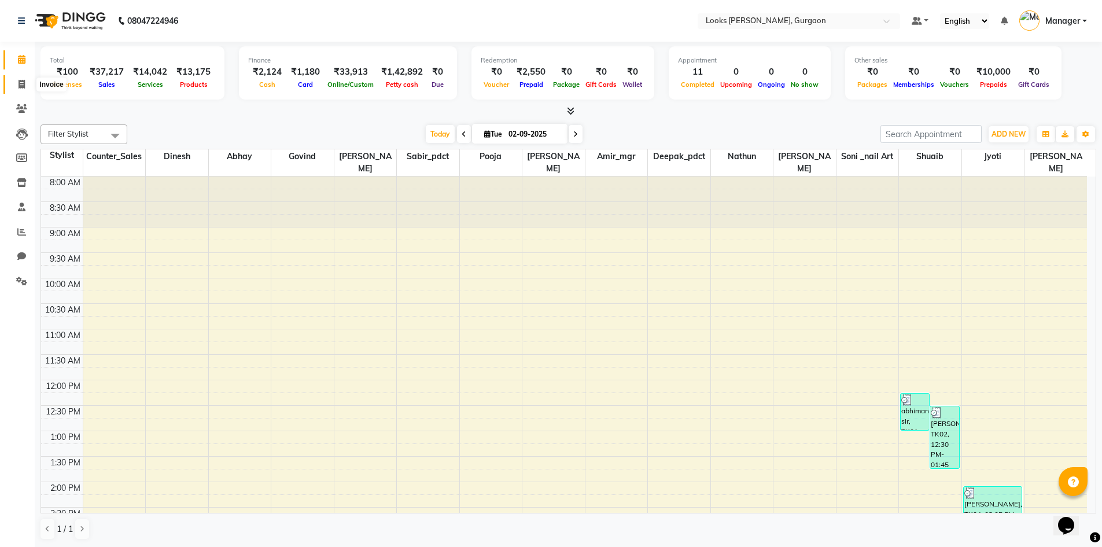
click at [28, 80] on span at bounding box center [22, 84] width 20 height 13
select select "service"
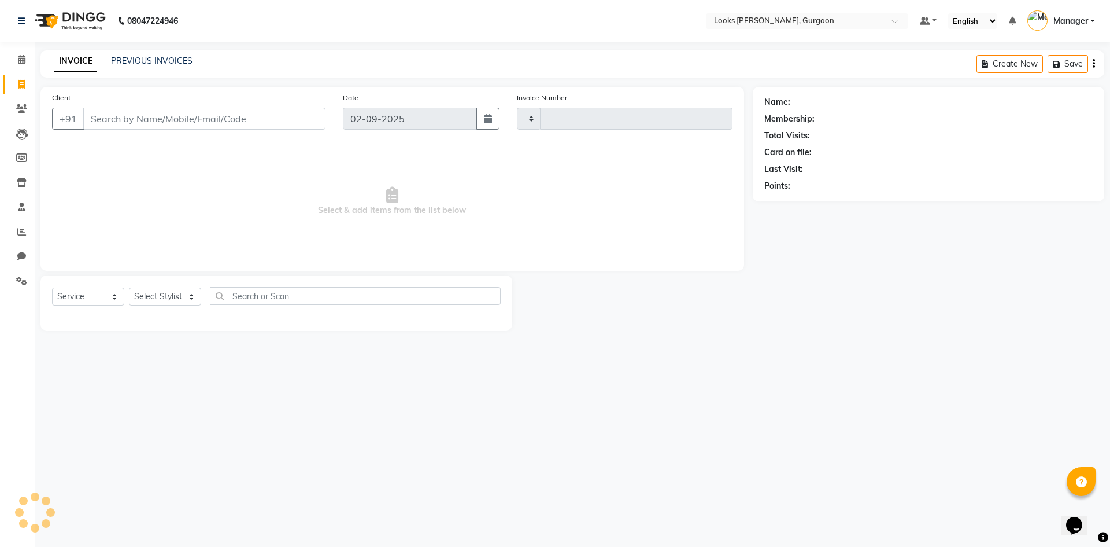
type input "1466"
select select "8452"
click at [149, 56] on link "PREVIOUS INVOICES" at bounding box center [152, 61] width 82 height 10
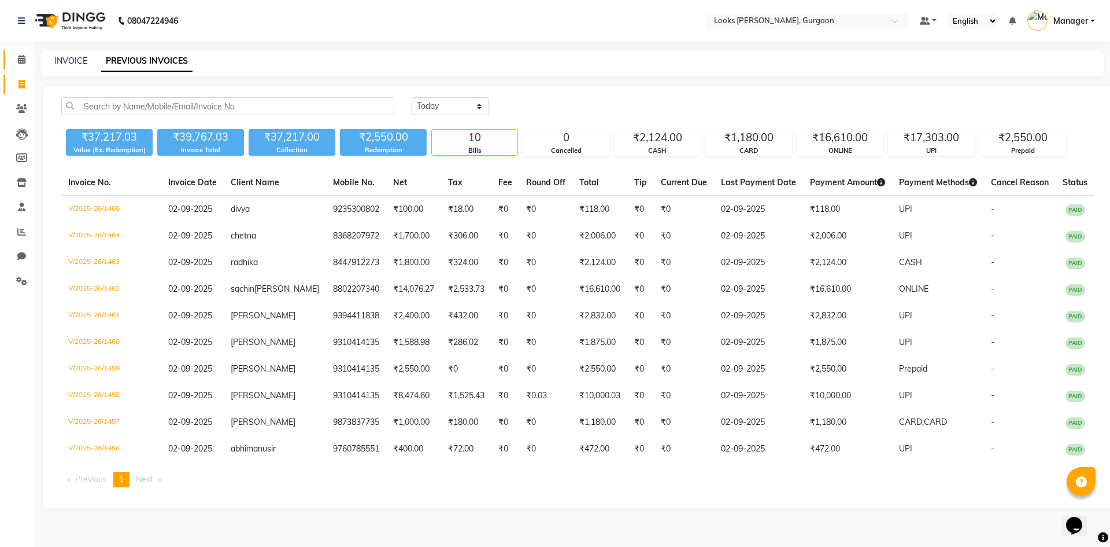
click at [5, 56] on link "Calendar" at bounding box center [17, 59] width 28 height 19
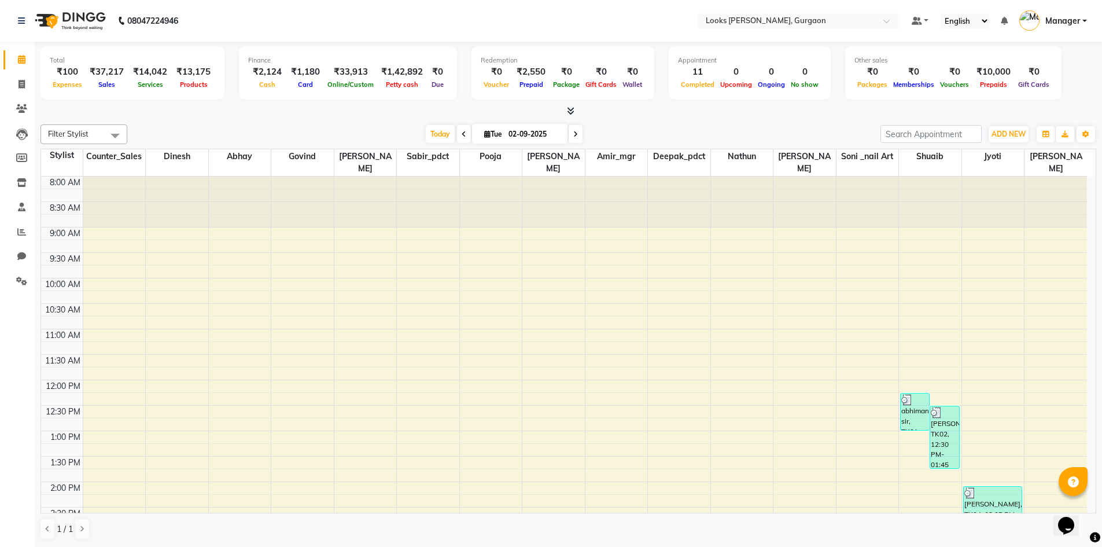
click at [413, 65] on div "₹1,42,892" at bounding box center [401, 71] width 51 height 13
click at [464, 134] on span at bounding box center [464, 134] width 14 height 18
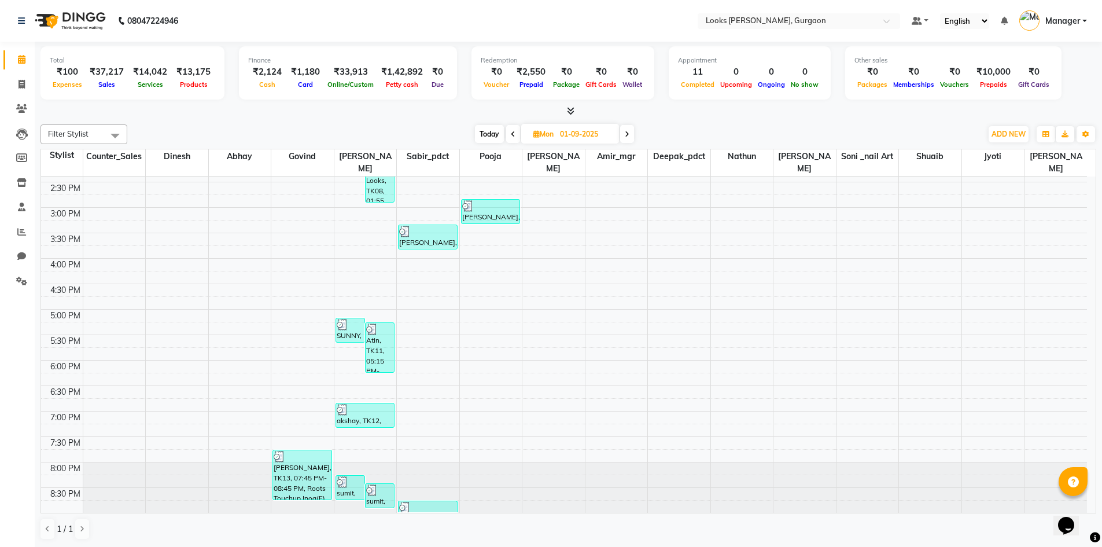
scroll to position [1, 0]
click at [567, 110] on icon at bounding box center [571, 110] width 8 height 9
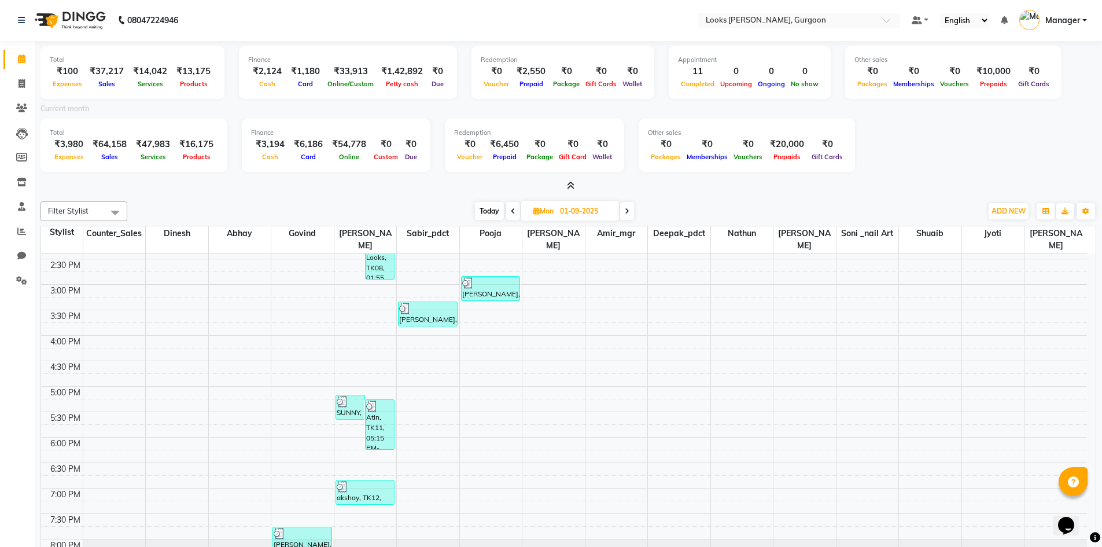
click at [628, 213] on icon at bounding box center [627, 211] width 5 height 7
type input "02-09-2025"
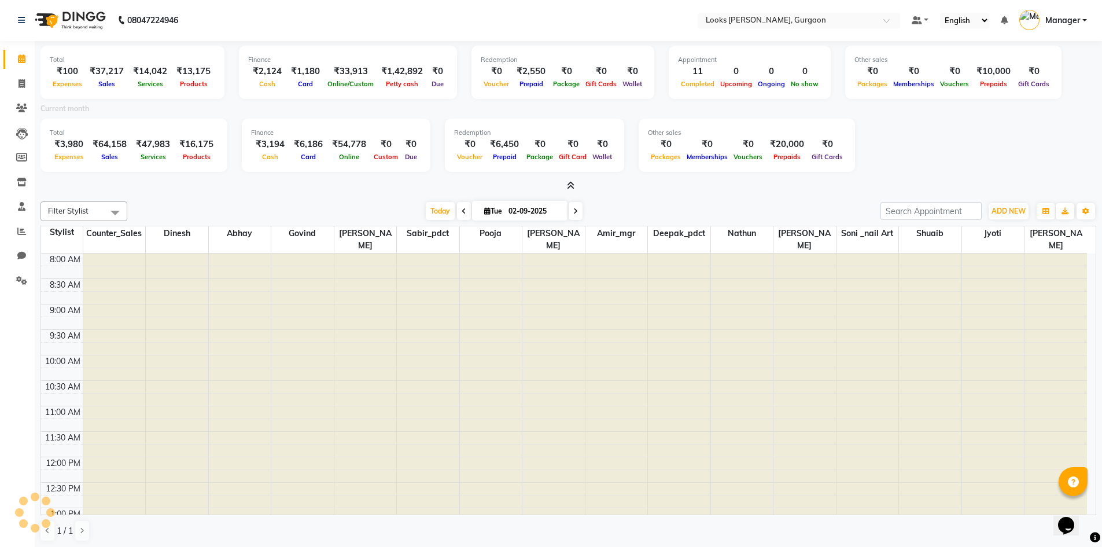
scroll to position [400, 0]
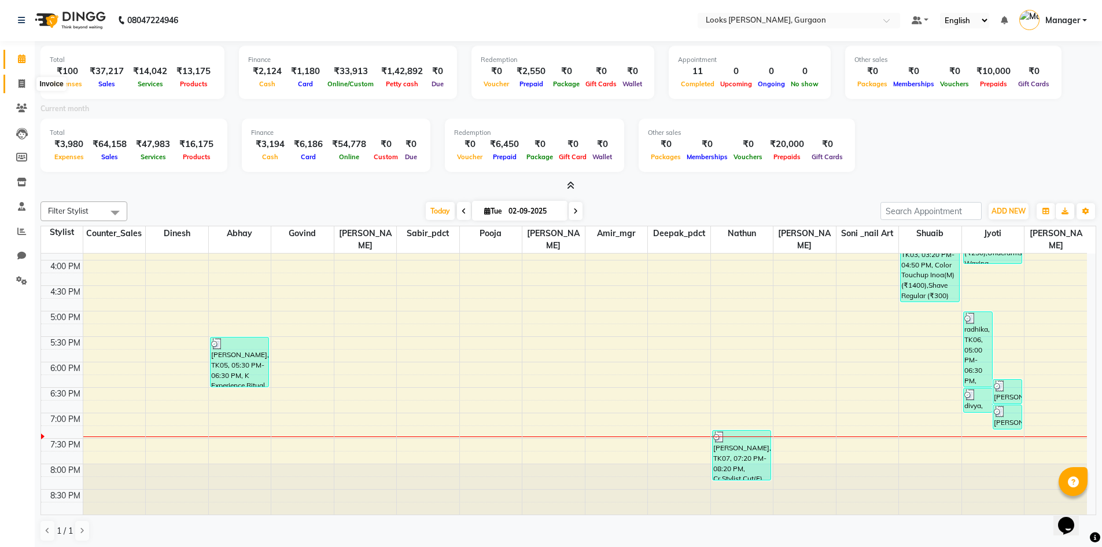
click at [23, 82] on icon at bounding box center [22, 83] width 6 height 9
select select "service"
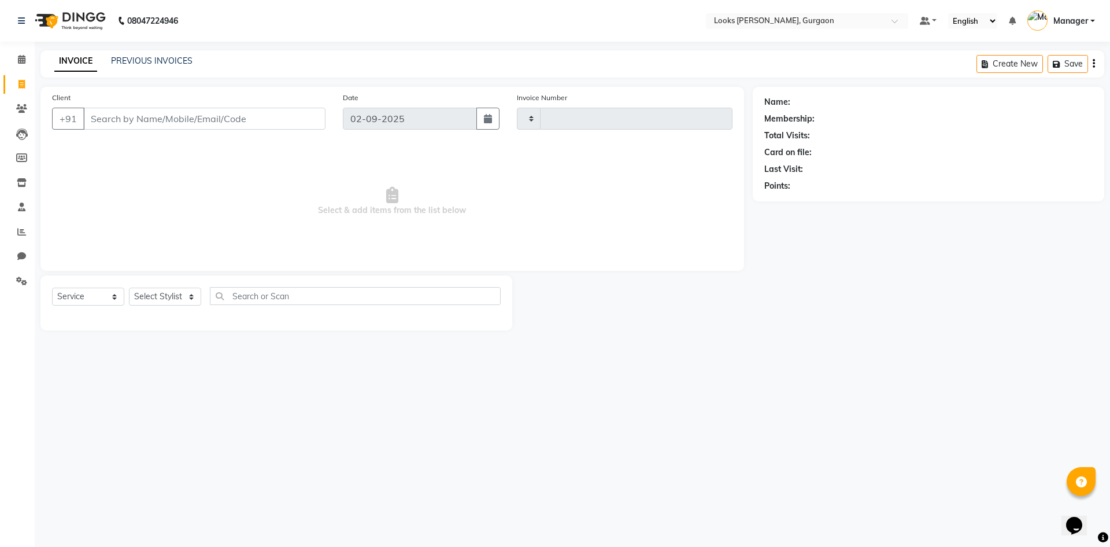
type input "1466"
select select "8452"
click at [130, 57] on link "PREVIOUS INVOICES" at bounding box center [152, 61] width 82 height 10
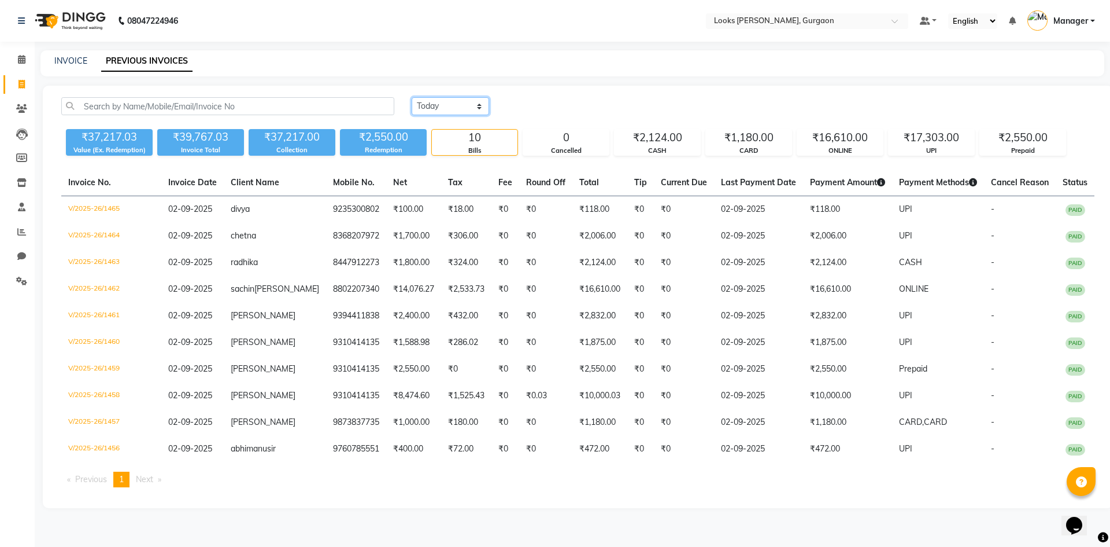
click at [434, 106] on select "[DATE] [DATE] Custom Range" at bounding box center [450, 106] width 77 height 18
click at [412, 97] on select "[DATE] [DATE] Custom Range" at bounding box center [450, 106] width 77 height 18
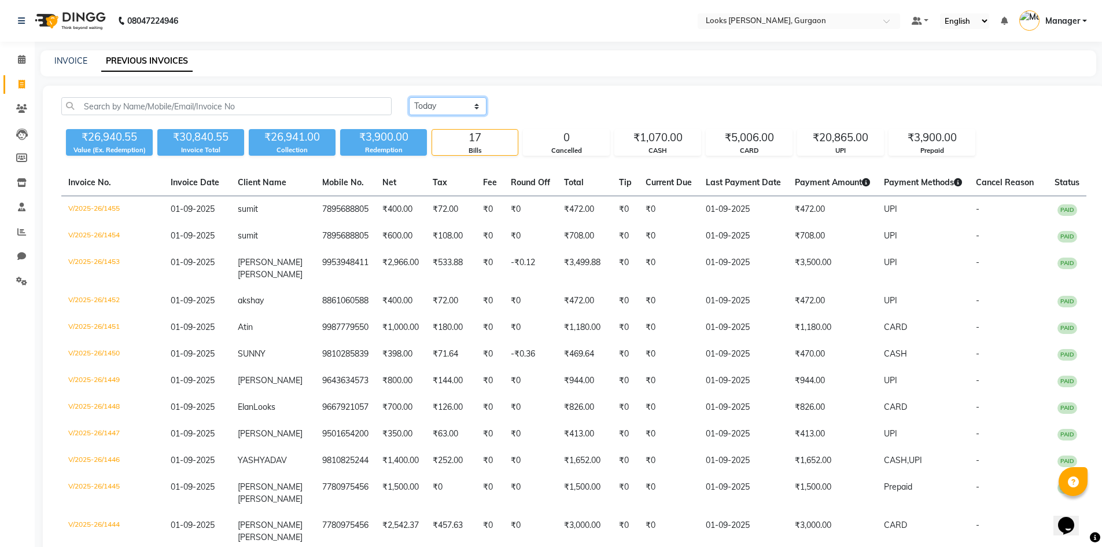
click at [473, 101] on select "[DATE] [DATE] Custom Range" at bounding box center [447, 106] width 77 height 18
click at [537, 104] on div "[DATE] [DATE] Custom Range" at bounding box center [747, 106] width 677 height 18
click at [468, 110] on select "[DATE] [DATE] Custom Range" at bounding box center [447, 106] width 77 height 18
select select "range"
click at [409, 97] on select "[DATE] [DATE] Custom Range" at bounding box center [447, 106] width 77 height 18
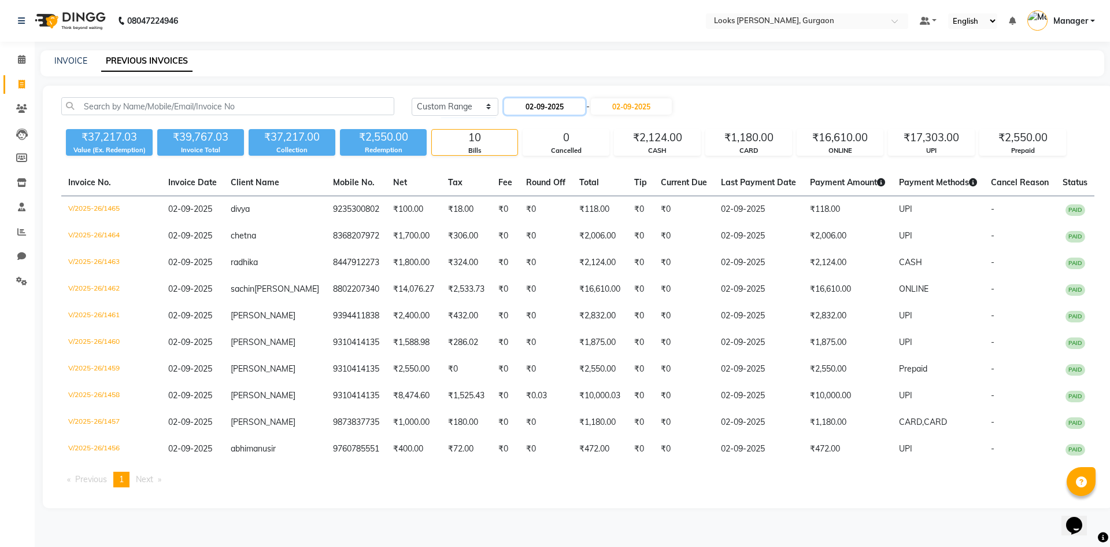
click at [540, 110] on input "02-09-2025" at bounding box center [544, 106] width 81 height 16
select select "9"
select select "2025"
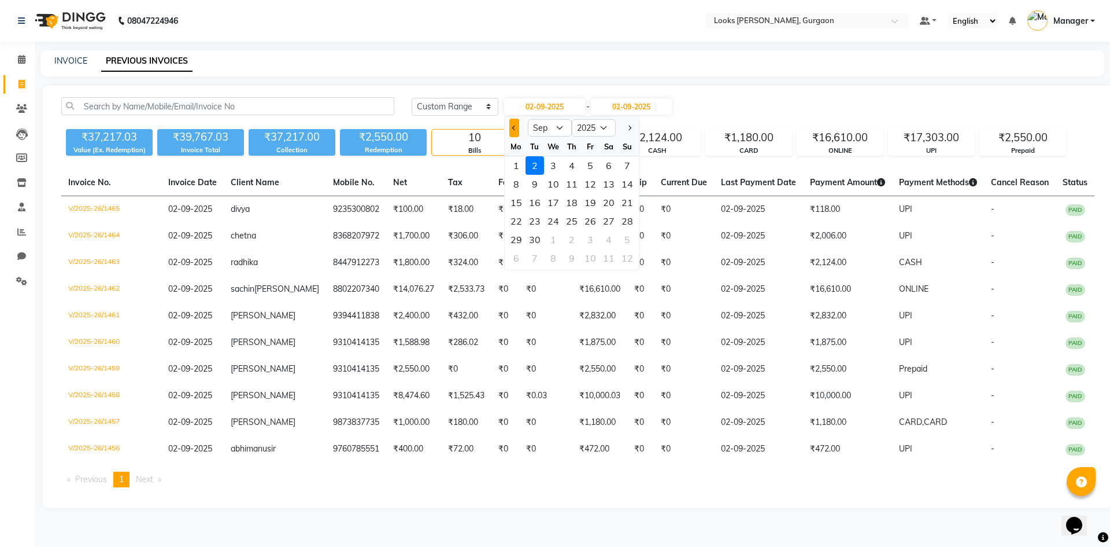
click at [516, 127] on span "Previous month" at bounding box center [514, 127] width 5 height 5
select select "8"
click at [627, 239] on div "31" at bounding box center [627, 239] width 19 height 19
type input "31-08-2025"
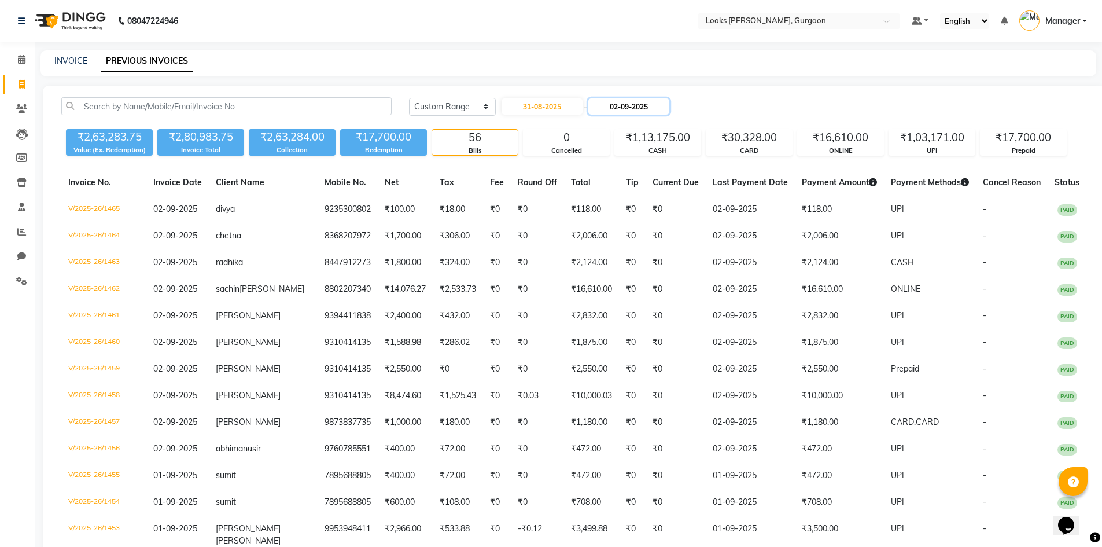
click at [638, 110] on input "02-09-2025" at bounding box center [628, 106] width 81 height 16
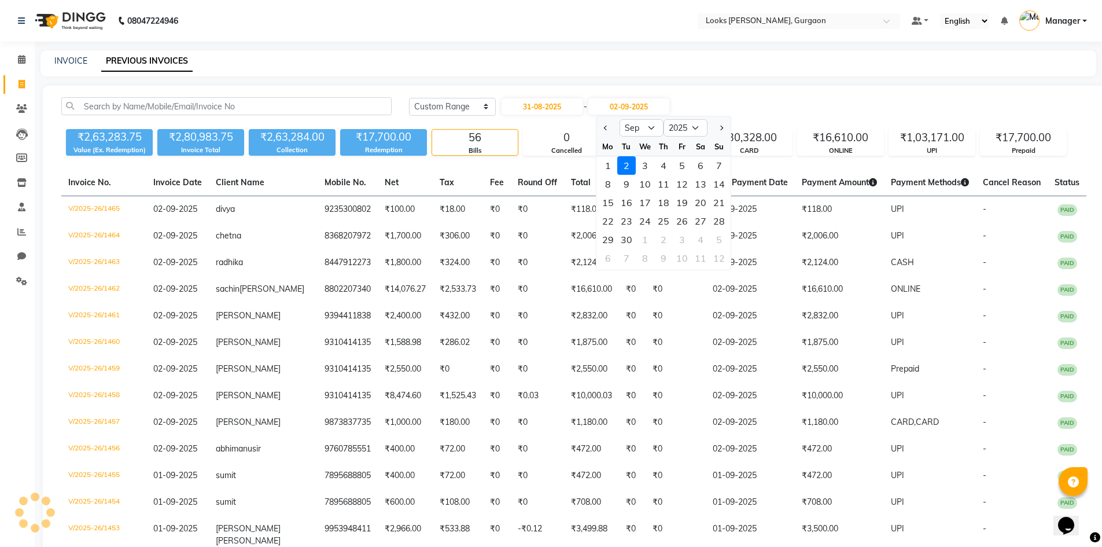
drag, startPoint x: 609, startPoint y: 130, endPoint x: 629, endPoint y: 125, distance: 20.1
click at [615, 127] on div at bounding box center [607, 128] width 23 height 19
click at [609, 127] on button "Previous month" at bounding box center [606, 128] width 10 height 19
select select "8"
click at [718, 244] on div "31" at bounding box center [719, 239] width 19 height 19
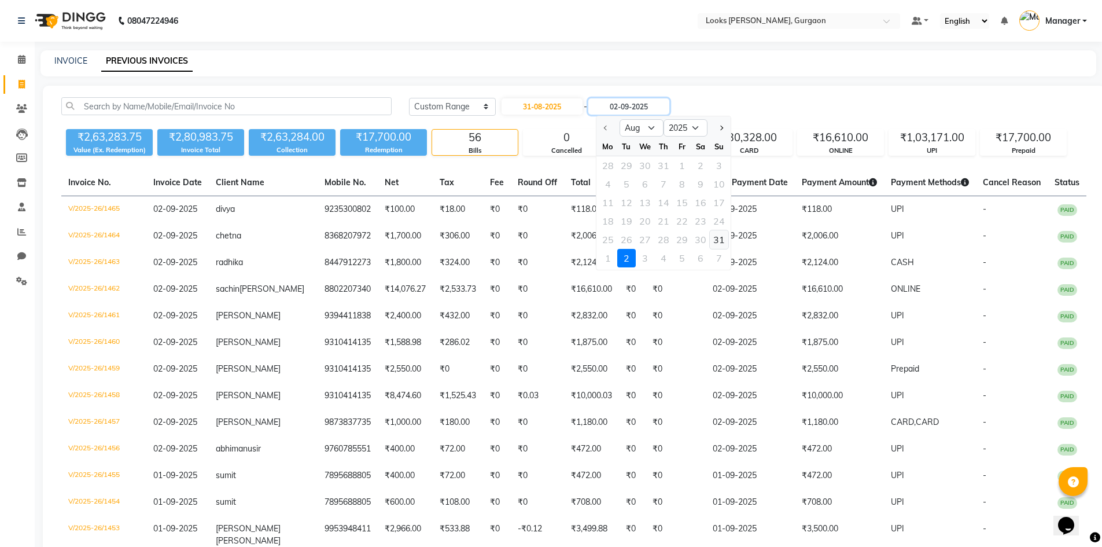
type input "31-08-2025"
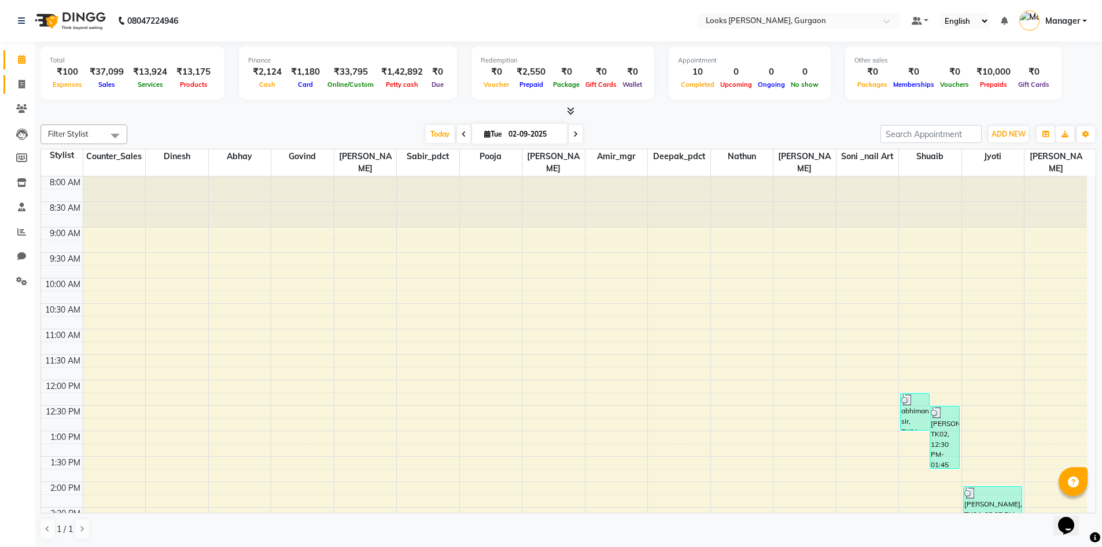
click at [19, 75] on link "Invoice" at bounding box center [17, 84] width 28 height 19
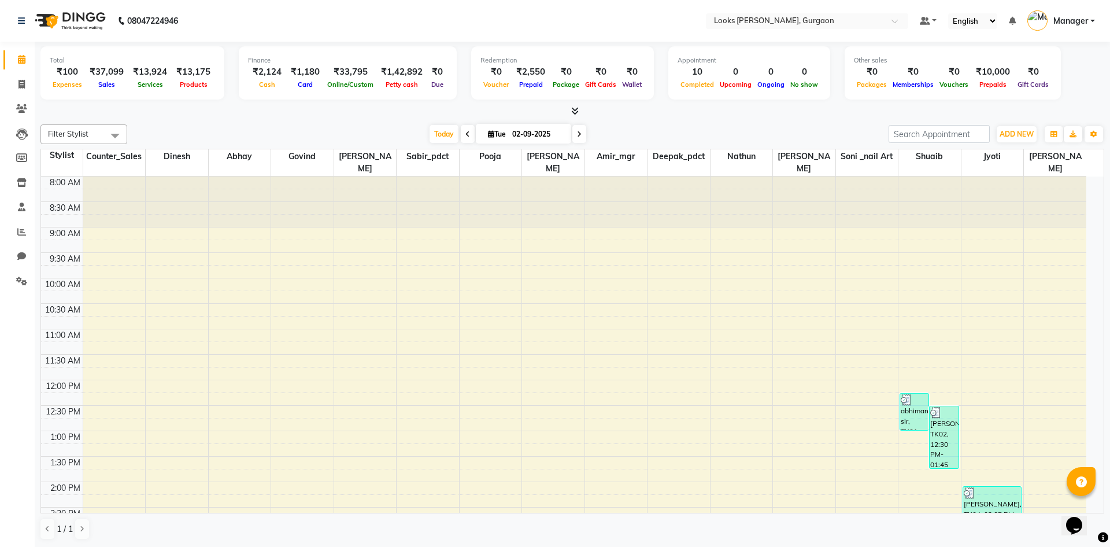
select select "8452"
select select "service"
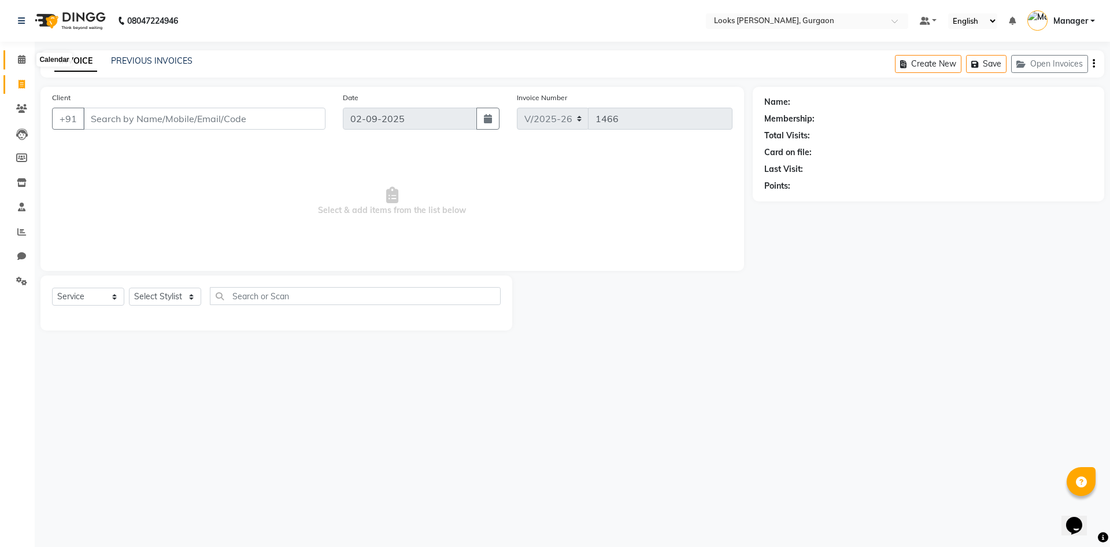
click at [24, 54] on span at bounding box center [22, 59] width 20 height 13
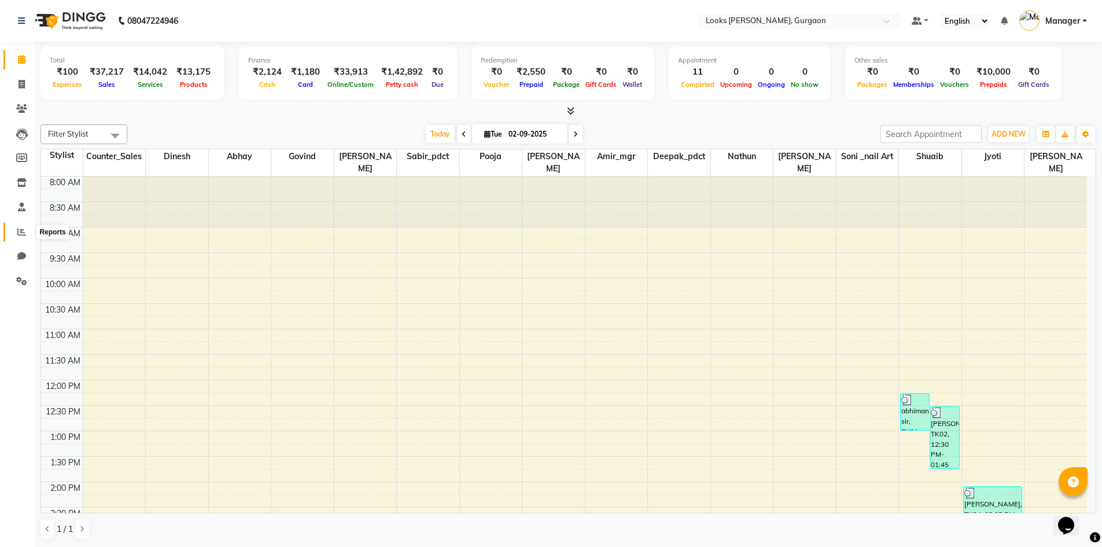
click at [21, 234] on icon at bounding box center [21, 231] width 9 height 9
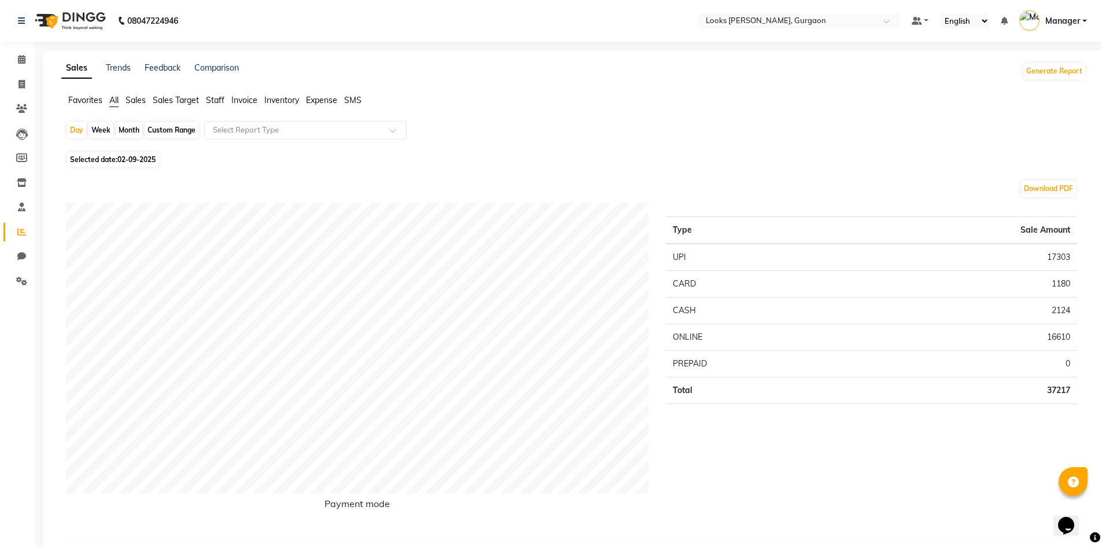
click at [208, 99] on span "Staff" at bounding box center [215, 100] width 19 height 10
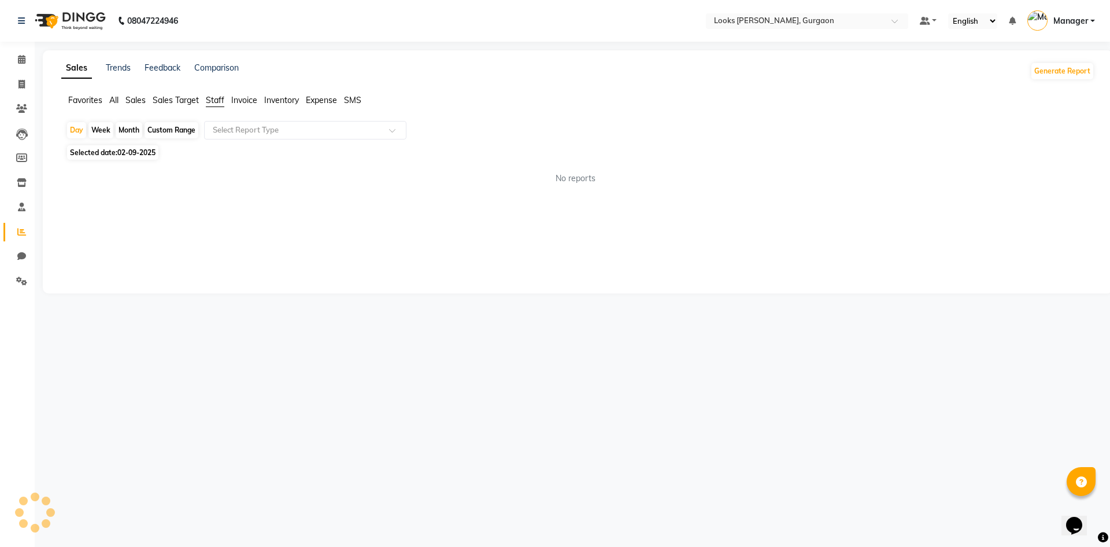
click at [138, 97] on span "Sales" at bounding box center [135, 100] width 20 height 10
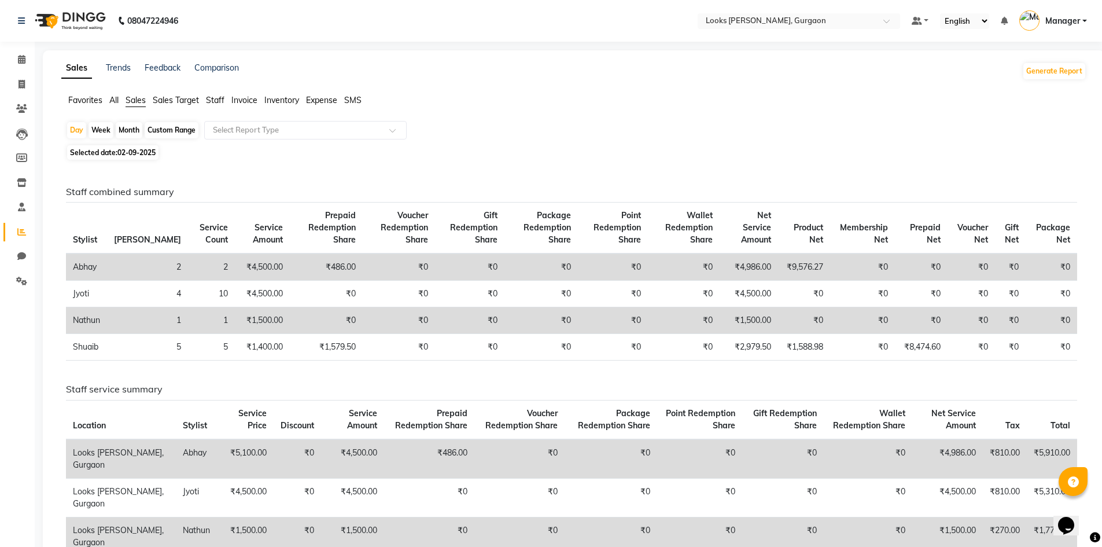
click at [216, 100] on span "Staff" at bounding box center [215, 100] width 19 height 10
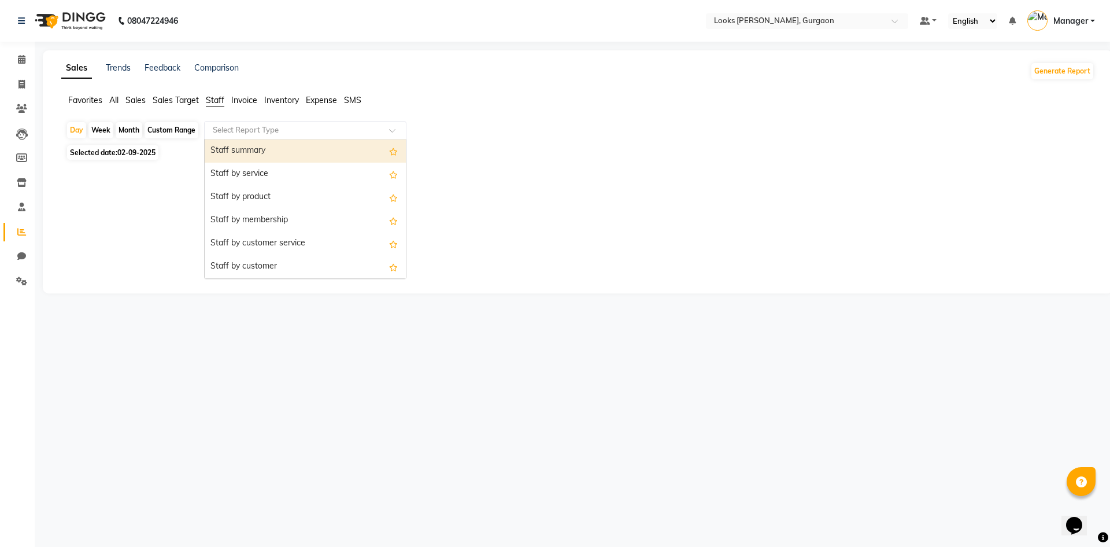
click at [246, 129] on input "text" at bounding box center [294, 130] width 167 height 12
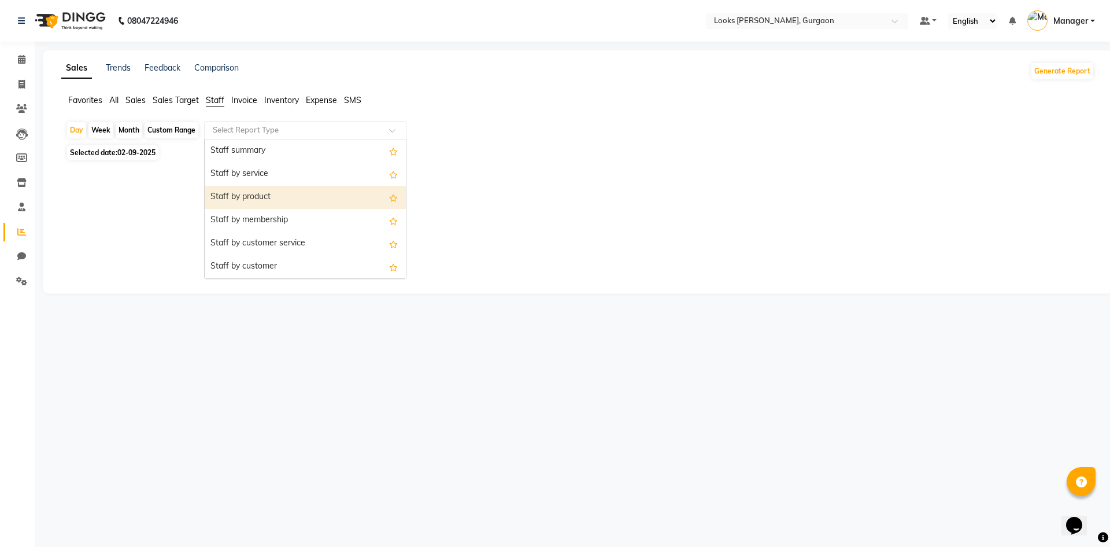
click at [264, 190] on div "Staff by product" at bounding box center [305, 197] width 201 height 23
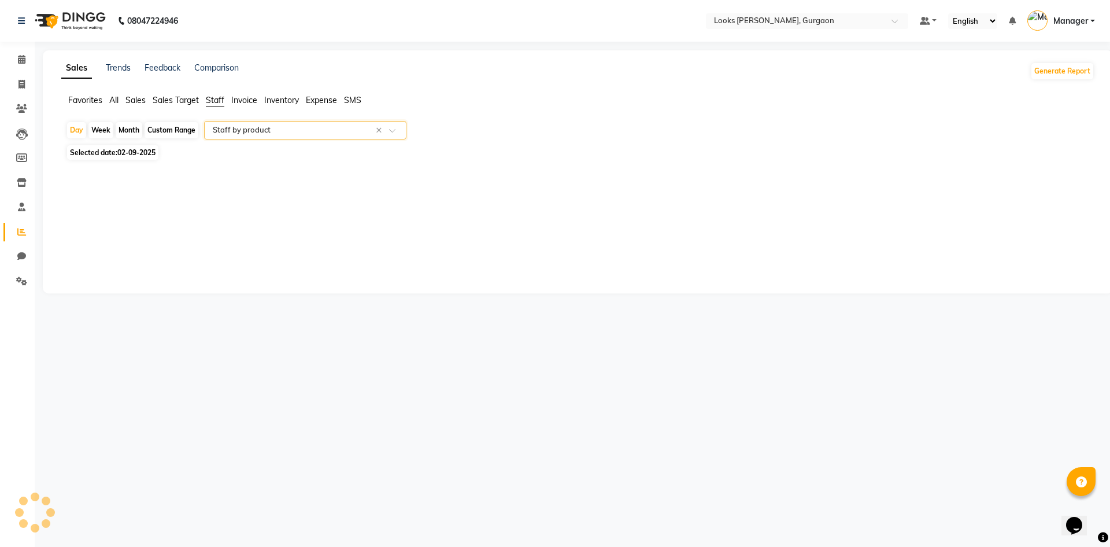
select select "filtered_report"
select select "pdf"
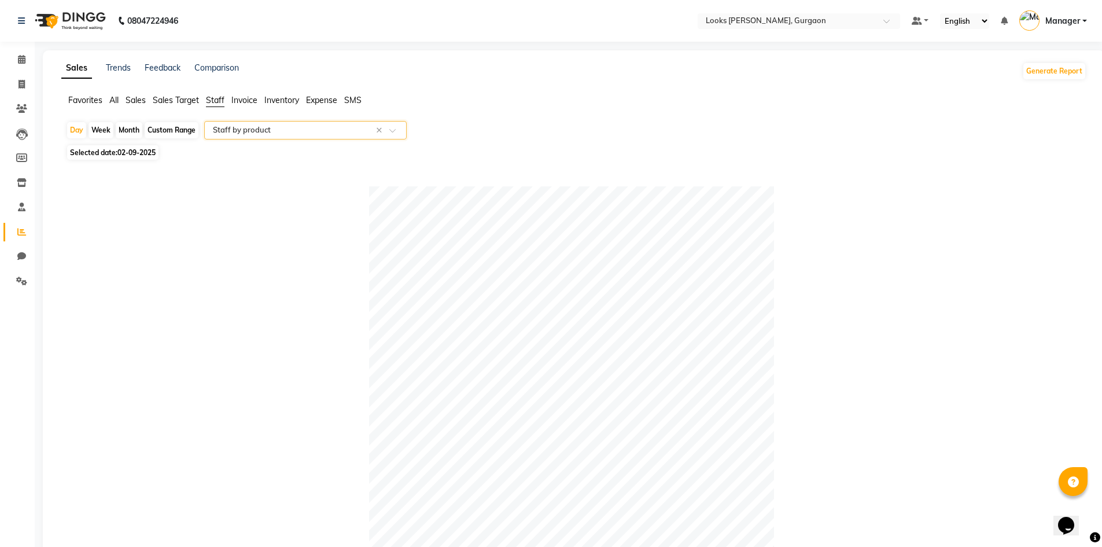
click at [132, 146] on span "Selected date: [DATE]" at bounding box center [112, 152] width 91 height 14
select select "9"
select select "2025"
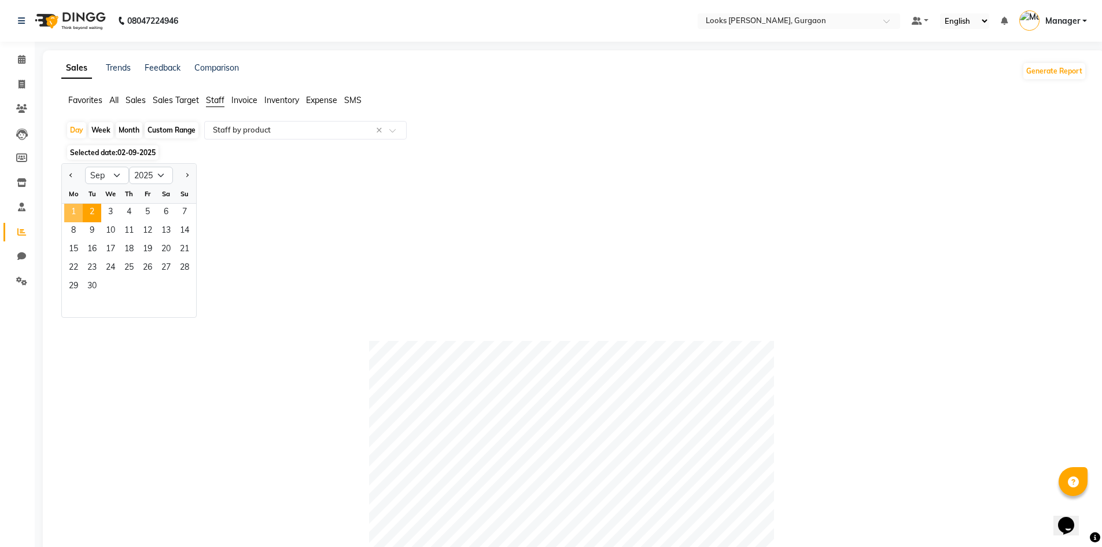
click at [75, 210] on span "1" at bounding box center [73, 213] width 19 height 19
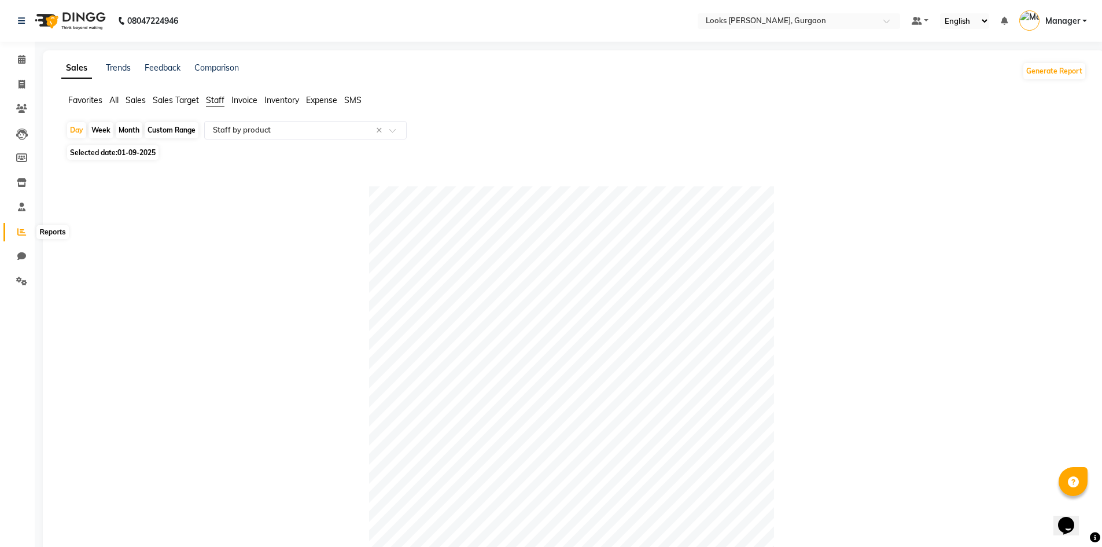
click at [14, 230] on span at bounding box center [22, 232] width 20 height 13
click at [322, 99] on span "Expense" at bounding box center [321, 100] width 31 height 10
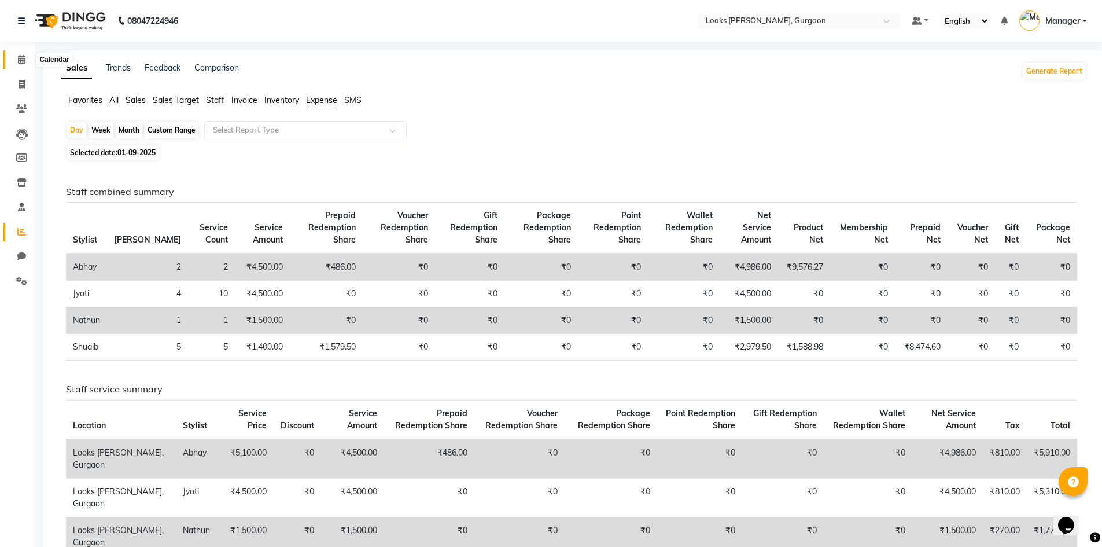
click at [13, 58] on span at bounding box center [22, 59] width 20 height 13
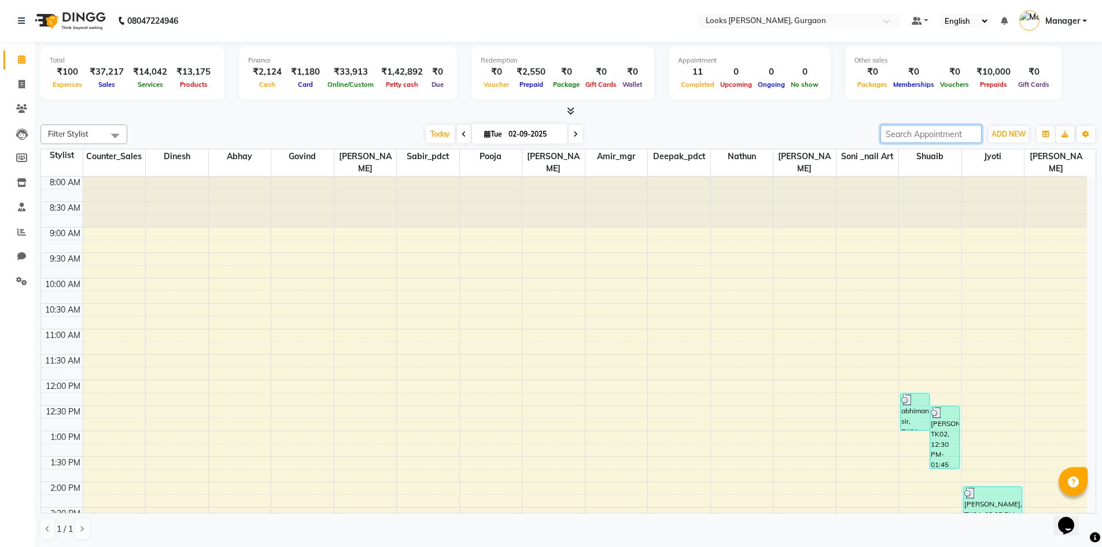
click at [929, 132] on input "search" at bounding box center [930, 134] width 101 height 18
click at [1015, 132] on span "ADD NEW" at bounding box center [1008, 134] width 34 height 9
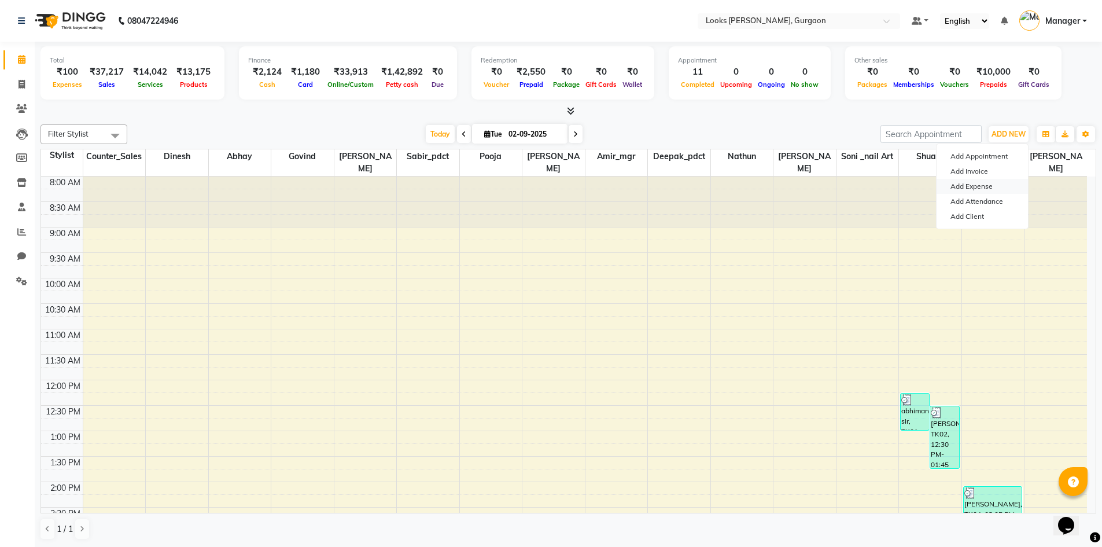
click at [990, 183] on link "Add Expense" at bounding box center [981, 186] width 91 height 15
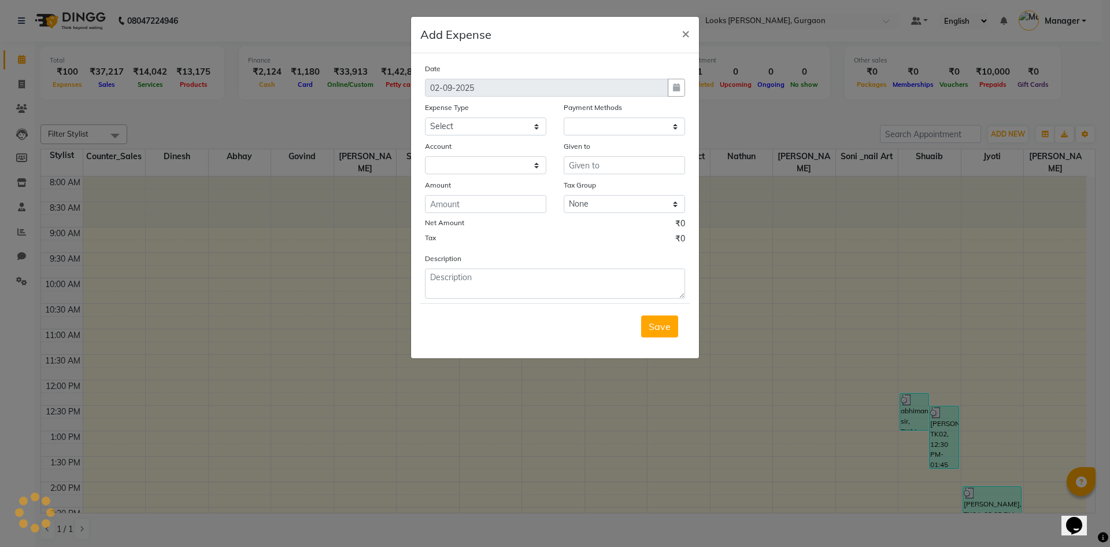
select select "1"
select select "7576"
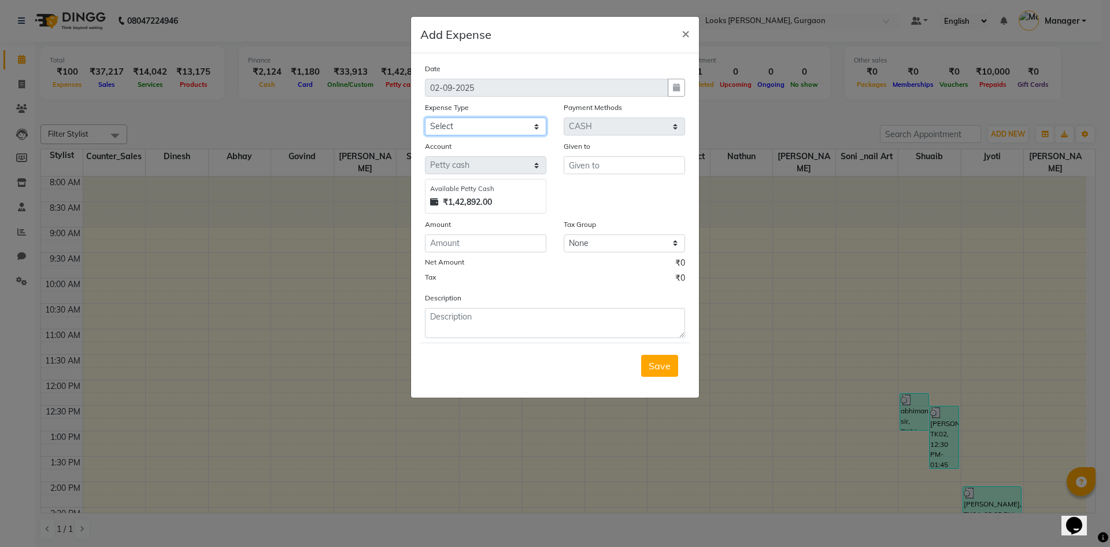
click at [495, 134] on select "Select Bank Deposit Blinkit Cash Handover CLIENT Client ordered food Client Ref…" at bounding box center [485, 126] width 121 height 18
select select "19910"
click at [425, 117] on select "Select Bank Deposit Blinkit Cash Handover CLIENT Client ordered food Client Ref…" at bounding box center [485, 126] width 121 height 18
click at [623, 171] on input "text" at bounding box center [624, 165] width 121 height 18
click at [625, 189] on button "abhay" at bounding box center [609, 189] width 91 height 19
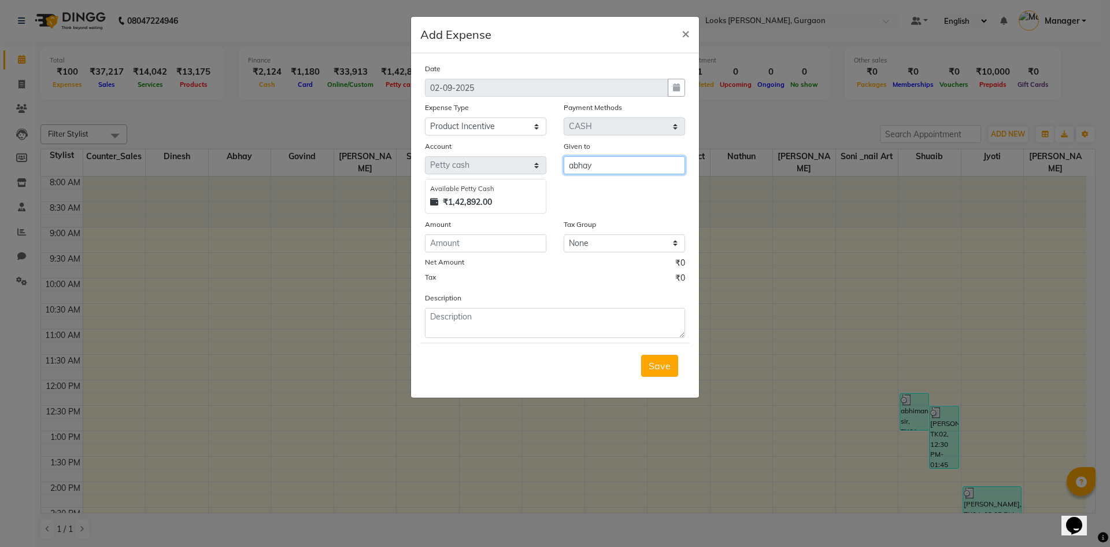
type input "abhay"
click at [537, 246] on input "number" at bounding box center [485, 243] width 121 height 18
type input "565"
click at [507, 319] on textarea at bounding box center [555, 323] width 260 height 30
type textarea "KERASTASE PRODUCTS"
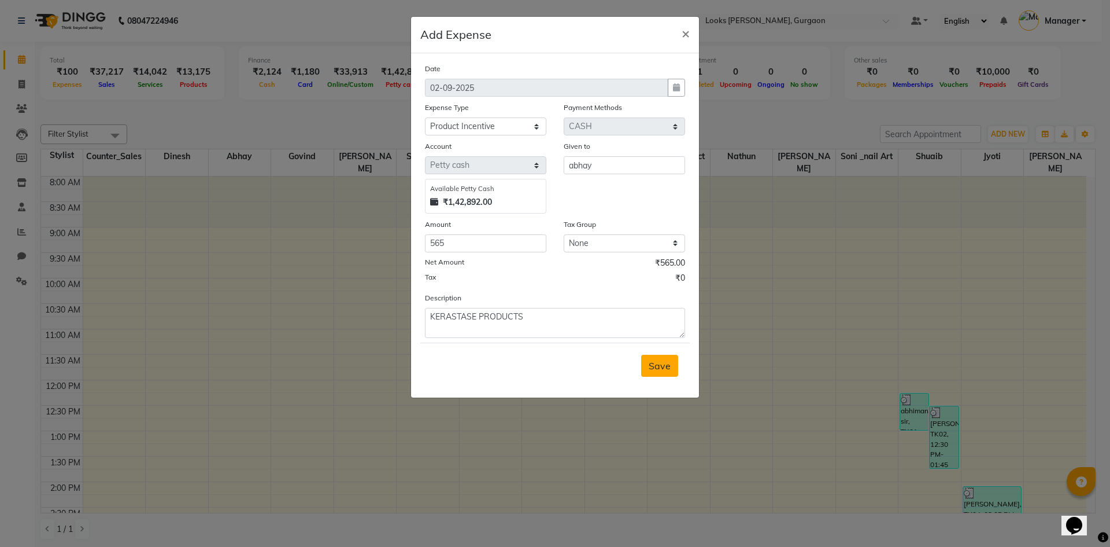
click at [661, 370] on span "Save" at bounding box center [660, 366] width 22 height 12
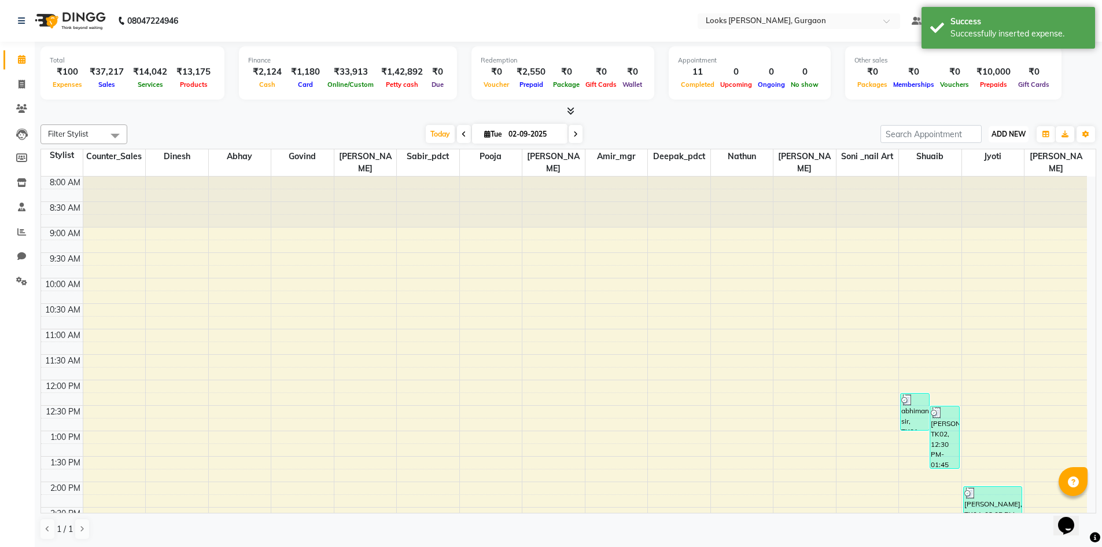
click at [1024, 133] on span "ADD NEW" at bounding box center [1008, 134] width 34 height 9
click at [991, 184] on link "Add Expense" at bounding box center [981, 186] width 91 height 15
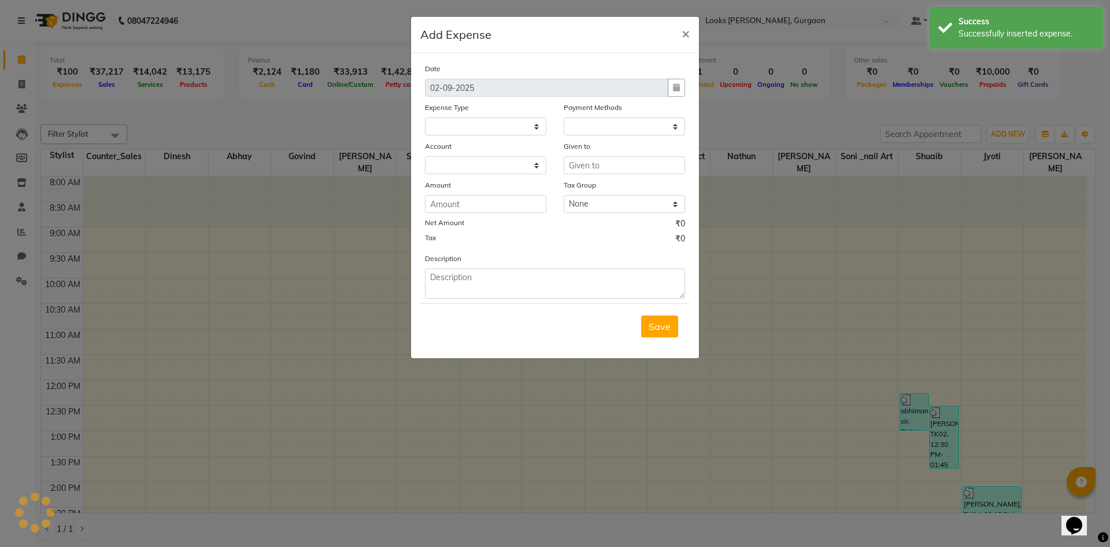
select select
select select "1"
select select "7576"
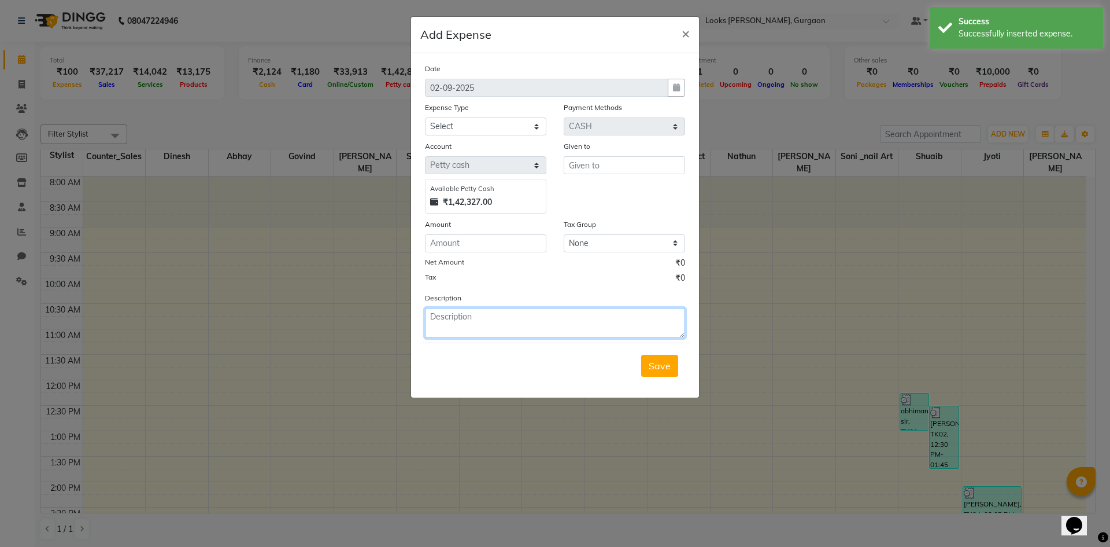
click at [582, 316] on textarea at bounding box center [555, 323] width 260 height 30
click at [490, 239] on input "number" at bounding box center [485, 243] width 121 height 18
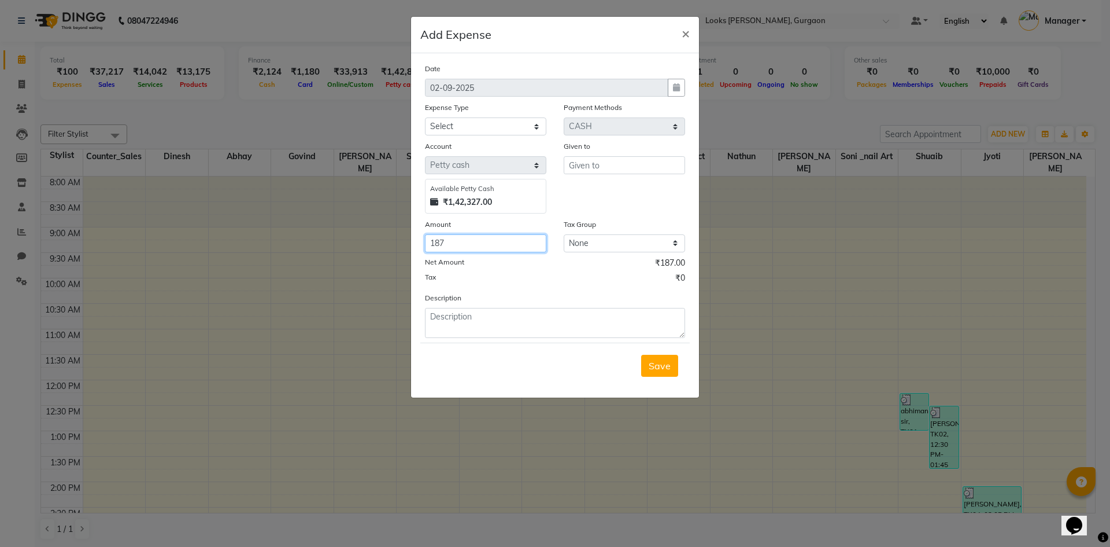
type input "187"
click at [623, 169] on input "text" at bounding box center [624, 165] width 121 height 18
click at [536, 130] on select "Select Bank Deposit Blinkit Cash Handover CLIENT Client ordered food Client Ref…" at bounding box center [485, 126] width 121 height 18
select select "19910"
click at [425, 117] on select "Select Bank Deposit Blinkit Cash Handover CLIENT Client ordered food Client Ref…" at bounding box center [485, 126] width 121 height 18
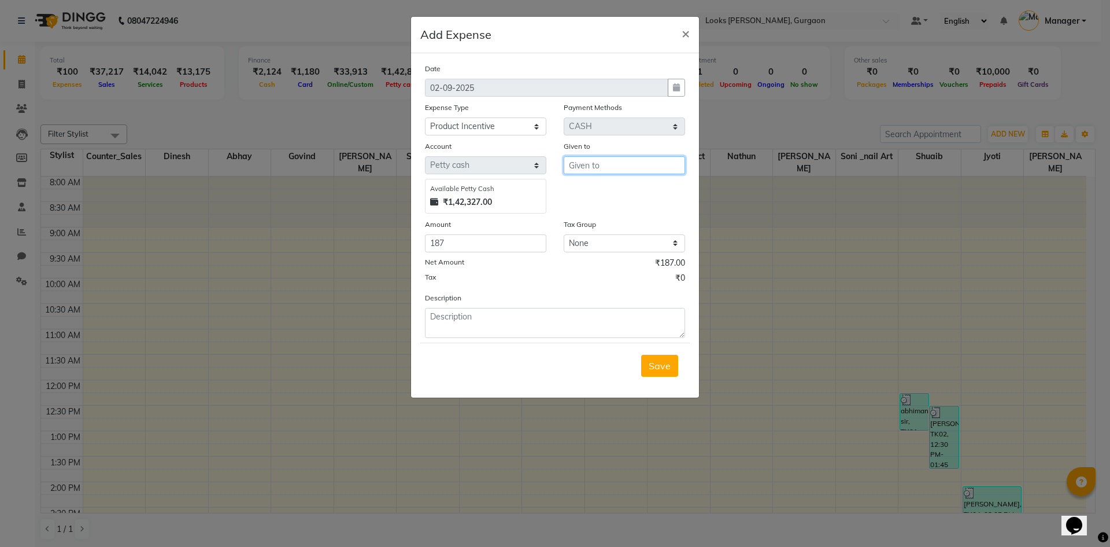
click at [598, 167] on input "text" at bounding box center [624, 165] width 121 height 18
click at [606, 184] on span "Shuaib" at bounding box center [593, 190] width 31 height 12
type input "Shuaib"
click at [564, 320] on textarea at bounding box center [555, 323] width 260 height 30
type textarea "TAILORS PRODUCT"
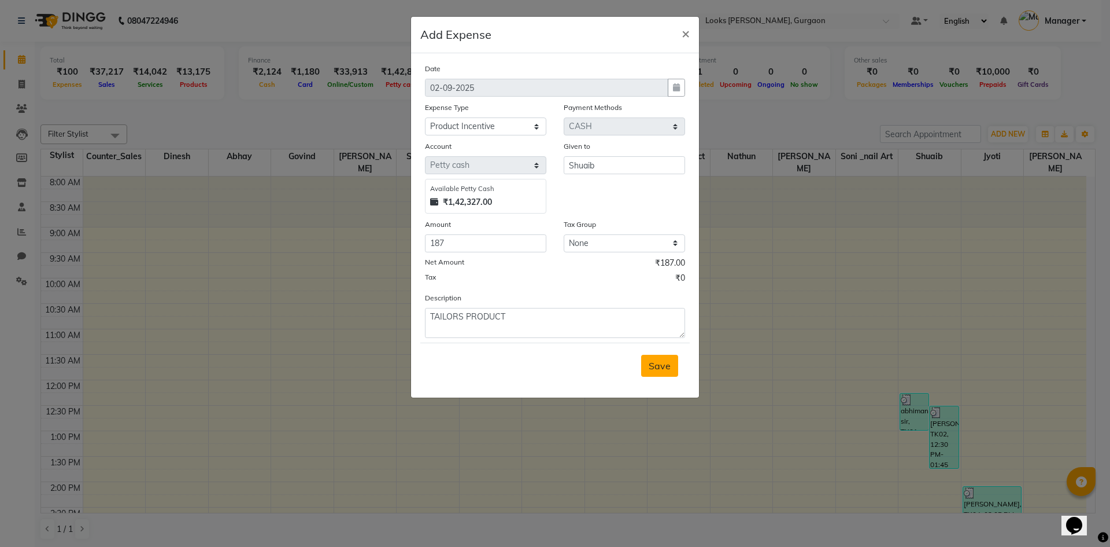
drag, startPoint x: 652, startPoint y: 364, endPoint x: 666, endPoint y: 366, distance: 13.9
click at [654, 364] on span "Save" at bounding box center [660, 366] width 22 height 12
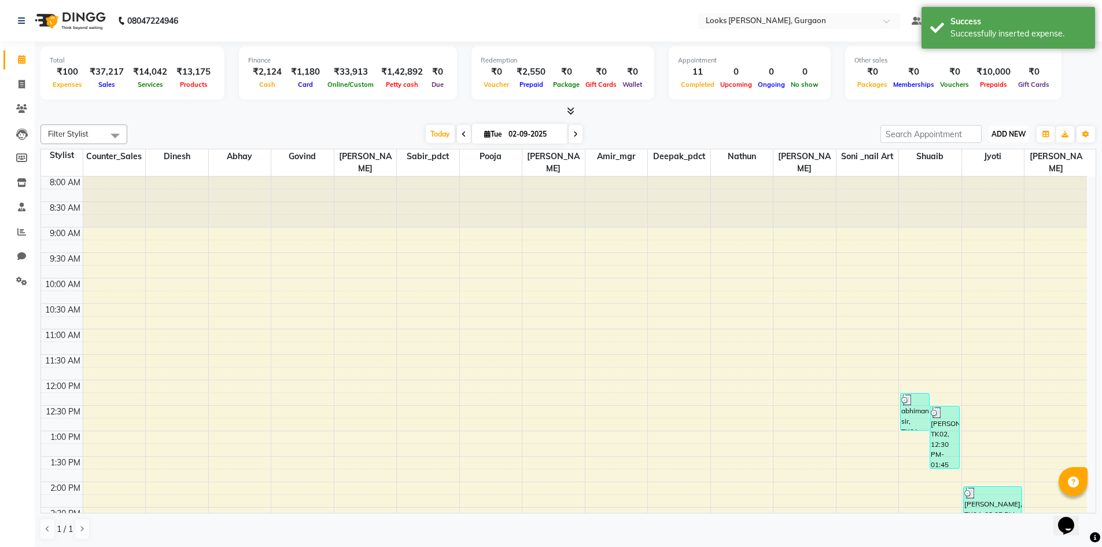
click at [1022, 130] on span "ADD NEW" at bounding box center [1008, 134] width 34 height 9
click at [984, 184] on link "Add Expense" at bounding box center [981, 186] width 91 height 15
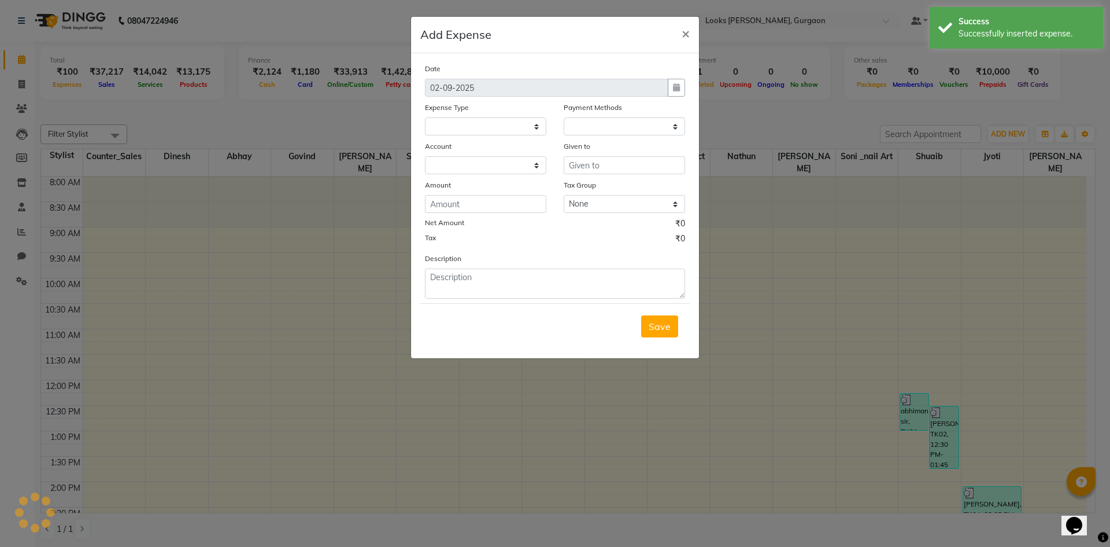
select select
select select "1"
select select "7576"
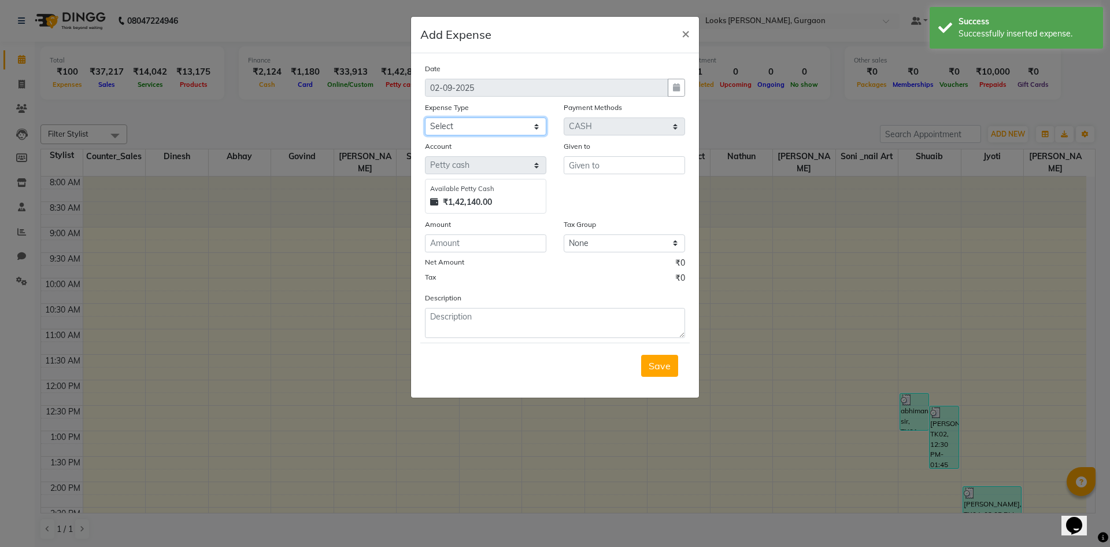
click at [513, 131] on select "Select Bank Deposit Blinkit Cash Handover CLIENT Client ordered food Client Ref…" at bounding box center [485, 126] width 121 height 18
select select "24169"
click at [425, 117] on select "Select Bank Deposit Blinkit Cash Handover CLIENT Client ordered food Client Ref…" at bounding box center [485, 126] width 121 height 18
click at [626, 163] on input "text" at bounding box center [624, 165] width 121 height 18
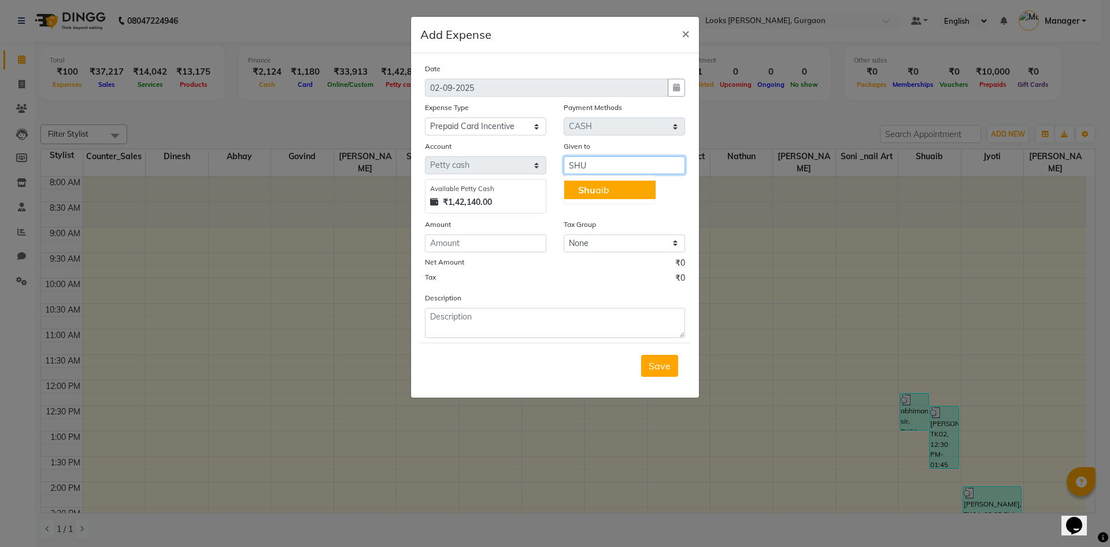
click at [638, 187] on button "Shu aib" at bounding box center [609, 189] width 91 height 19
type input "Shuaib"
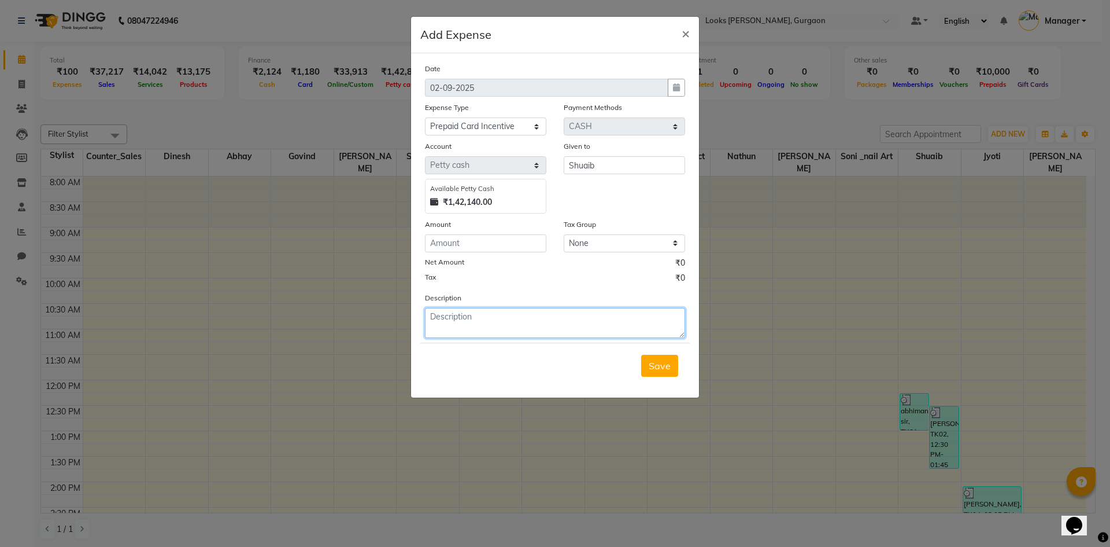
click at [581, 329] on textarea at bounding box center [555, 323] width 260 height 30
type textarea "10K CARD INCENTIVE"
click at [463, 243] on input "number" at bounding box center [485, 243] width 121 height 18
type input "250"
click at [579, 274] on div "Tax ₹0" at bounding box center [555, 279] width 260 height 15
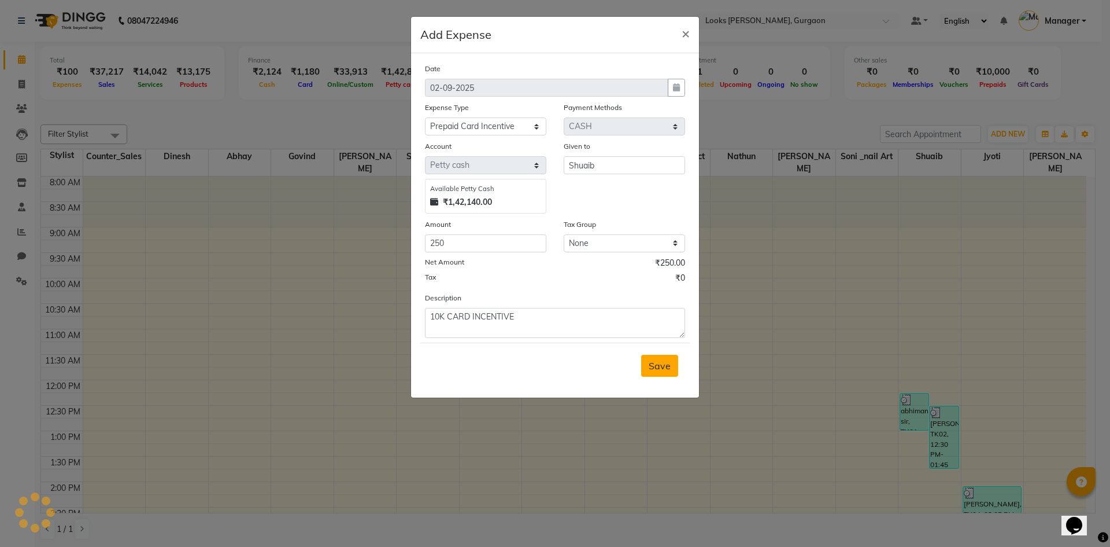
click at [652, 366] on span "Save" at bounding box center [660, 366] width 22 height 12
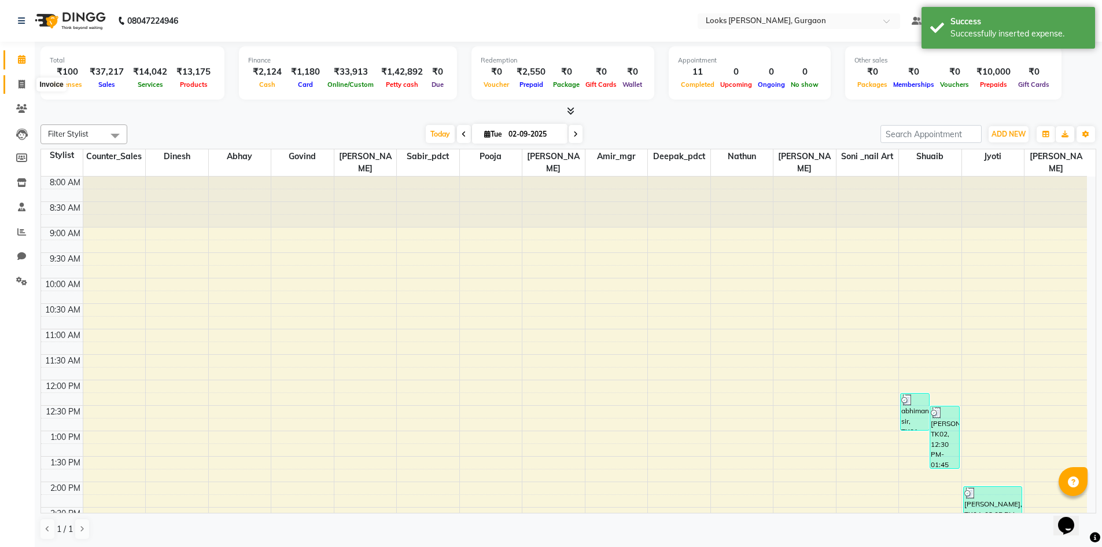
click at [28, 87] on span at bounding box center [22, 84] width 20 height 13
select select "service"
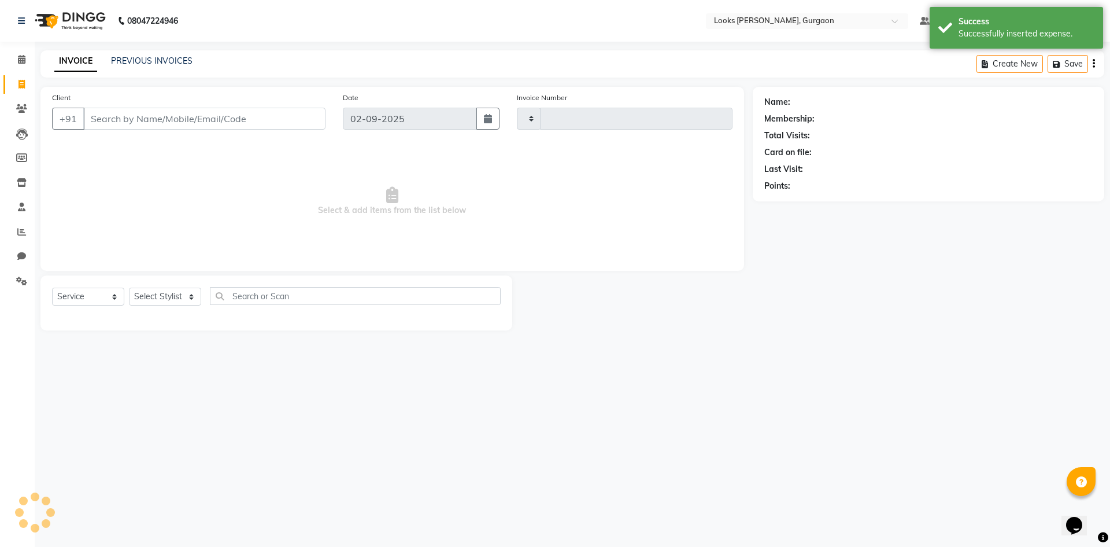
type input "1466"
select select "8452"
click at [20, 61] on icon at bounding box center [22, 59] width 8 height 9
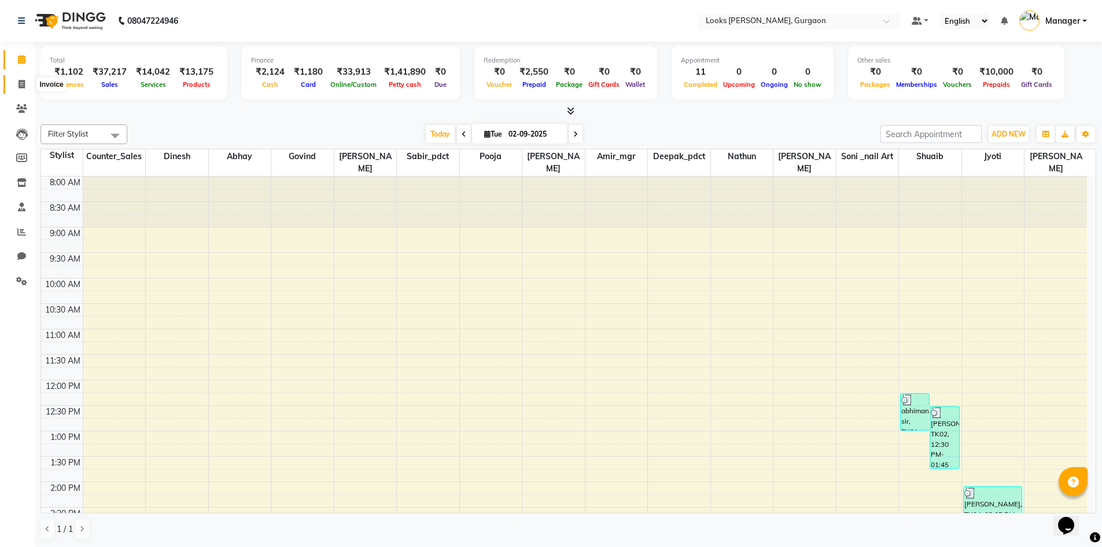
click at [16, 82] on span at bounding box center [22, 84] width 20 height 13
select select "service"
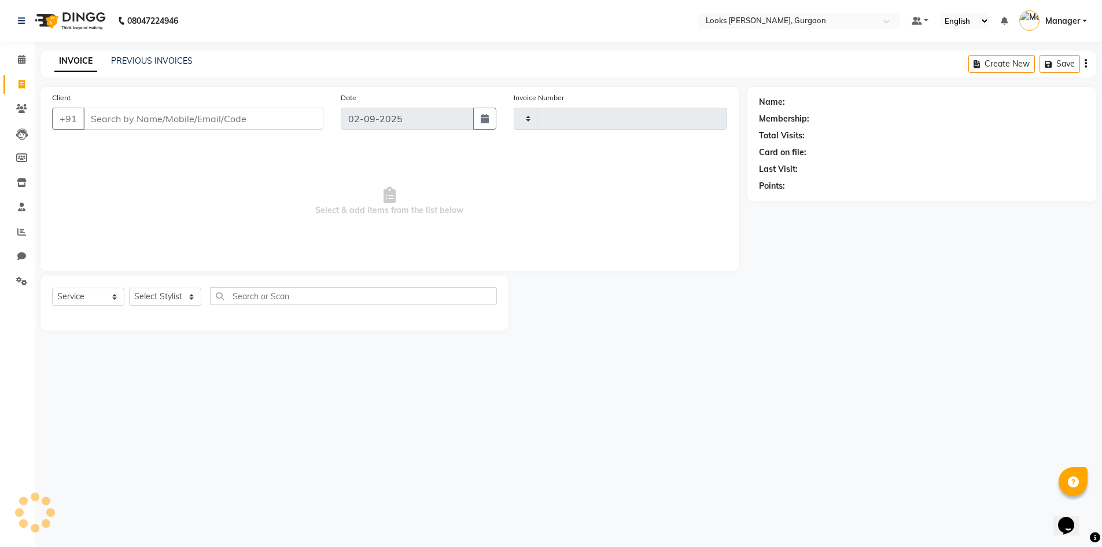
type input "1466"
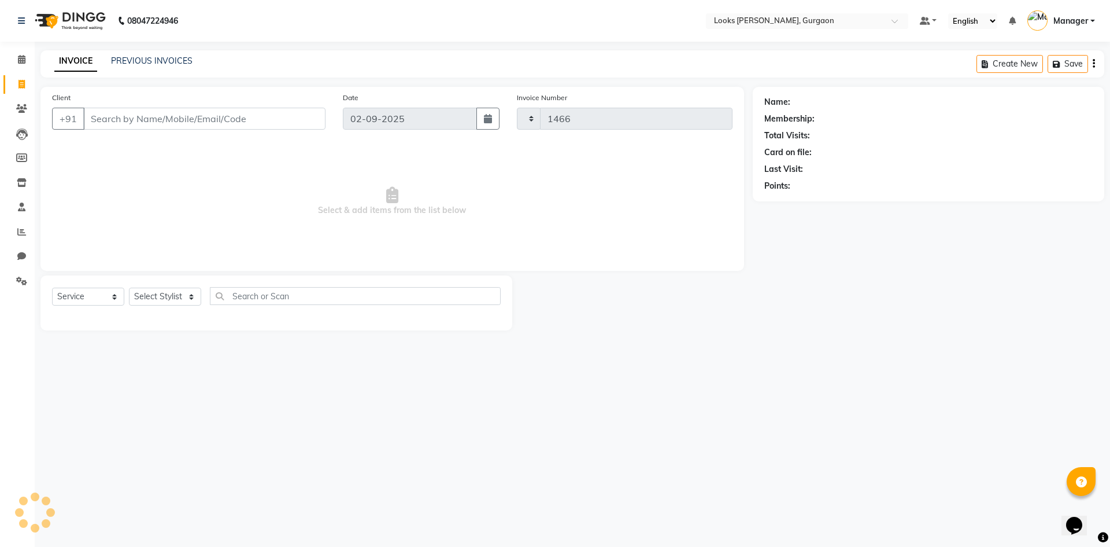
select select "8452"
click at [21, 58] on icon at bounding box center [22, 59] width 8 height 9
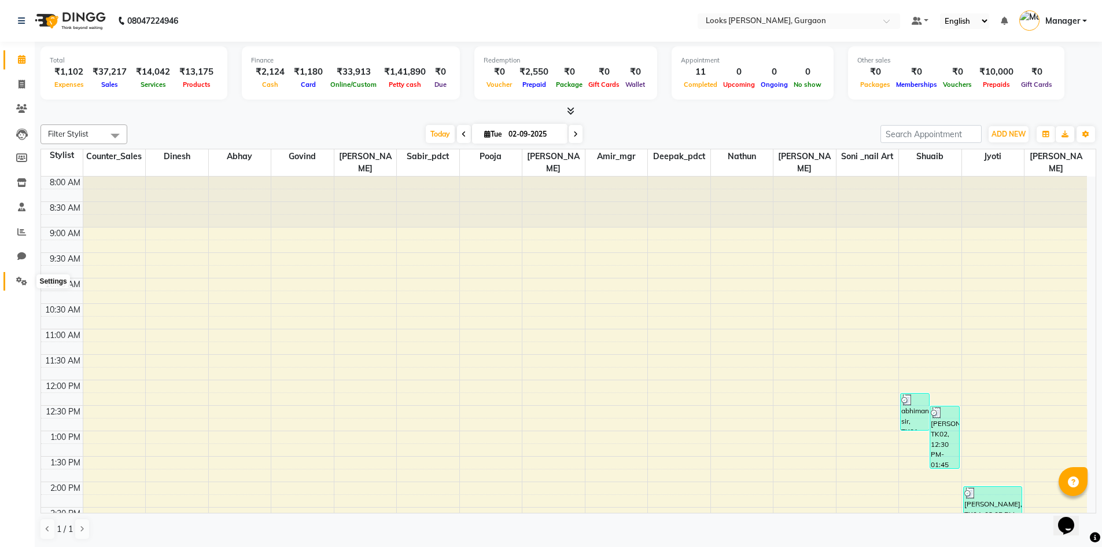
click at [20, 280] on icon at bounding box center [21, 280] width 11 height 9
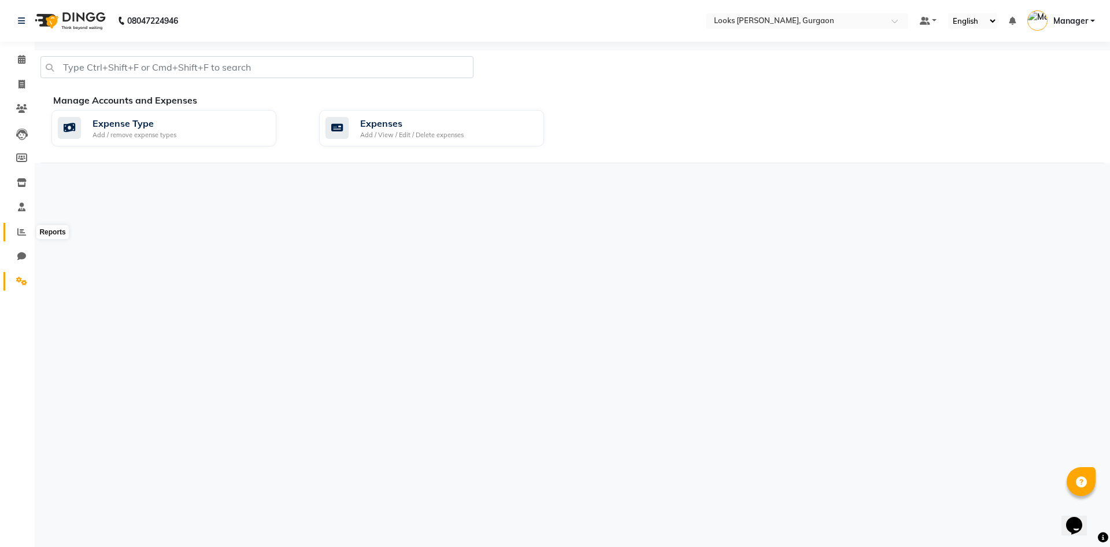
click at [21, 231] on icon at bounding box center [21, 231] width 9 height 9
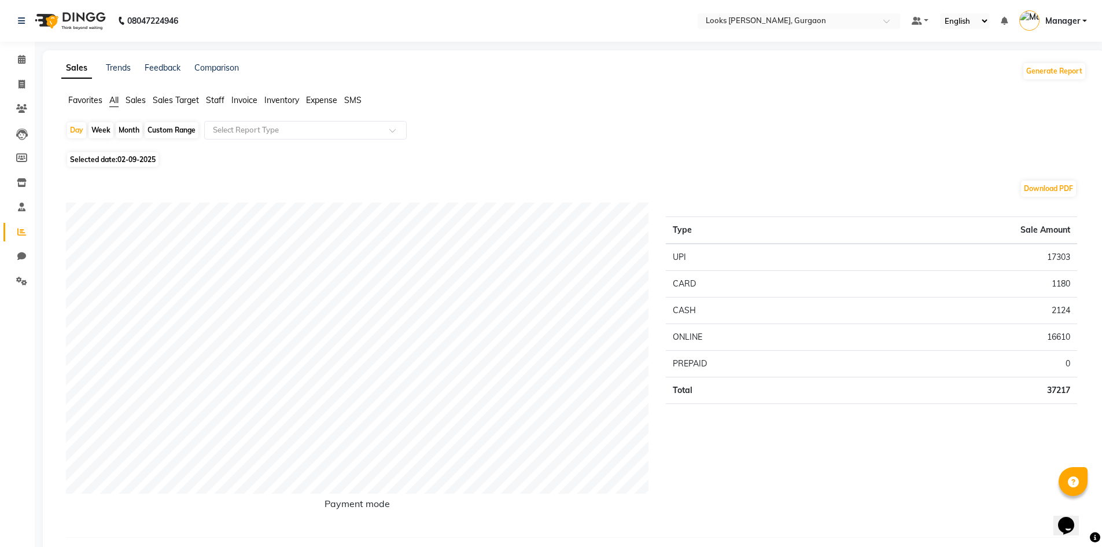
click at [309, 103] on span "Expense" at bounding box center [321, 100] width 31 height 10
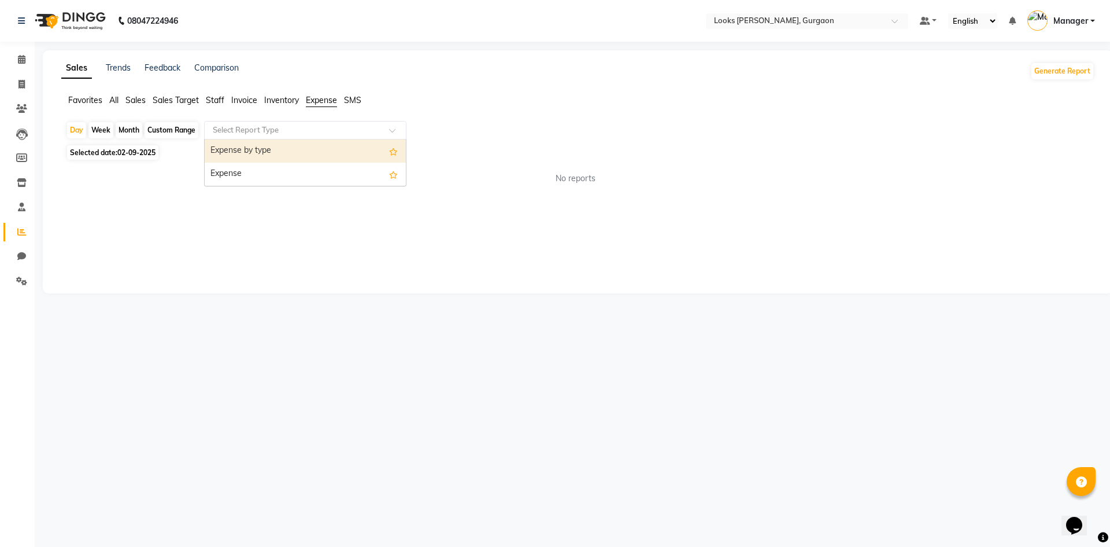
click at [313, 128] on input "text" at bounding box center [294, 130] width 167 height 12
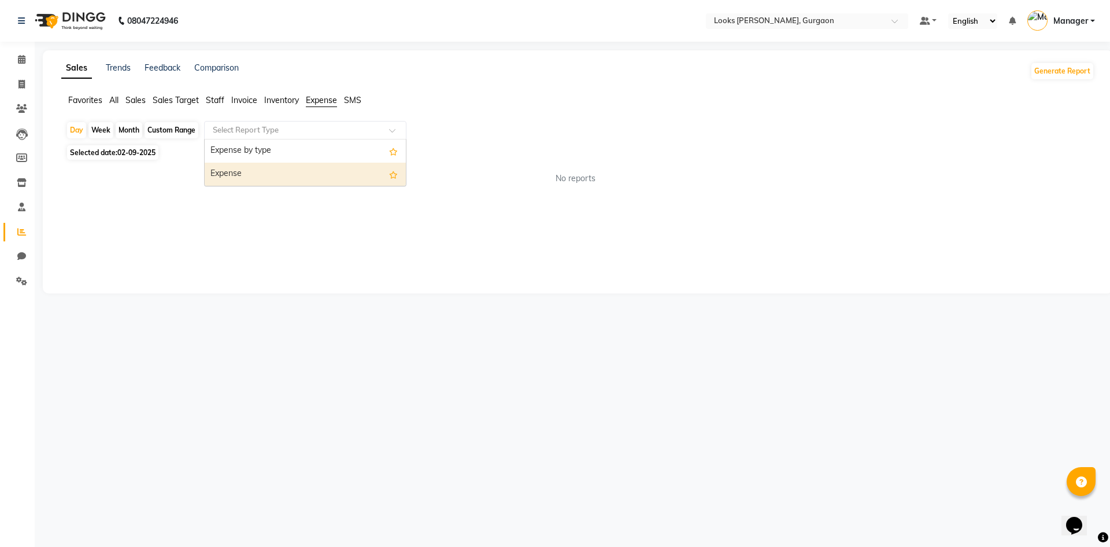
click at [309, 164] on div "Expense" at bounding box center [305, 174] width 201 height 23
select select "filtered_report"
select select "pdf"
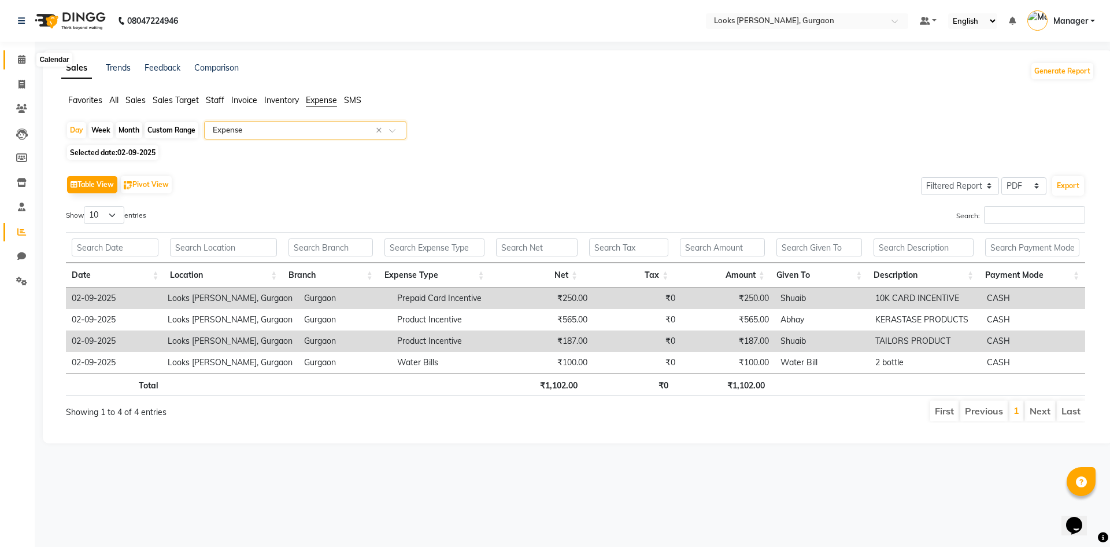
click at [29, 58] on span at bounding box center [22, 59] width 20 height 13
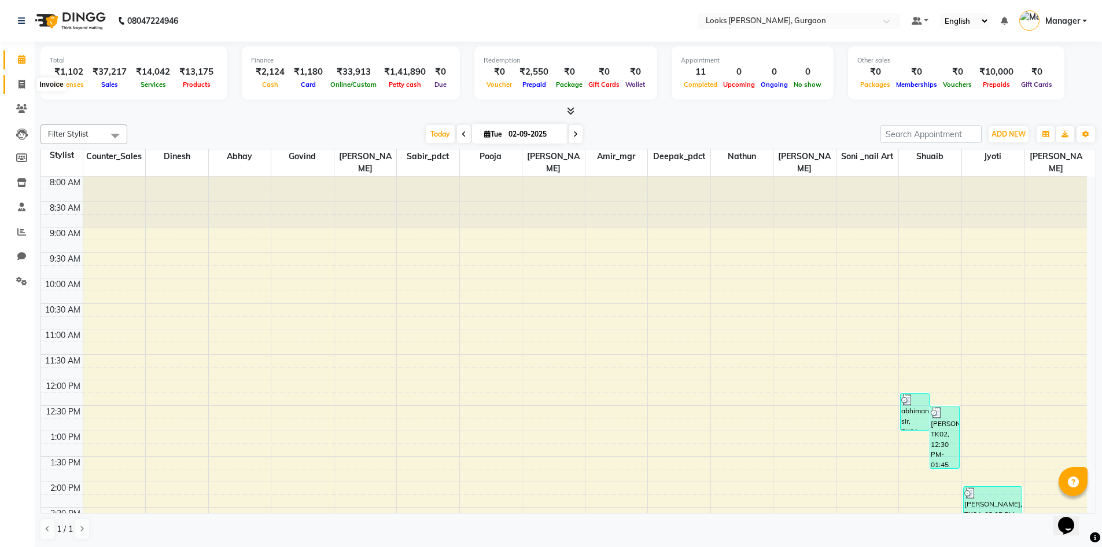
click at [29, 88] on span at bounding box center [22, 84] width 20 height 13
select select "service"
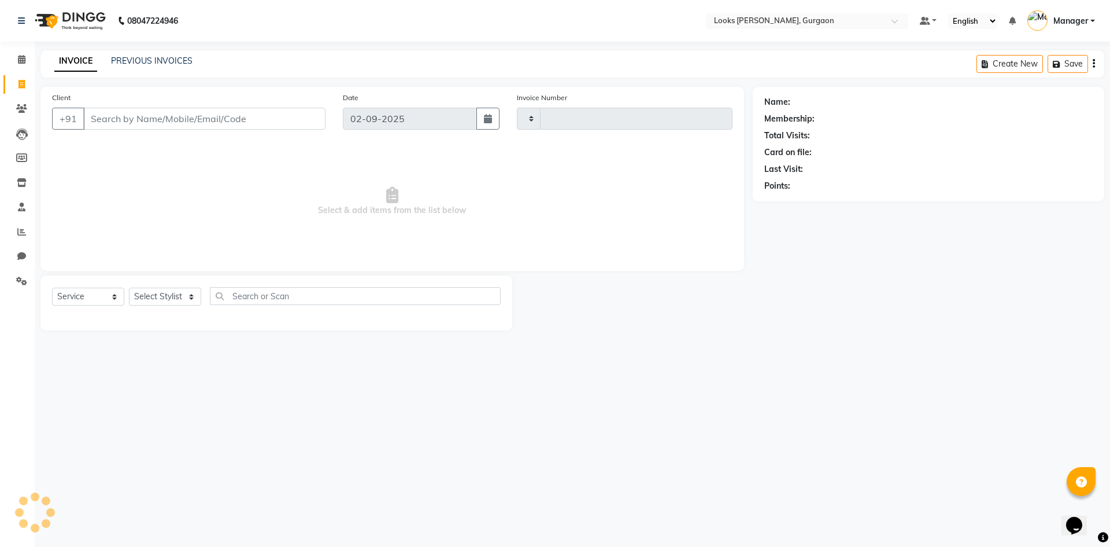
type input "1466"
select select "8452"
click at [123, 58] on link "PREVIOUS INVOICES" at bounding box center [152, 61] width 82 height 10
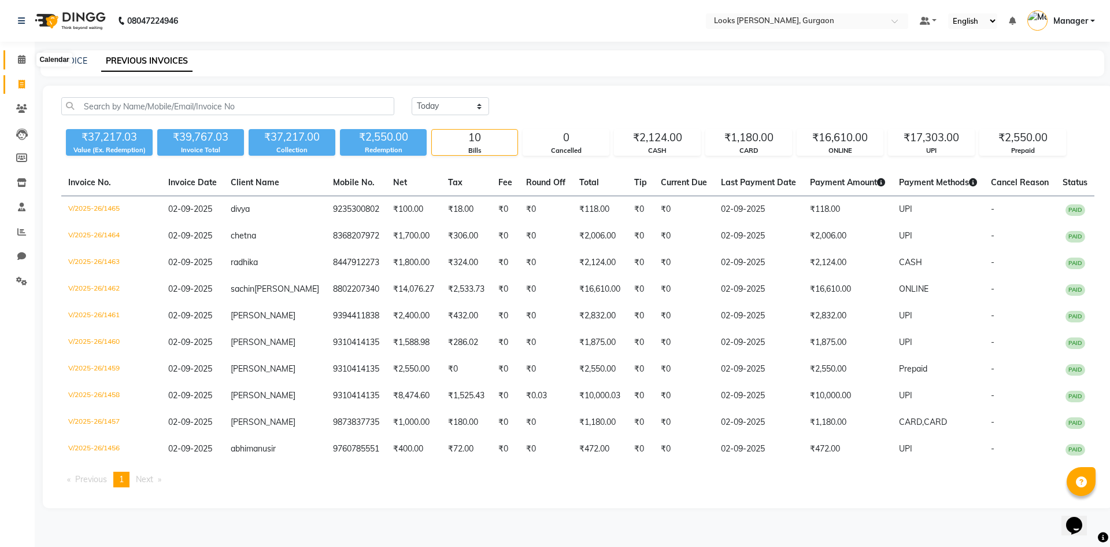
drag, startPoint x: 23, startPoint y: 60, endPoint x: 20, endPoint y: 53, distance: 7.0
click at [22, 58] on icon at bounding box center [22, 59] width 8 height 9
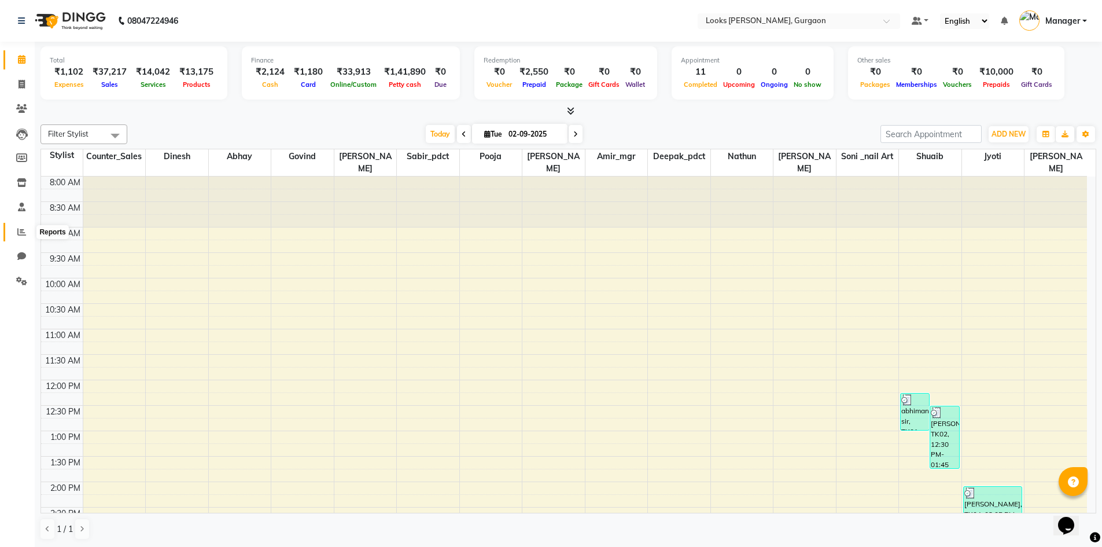
click at [23, 226] on span at bounding box center [22, 232] width 20 height 13
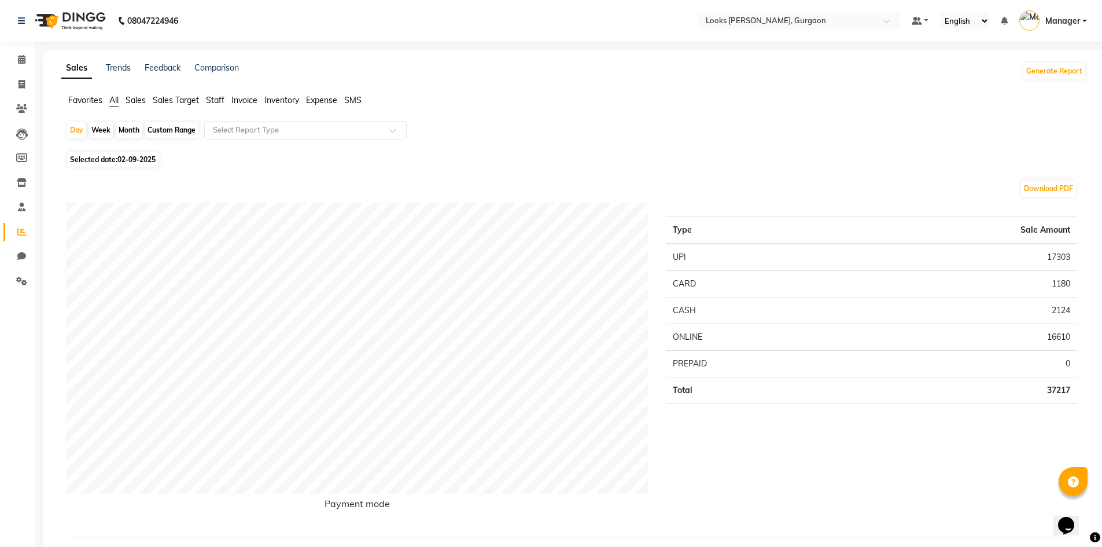
click at [318, 95] on span "Expense" at bounding box center [321, 100] width 31 height 10
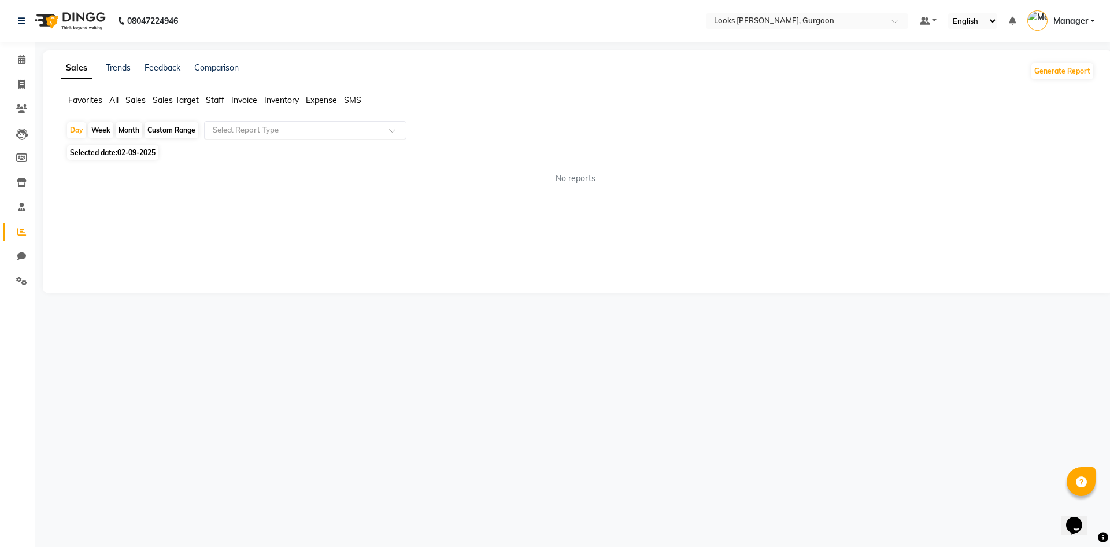
click at [318, 121] on app-reports "Favorites All Sales Sales Target Staff Invoice Inventory Expense SMS Day Week M…" at bounding box center [577, 143] width 1047 height 99
click at [312, 128] on input "text" at bounding box center [294, 130] width 167 height 12
drag, startPoint x: 295, startPoint y: 176, endPoint x: 298, endPoint y: 171, distance: 6.7
click at [298, 171] on div "Expense" at bounding box center [305, 174] width 201 height 23
select select "filtered_report"
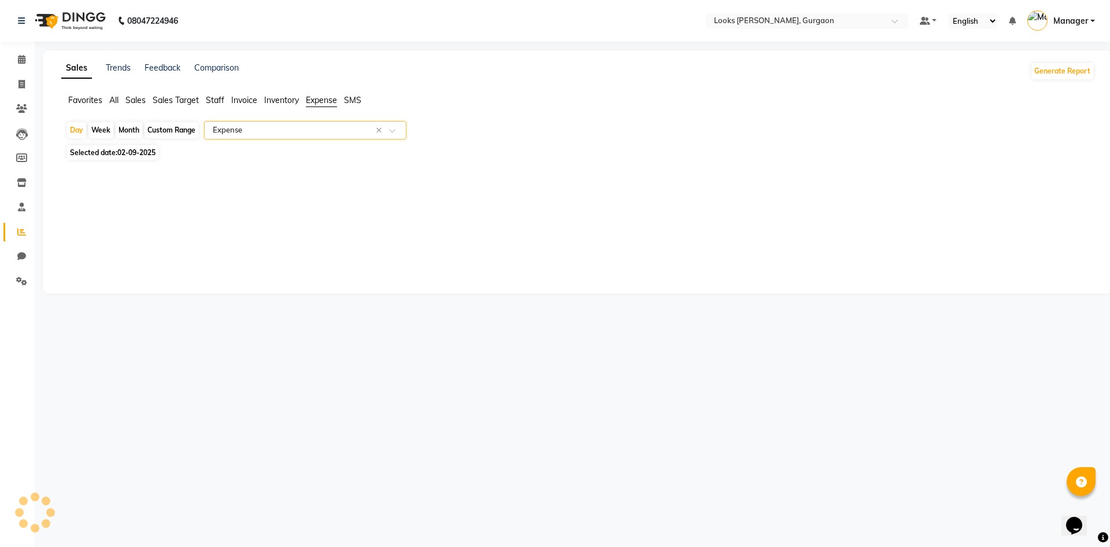
select select "pdf"
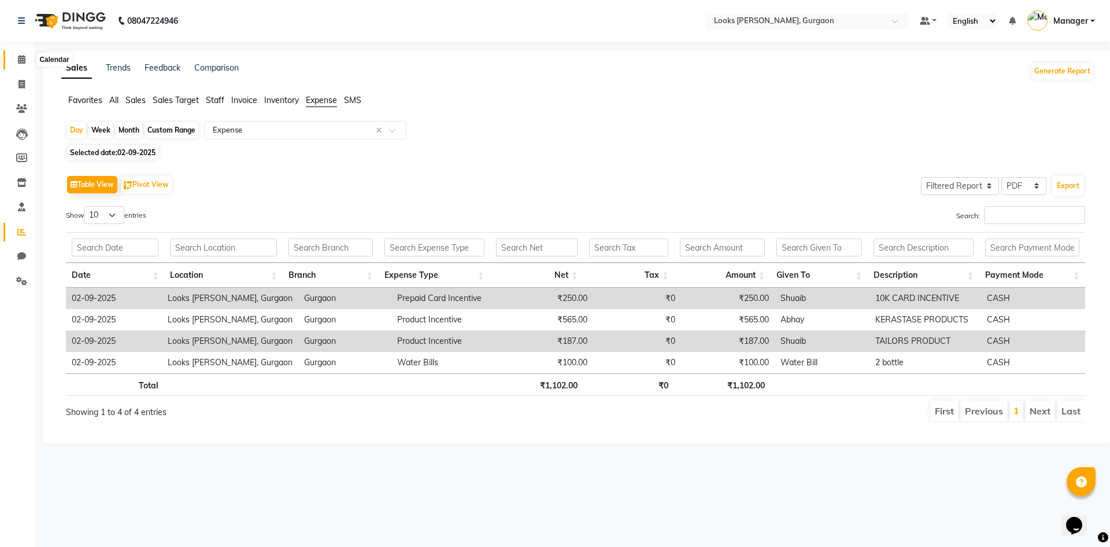
click at [23, 61] on icon at bounding box center [22, 59] width 8 height 9
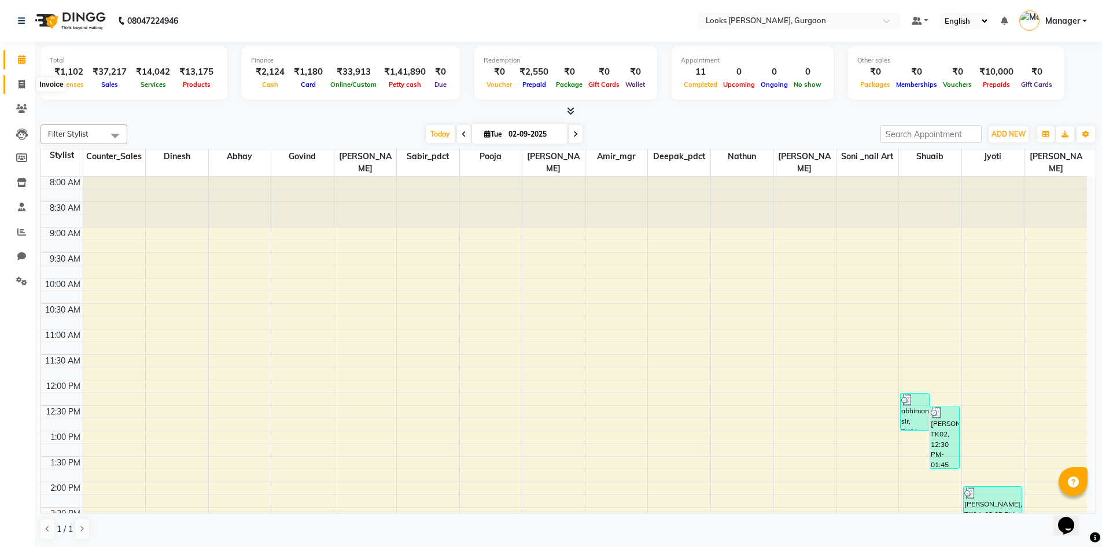
click at [17, 83] on span at bounding box center [22, 84] width 20 height 13
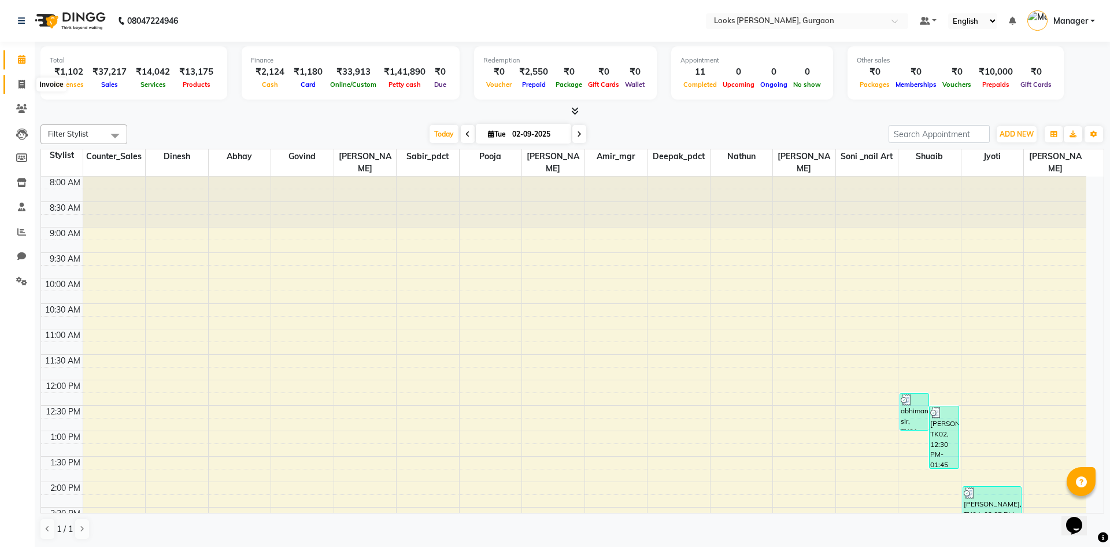
select select "service"
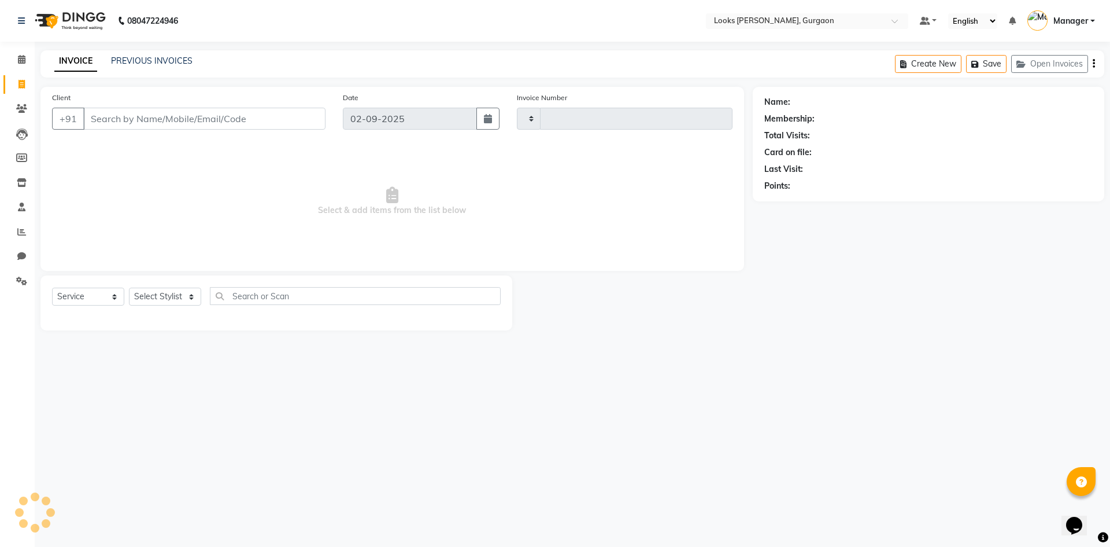
type input "1466"
select select "8452"
click at [20, 56] on icon at bounding box center [22, 59] width 8 height 9
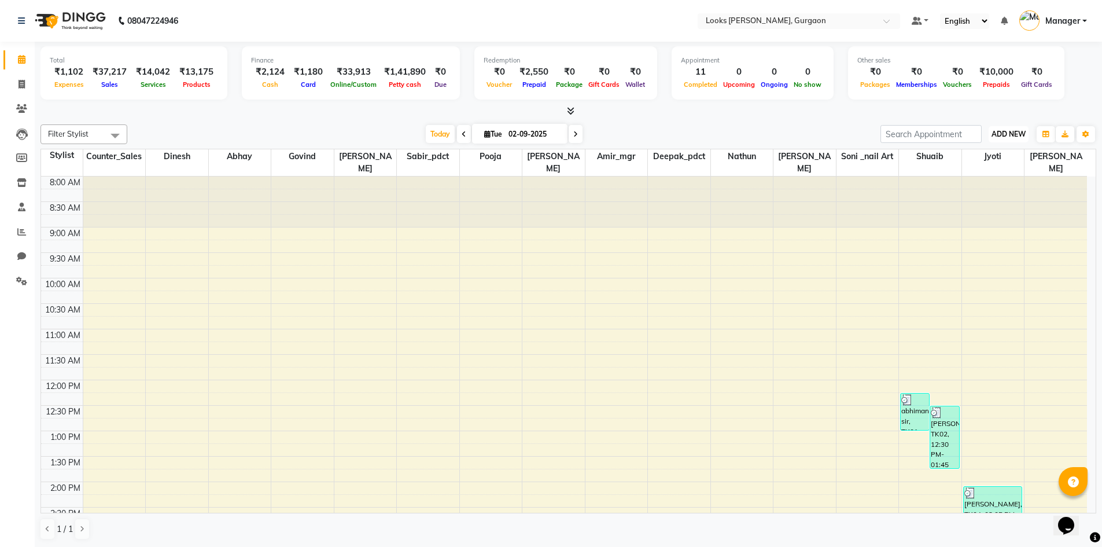
click at [1023, 128] on button "ADD NEW Toggle Dropdown" at bounding box center [1008, 134] width 40 height 16
click at [990, 181] on link "Add Expense" at bounding box center [981, 186] width 91 height 15
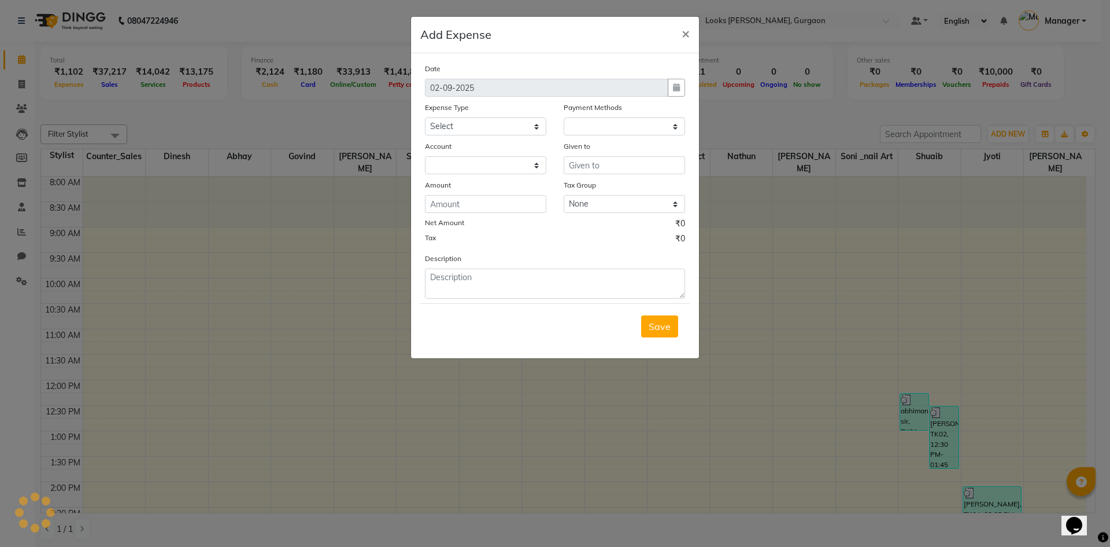
select select "1"
select select "7576"
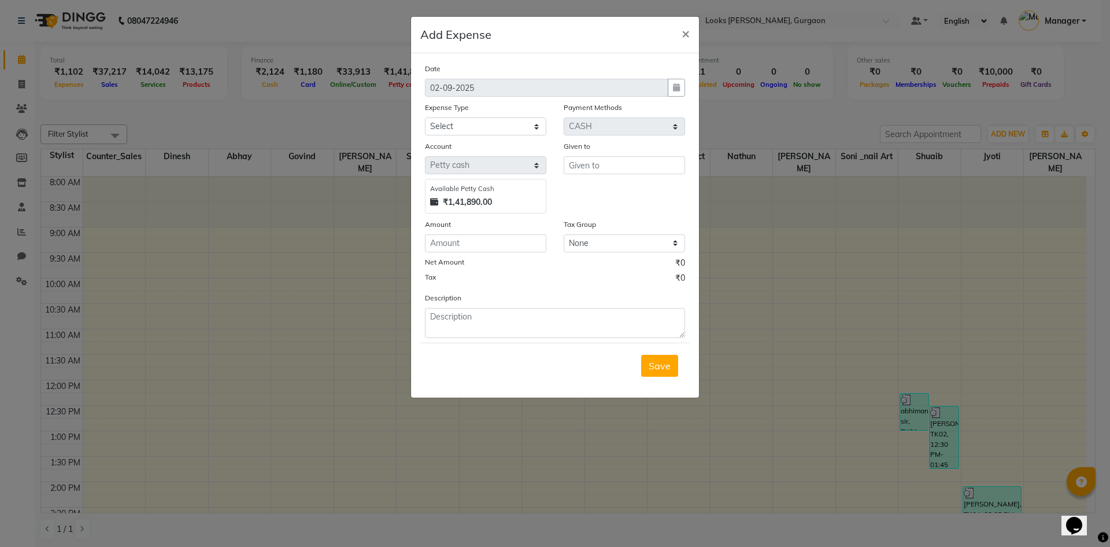
click at [510, 126] on select "Select Bank Deposit Blinkit Cash Handover CLIENT Client ordered food Client Ref…" at bounding box center [485, 126] width 121 height 18
click at [507, 127] on select "Select Bank Deposit Blinkit Cash Handover CLIENT Client ordered food Client Ref…" at bounding box center [485, 126] width 121 height 18
select select "19910"
click at [425, 117] on select "Select Bank Deposit Blinkit Cash Handover CLIENT Client ordered food Client Ref…" at bounding box center [485, 126] width 121 height 18
click at [604, 167] on input "text" at bounding box center [624, 165] width 121 height 18
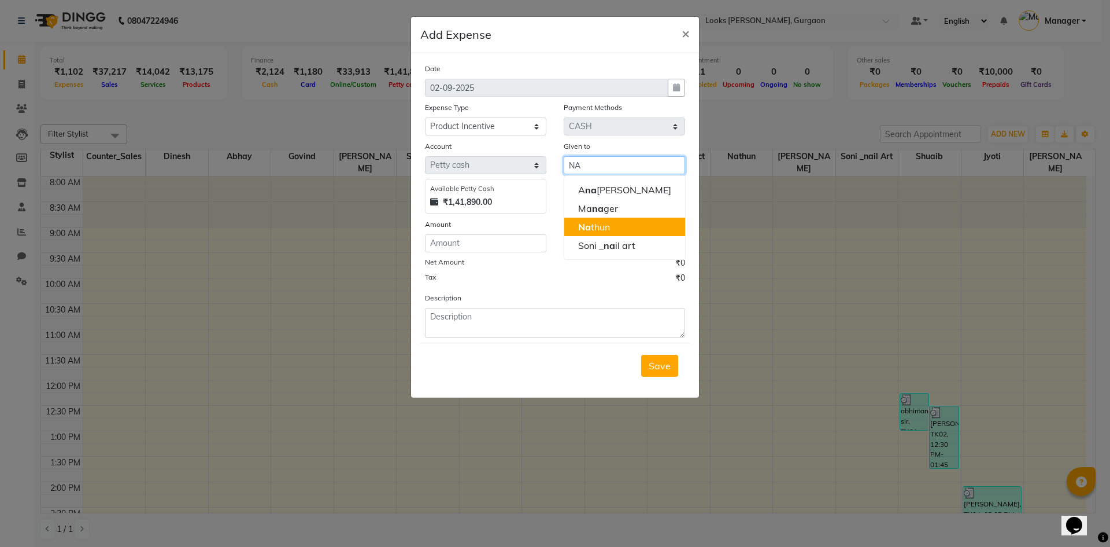
click at [601, 231] on ngb-highlight "Na thun" at bounding box center [594, 227] width 32 height 12
type input "Nathun"
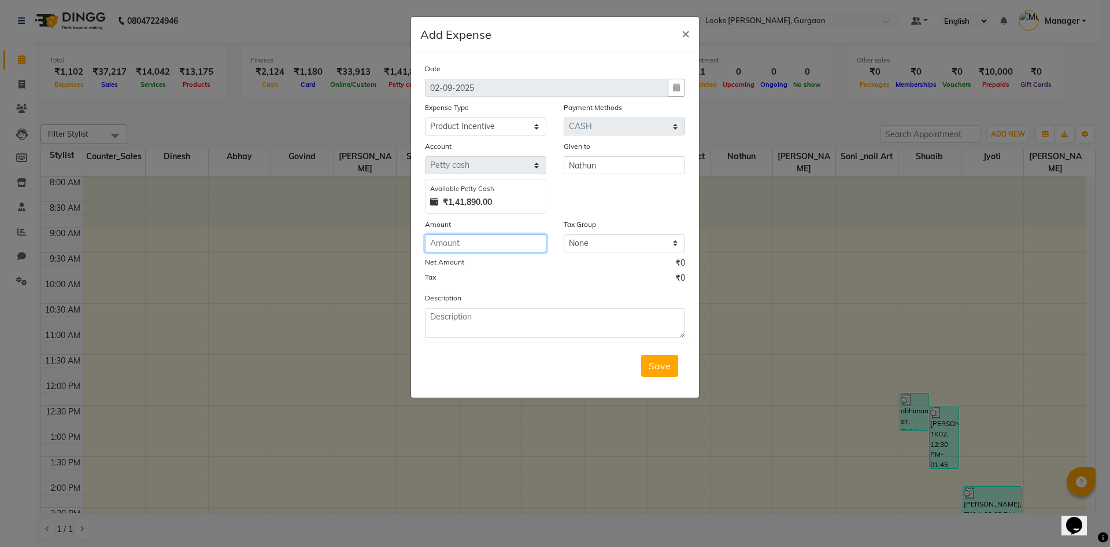
click at [499, 248] on input "number" at bounding box center [485, 243] width 121 height 18
type input "150"
click at [622, 331] on textarea at bounding box center [555, 323] width 260 height 30
type textarea "[DATE] KERASTASE PRODUCT"
click at [662, 356] on button "Save" at bounding box center [659, 366] width 37 height 22
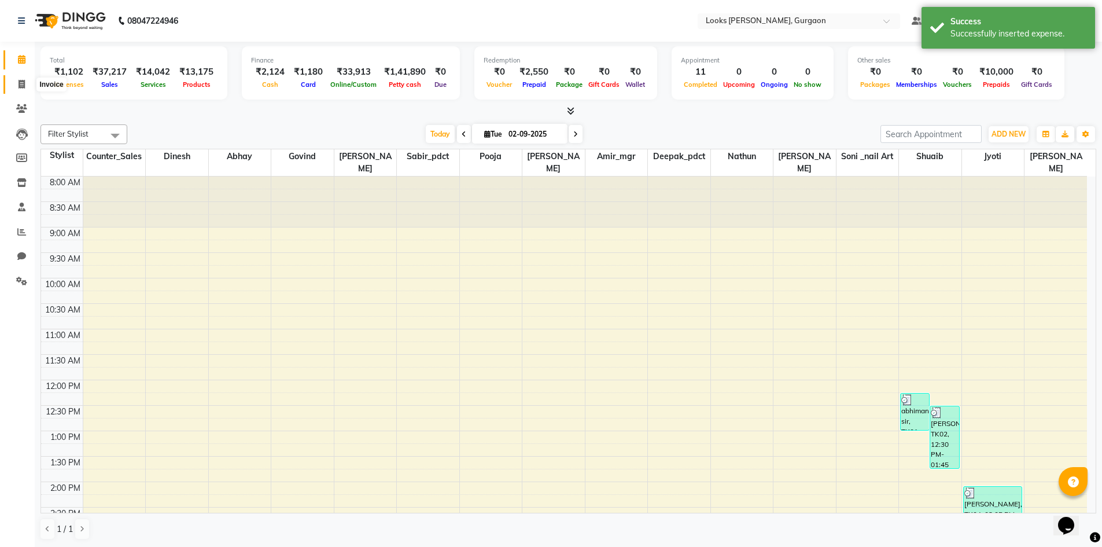
click at [29, 83] on span at bounding box center [22, 84] width 20 height 13
select select "service"
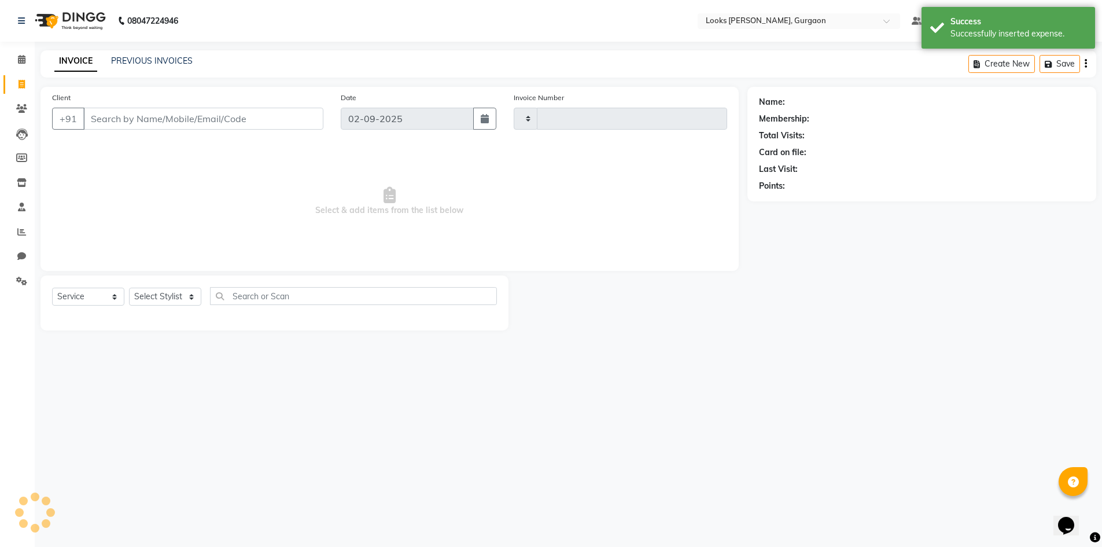
type input "1466"
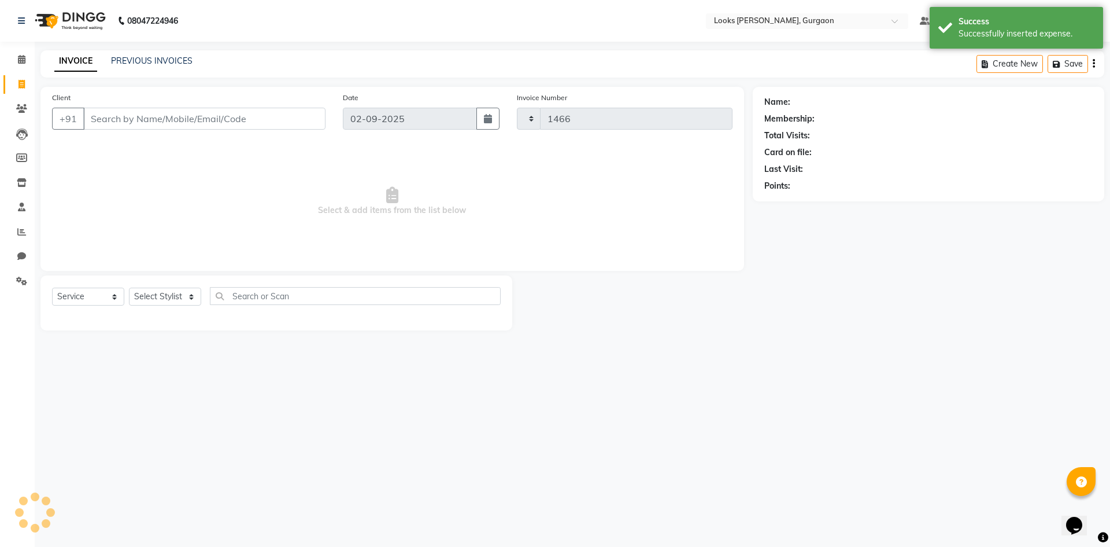
select select "8452"
click at [27, 60] on span at bounding box center [22, 59] width 20 height 13
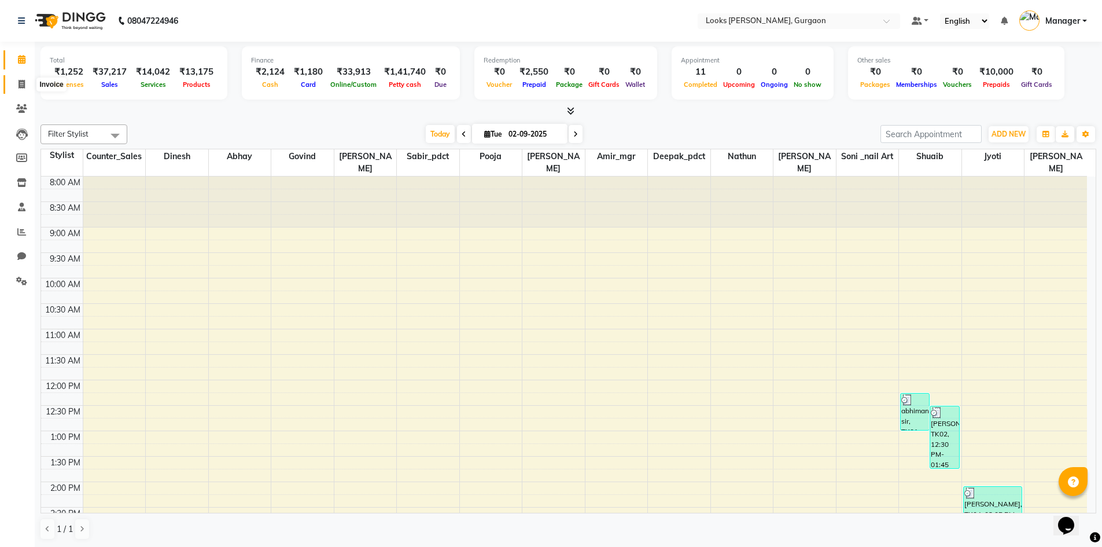
click at [25, 80] on span at bounding box center [22, 84] width 20 height 13
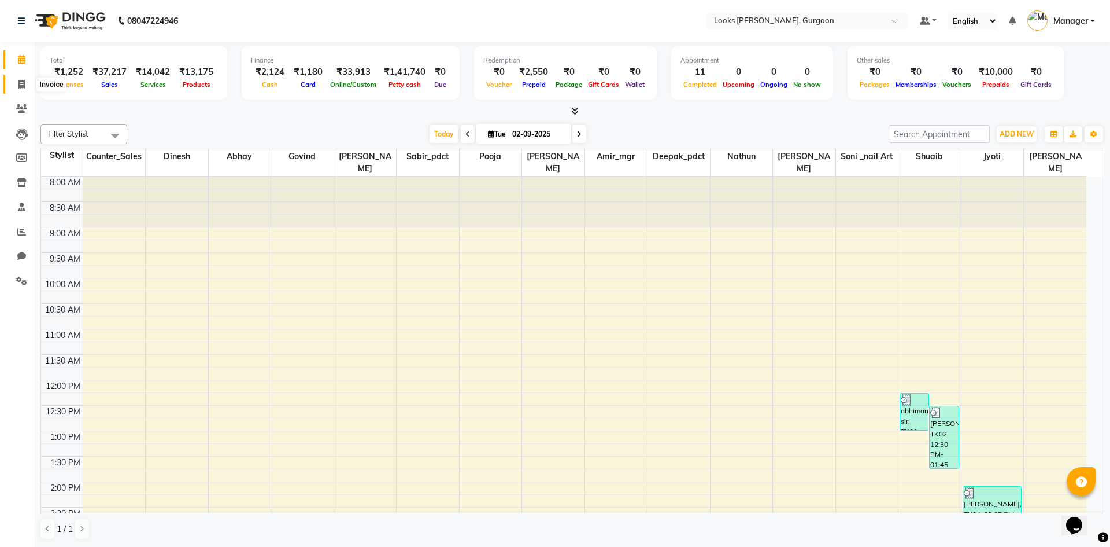
select select "8452"
select select "service"
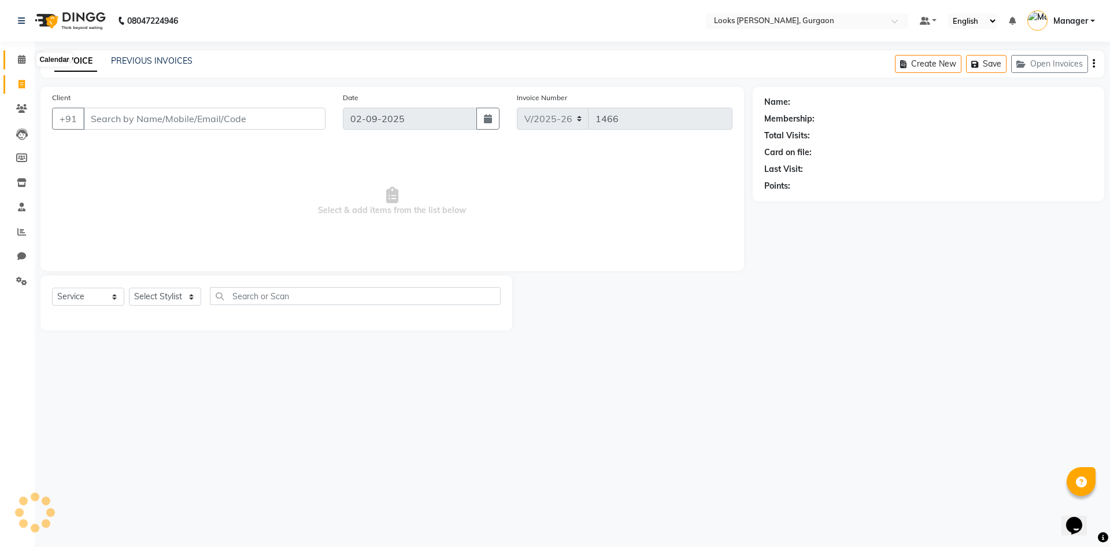
click at [18, 60] on icon at bounding box center [22, 59] width 8 height 9
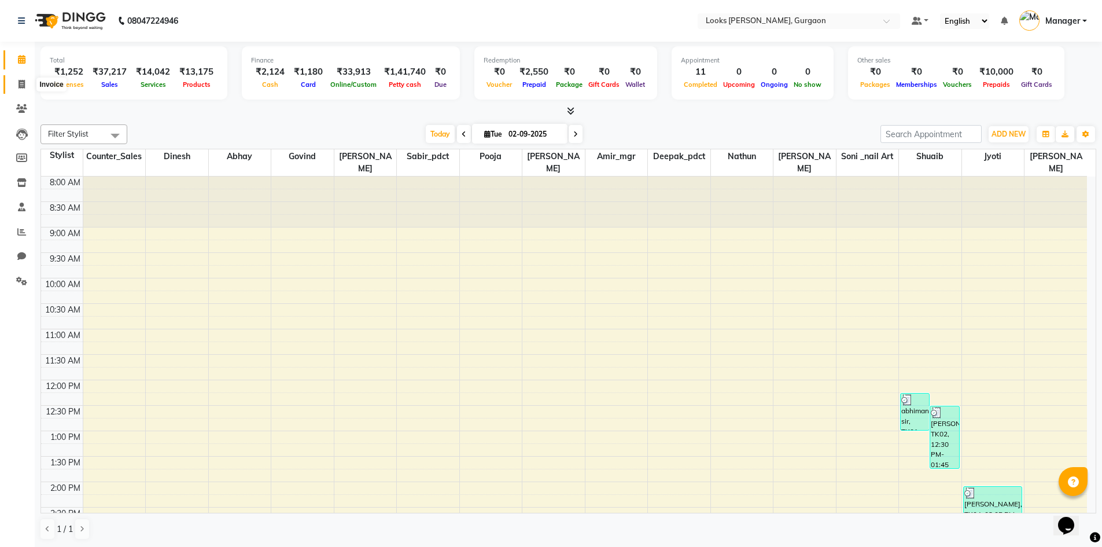
click at [27, 82] on span at bounding box center [22, 84] width 20 height 13
select select "service"
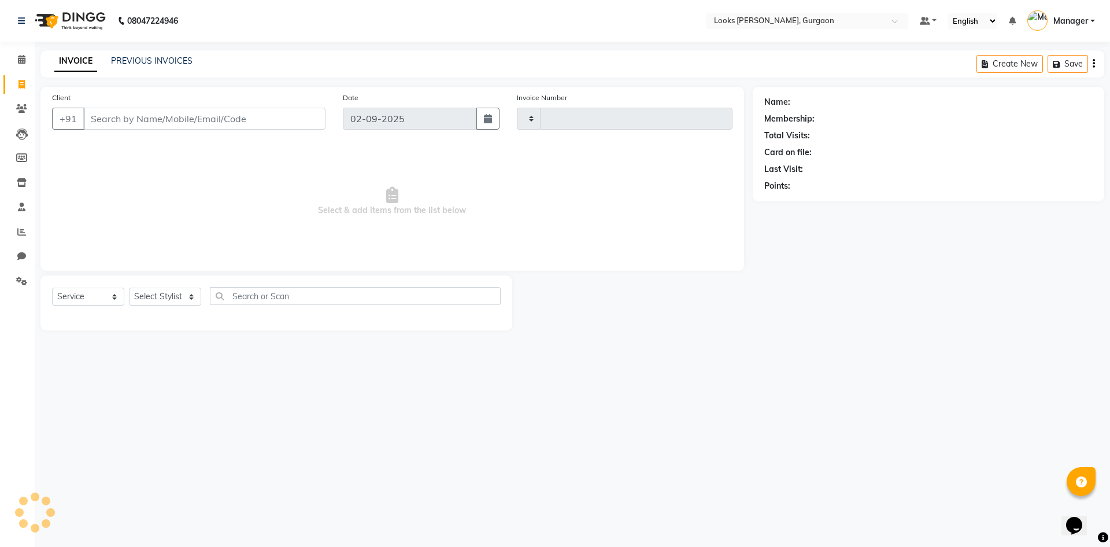
type input "1466"
select select "8452"
click at [26, 227] on span at bounding box center [22, 232] width 20 height 13
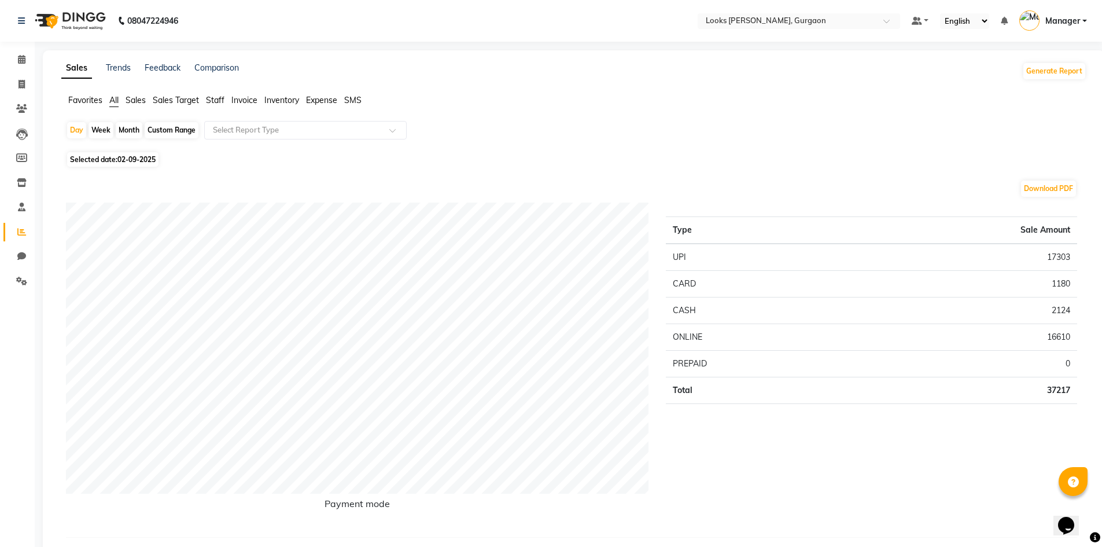
click at [322, 102] on span "Expense" at bounding box center [321, 100] width 31 height 10
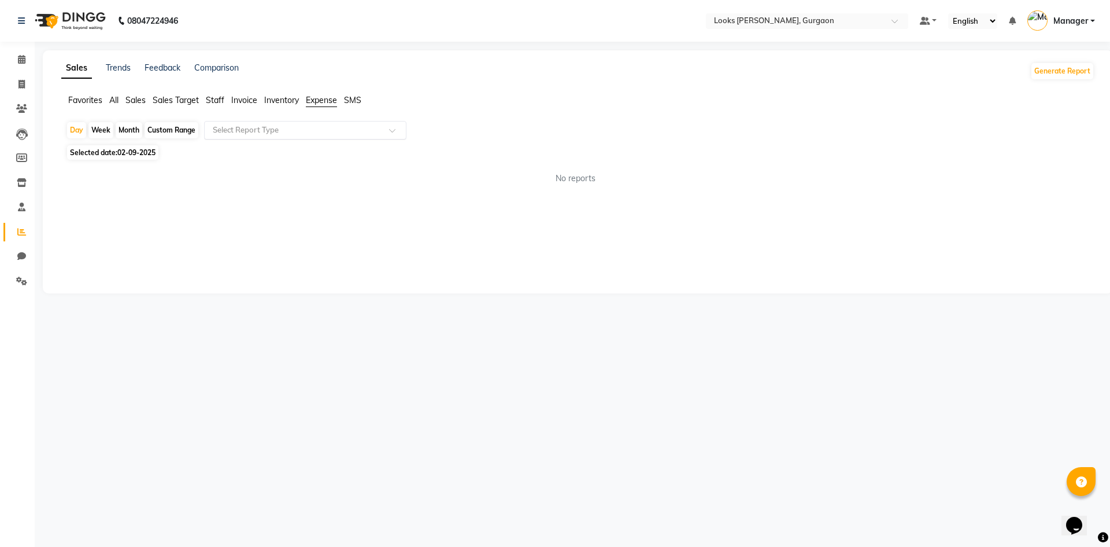
click at [330, 124] on input "text" at bounding box center [294, 130] width 167 height 12
click at [319, 165] on div "Expense" at bounding box center [305, 174] width 201 height 23
select select "filtered_report"
select select "pdf"
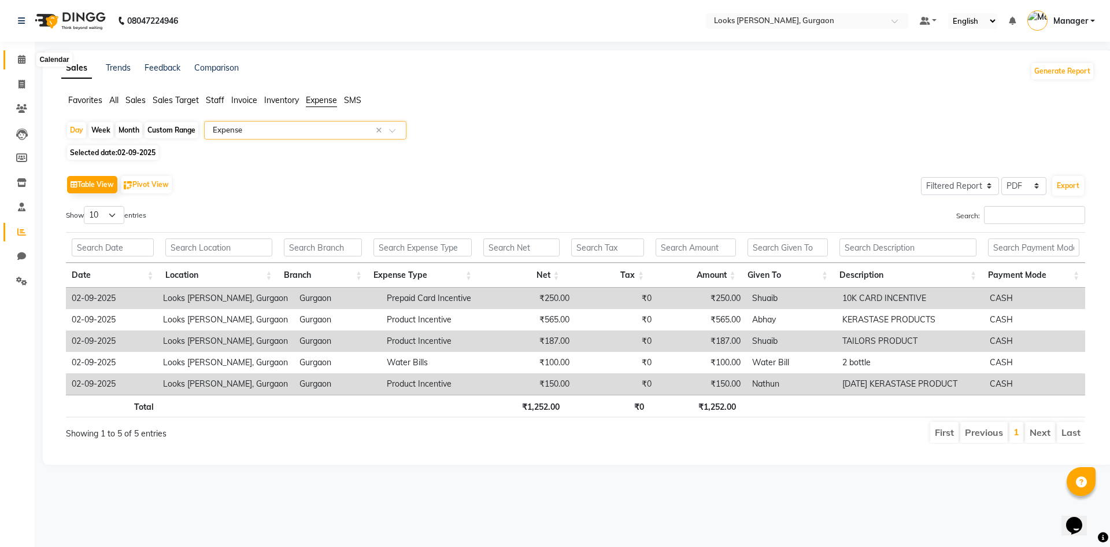
click at [27, 64] on span at bounding box center [22, 59] width 20 height 13
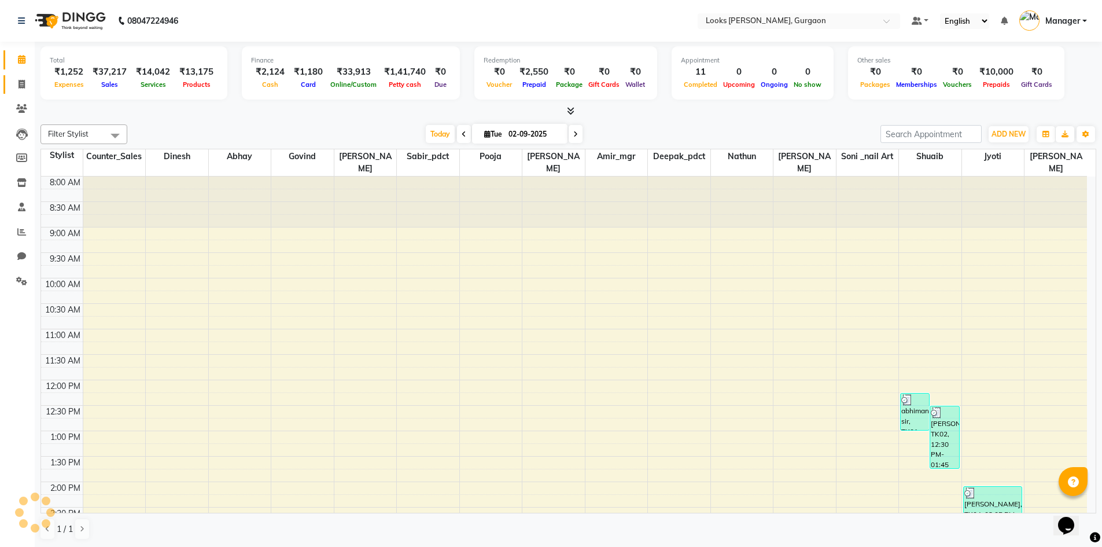
click at [24, 76] on link "Invoice" at bounding box center [17, 84] width 28 height 19
select select "service"
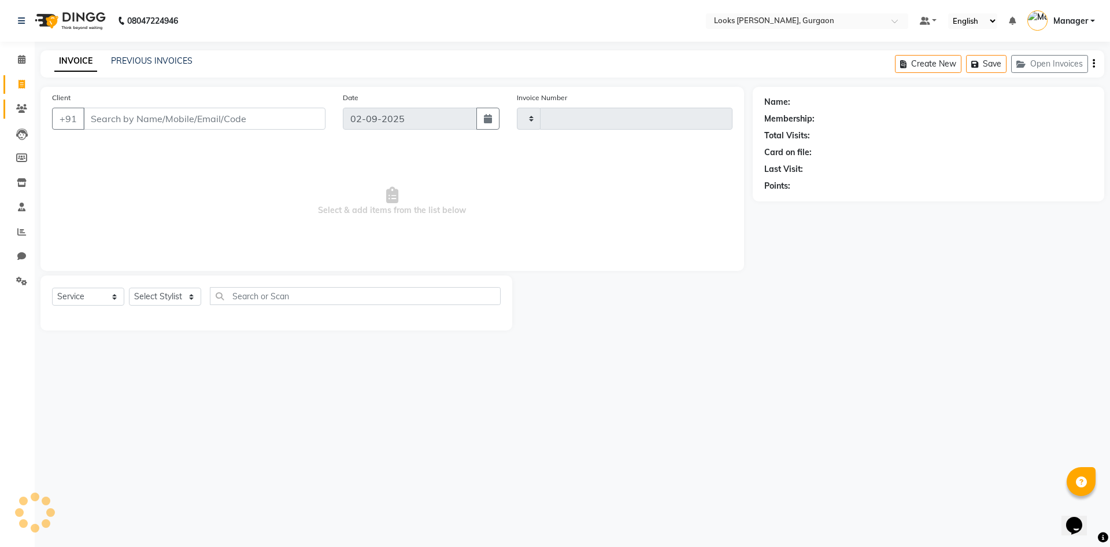
type input "1466"
select select "8452"
click at [22, 104] on icon at bounding box center [21, 108] width 11 height 9
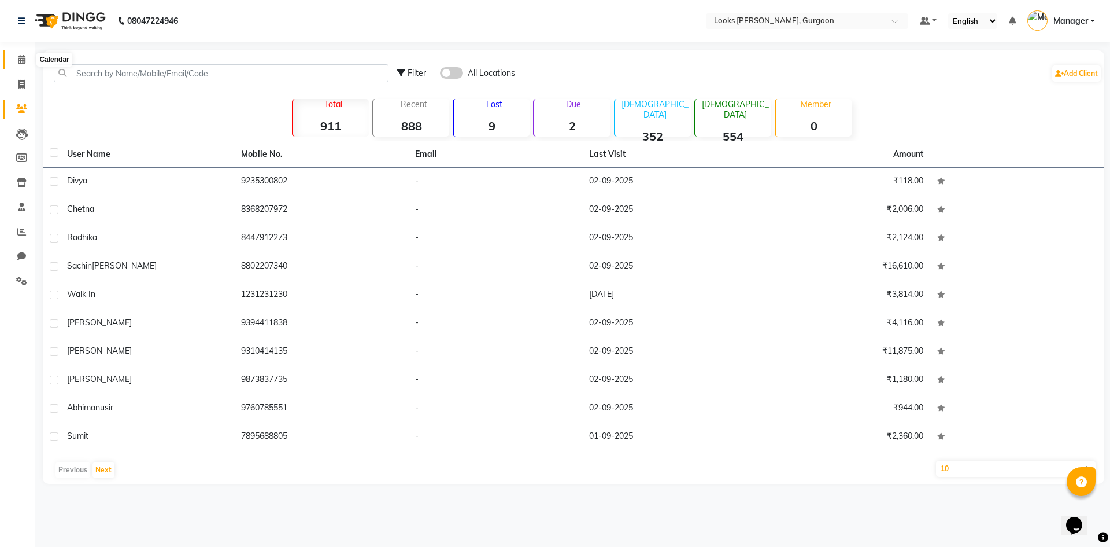
click at [24, 64] on span at bounding box center [22, 59] width 20 height 13
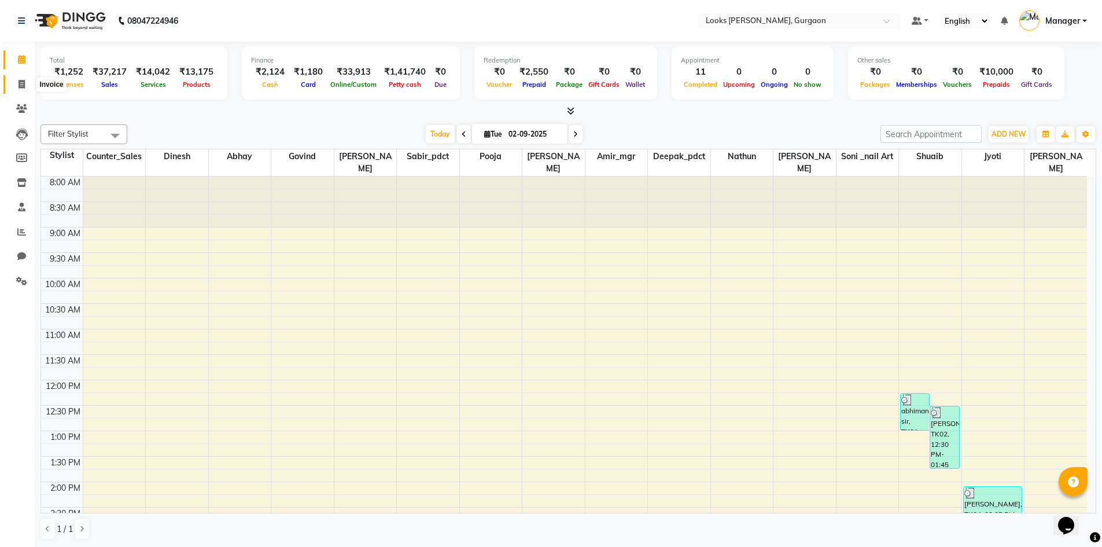
click at [23, 82] on icon at bounding box center [22, 84] width 6 height 9
select select "service"
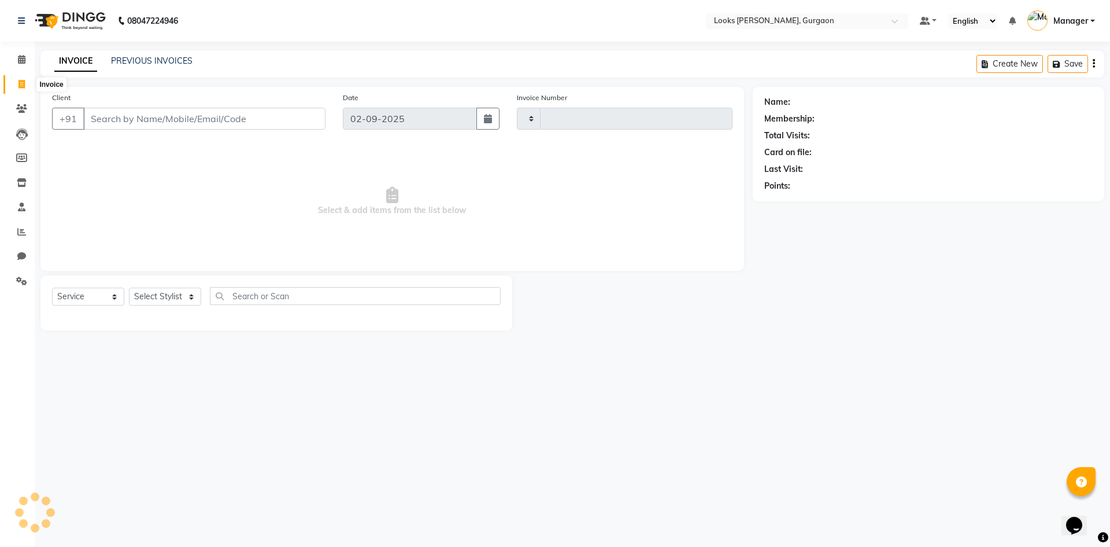
type input "1466"
select select "8452"
click at [143, 59] on link "PREVIOUS INVOICES" at bounding box center [152, 61] width 82 height 10
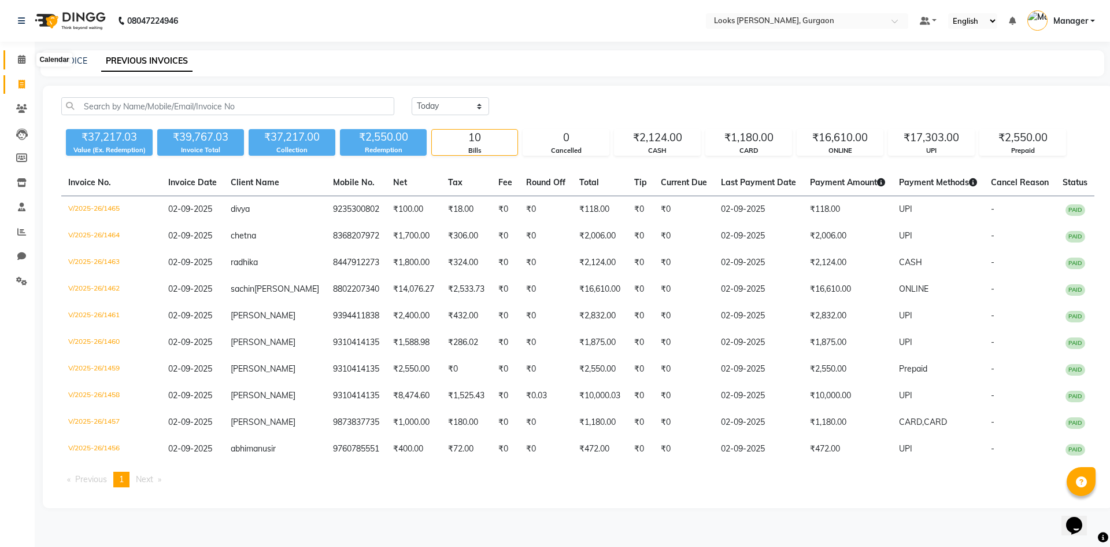
click at [17, 65] on span at bounding box center [22, 59] width 20 height 13
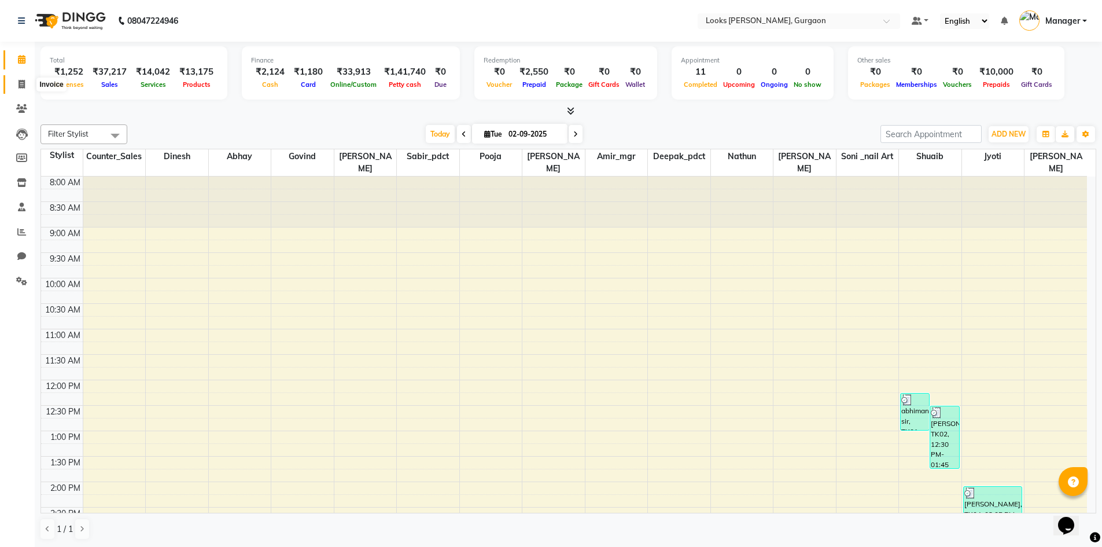
click at [28, 87] on span at bounding box center [22, 84] width 20 height 13
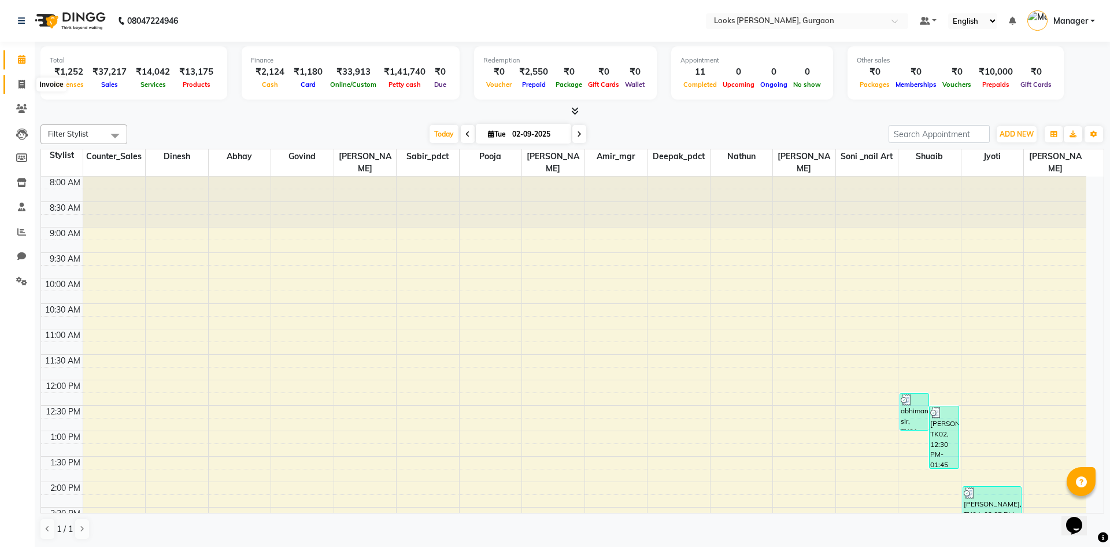
select select "8452"
select select "service"
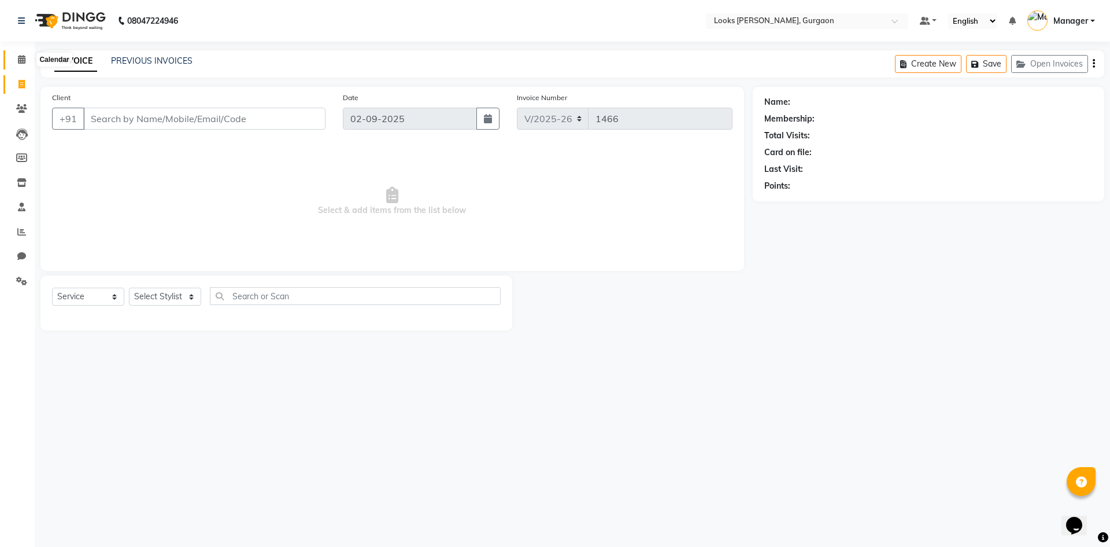
click at [19, 58] on icon at bounding box center [22, 59] width 8 height 9
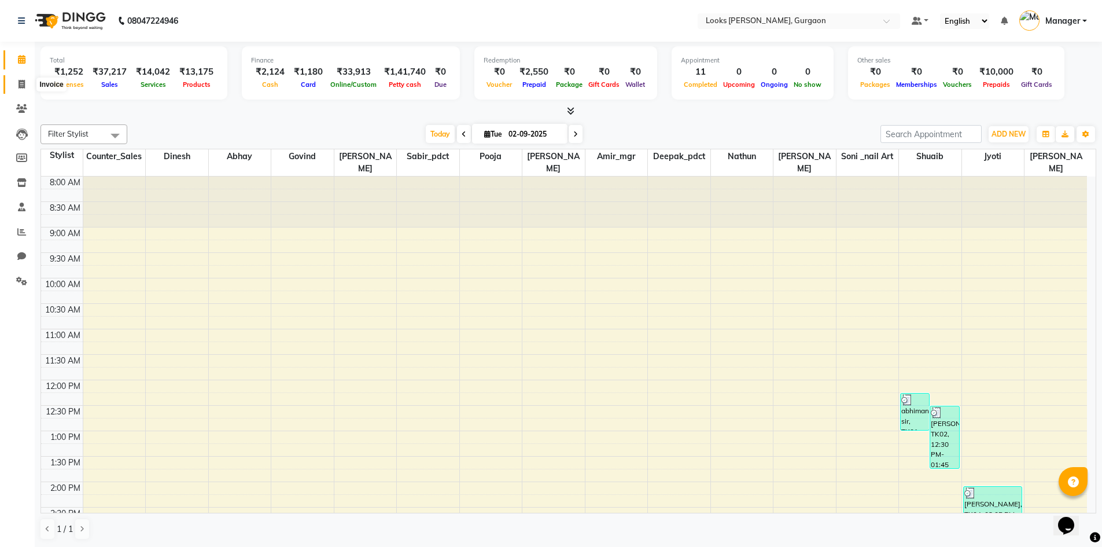
click at [20, 86] on icon at bounding box center [22, 84] width 6 height 9
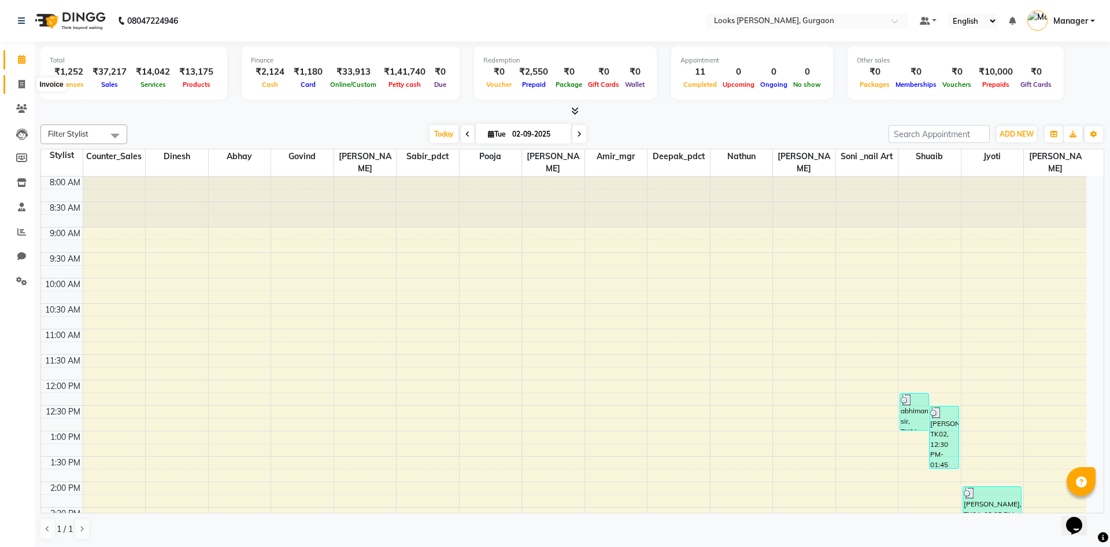
select select "8452"
select select "service"
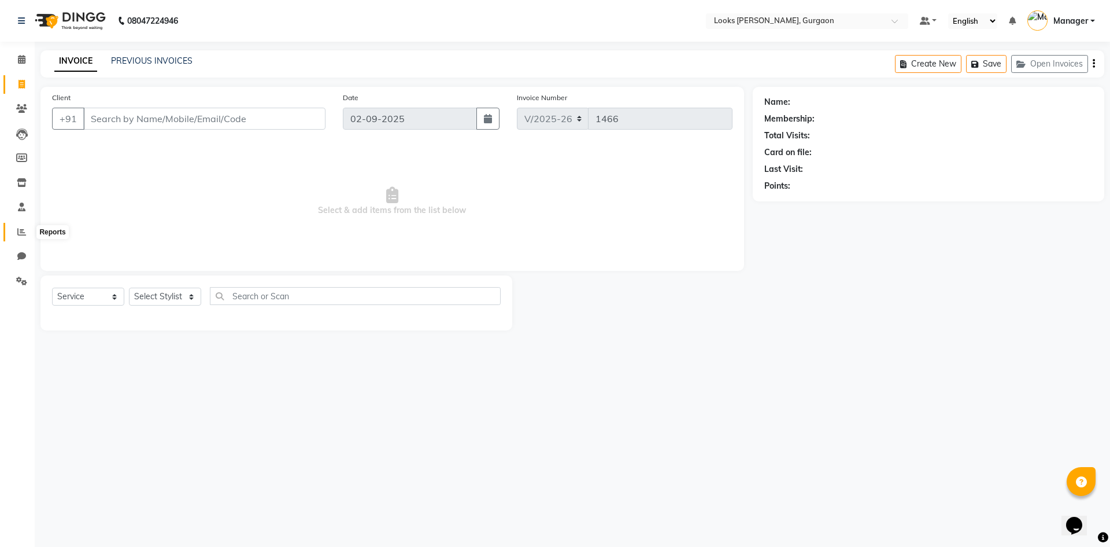
click at [26, 235] on span at bounding box center [22, 232] width 20 height 13
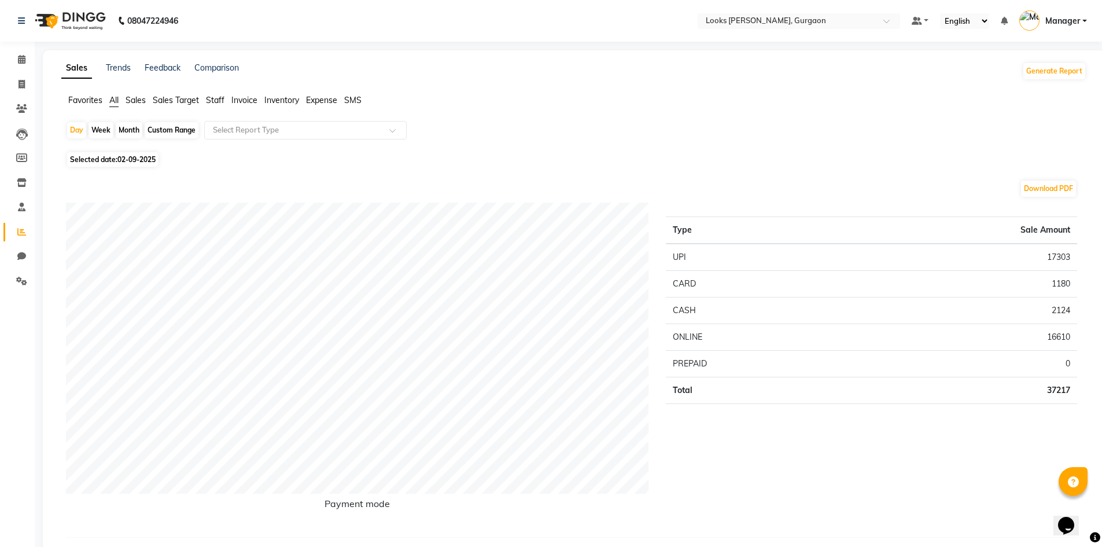
click at [328, 97] on span "Expense" at bounding box center [321, 100] width 31 height 10
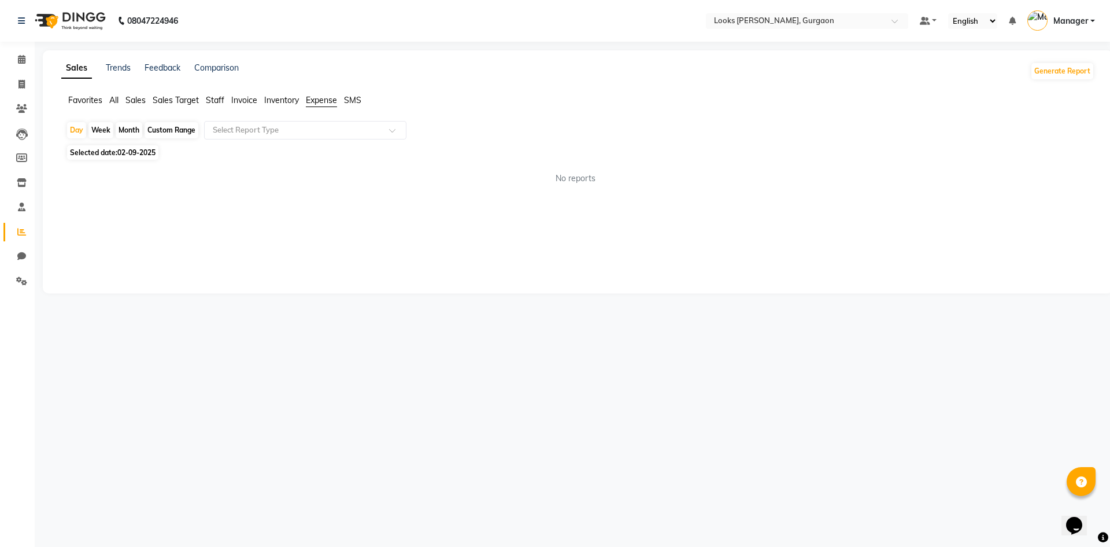
click at [95, 158] on span "Selected date: 02-09-2025" at bounding box center [112, 152] width 91 height 14
select select "9"
select select "2025"
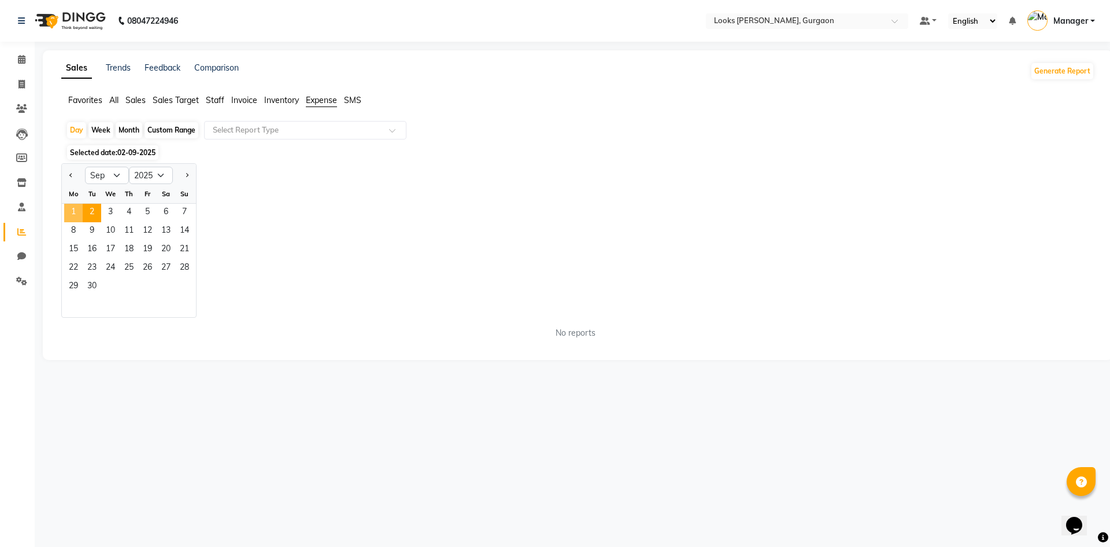
click at [79, 205] on span "1" at bounding box center [73, 213] width 19 height 19
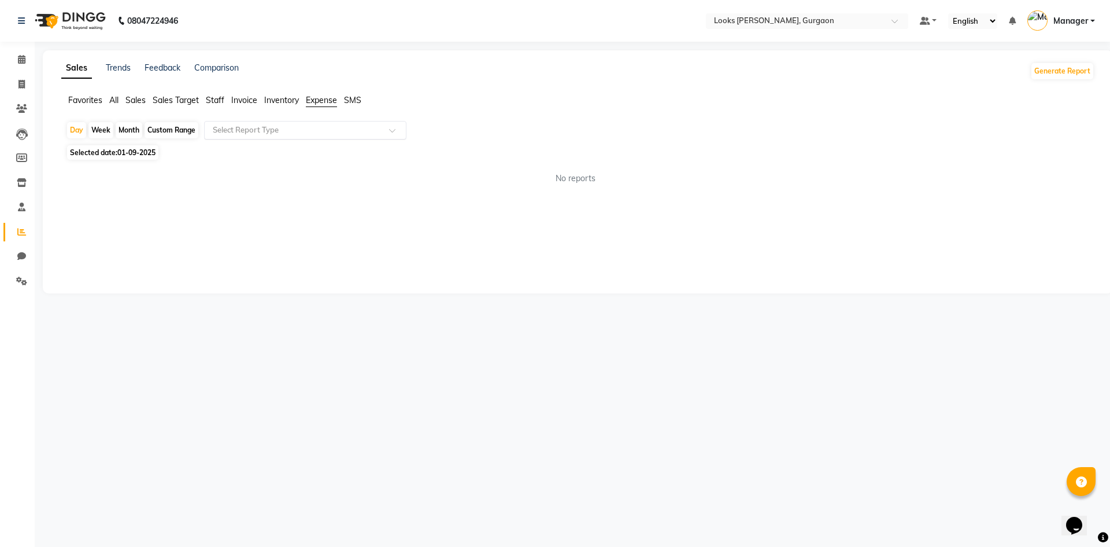
click at [311, 134] on input "text" at bounding box center [294, 130] width 167 height 12
click at [300, 163] on div "Expense" at bounding box center [305, 174] width 201 height 23
select select "filtered_report"
select select "pdf"
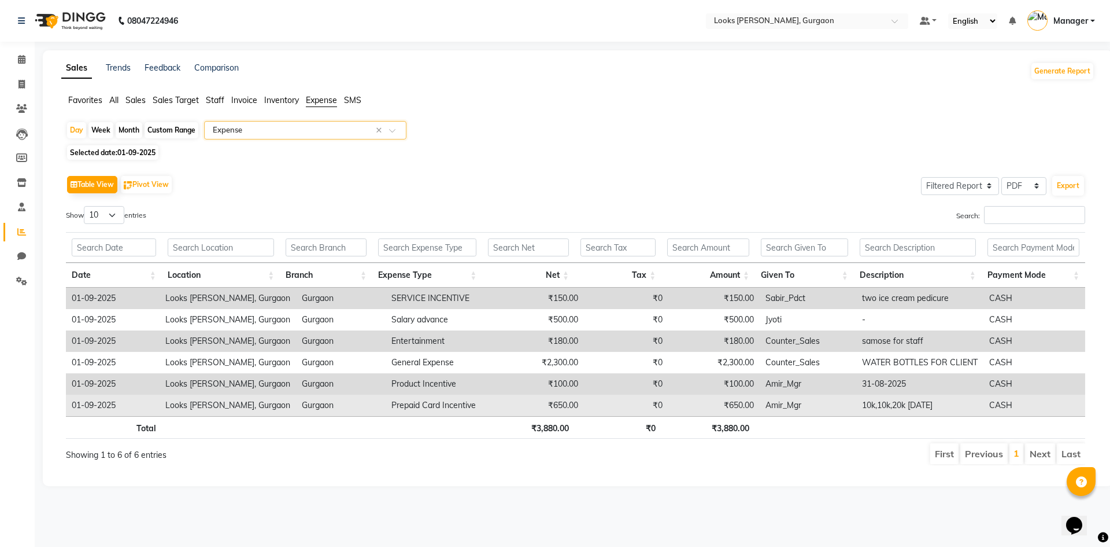
click at [851, 405] on td "Amir_Mgr" at bounding box center [808, 404] width 97 height 21
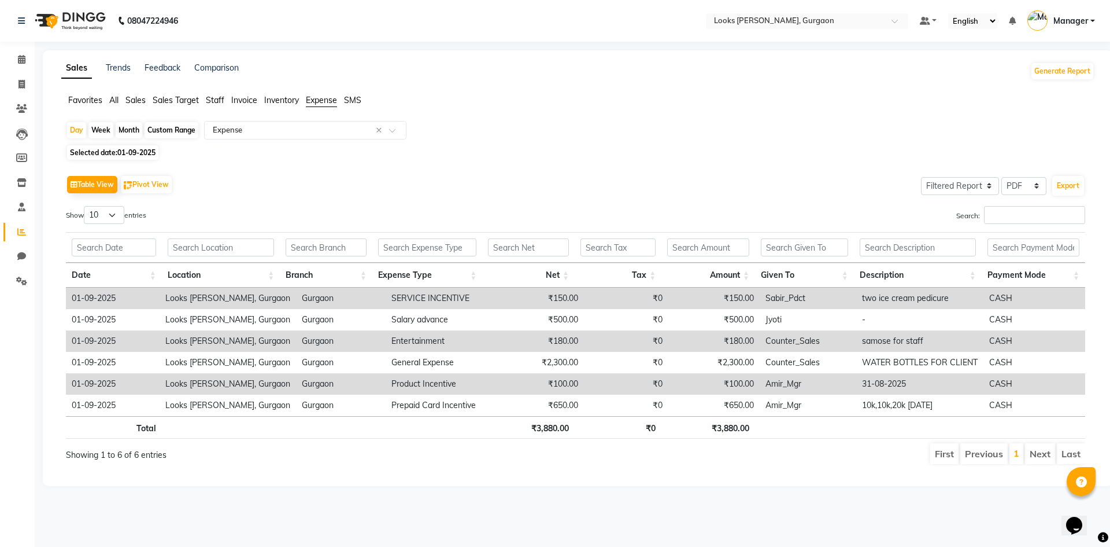
click at [207, 98] on span "Staff" at bounding box center [215, 100] width 19 height 10
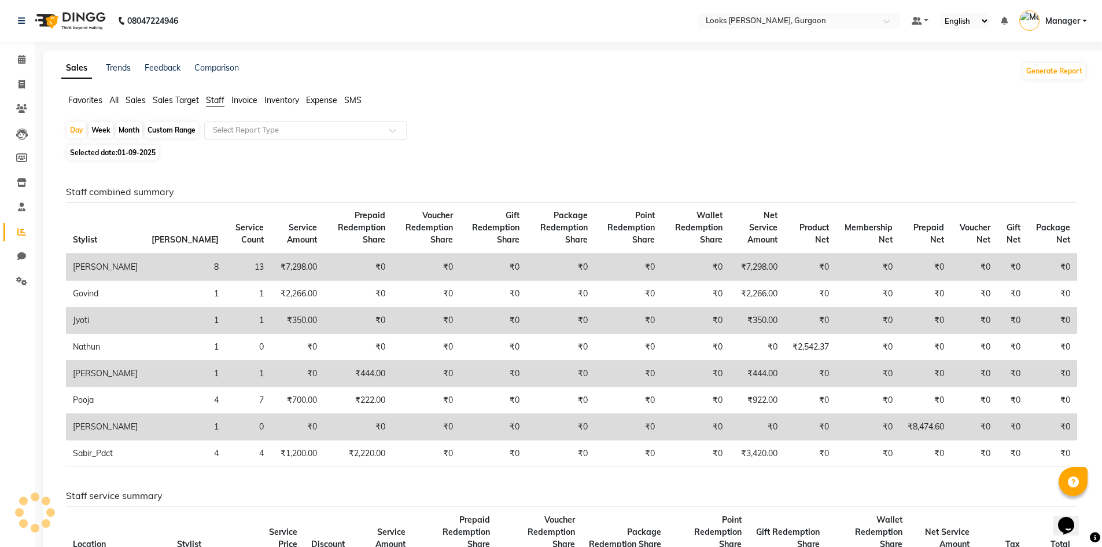
click at [238, 125] on input "text" at bounding box center [294, 130] width 167 height 12
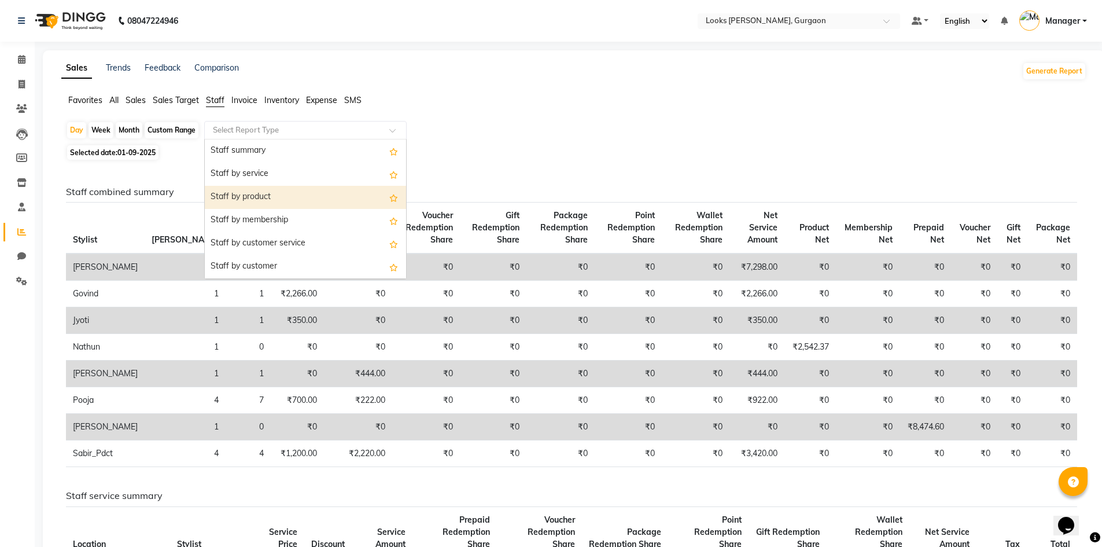
click at [286, 193] on div "Staff by product" at bounding box center [305, 197] width 201 height 23
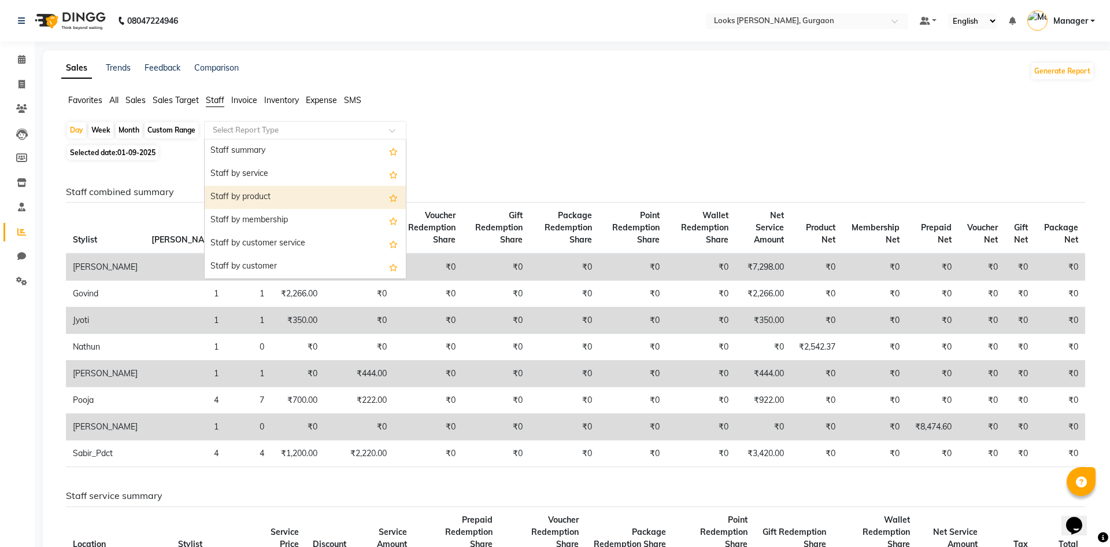
select select "filtered_report"
select select "pdf"
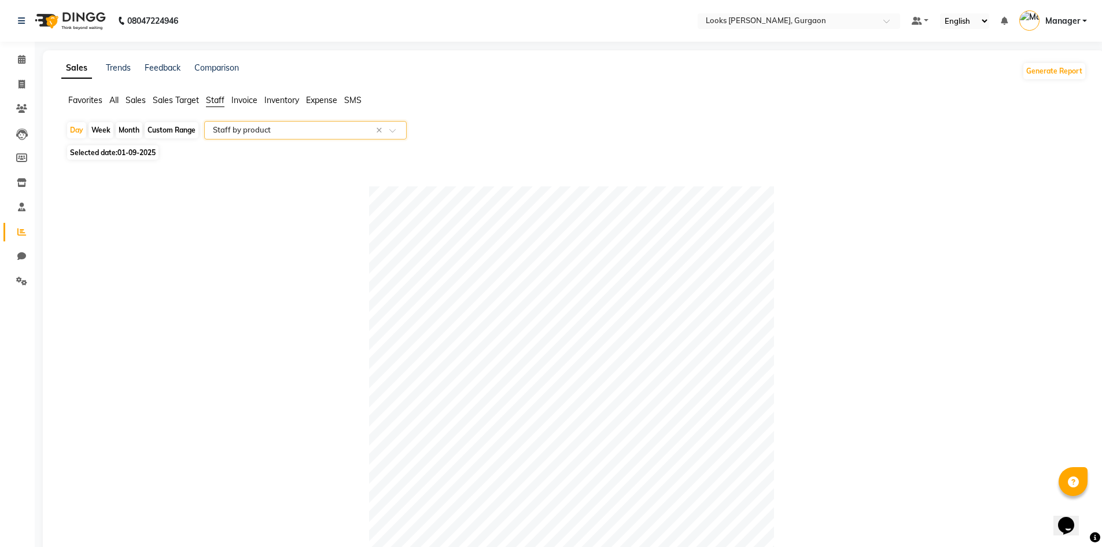
click at [119, 149] on span "01-09-2025" at bounding box center [136, 152] width 38 height 9
select select "9"
select select "2025"
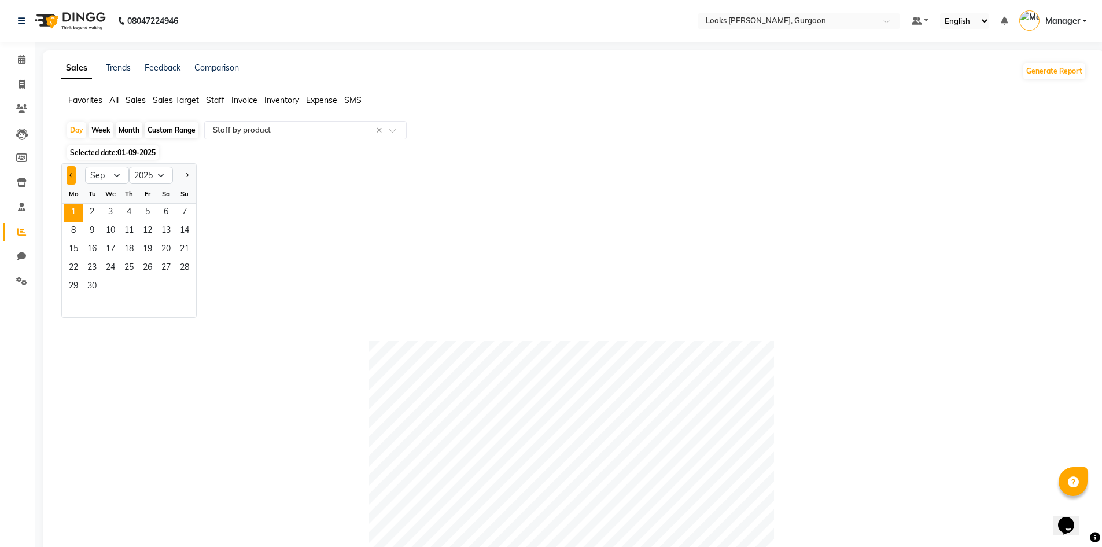
click at [72, 175] on span "Previous month" at bounding box center [71, 175] width 4 height 4
select select "8"
click at [184, 285] on span "31" at bounding box center [184, 287] width 19 height 19
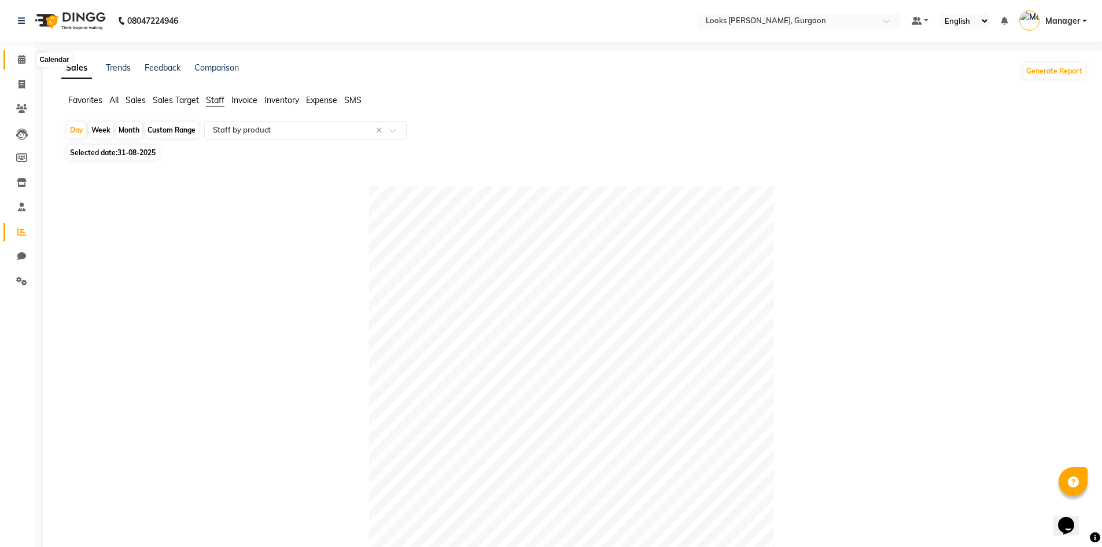
click at [19, 60] on icon at bounding box center [22, 59] width 8 height 9
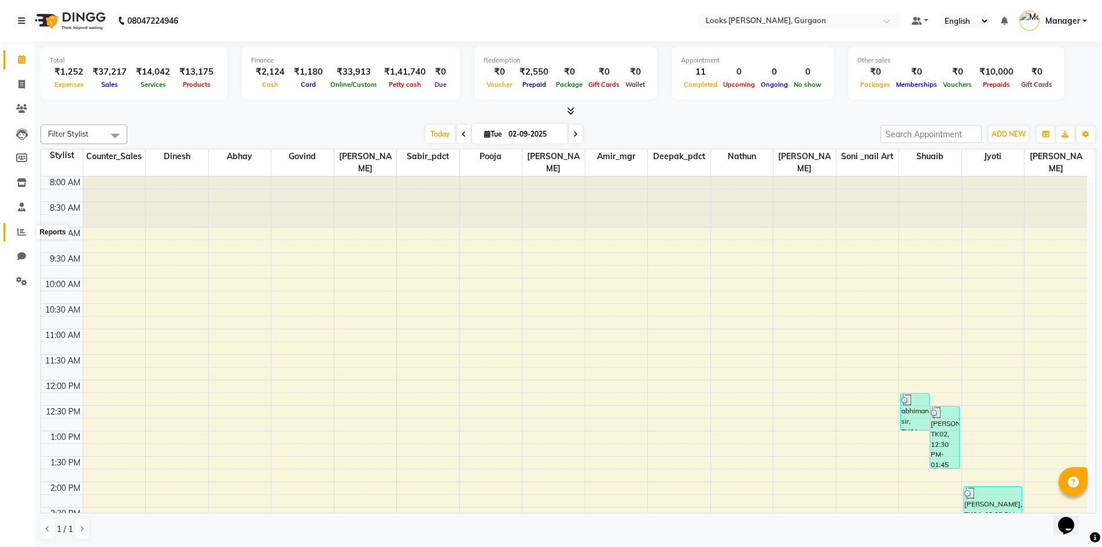
click at [24, 230] on icon at bounding box center [21, 231] width 9 height 9
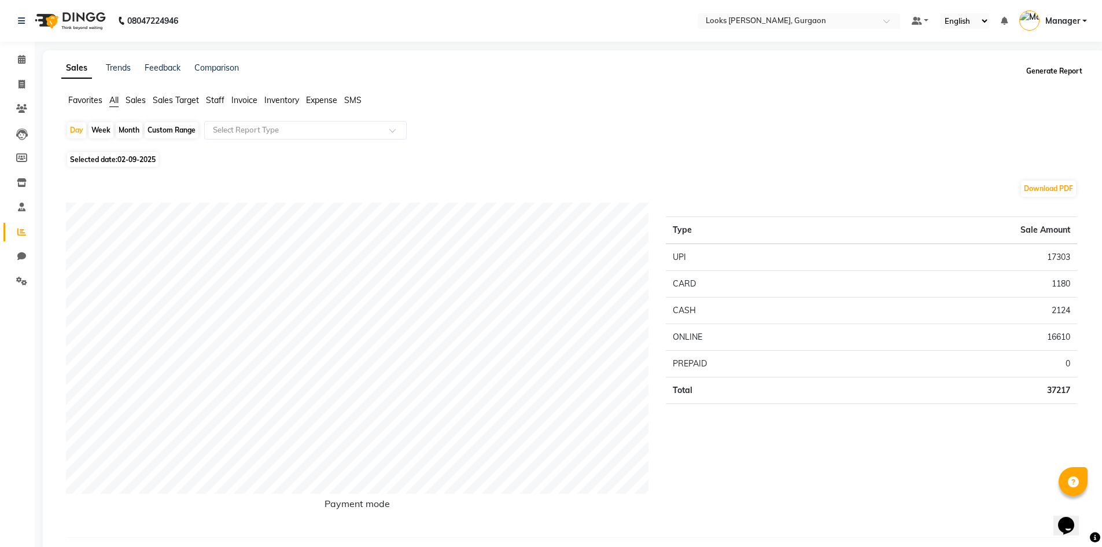
click at [1058, 75] on button "Generate Report" at bounding box center [1054, 71] width 62 height 16
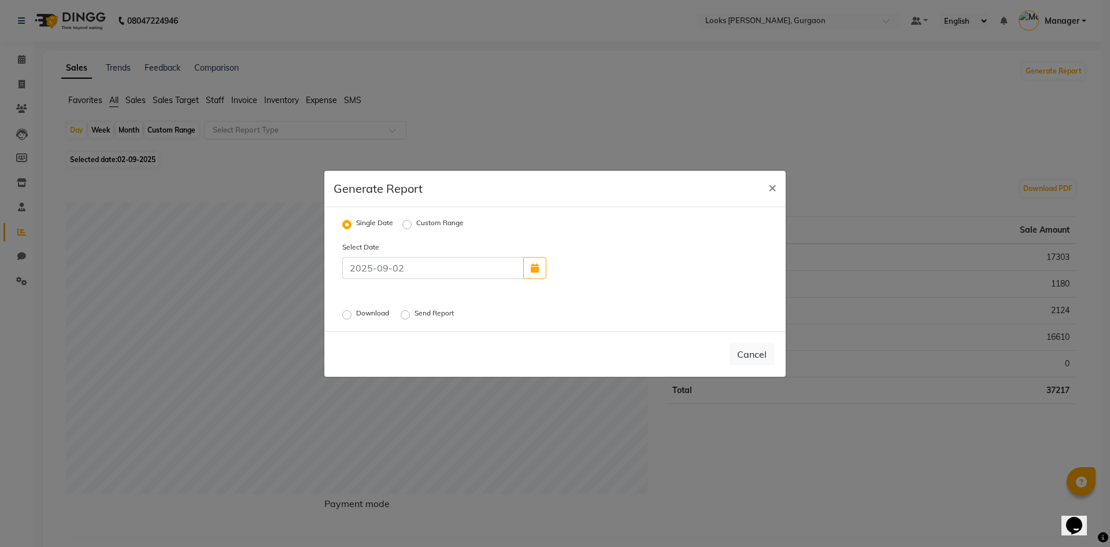
click at [415, 313] on label "Send Report" at bounding box center [436, 315] width 42 height 14
click at [408, 313] on input "Send Report" at bounding box center [407, 314] width 8 height 8
click at [769, 356] on button "Send" at bounding box center [757, 354] width 36 height 21
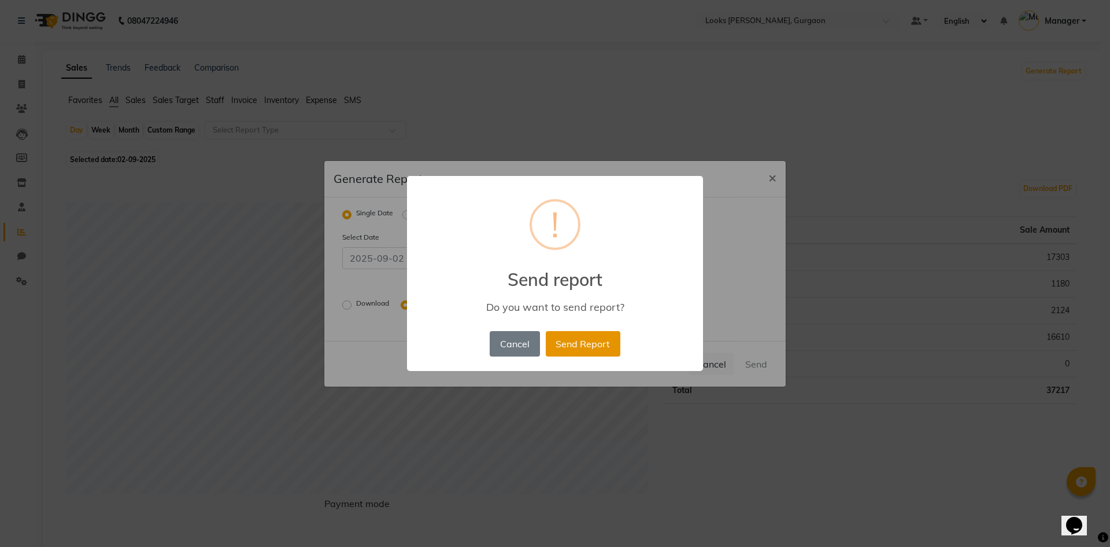
click at [600, 345] on button "Send Report" at bounding box center [583, 343] width 75 height 25
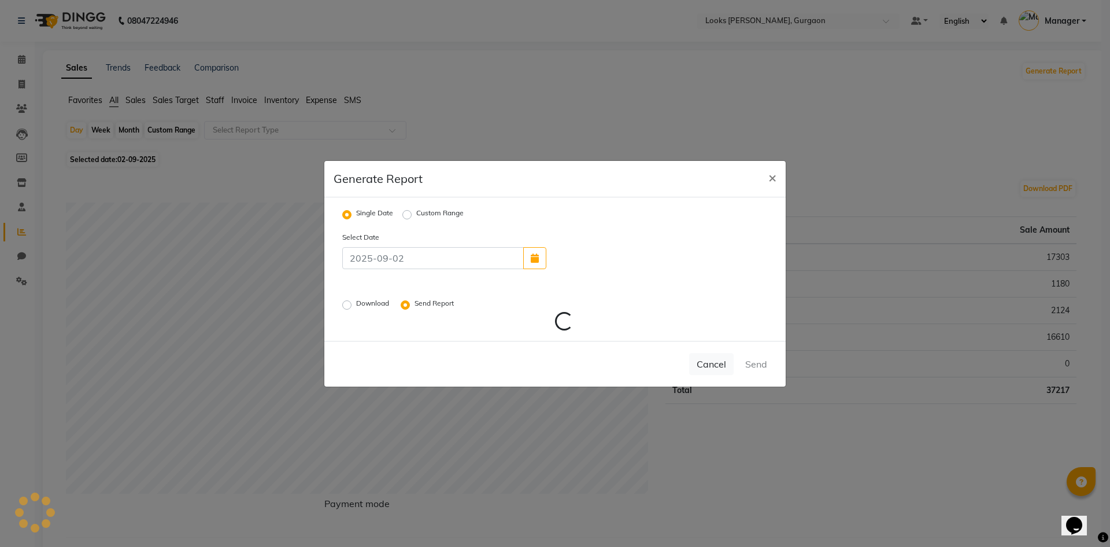
radio input "false"
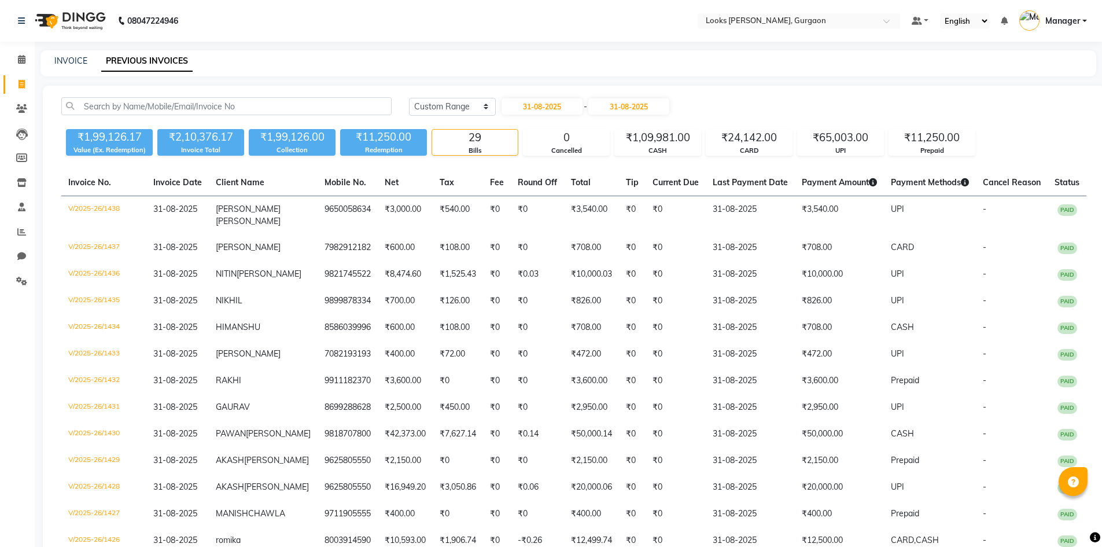
select select "range"
click at [28, 63] on span at bounding box center [22, 59] width 20 height 13
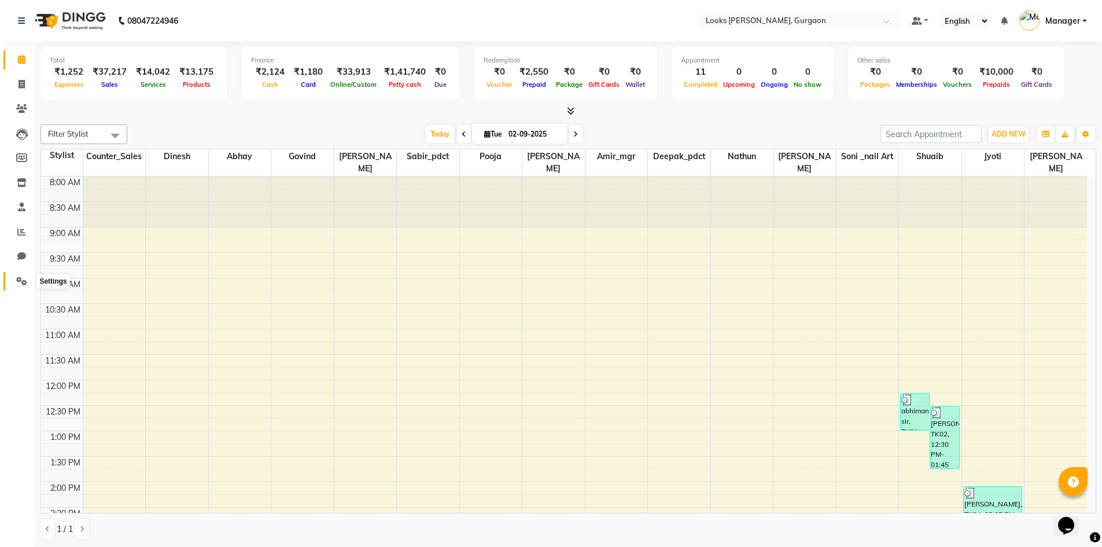
click at [21, 286] on span at bounding box center [22, 281] width 20 height 13
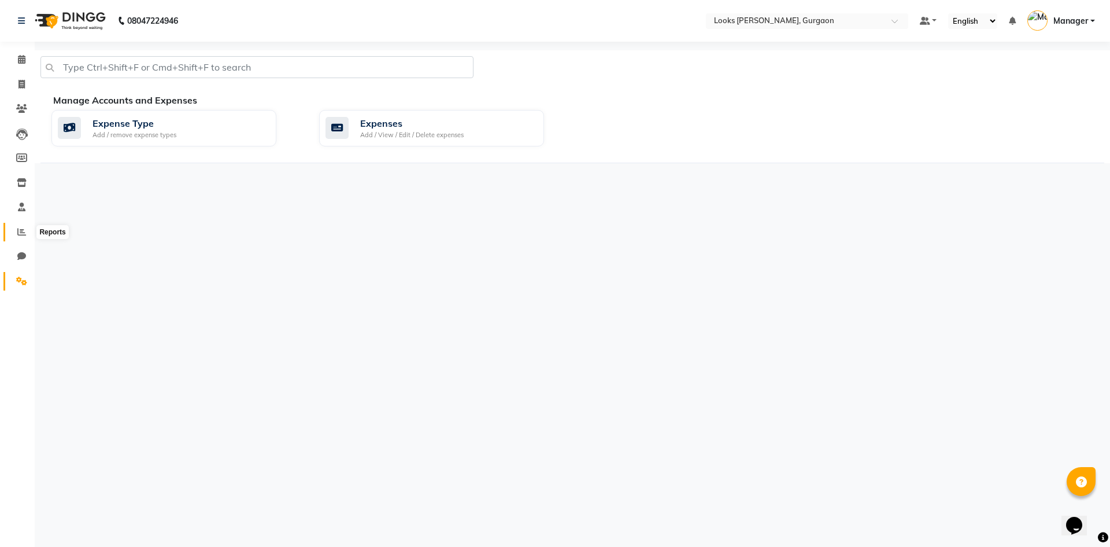
click at [27, 230] on span at bounding box center [22, 232] width 20 height 13
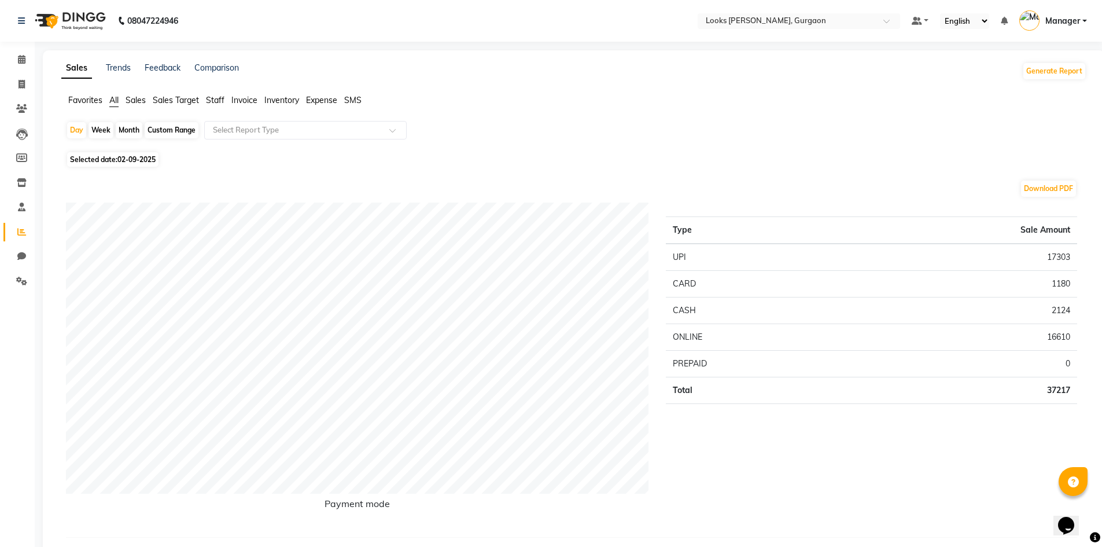
click at [327, 97] on span "Expense" at bounding box center [321, 100] width 31 height 10
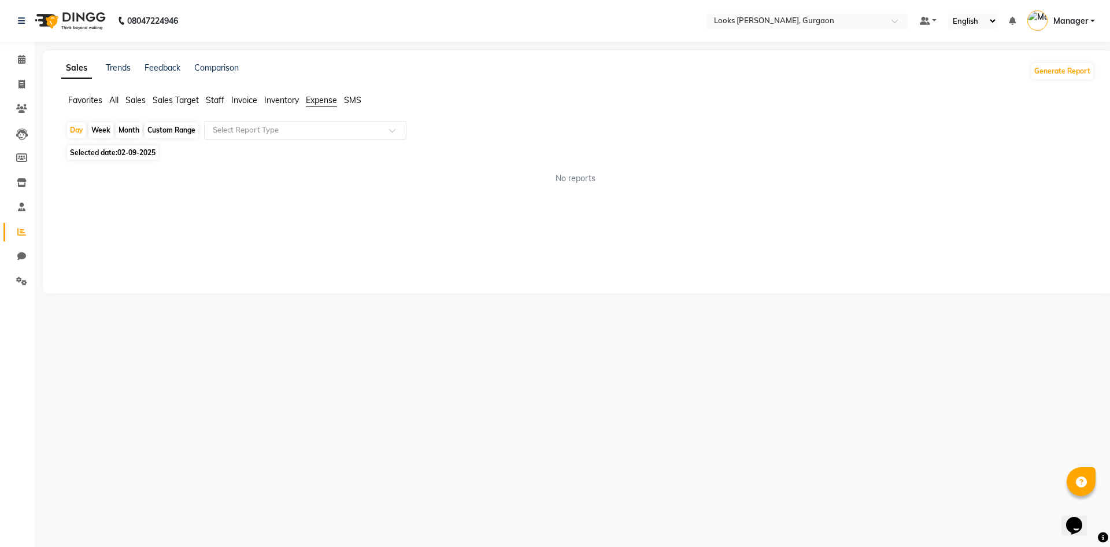
click at [330, 132] on input "text" at bounding box center [294, 130] width 167 height 12
click at [127, 152] on span "02-09-2025" at bounding box center [136, 152] width 38 height 9
select select "9"
select select "2025"
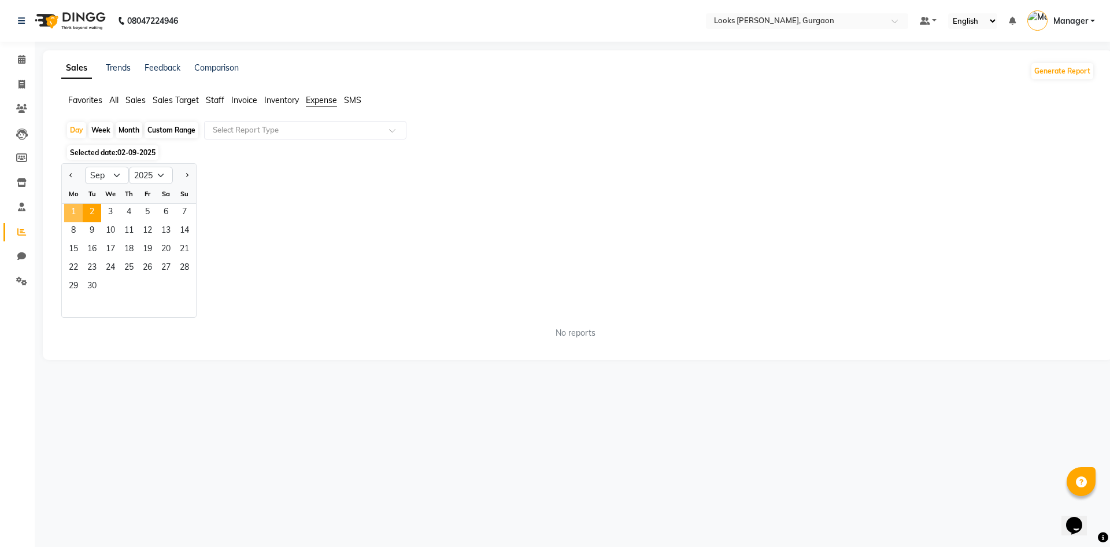
click at [72, 211] on span "1" at bounding box center [73, 213] width 19 height 19
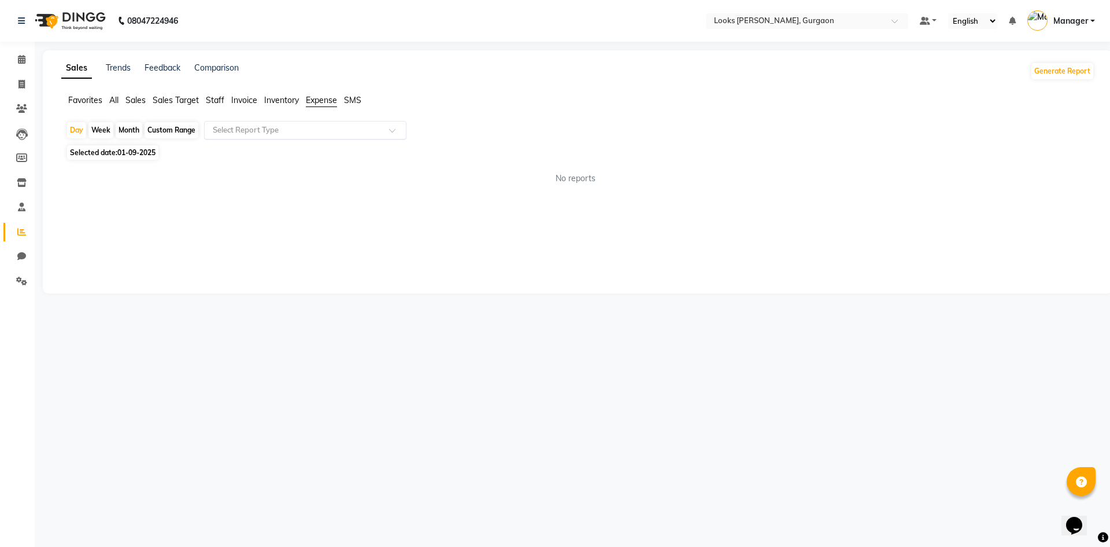
click at [387, 130] on div at bounding box center [305, 130] width 201 height 12
click at [345, 171] on div "Expense" at bounding box center [305, 174] width 201 height 23
select select "filtered_report"
select select "pdf"
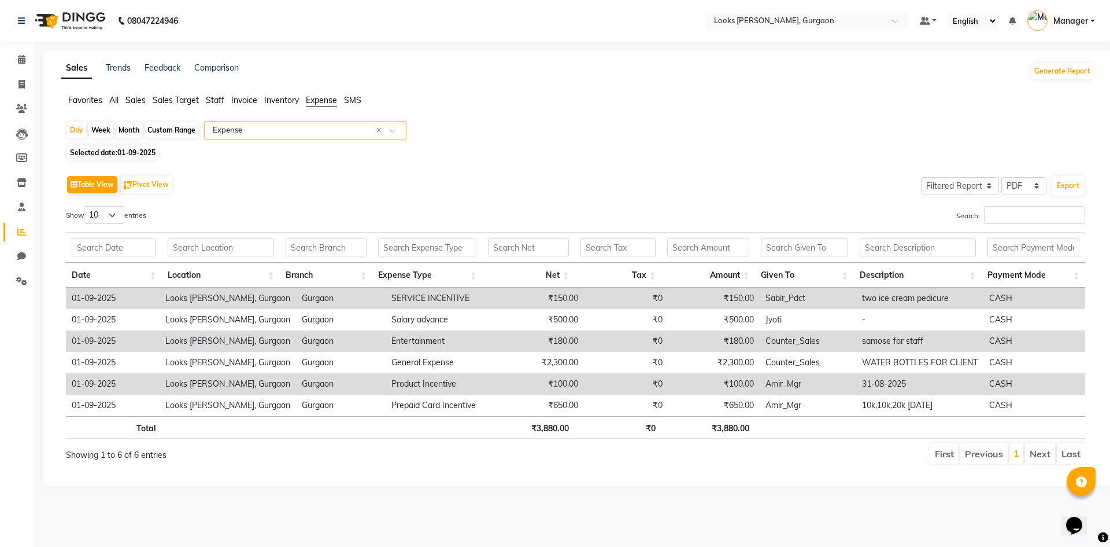
click at [294, 100] on span "Inventory" at bounding box center [281, 100] width 35 height 10
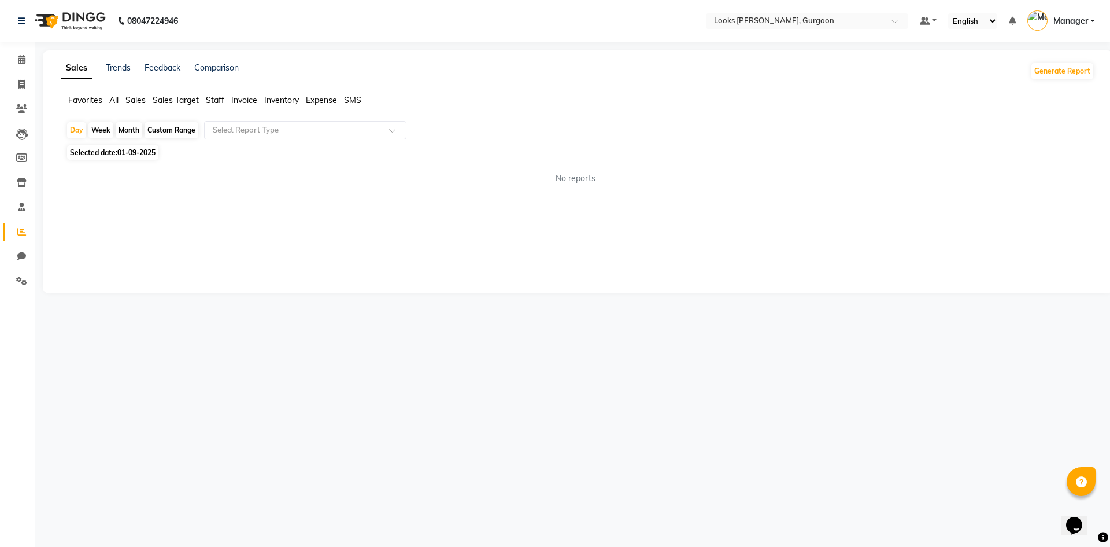
click at [315, 98] on span "Expense" at bounding box center [321, 100] width 31 height 10
click at [319, 97] on span "Expense" at bounding box center [321, 100] width 31 height 10
click at [94, 97] on span "Favorites" at bounding box center [85, 100] width 34 height 10
click at [24, 61] on icon at bounding box center [22, 59] width 8 height 9
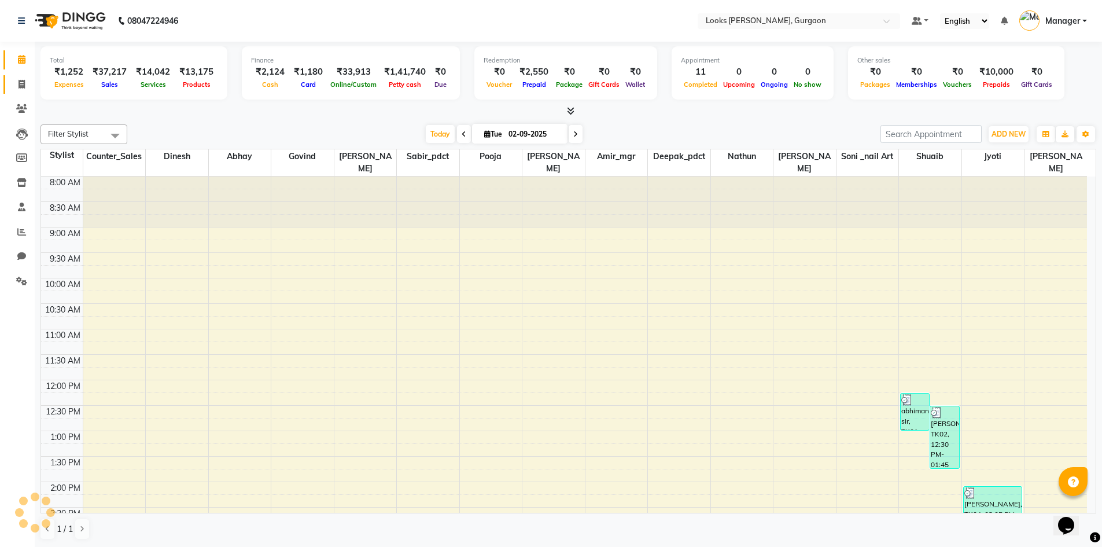
click at [21, 77] on link "Invoice" at bounding box center [17, 84] width 28 height 19
select select "service"
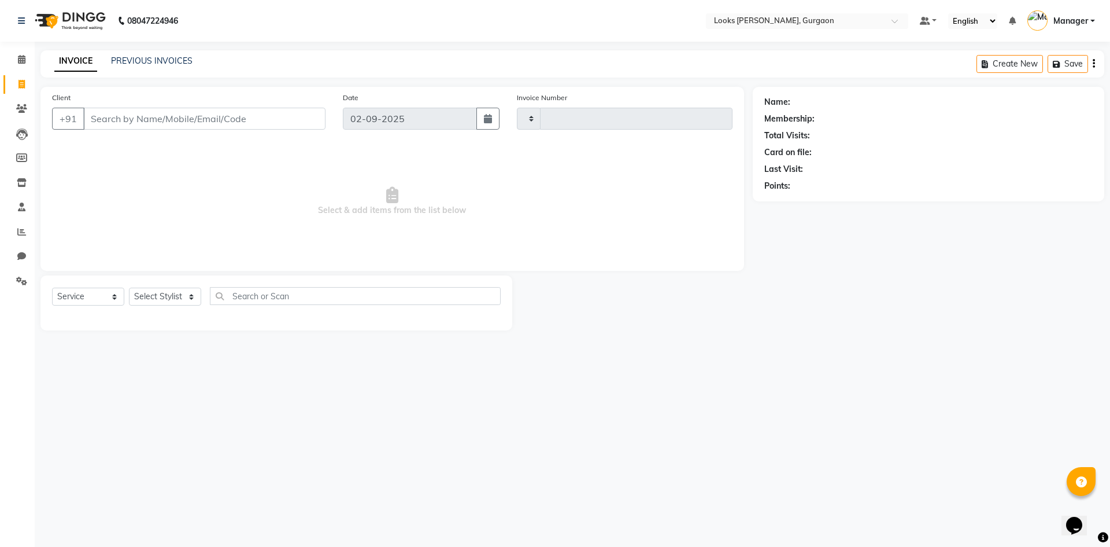
type input "1466"
select select "8452"
click at [153, 65] on link "PREVIOUS INVOICES" at bounding box center [152, 61] width 82 height 10
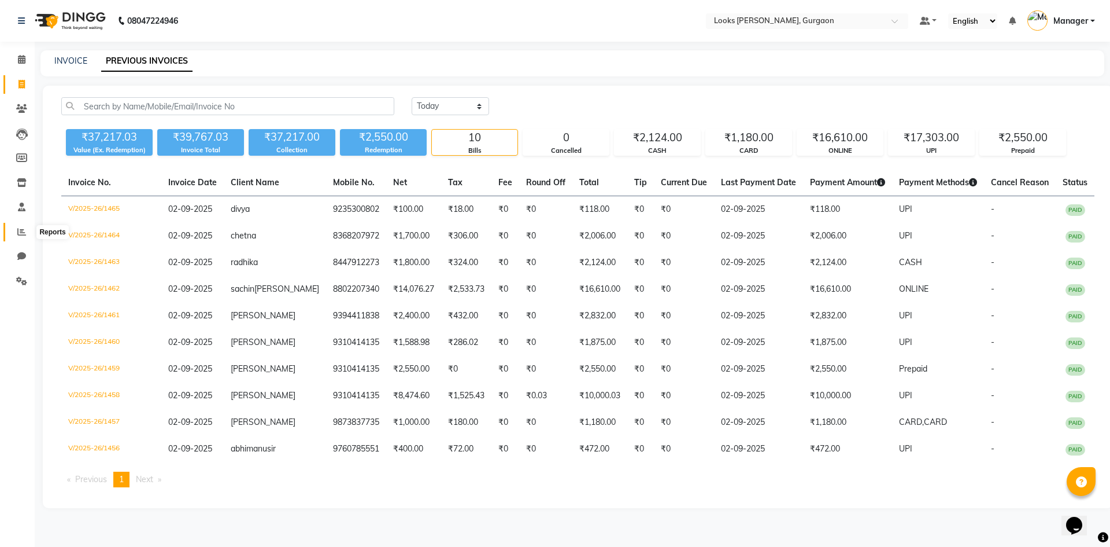
drag, startPoint x: 23, startPoint y: 226, endPoint x: 31, endPoint y: 223, distance: 8.8
click at [24, 226] on span at bounding box center [22, 232] width 20 height 13
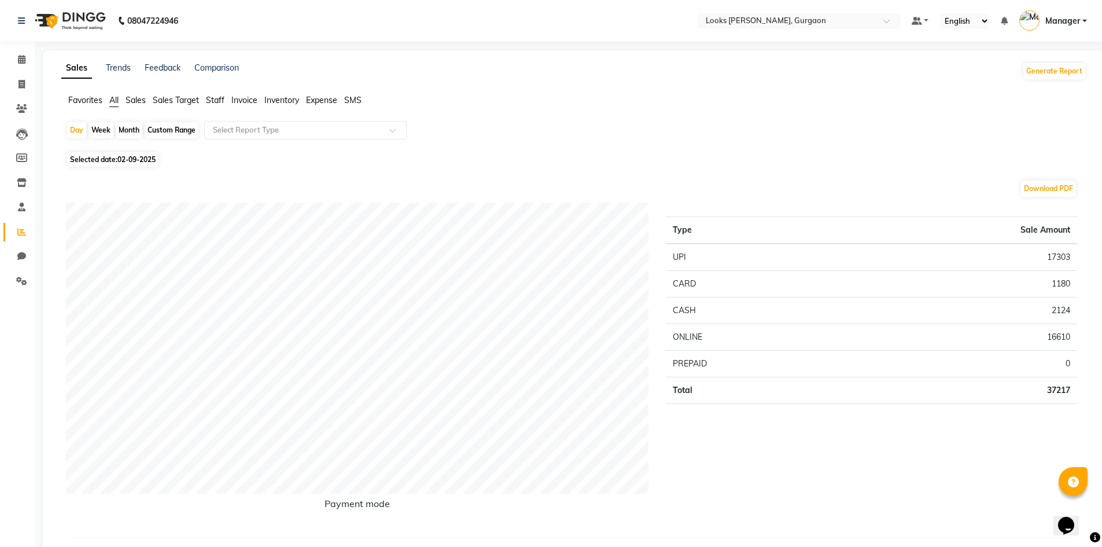
click at [145, 157] on span "02-09-2025" at bounding box center [136, 159] width 38 height 9
select select "9"
select select "2025"
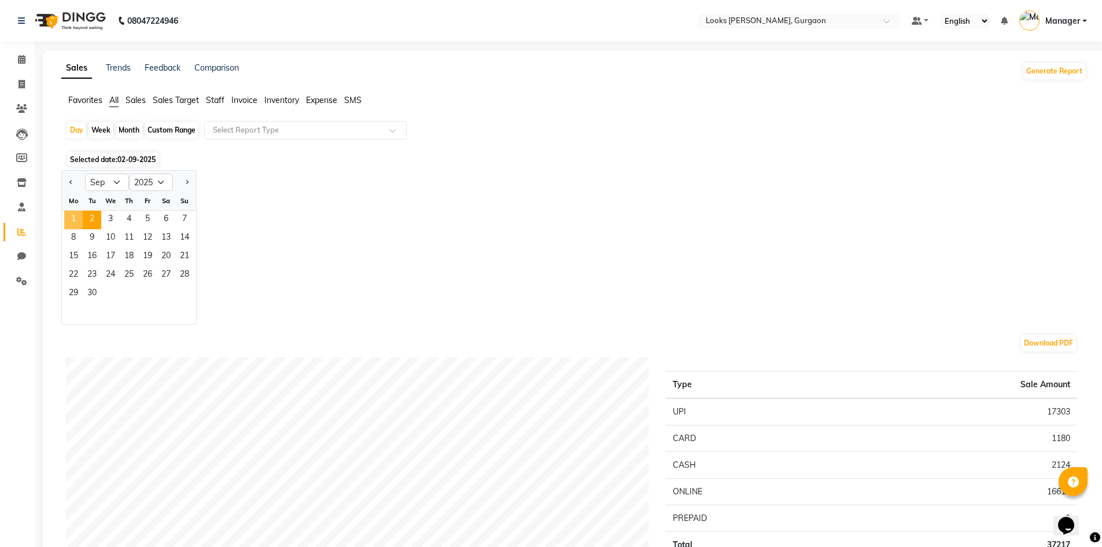
click at [75, 217] on span "1" at bounding box center [73, 220] width 19 height 19
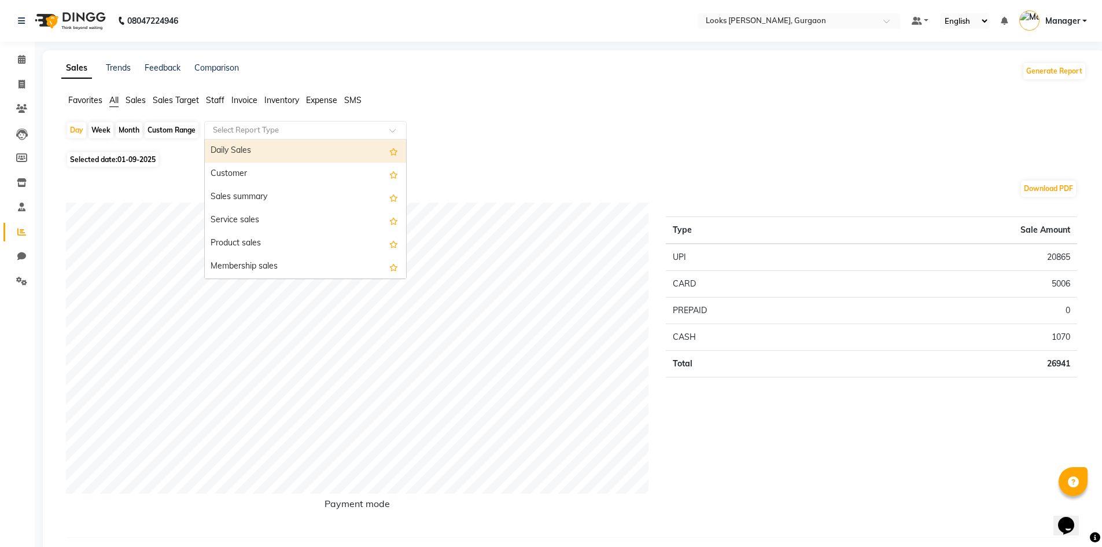
click at [315, 125] on input "text" at bounding box center [294, 130] width 167 height 12
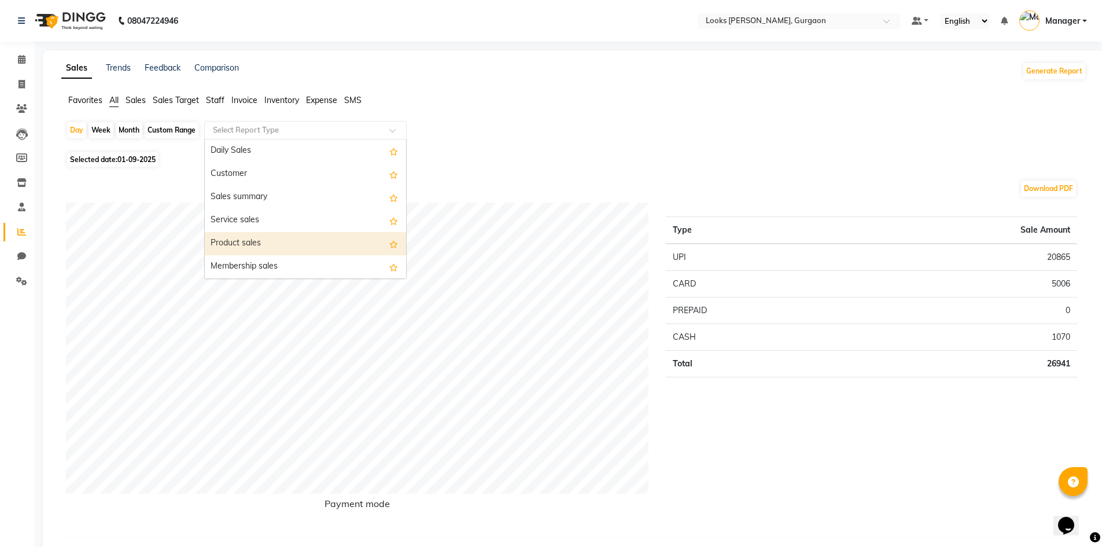
click at [294, 235] on div "Product sales" at bounding box center [305, 243] width 201 height 23
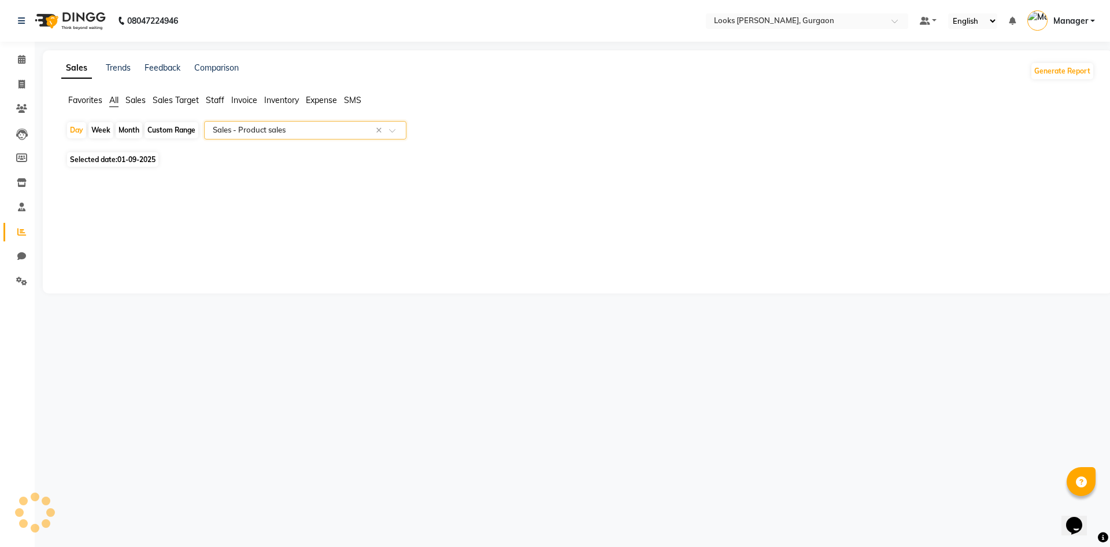
select select "filtered_report"
select select "pdf"
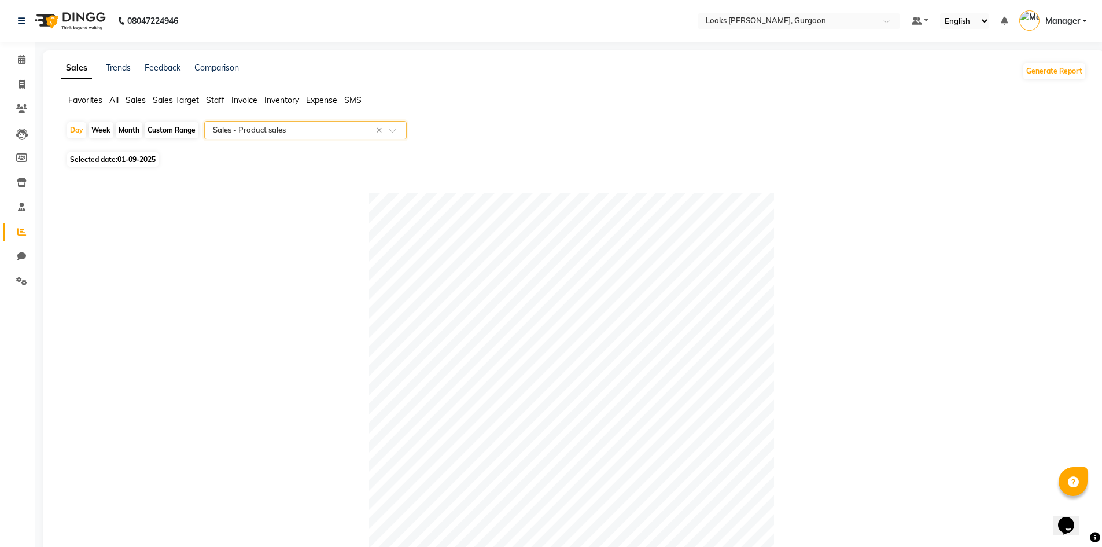
click at [289, 134] on input "text" at bounding box center [294, 130] width 167 height 12
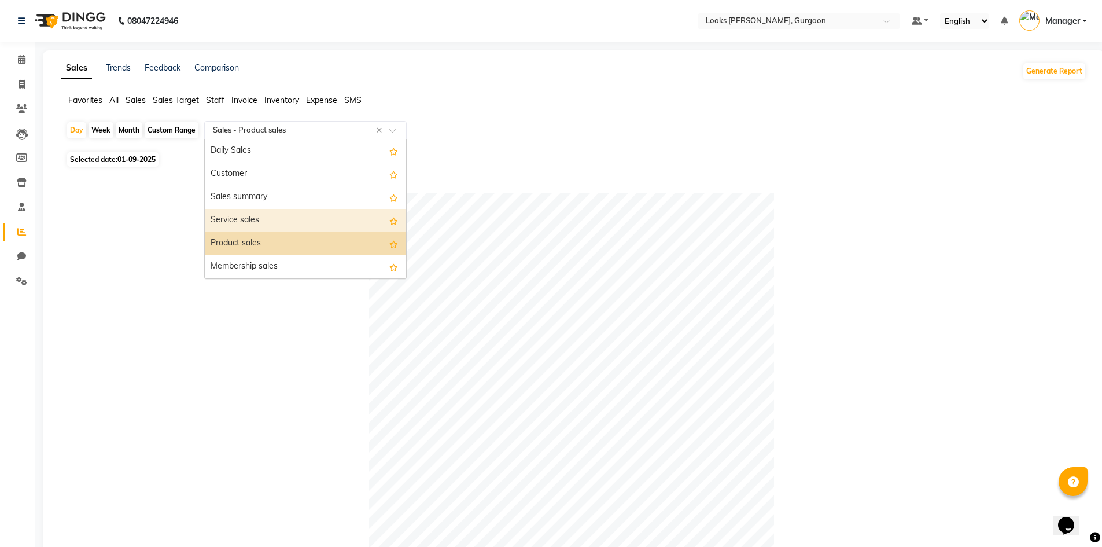
click at [280, 209] on div "Service sales" at bounding box center [305, 220] width 201 height 23
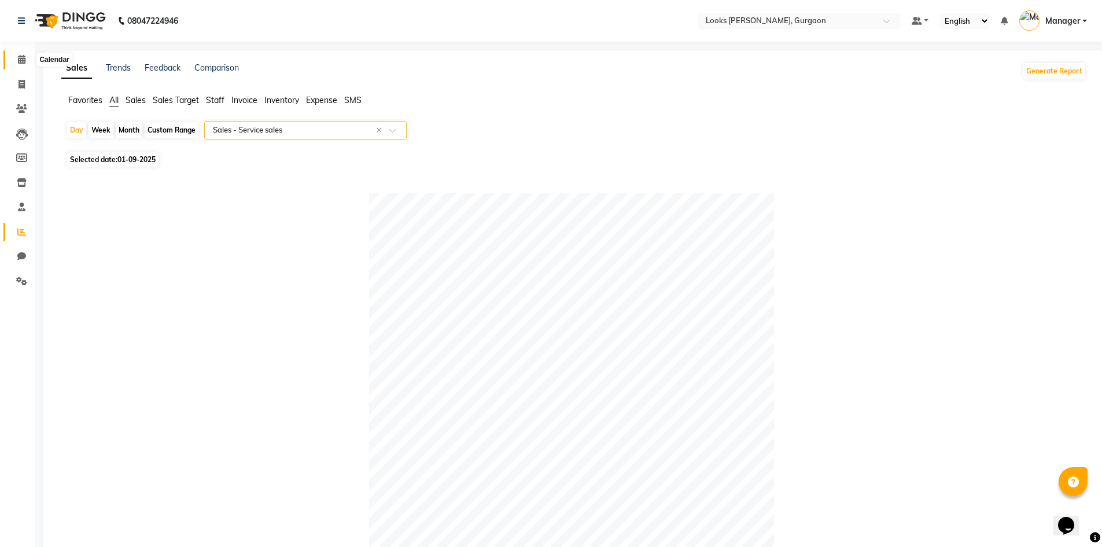
click at [25, 61] on icon at bounding box center [22, 59] width 8 height 9
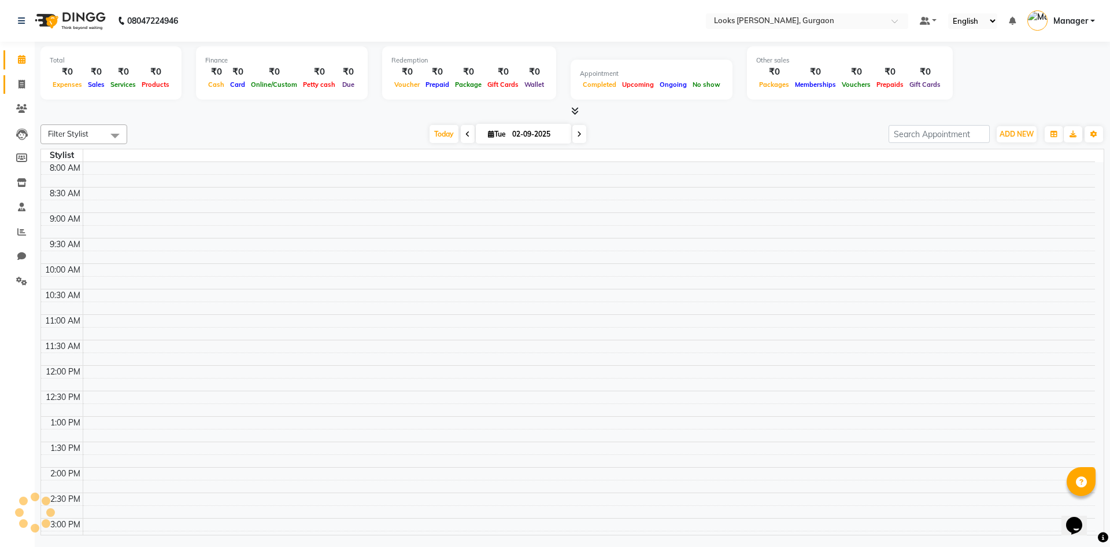
click at [21, 82] on icon at bounding box center [22, 84] width 6 height 9
select select "service"
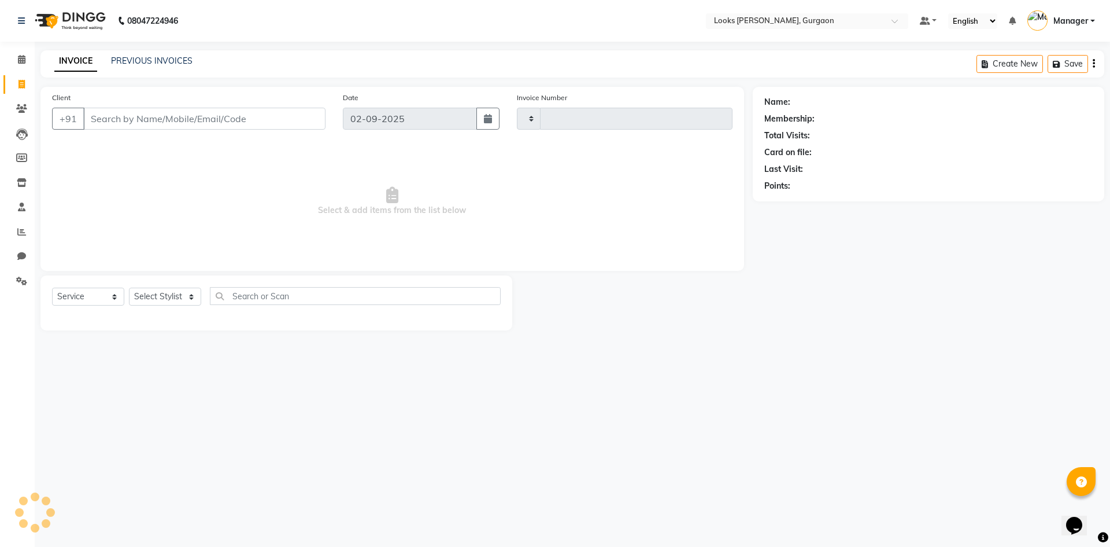
type input "1466"
select select "8452"
click at [21, 206] on icon at bounding box center [22, 206] width 8 height 9
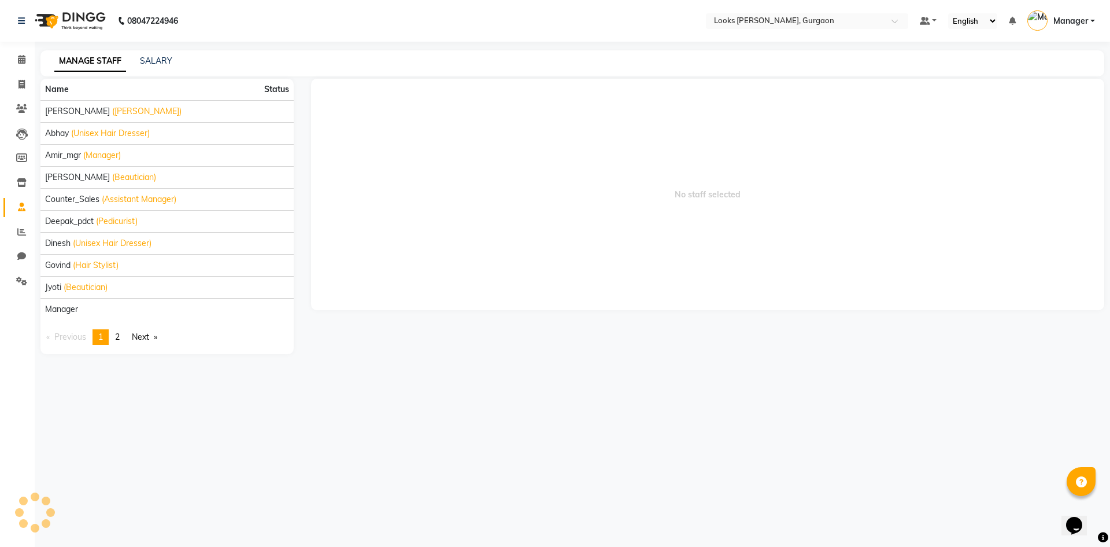
click at [125, 61] on link "MANAGE STAFF" at bounding box center [90, 61] width 72 height 21
click at [169, 57] on link "SALARY" at bounding box center [156, 61] width 32 height 10
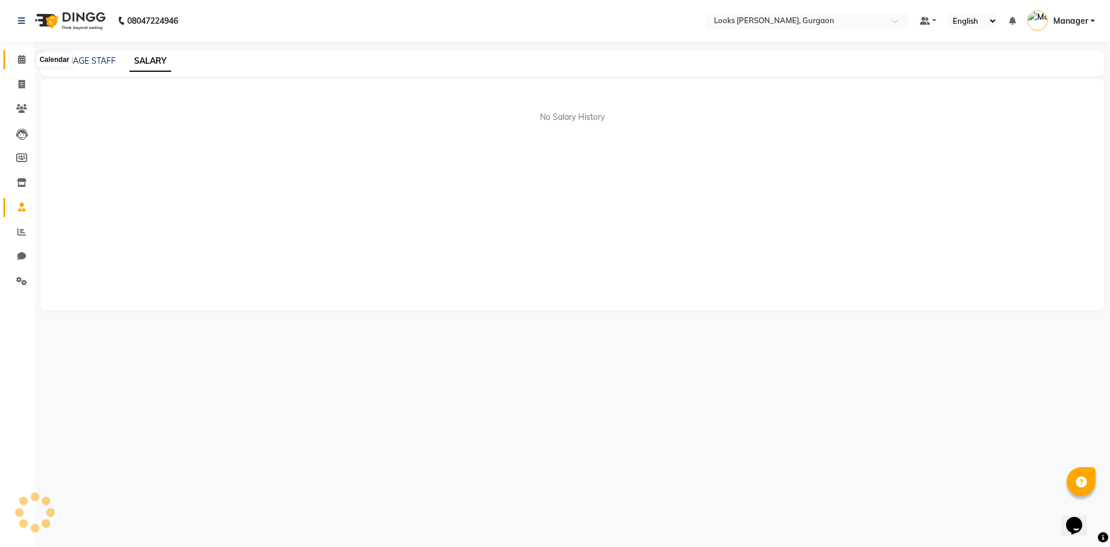
click at [23, 59] on icon at bounding box center [22, 59] width 8 height 9
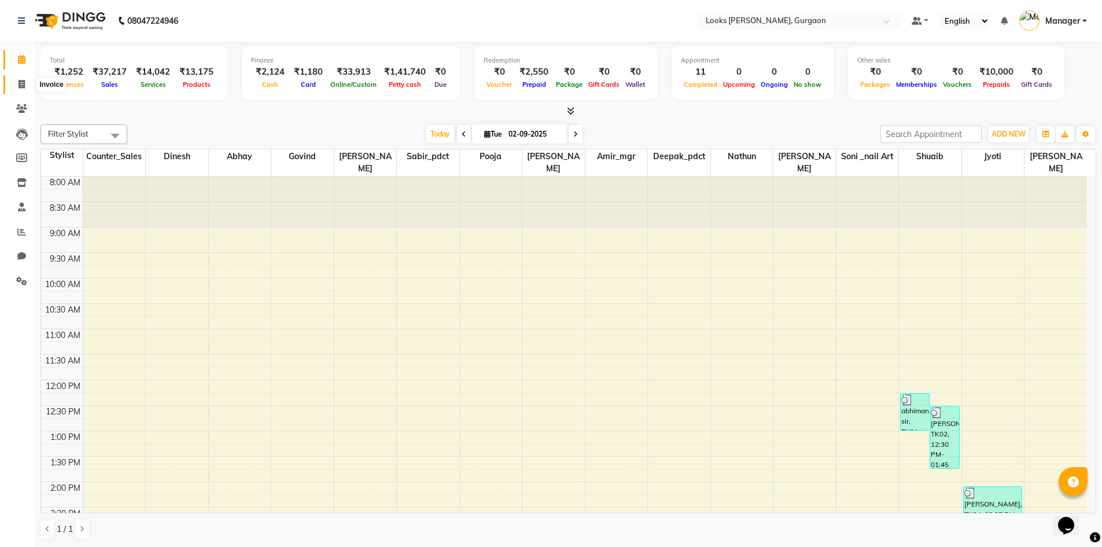
click at [28, 84] on span at bounding box center [22, 84] width 20 height 13
select select "service"
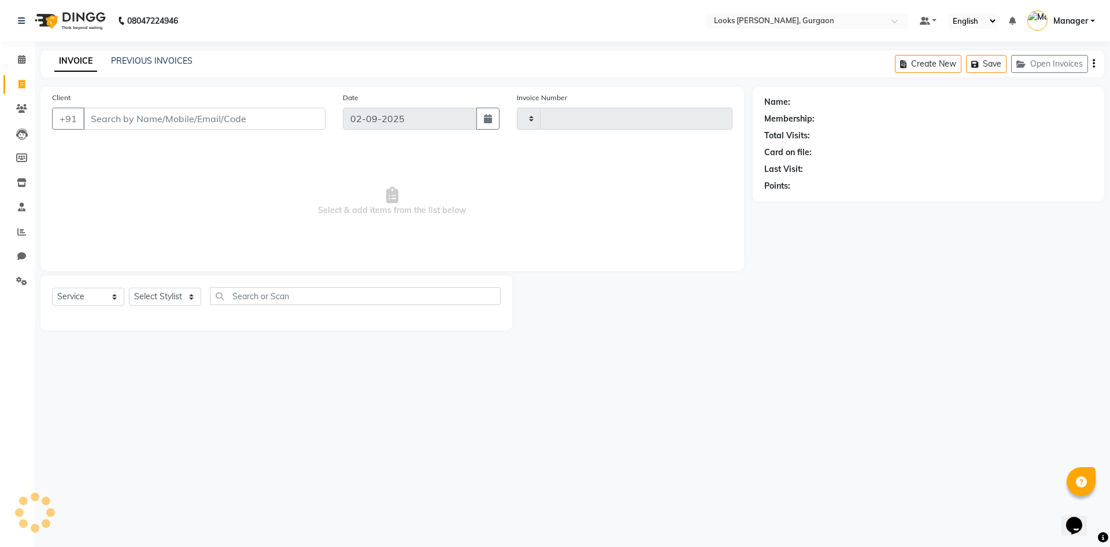
type input "1466"
select select "8452"
click at [21, 227] on icon at bounding box center [21, 231] width 9 height 9
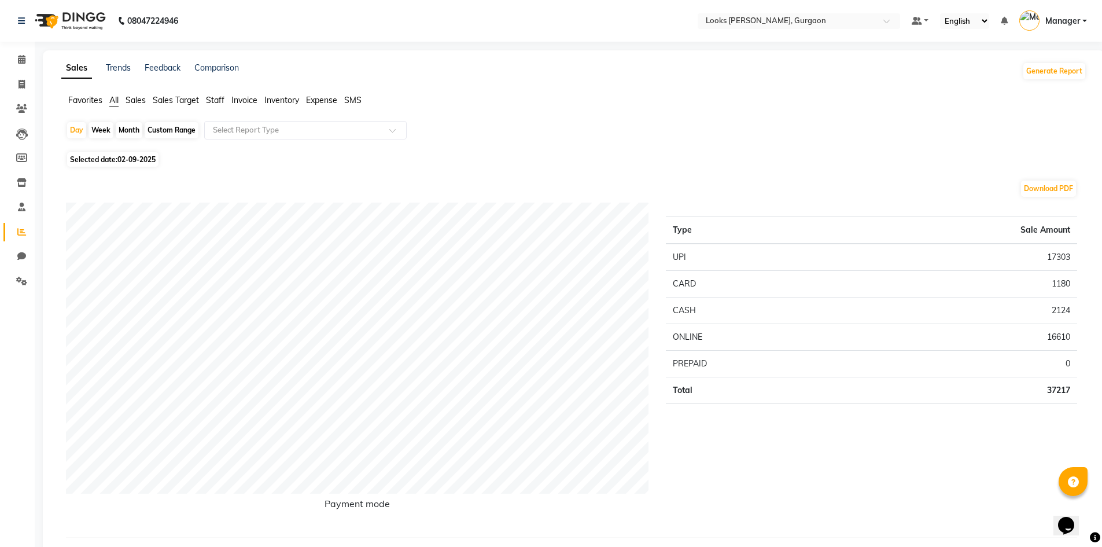
click at [321, 97] on span "Expense" at bounding box center [321, 100] width 31 height 10
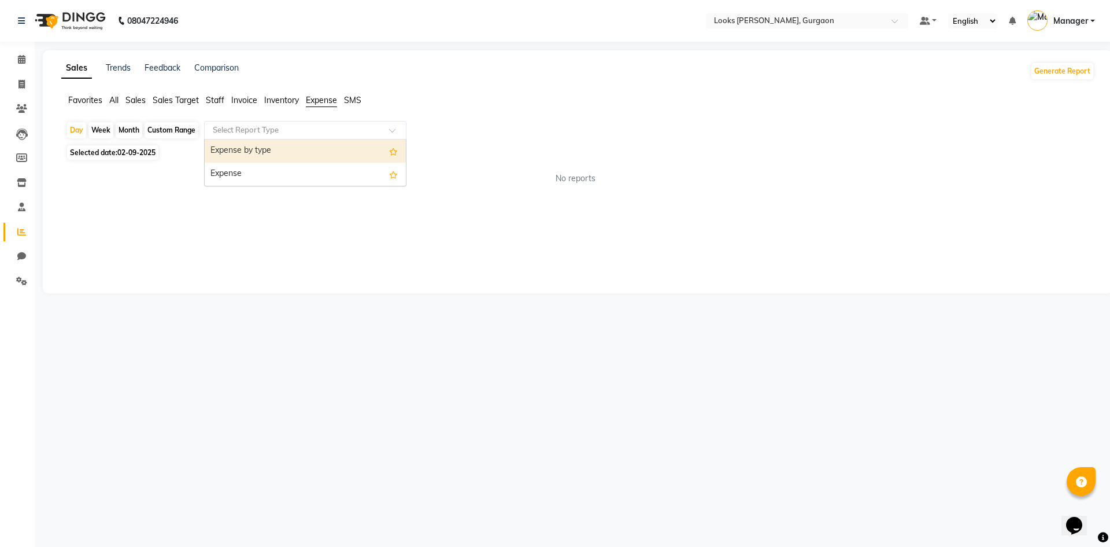
drag, startPoint x: 304, startPoint y: 135, endPoint x: 305, endPoint y: 143, distance: 7.5
click at [304, 135] on input "text" at bounding box center [294, 130] width 167 height 12
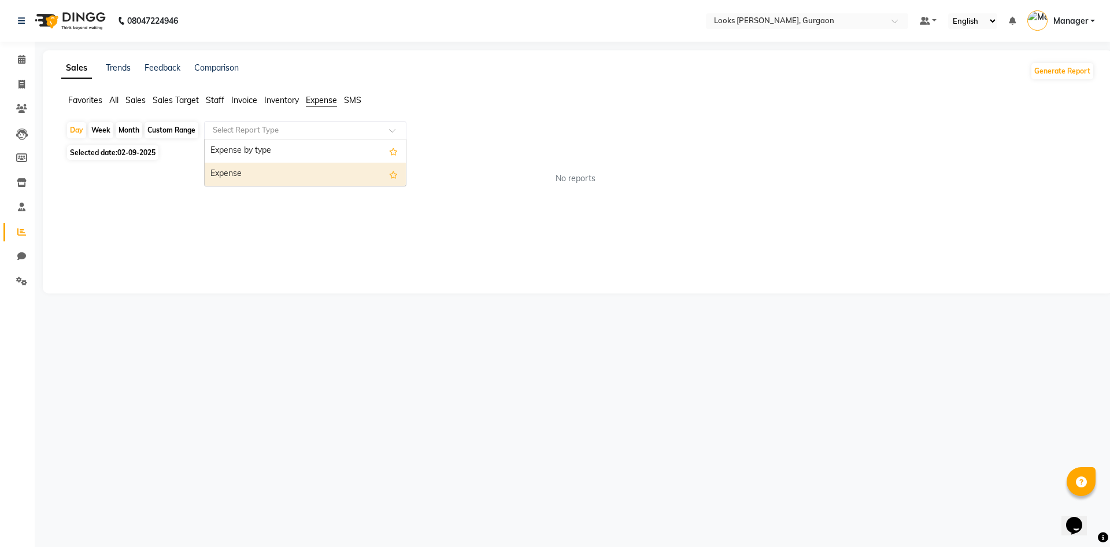
click at [301, 179] on div "Expense" at bounding box center [305, 174] width 201 height 23
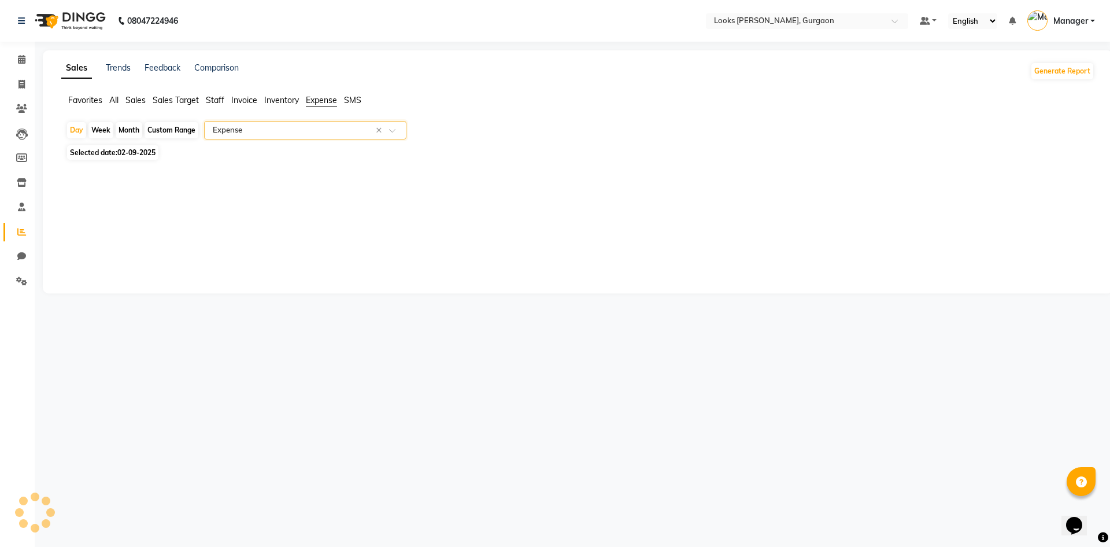
select select "filtered_report"
select select "pdf"
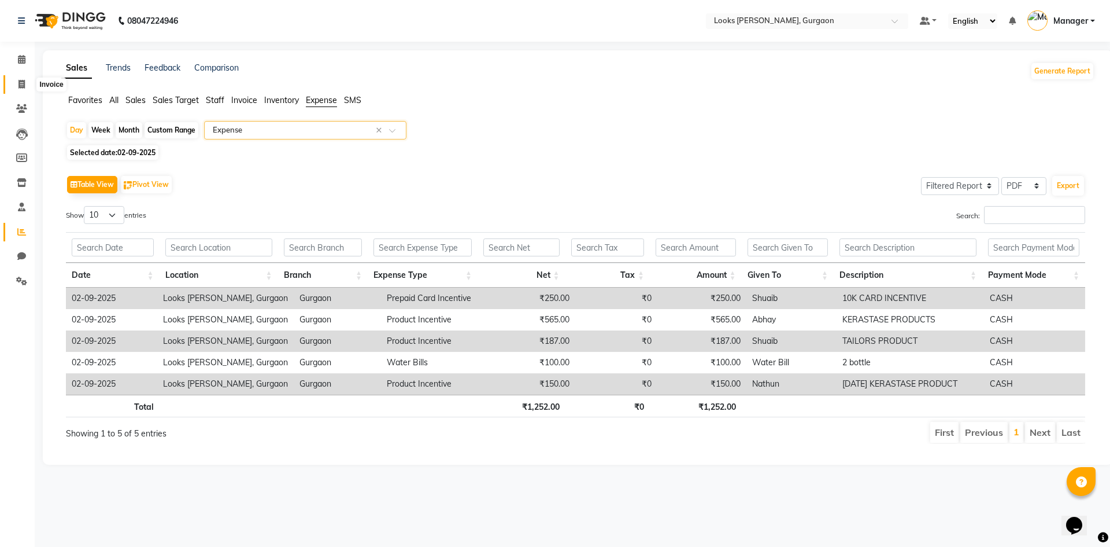
click at [17, 83] on span at bounding box center [22, 84] width 20 height 13
select select "service"
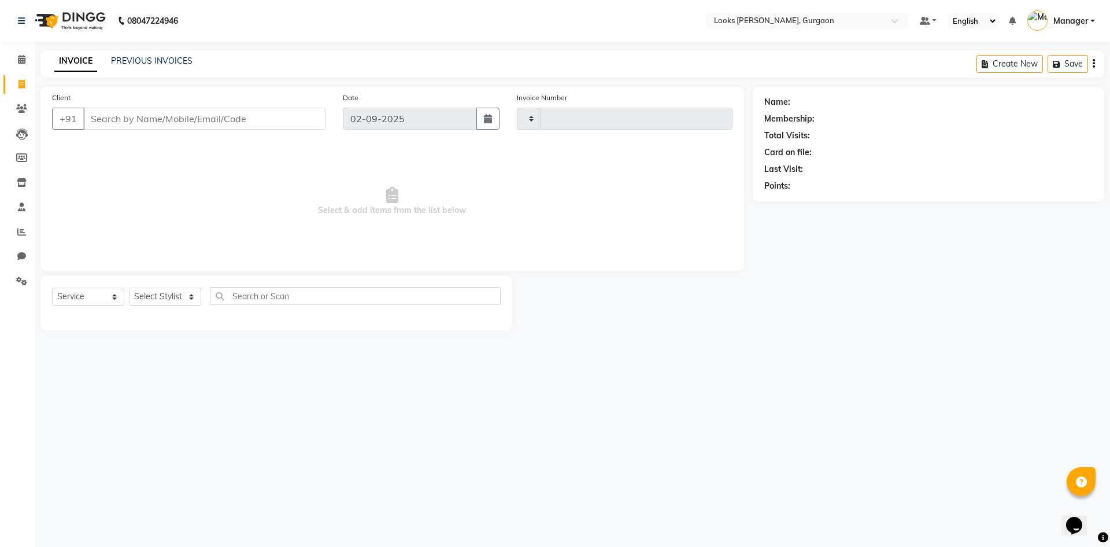
type input "1466"
select select "8452"
click at [24, 63] on span at bounding box center [22, 59] width 20 height 13
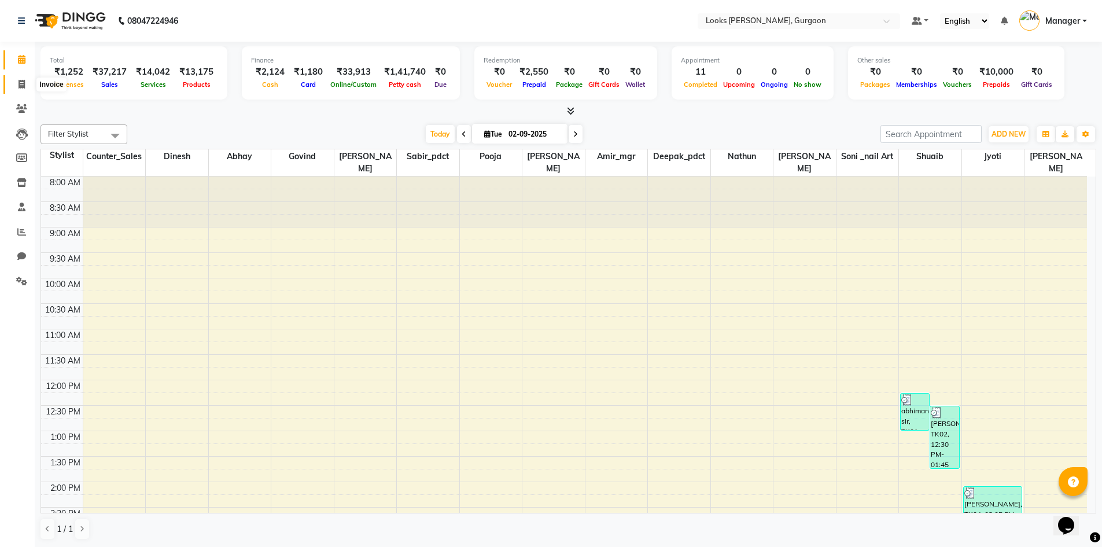
click at [19, 87] on icon at bounding box center [22, 84] width 6 height 9
select select "service"
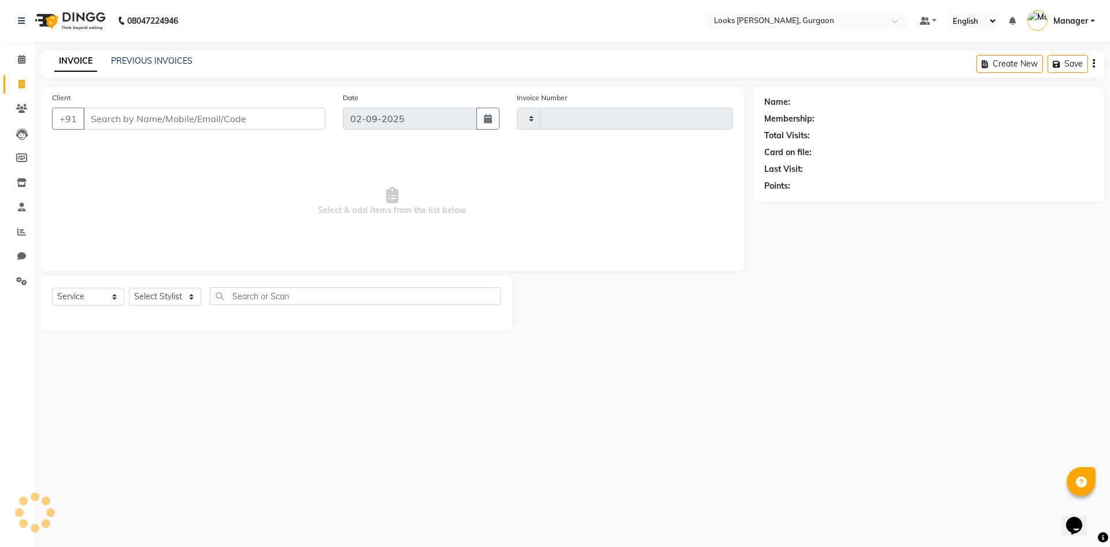
type input "1466"
select select "8452"
click at [20, 69] on li "Calendar" at bounding box center [17, 59] width 35 height 25
click at [20, 67] on link "Calendar" at bounding box center [17, 59] width 28 height 19
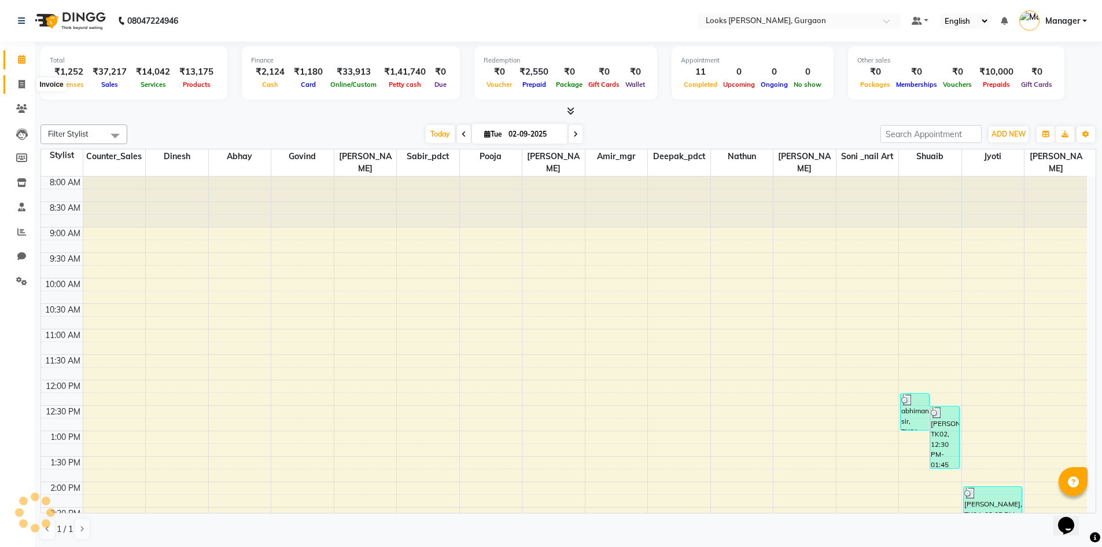
click at [28, 90] on span at bounding box center [22, 84] width 20 height 13
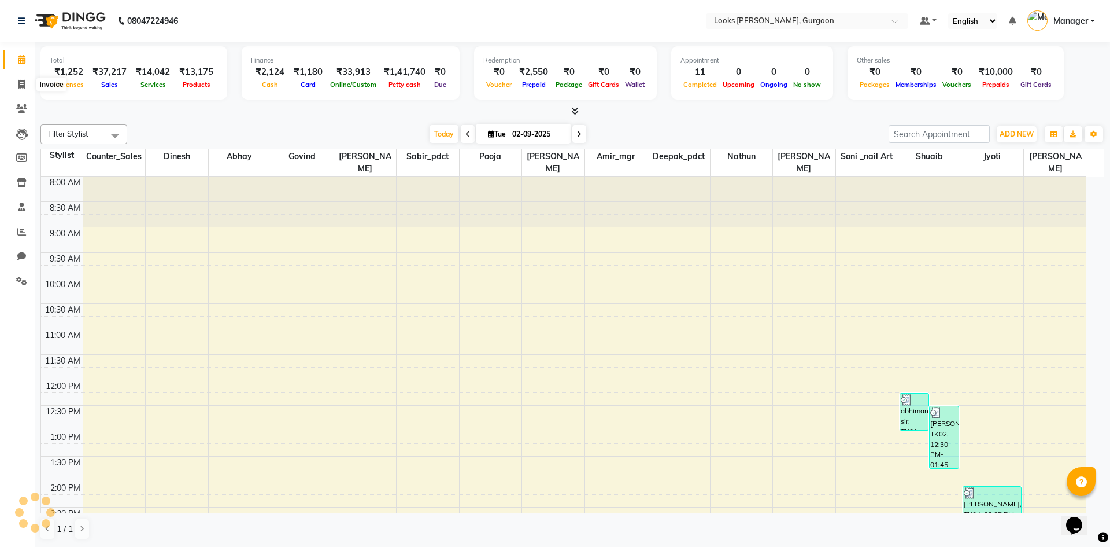
select select "8452"
select select "service"
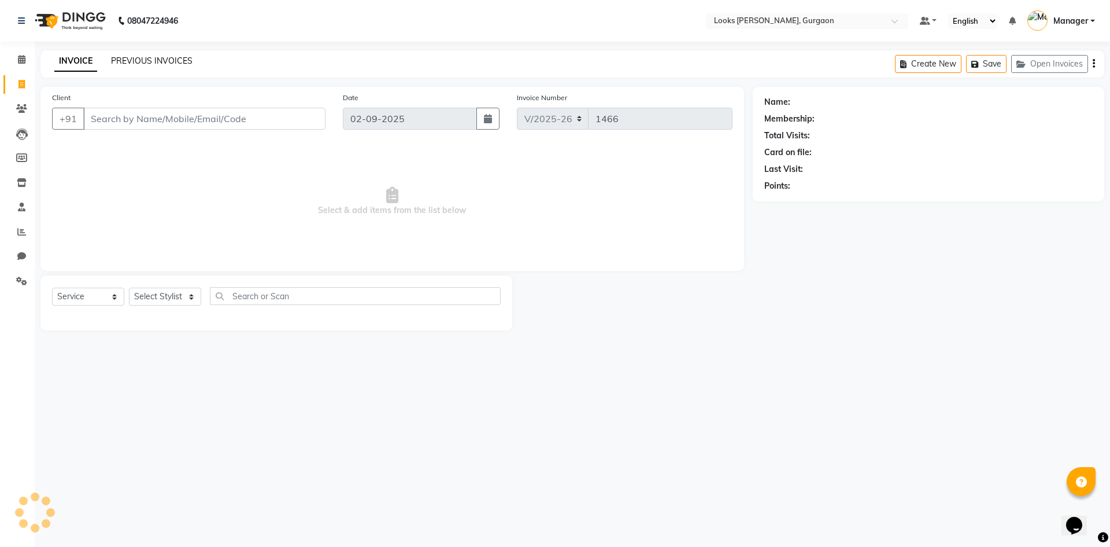
click at [155, 59] on link "PREVIOUS INVOICES" at bounding box center [152, 61] width 82 height 10
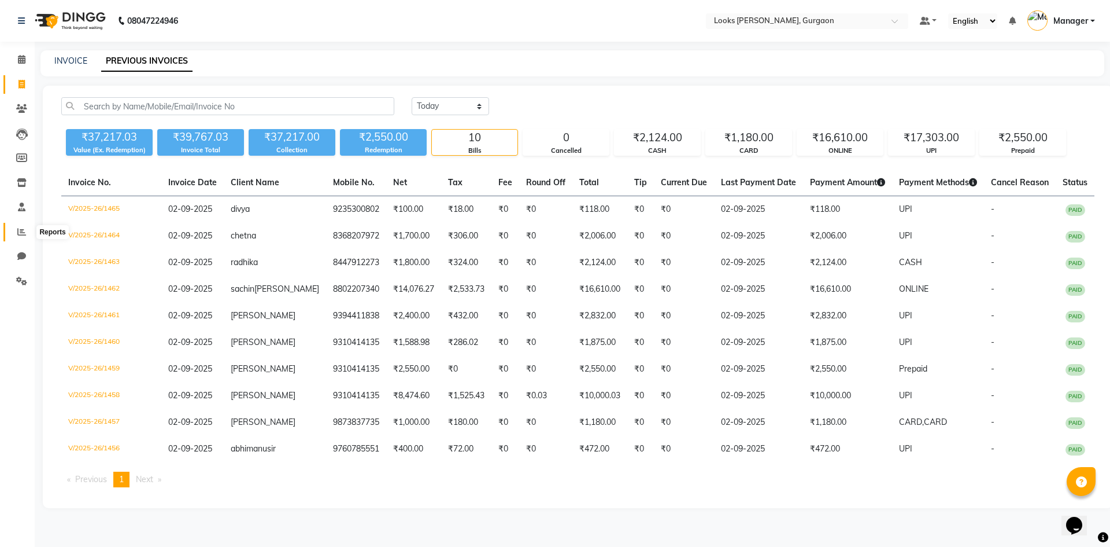
click at [24, 226] on span at bounding box center [22, 232] width 20 height 13
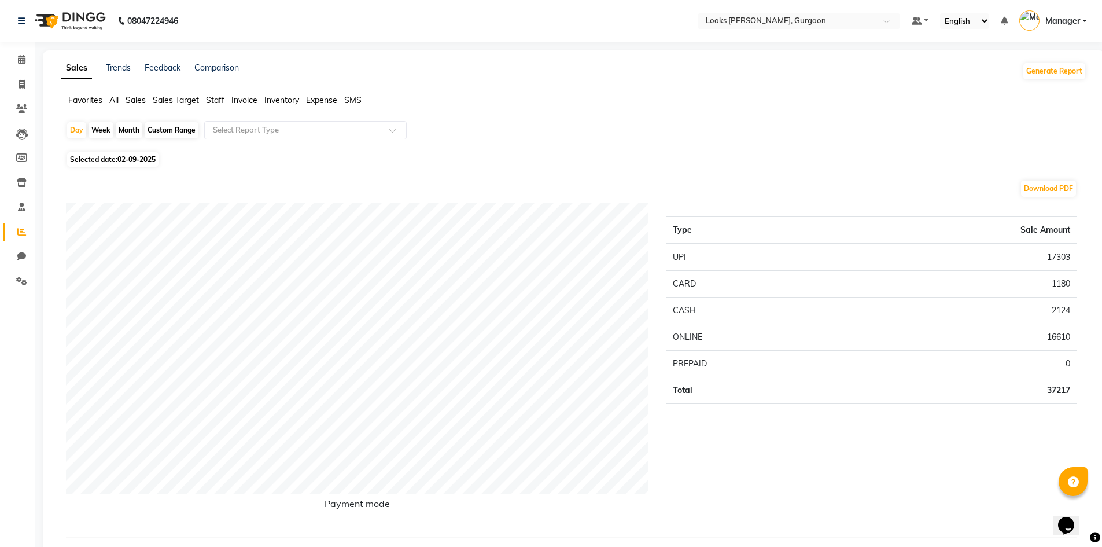
click at [147, 100] on ul "Favorites All Sales Sales Target Staff Invoice Inventory Expense SMS" at bounding box center [573, 100] width 1025 height 13
click at [145, 102] on span "Sales" at bounding box center [135, 100] width 20 height 10
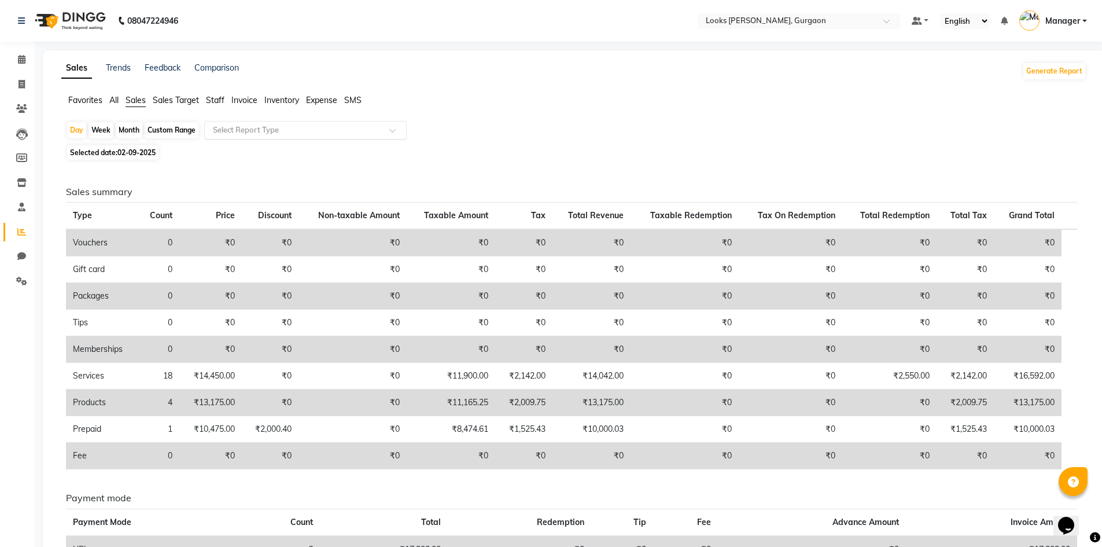
click at [297, 133] on input "text" at bounding box center [294, 130] width 167 height 12
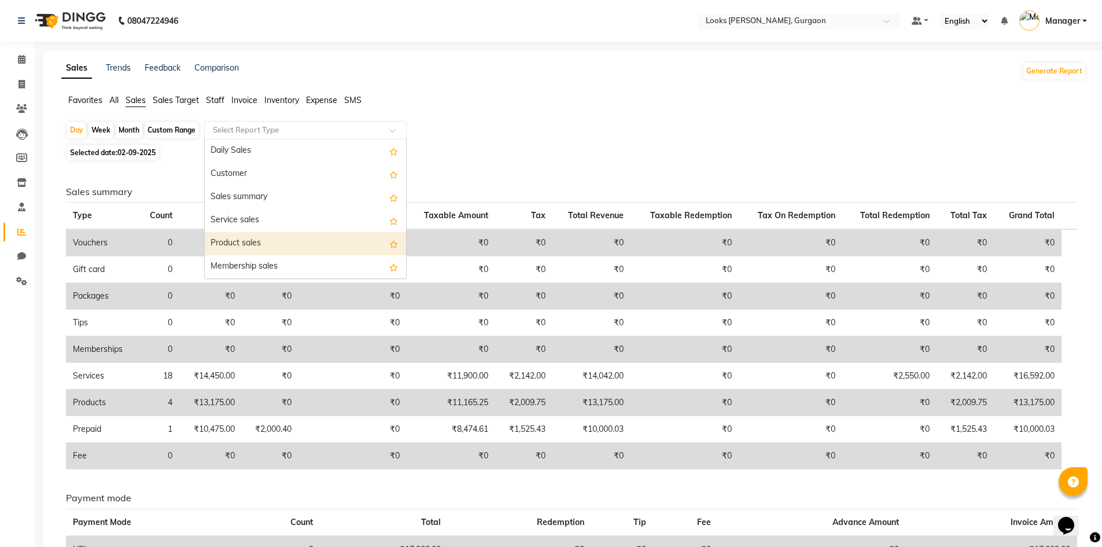
click at [302, 240] on div "Product sales" at bounding box center [305, 243] width 201 height 23
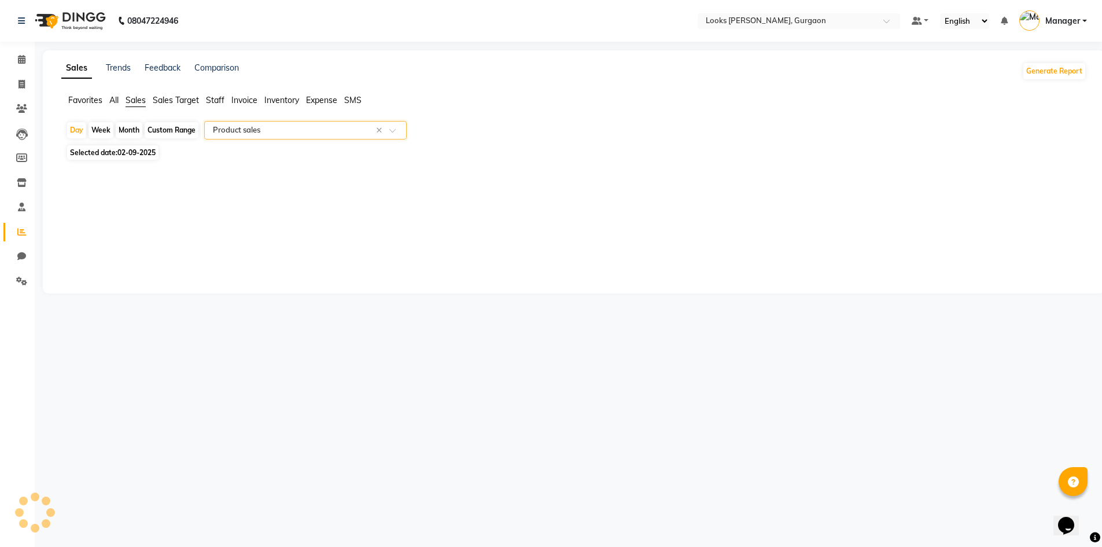
select select "filtered_report"
select select "pdf"
click at [145, 153] on span "02-09-2025" at bounding box center [136, 152] width 38 height 9
select select "9"
select select "2025"
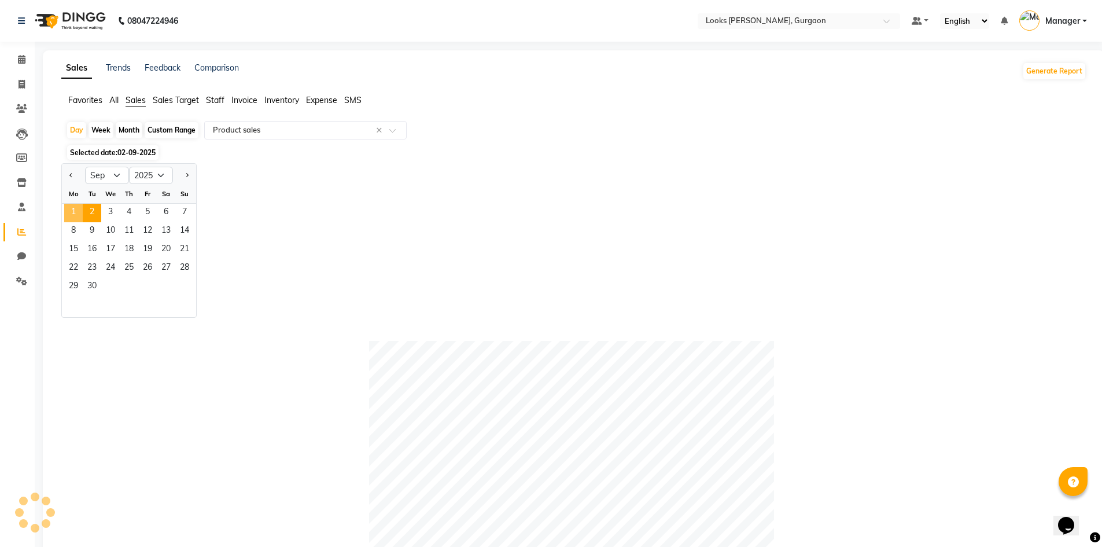
click at [76, 211] on span "1" at bounding box center [73, 213] width 19 height 19
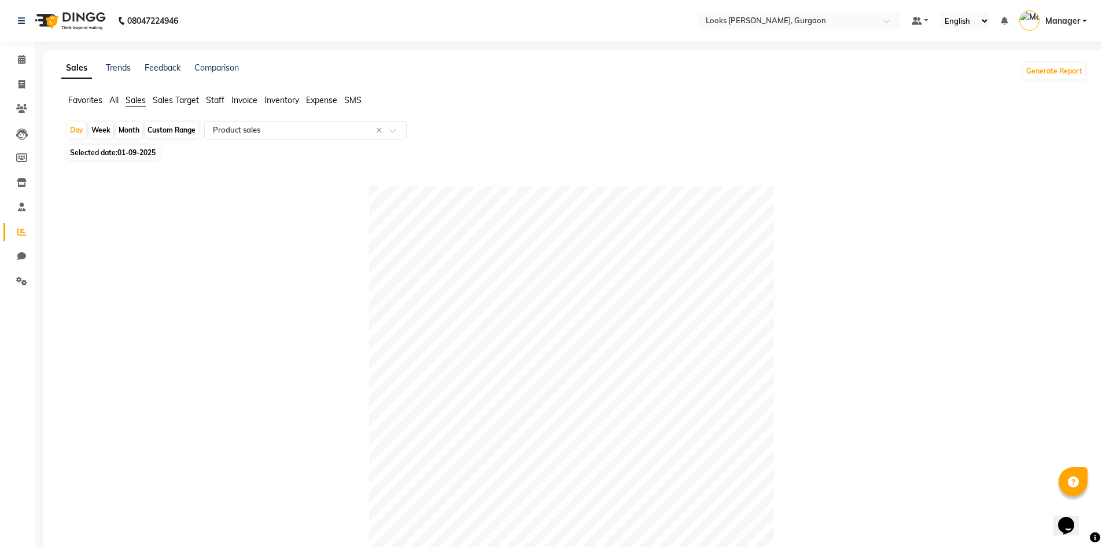
click at [134, 146] on span "Selected date: [DATE]" at bounding box center [112, 152] width 91 height 14
select select "9"
select select "2025"
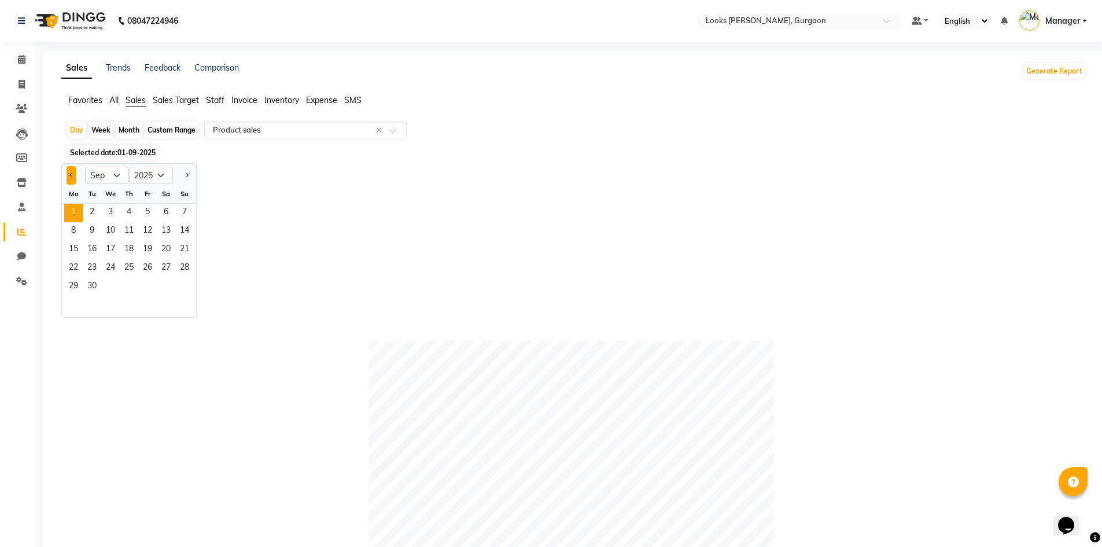
drag, startPoint x: 76, startPoint y: 173, endPoint x: 69, endPoint y: 170, distance: 7.0
click at [76, 172] on button "Previous month" at bounding box center [71, 175] width 9 height 19
select select "8"
click at [184, 285] on span "31" at bounding box center [184, 287] width 19 height 19
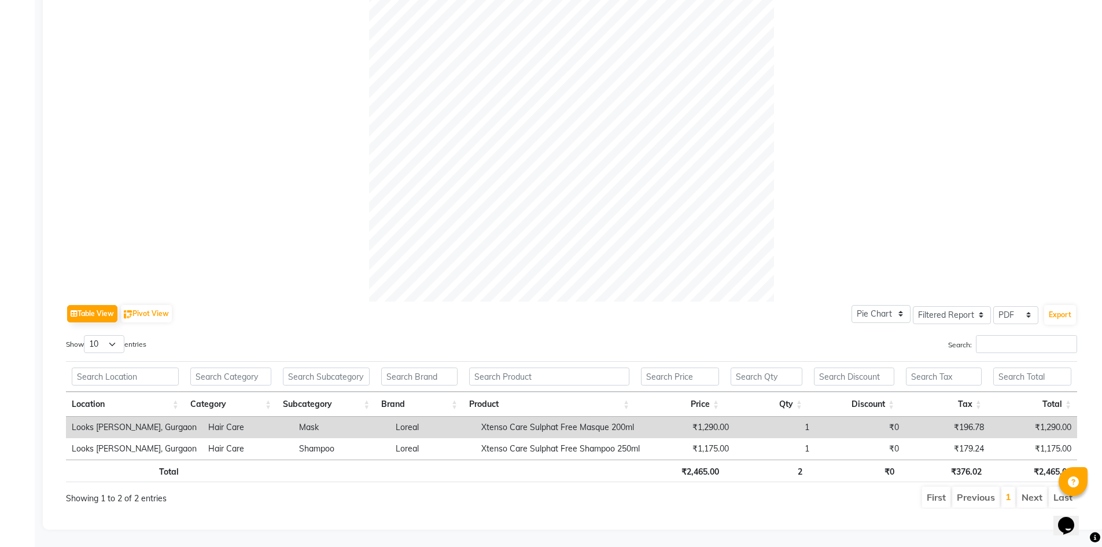
scroll to position [9, 0]
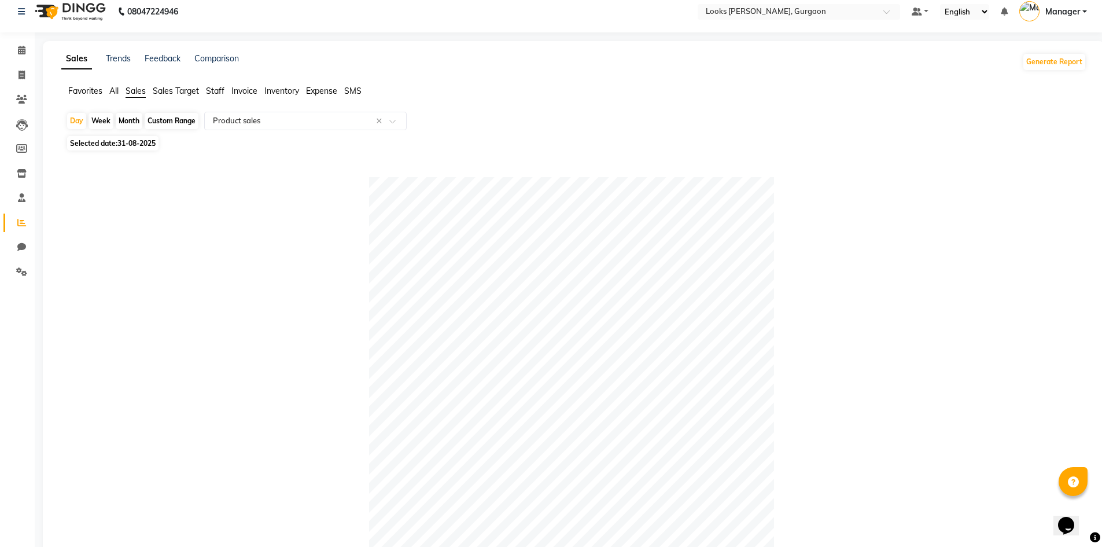
click at [147, 145] on span "31-08-2025" at bounding box center [136, 143] width 38 height 9
select select "8"
select select "2025"
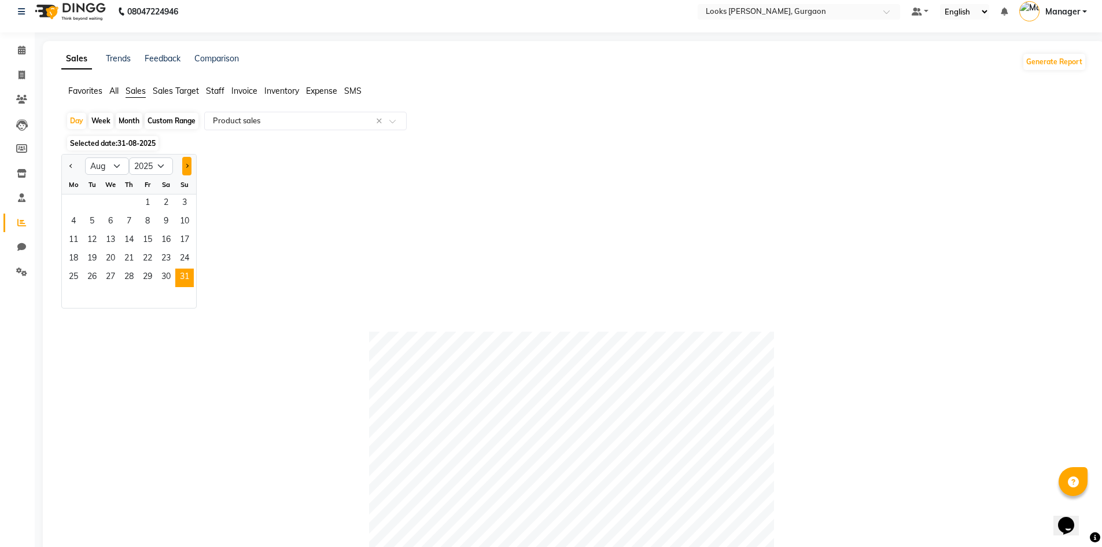
click at [188, 167] on button "Next month" at bounding box center [186, 166] width 9 height 19
select select "9"
click at [73, 198] on span "1" at bounding box center [73, 203] width 19 height 19
